Goal: Task Accomplishment & Management: Complete application form

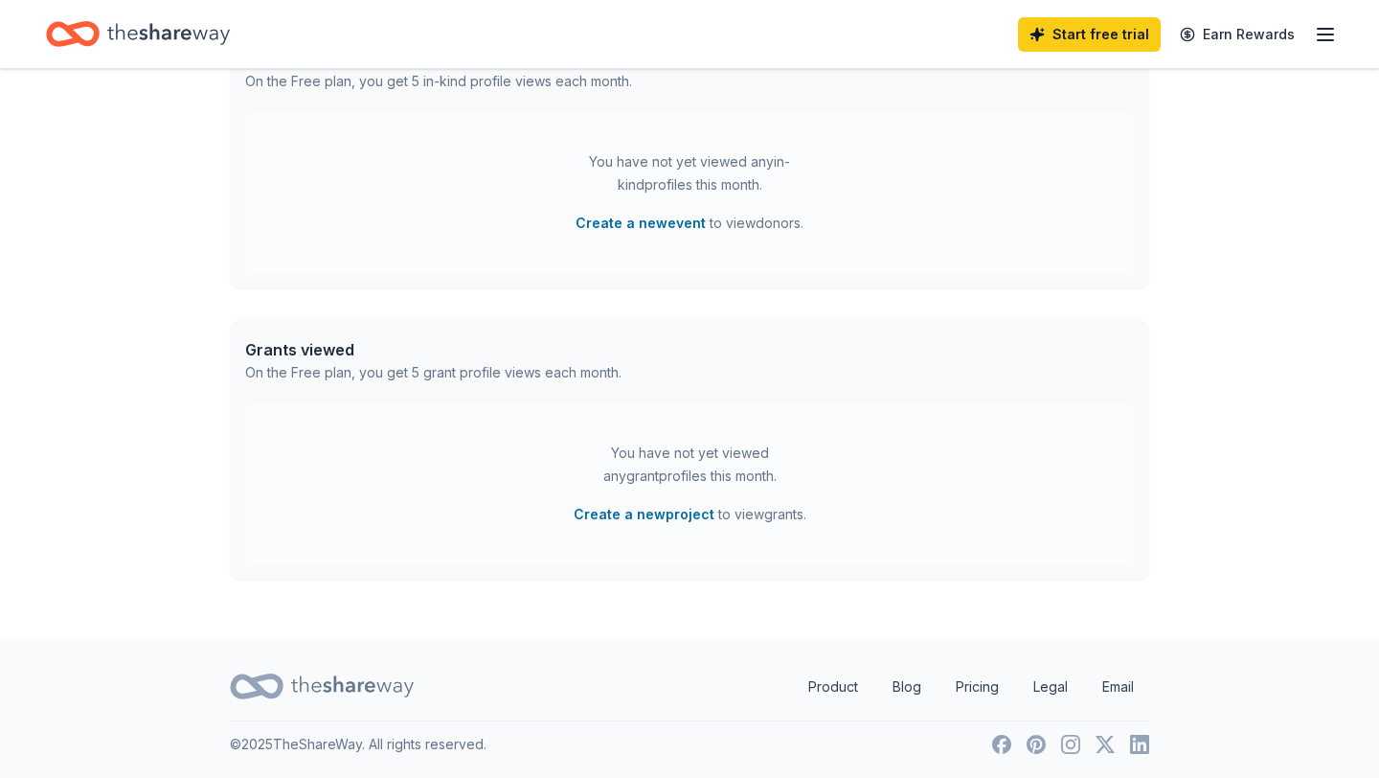
scroll to position [548, 0]
click at [146, 42] on icon "Home" at bounding box center [168, 33] width 123 height 39
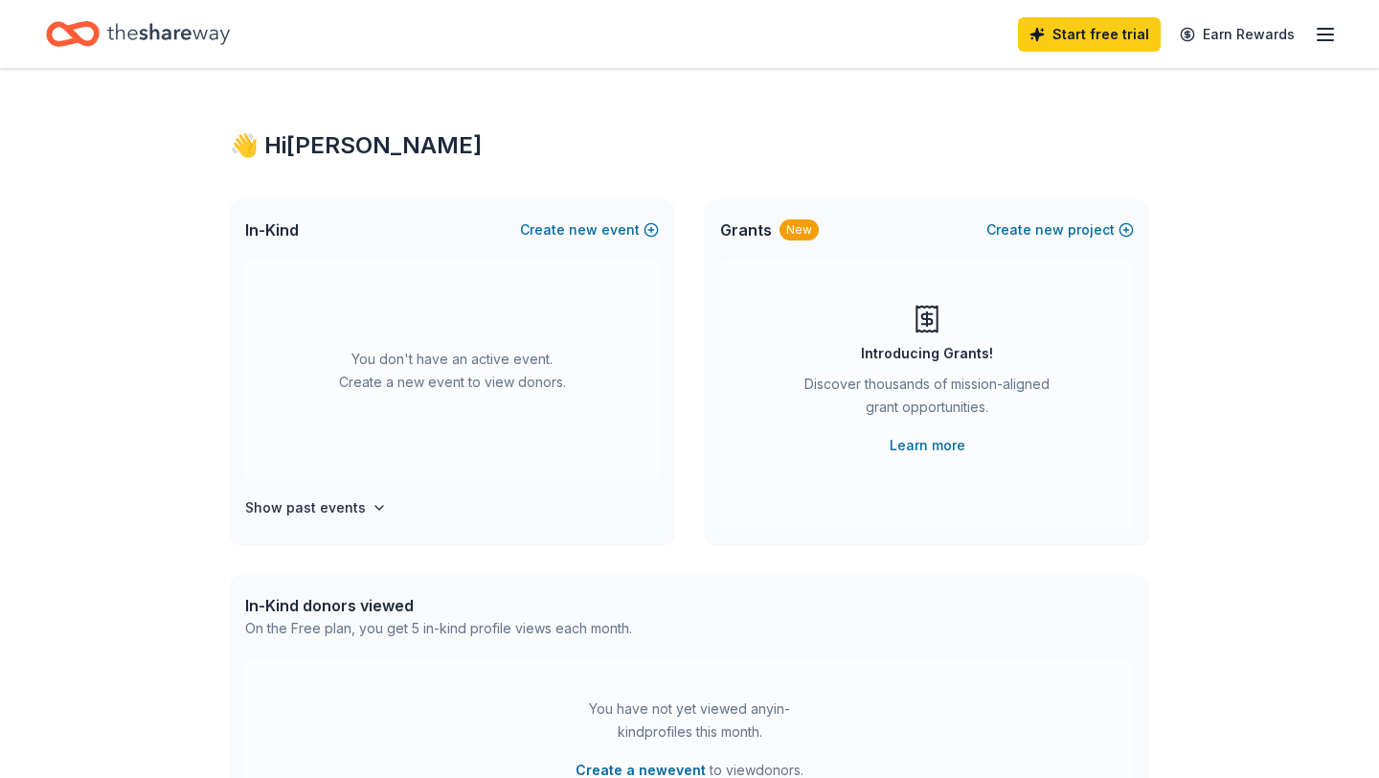
click at [1320, 38] on icon "button" at bounding box center [1325, 34] width 23 height 23
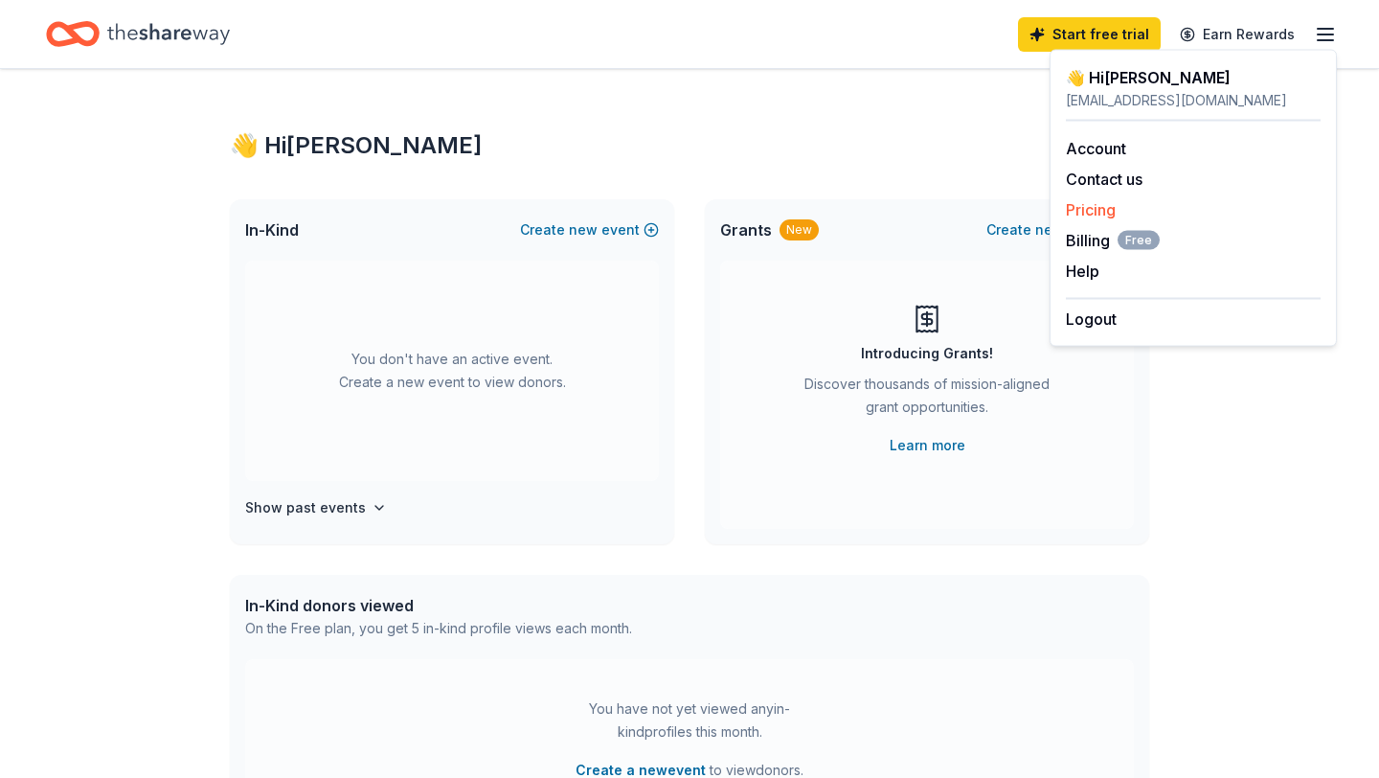
click at [1096, 215] on link "Pricing" at bounding box center [1091, 209] width 50 height 19
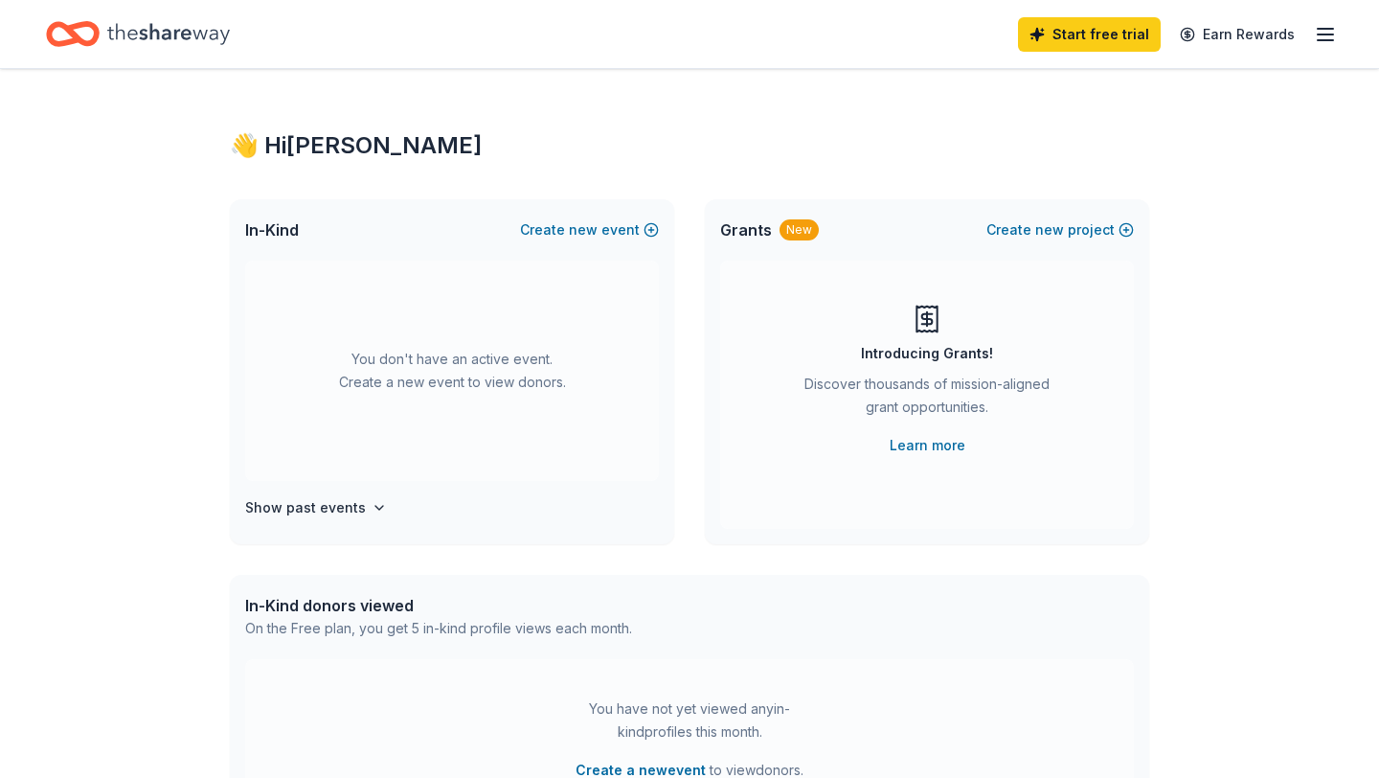
click at [1314, 37] on icon "button" at bounding box center [1325, 34] width 23 height 23
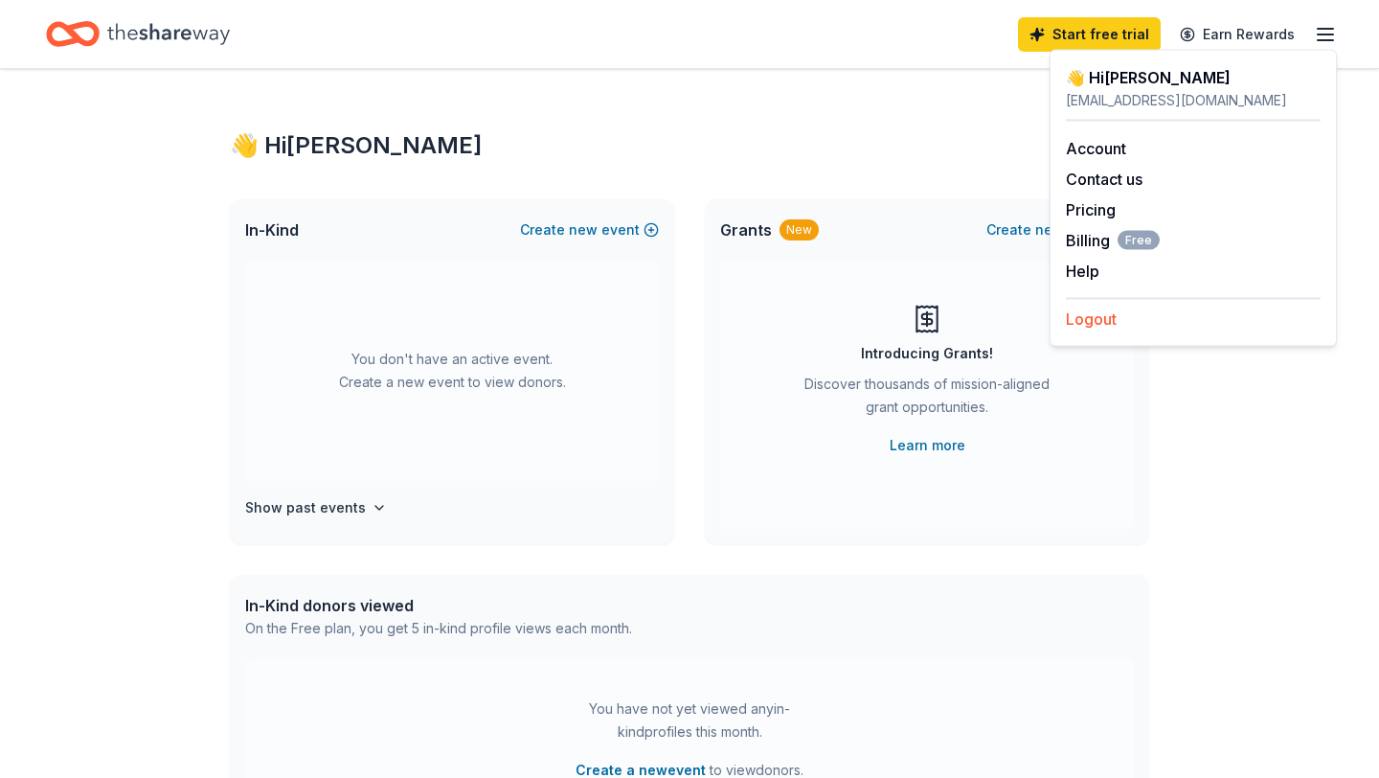
click at [1094, 325] on button "Logout" at bounding box center [1091, 318] width 51 height 23
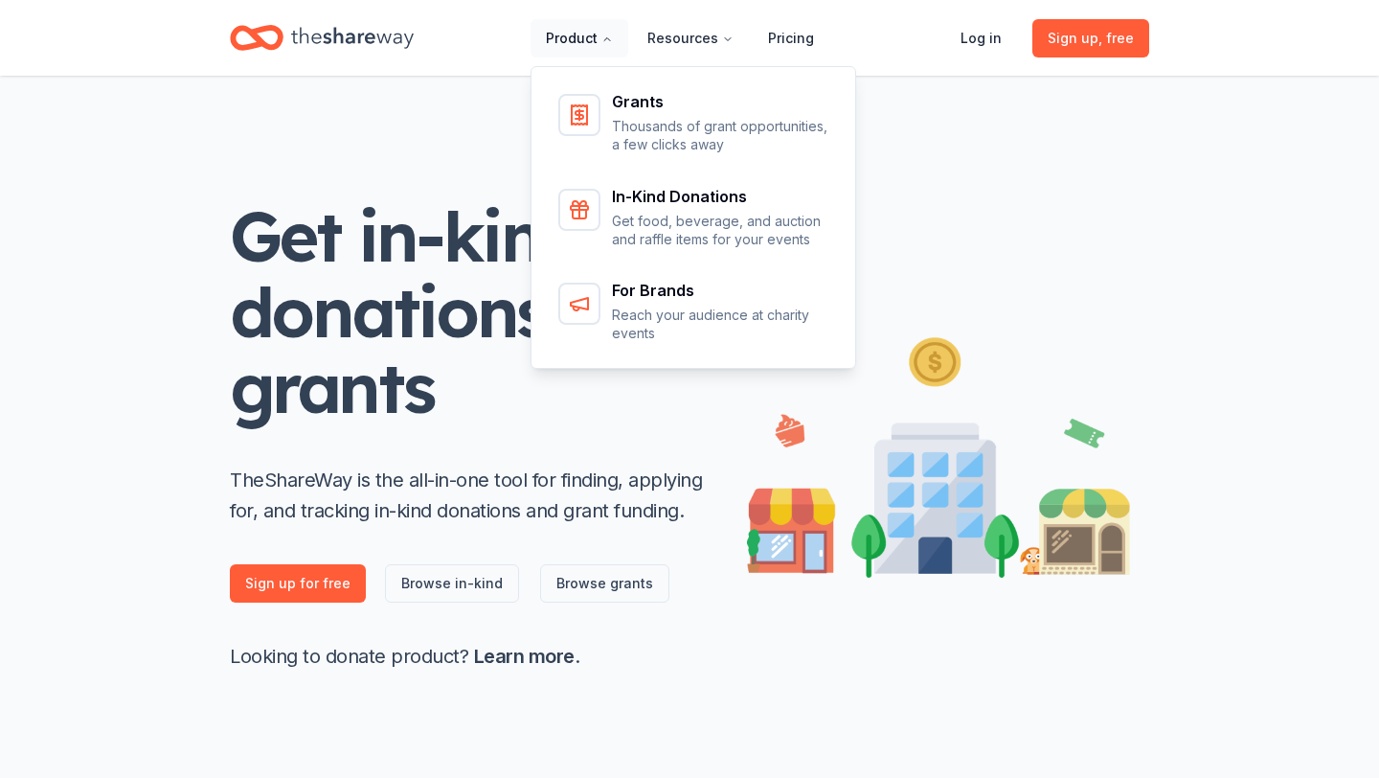
click at [612, 43] on icon "Main" at bounding box center [606, 39] width 11 height 11
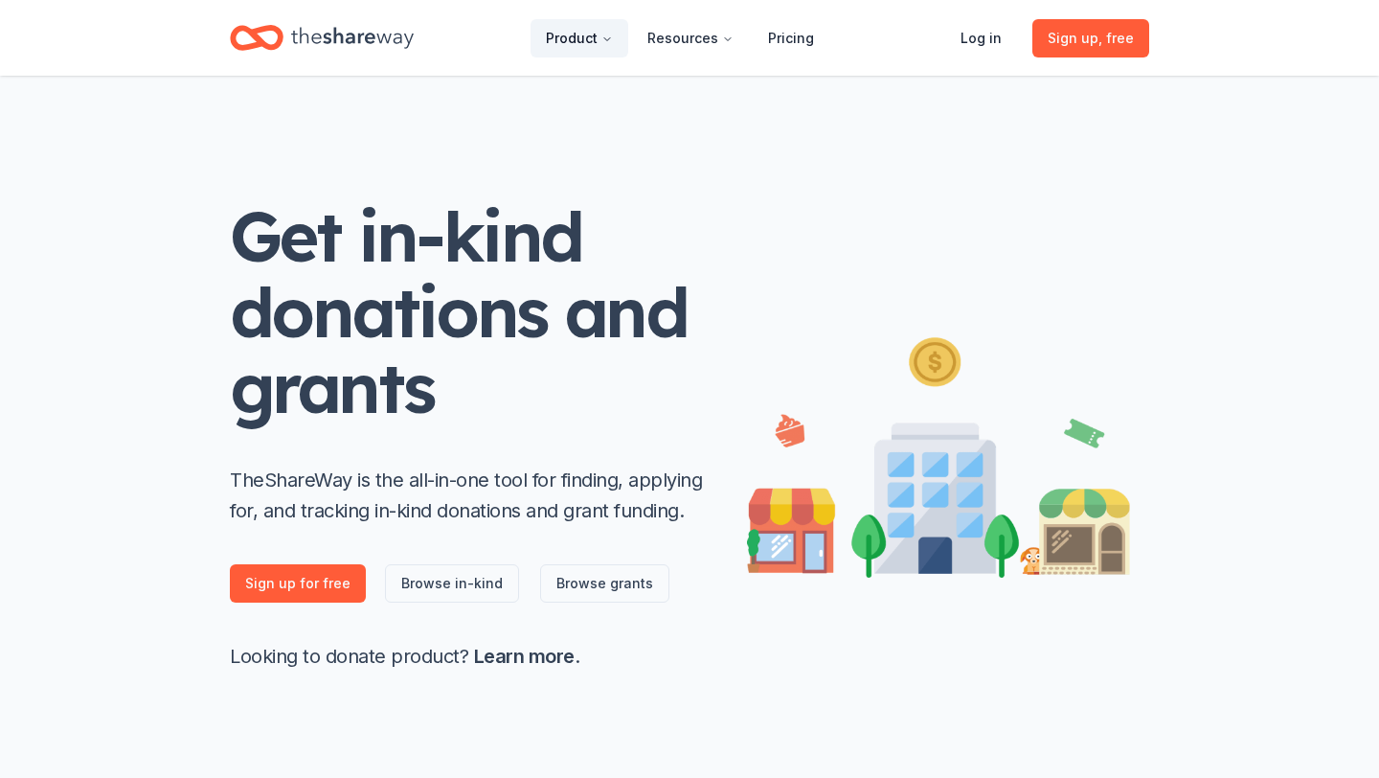
click at [612, 43] on icon "Main" at bounding box center [606, 39] width 11 height 11
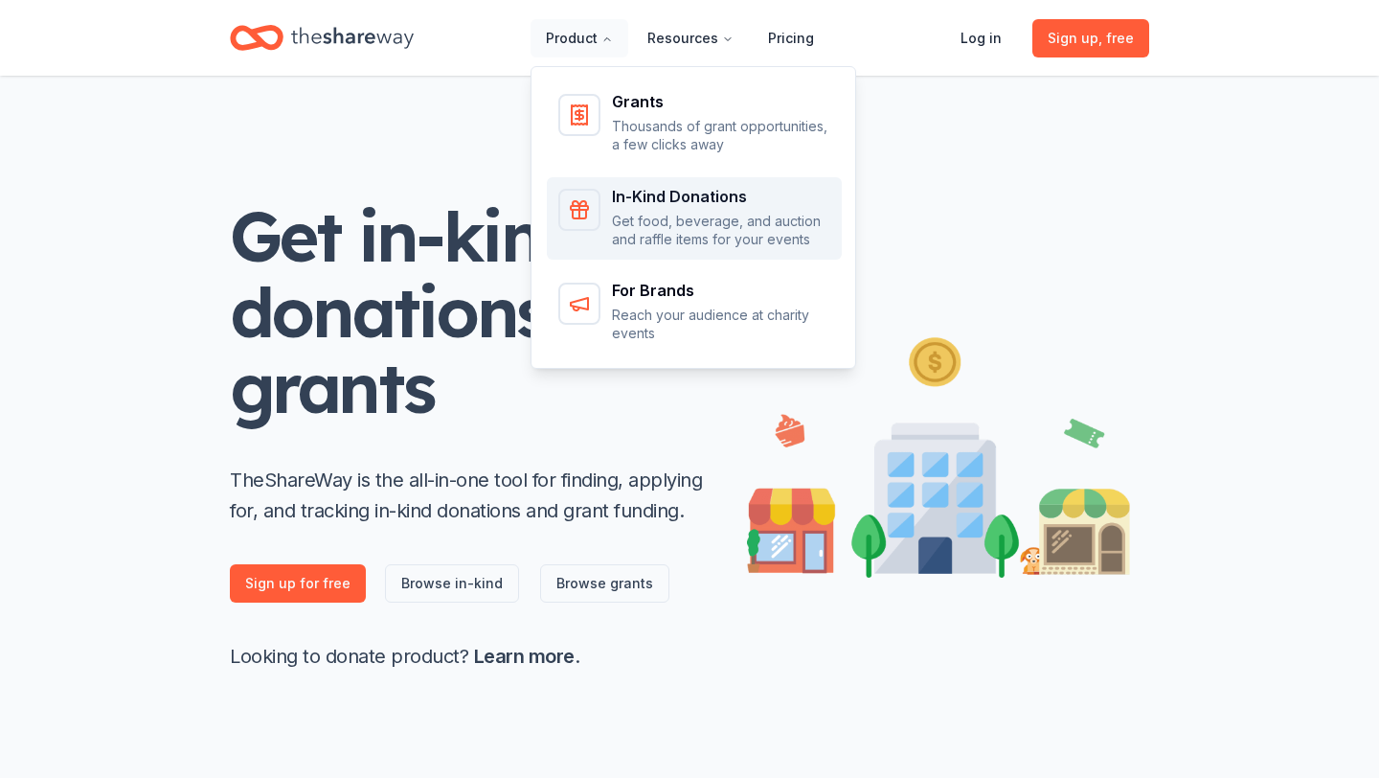
click at [695, 230] on p "Get food, beverage, and auction and raffle items for your events" at bounding box center [721, 230] width 218 height 37
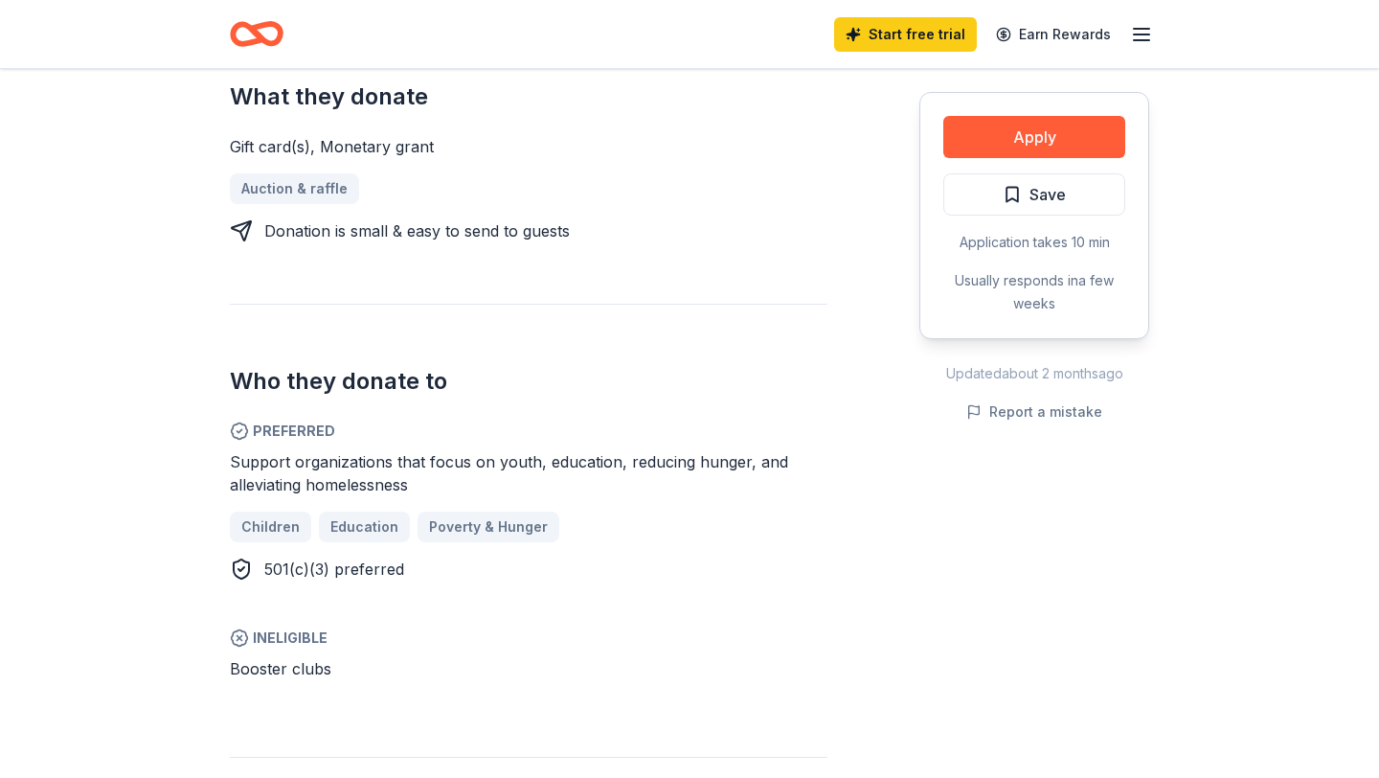
scroll to position [856, 0]
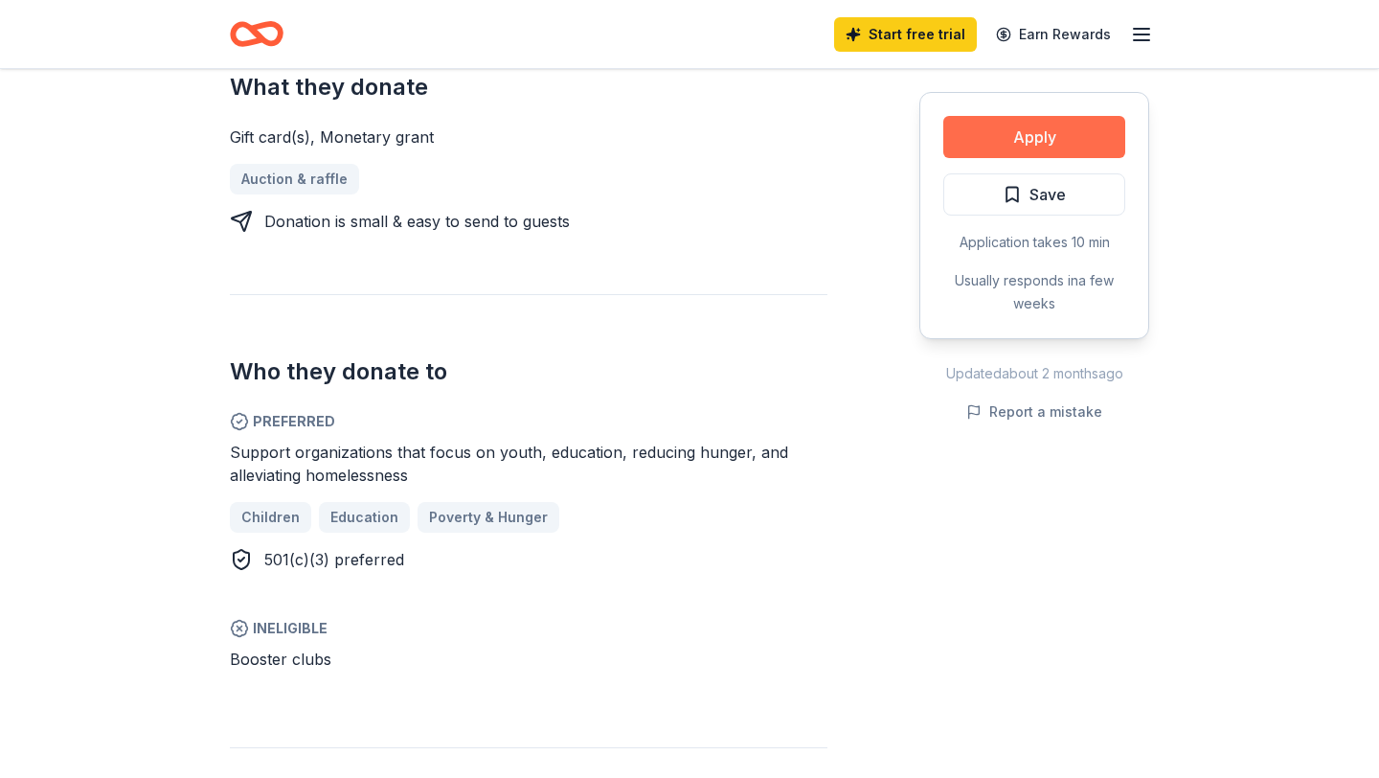
click at [1015, 144] on button "Apply" at bounding box center [1034, 137] width 182 height 42
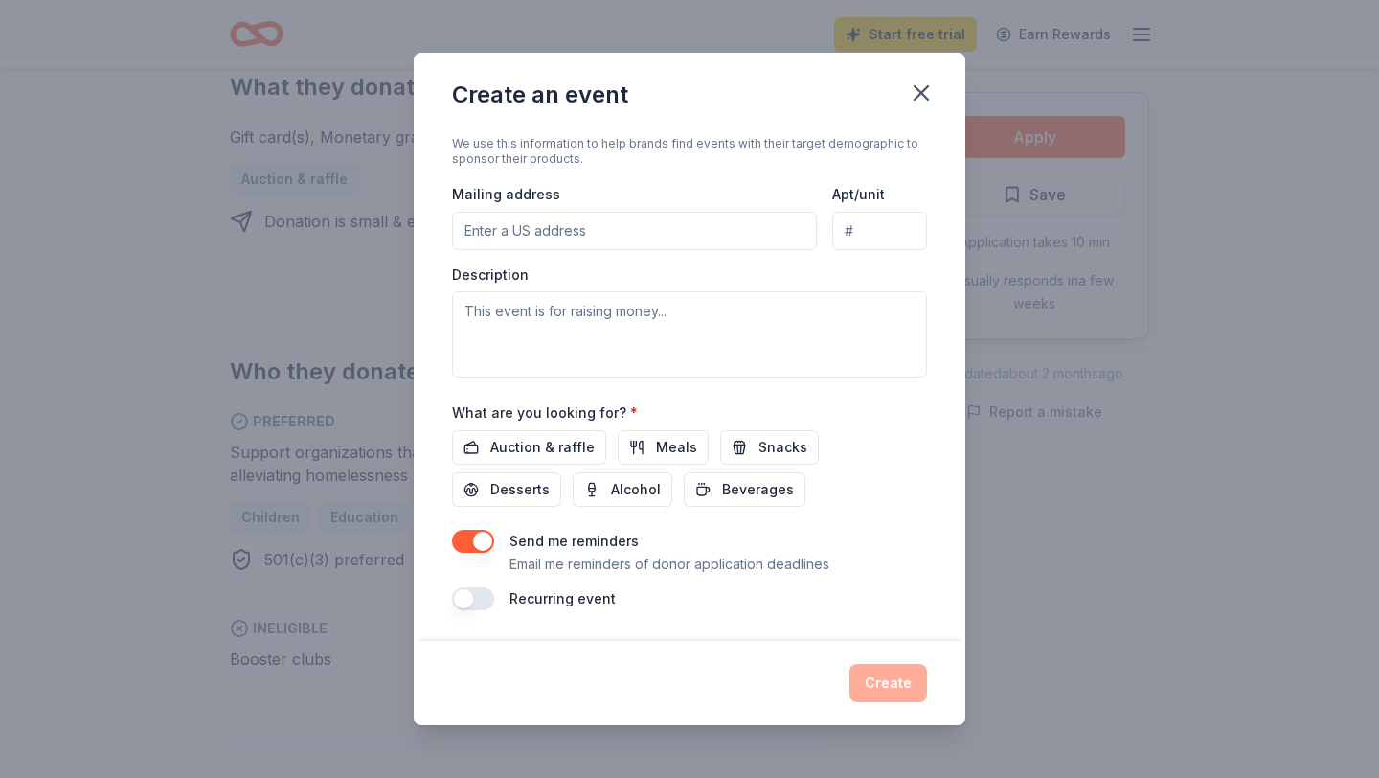
scroll to position [0, 0]
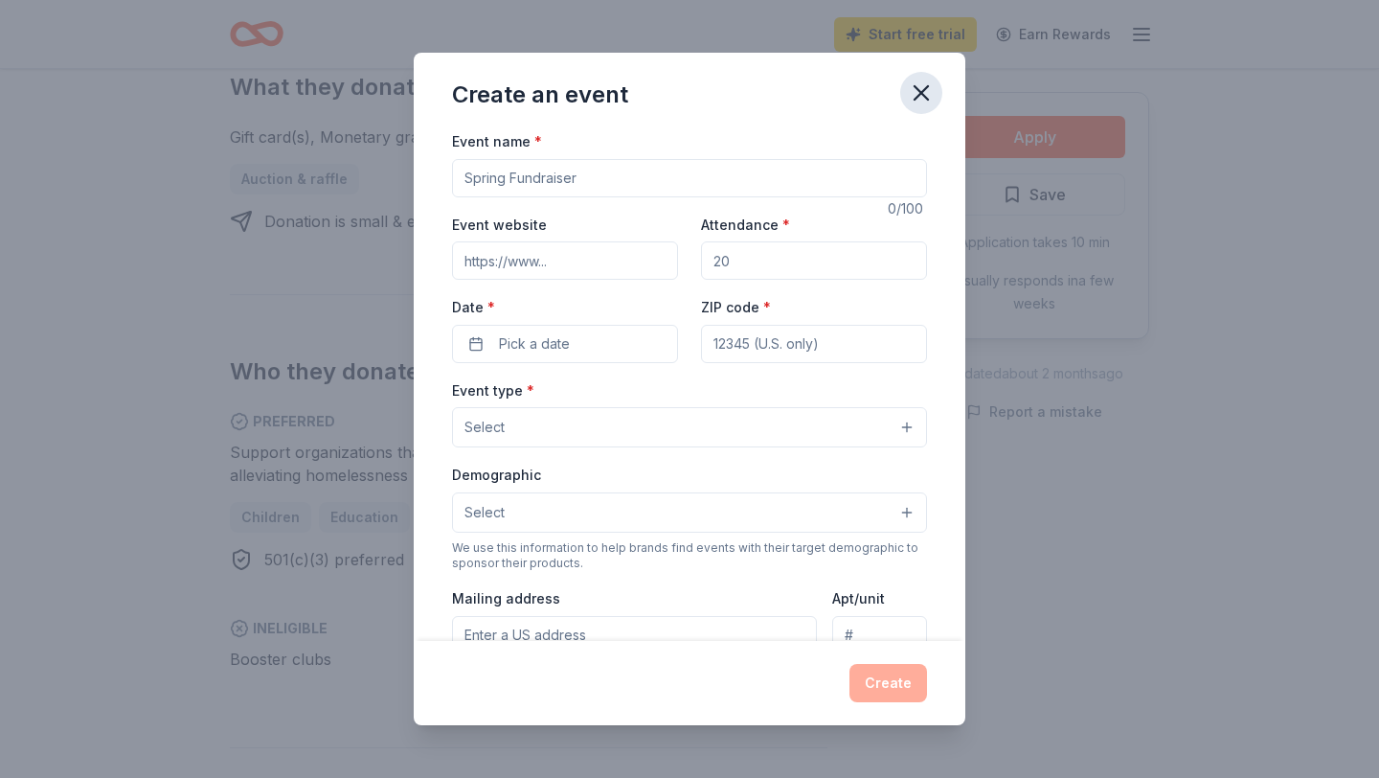
click at [915, 99] on icon "button" at bounding box center [921, 92] width 13 height 13
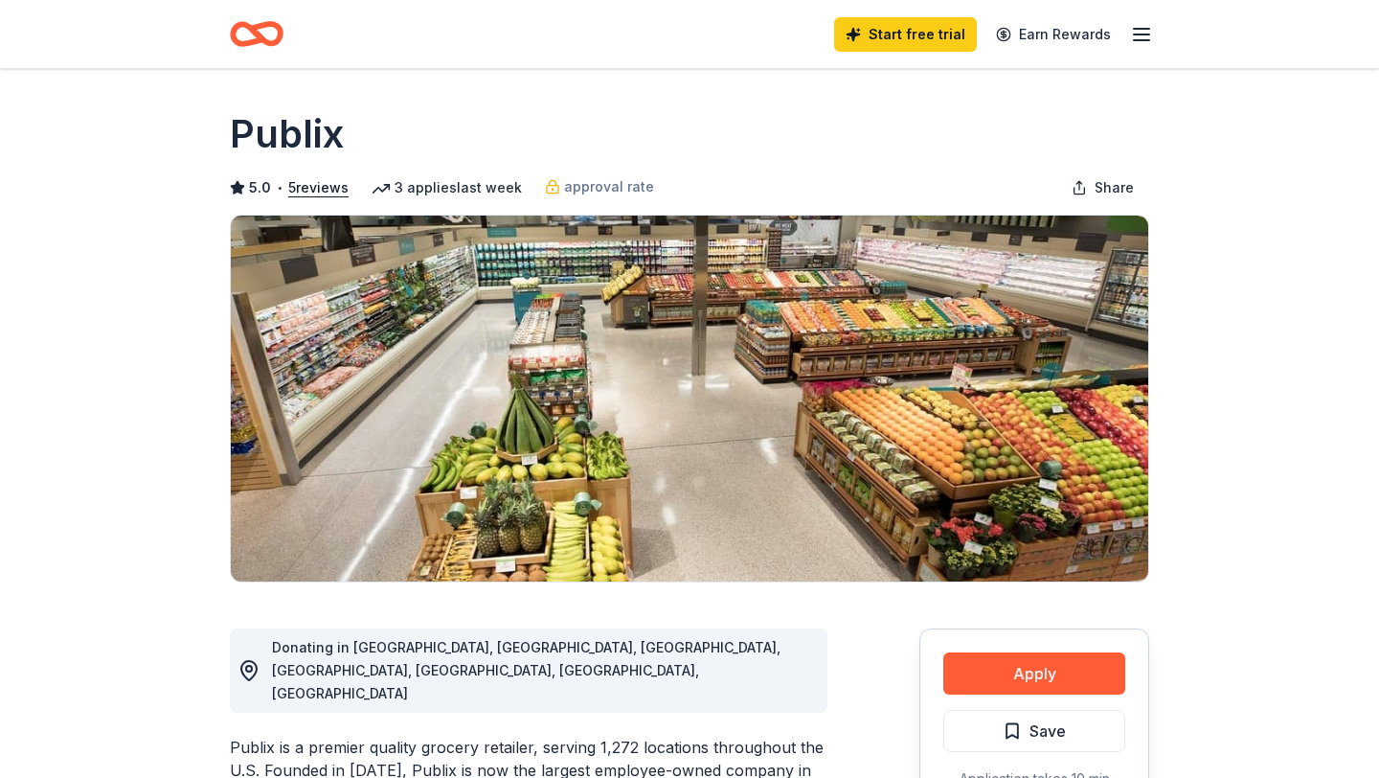
click at [1131, 41] on icon "button" at bounding box center [1141, 34] width 23 height 23
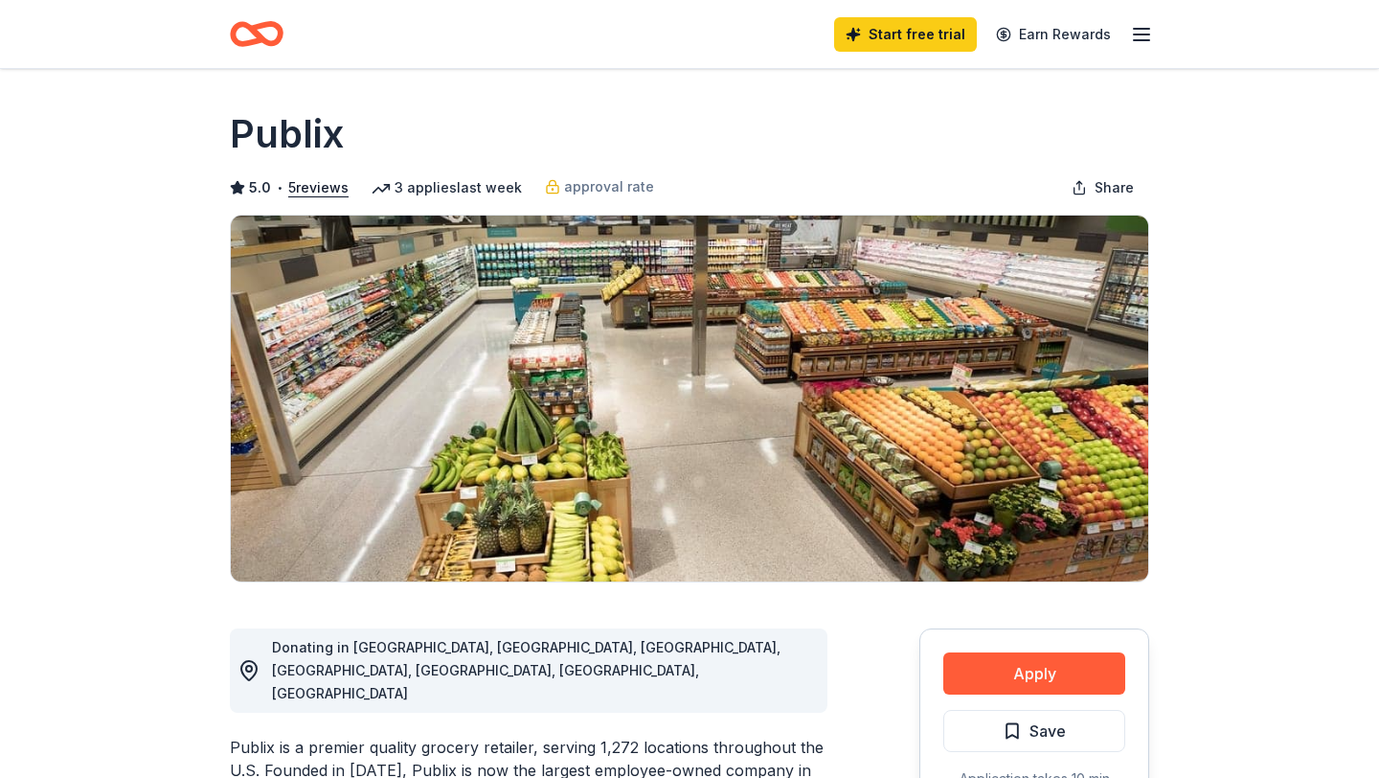
click at [254, 31] on icon "Home" at bounding box center [266, 33] width 30 height 19
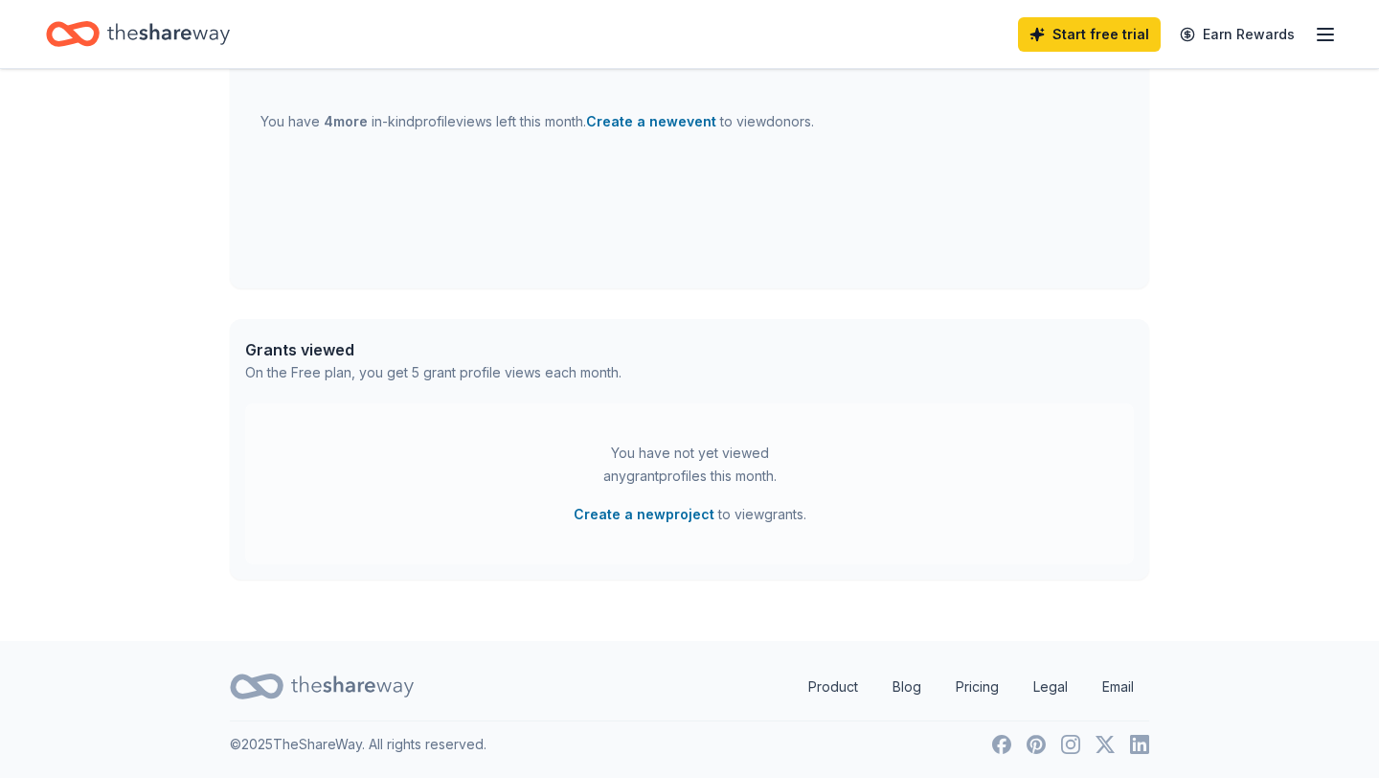
scroll to position [766, 0]
click at [966, 693] on link "Pricing" at bounding box center [977, 685] width 74 height 38
click at [974, 687] on link "Pricing" at bounding box center [977, 685] width 74 height 38
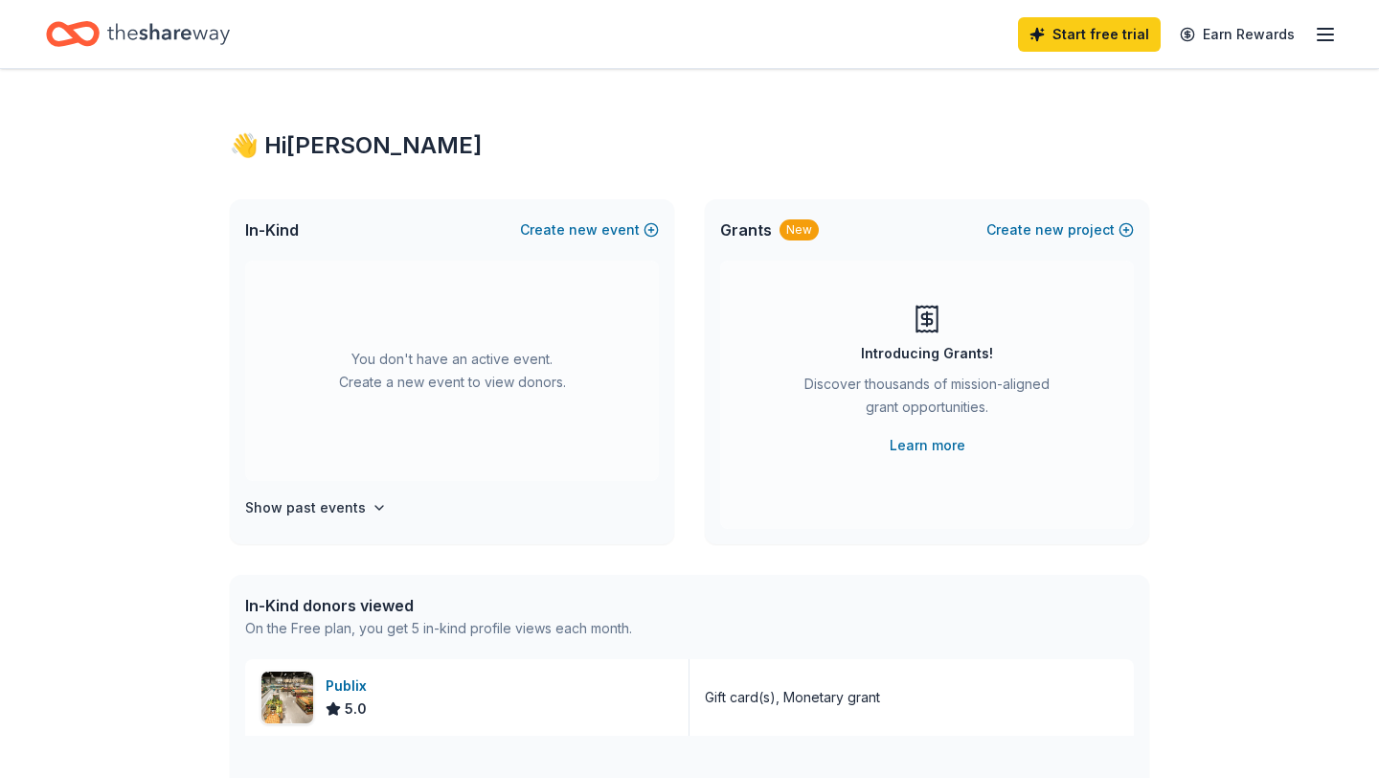
click at [1318, 41] on icon "button" at bounding box center [1325, 34] width 23 height 23
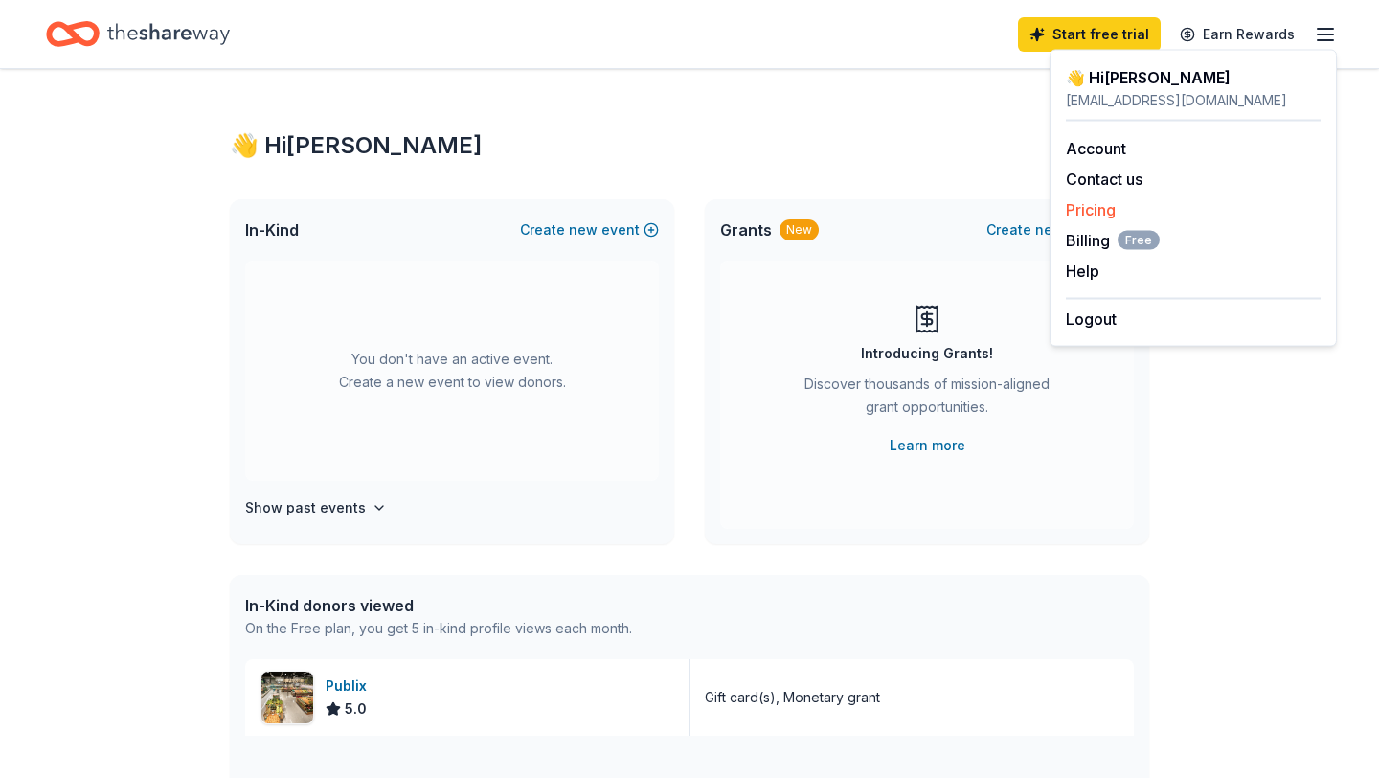
click at [1101, 204] on link "Pricing" at bounding box center [1091, 209] width 50 height 19
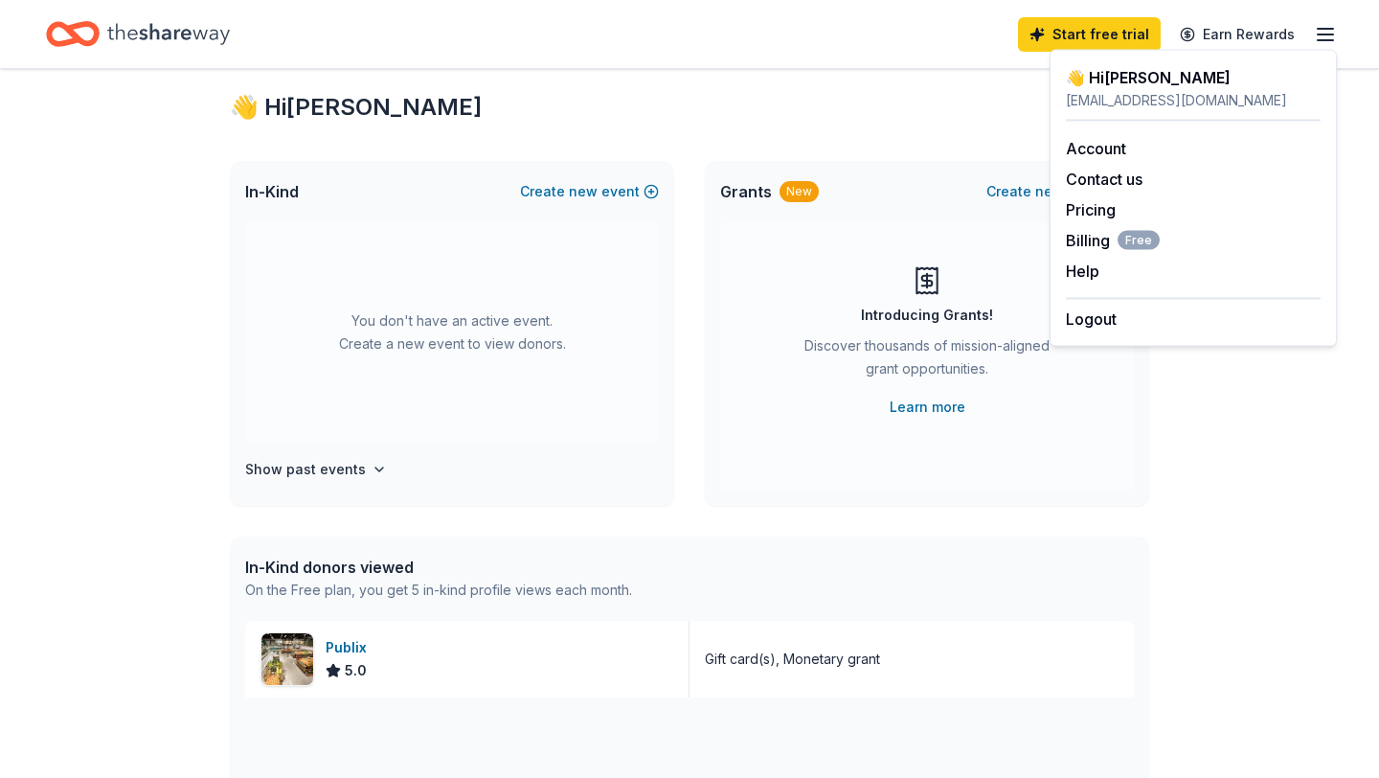
scroll to position [44, 0]
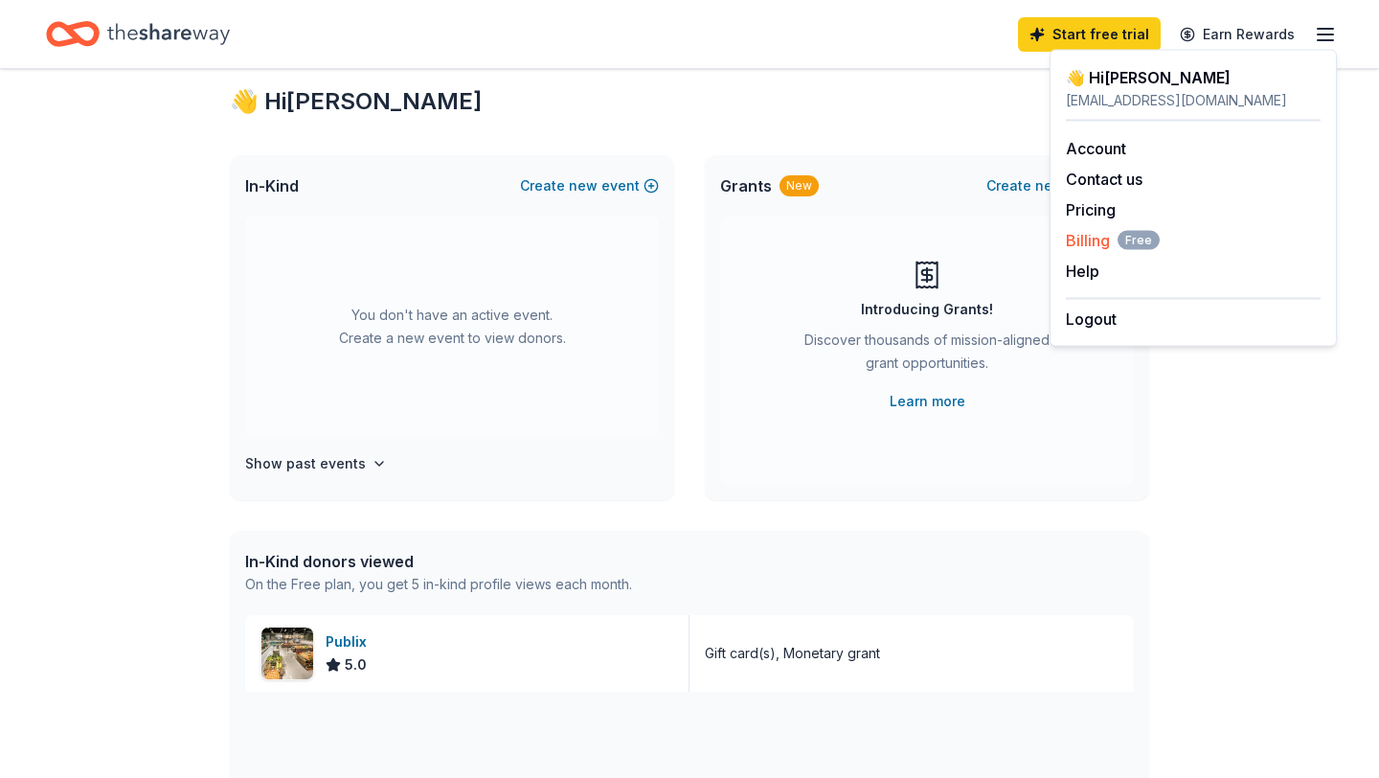
click at [1099, 241] on span "Billing Free" at bounding box center [1113, 240] width 94 height 23
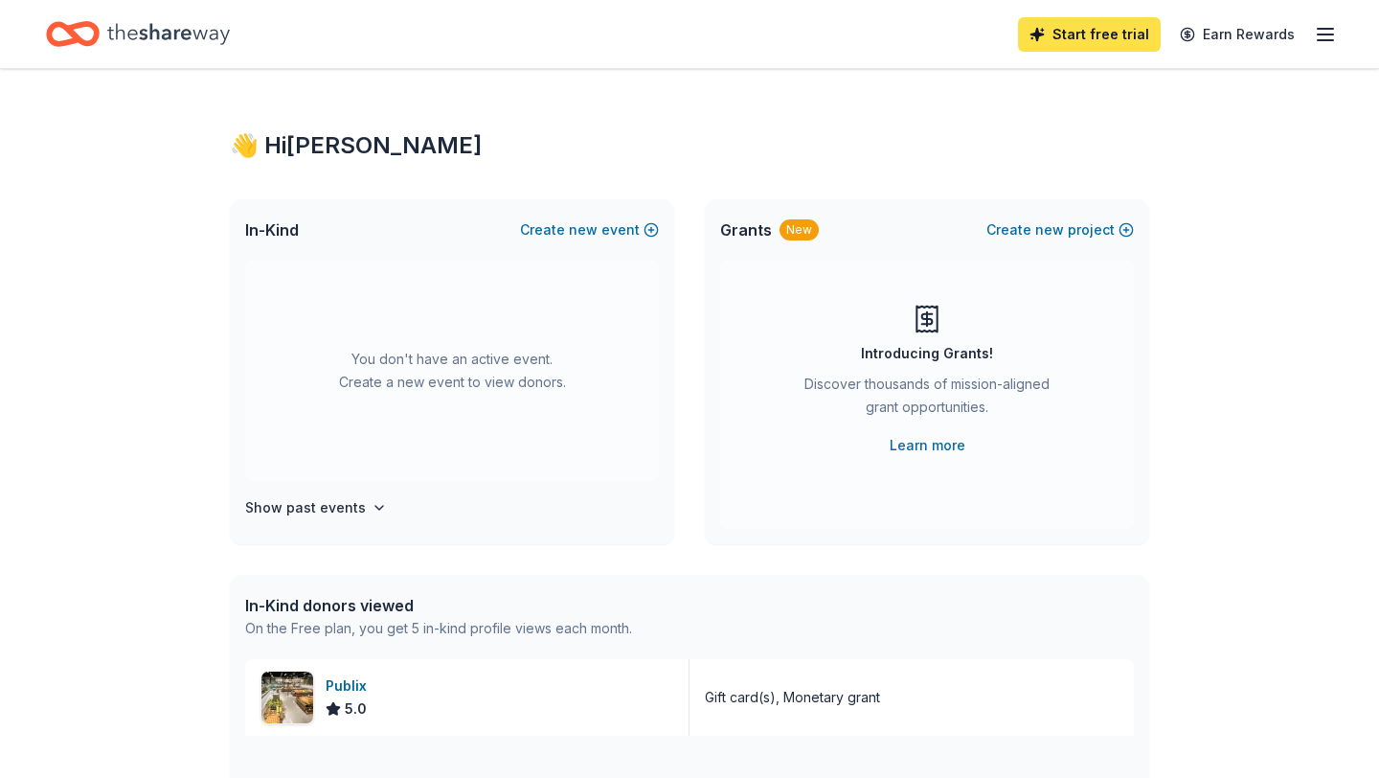
click at [1080, 38] on link "Start free trial" at bounding box center [1089, 34] width 143 height 34
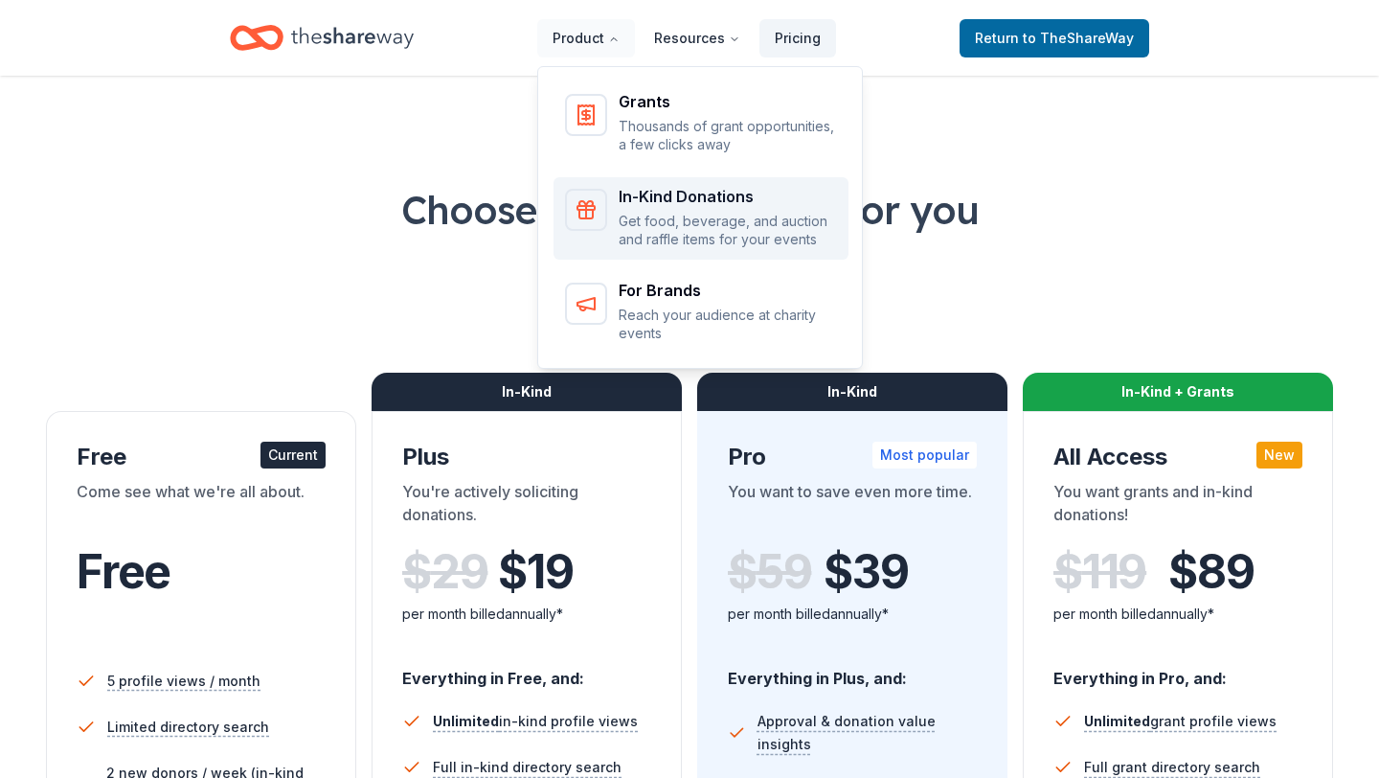
click at [667, 222] on p "Get food, beverage, and auction and raffle items for your events" at bounding box center [728, 230] width 218 height 37
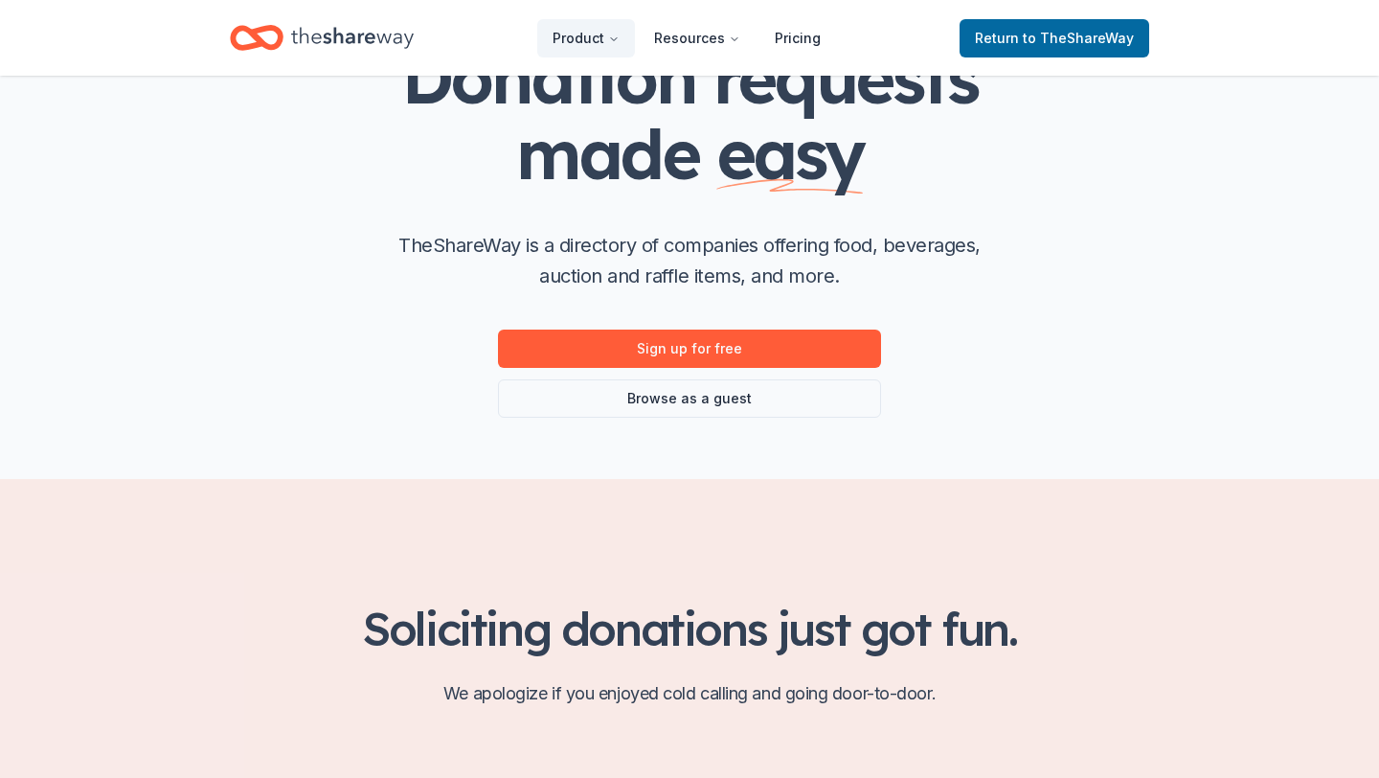
scroll to position [162, 0]
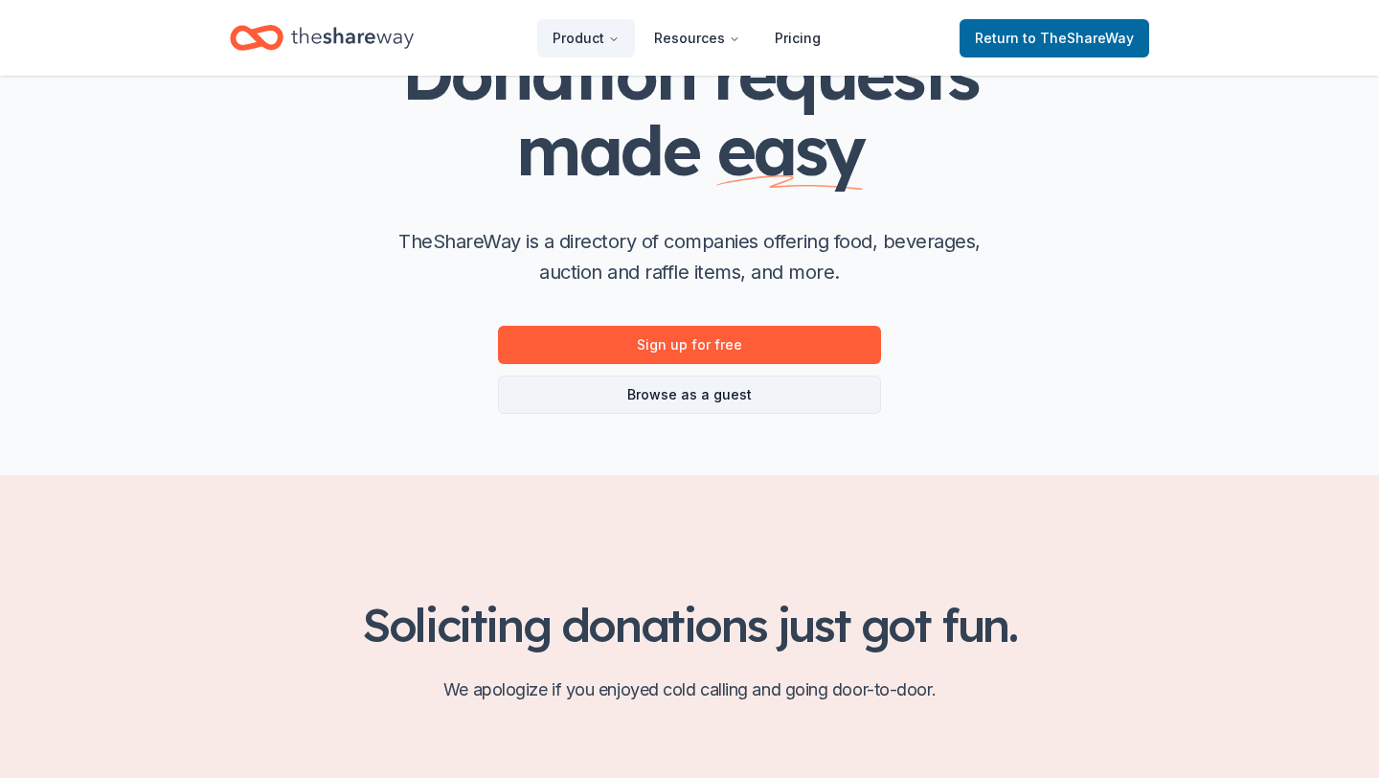
click at [713, 399] on link "Browse as a guest" at bounding box center [689, 394] width 383 height 38
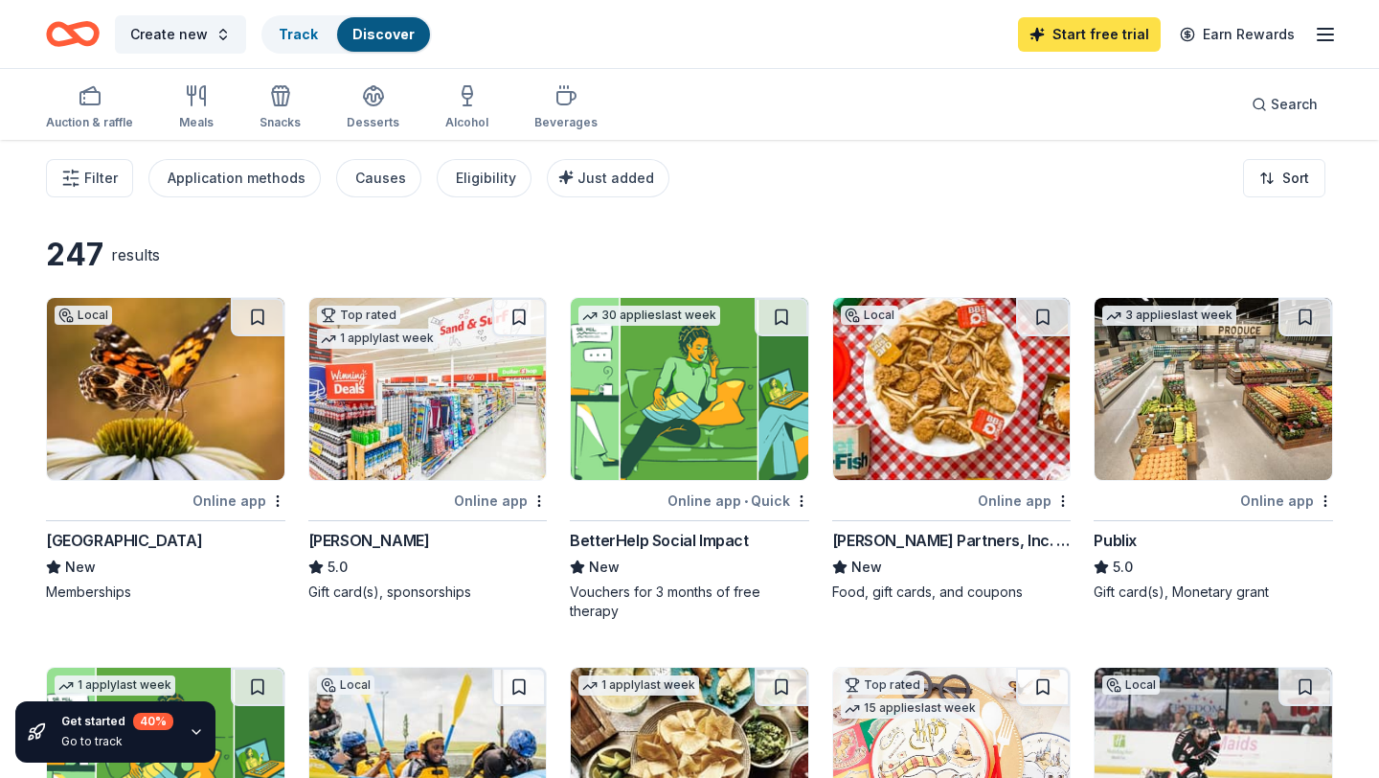
click at [1114, 51] on link "Start free trial" at bounding box center [1089, 34] width 143 height 34
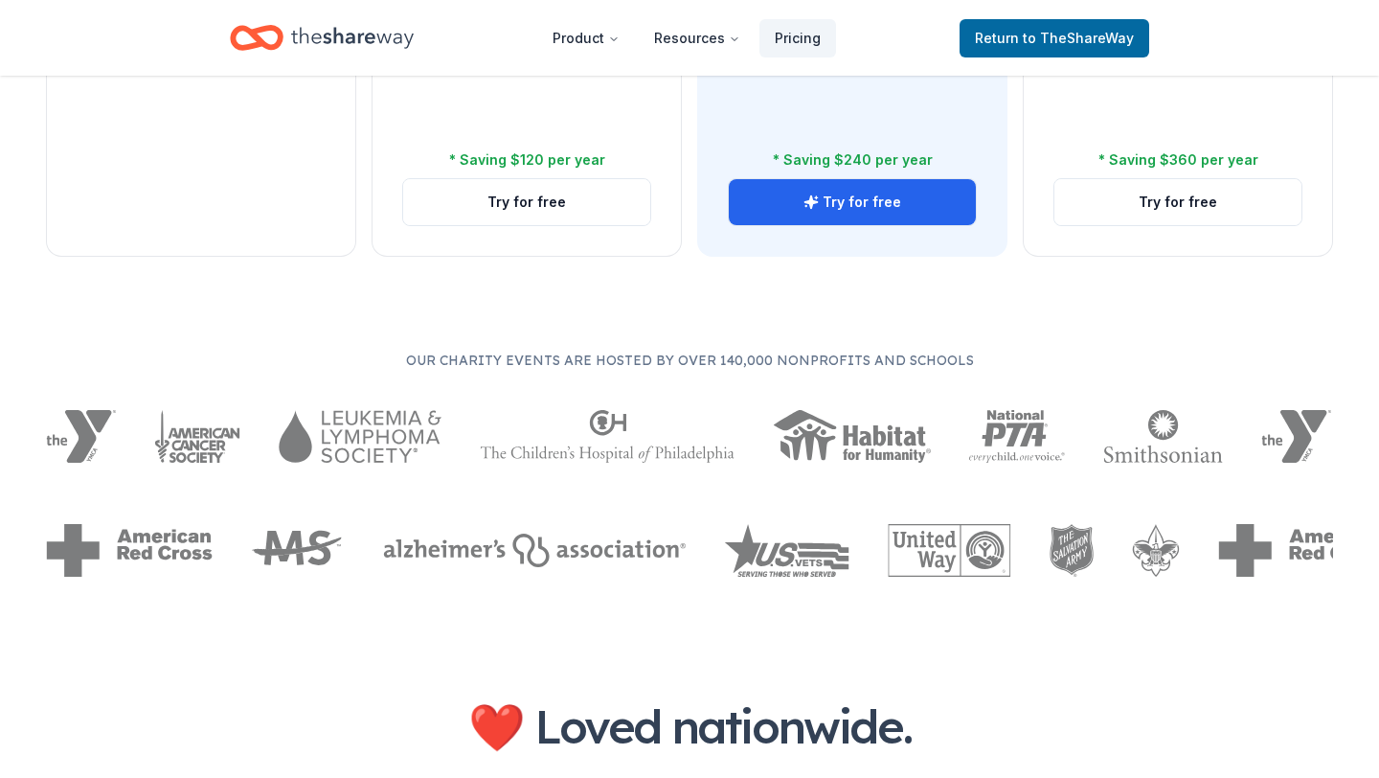
scroll to position [814, 0]
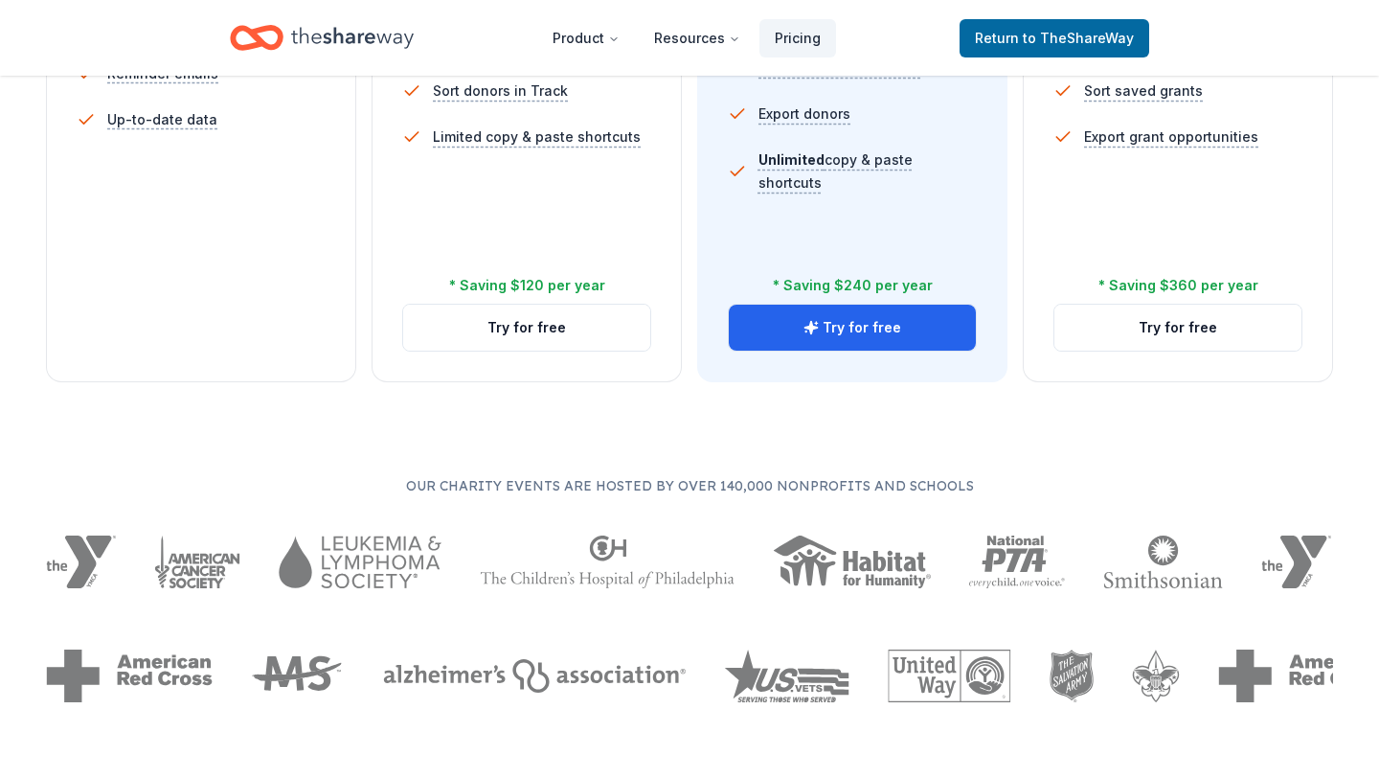
click at [286, 32] on div "Home" at bounding box center [322, 37] width 184 height 45
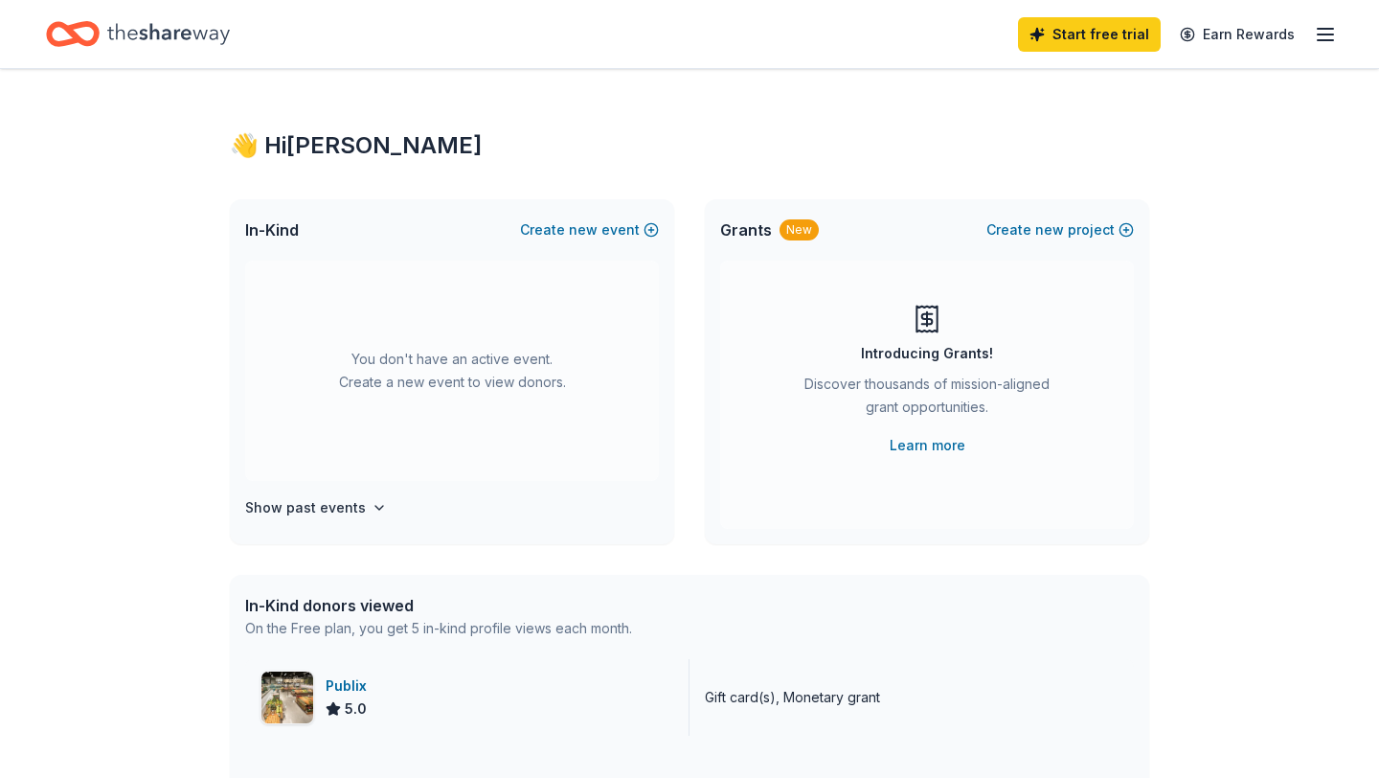
click at [341, 692] on div "Publix" at bounding box center [350, 685] width 49 height 23
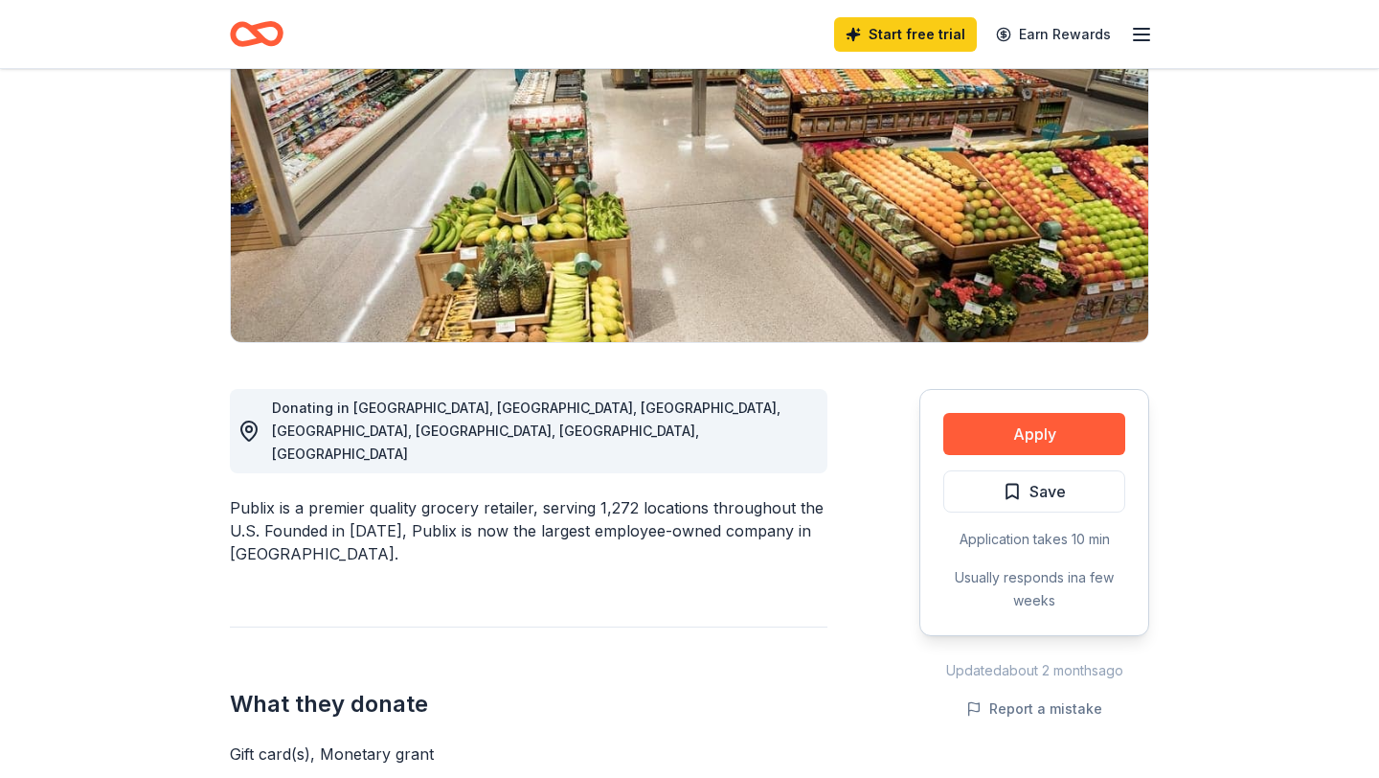
scroll to position [247, 0]
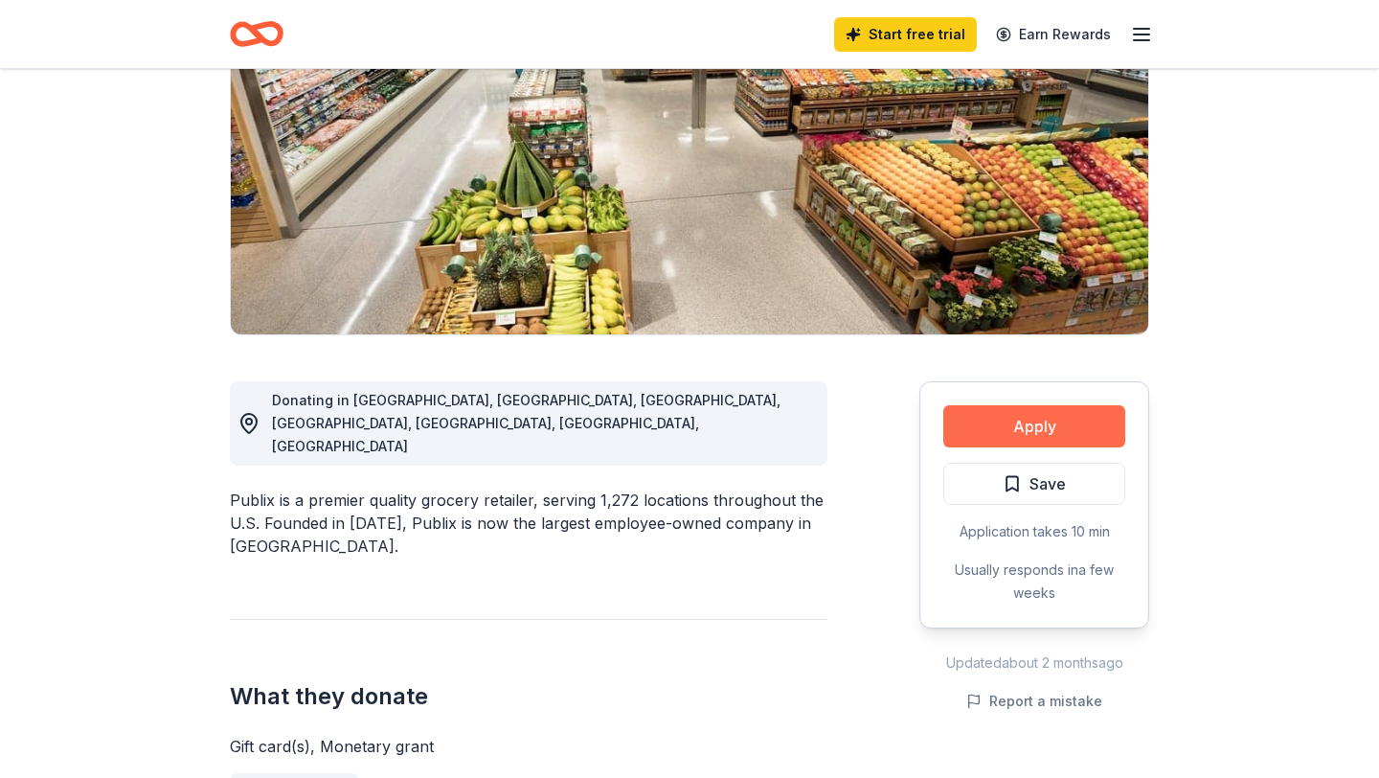
click at [1028, 418] on button "Apply" at bounding box center [1034, 426] width 182 height 42
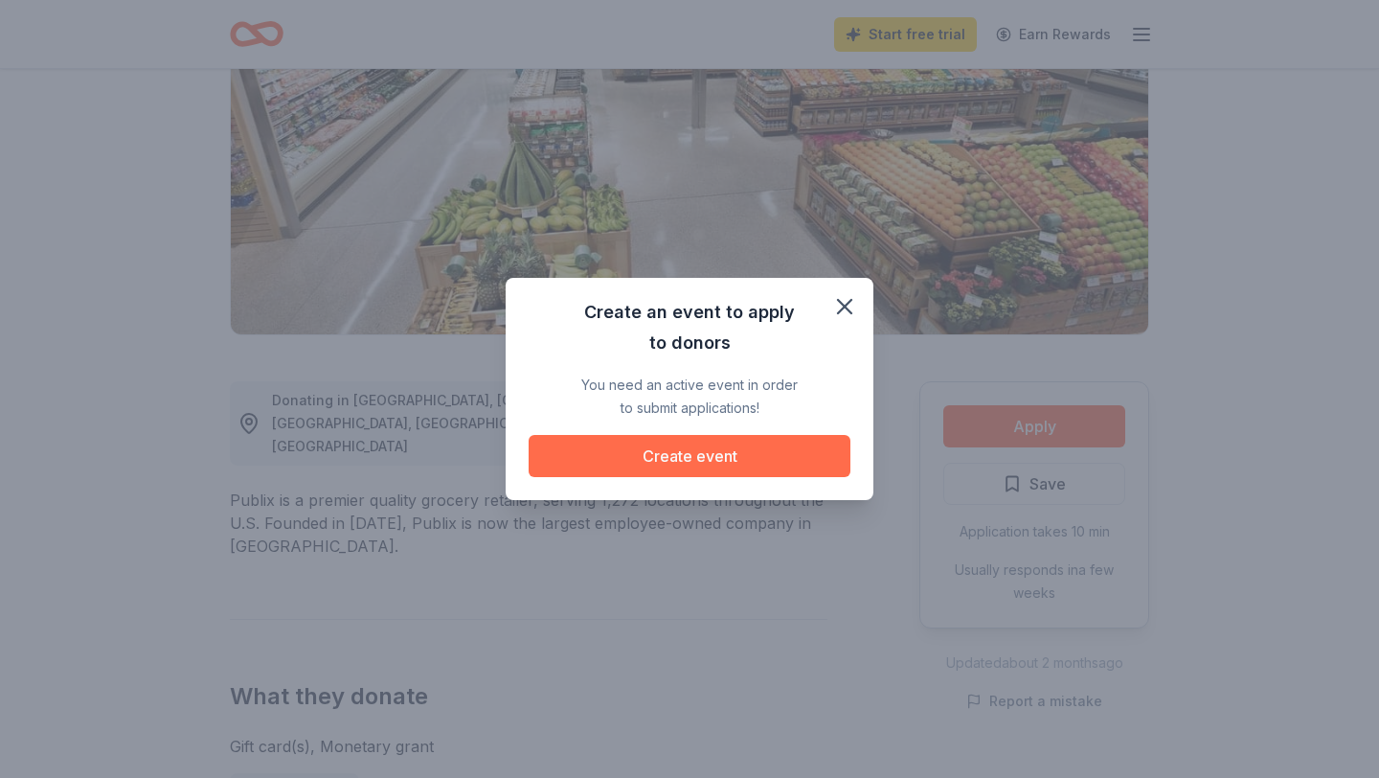
click at [651, 464] on button "Create event" at bounding box center [690, 456] width 322 height 42
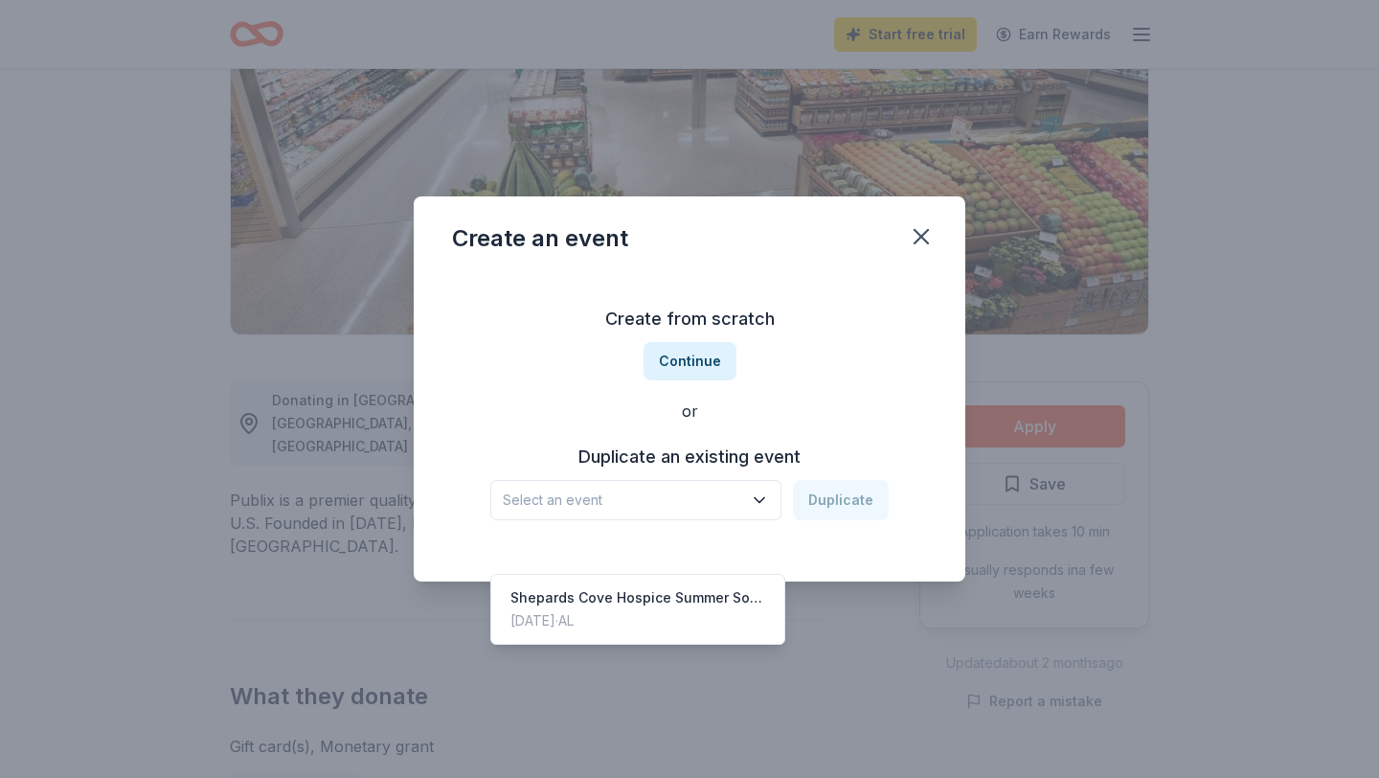
click at [618, 497] on span "Select an event" at bounding box center [622, 499] width 239 height 23
click at [686, 364] on div "Create from scratch Continue or Duplicate an existing event Select an event Dup…" at bounding box center [689, 412] width 475 height 278
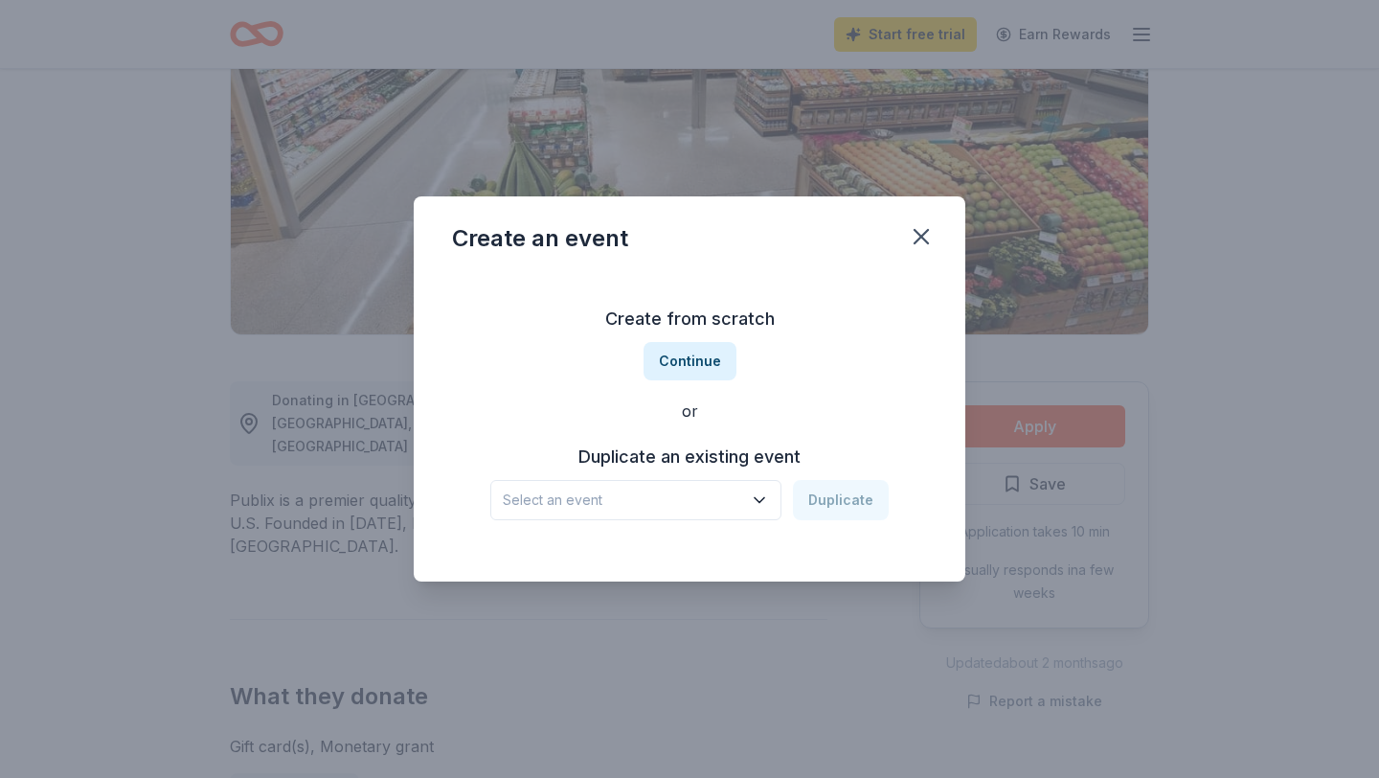
click at [686, 364] on button "Continue" at bounding box center [690, 361] width 93 height 38
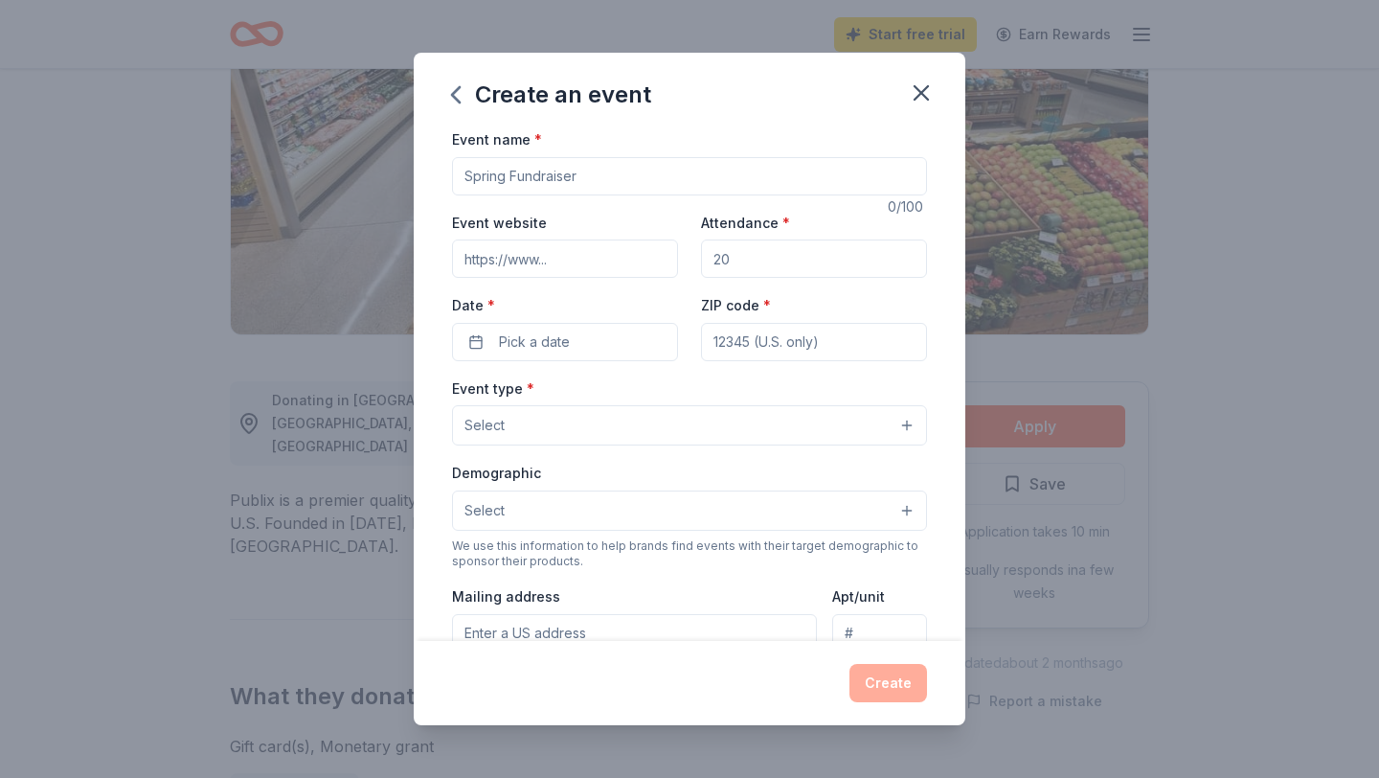
scroll to position [0, 0]
click at [921, 93] on icon "button" at bounding box center [921, 92] width 13 height 13
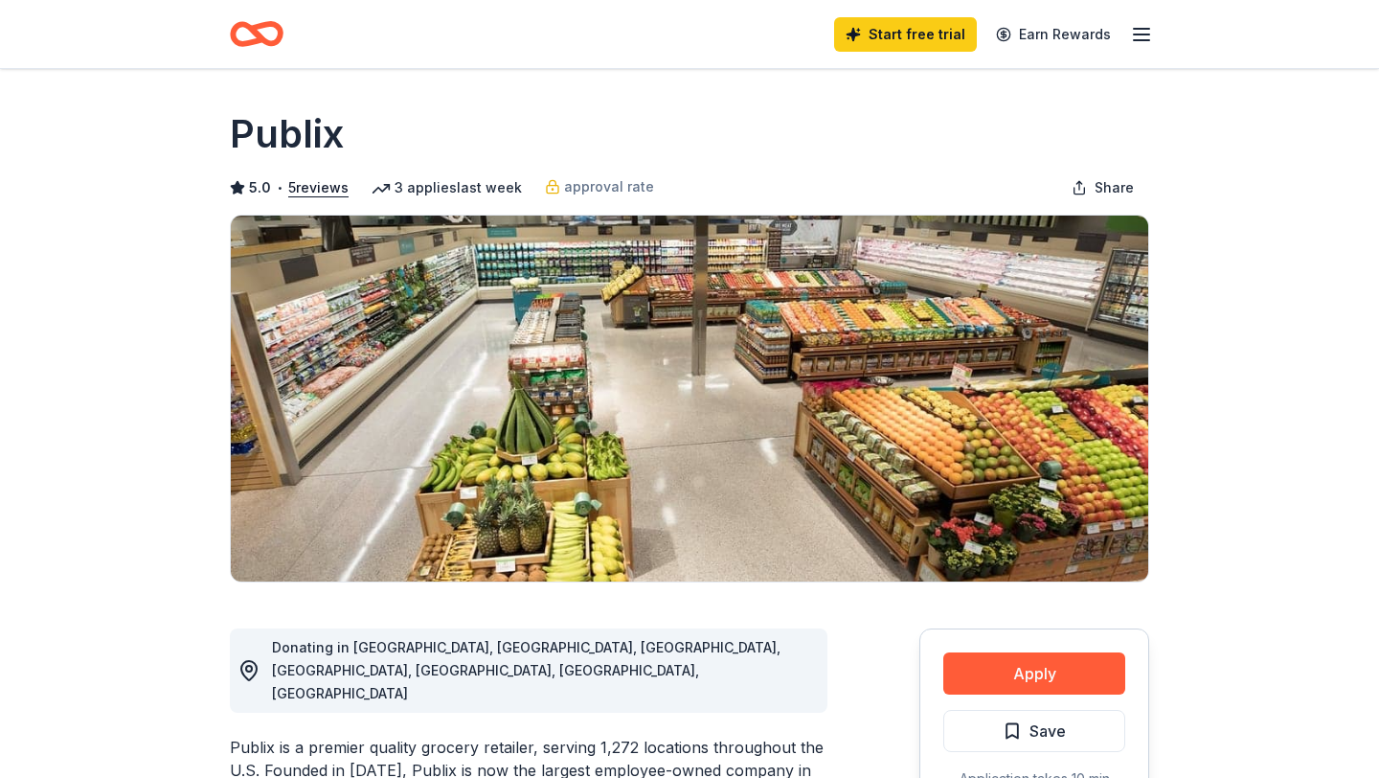
click at [263, 31] on icon "Home" at bounding box center [257, 33] width 54 height 45
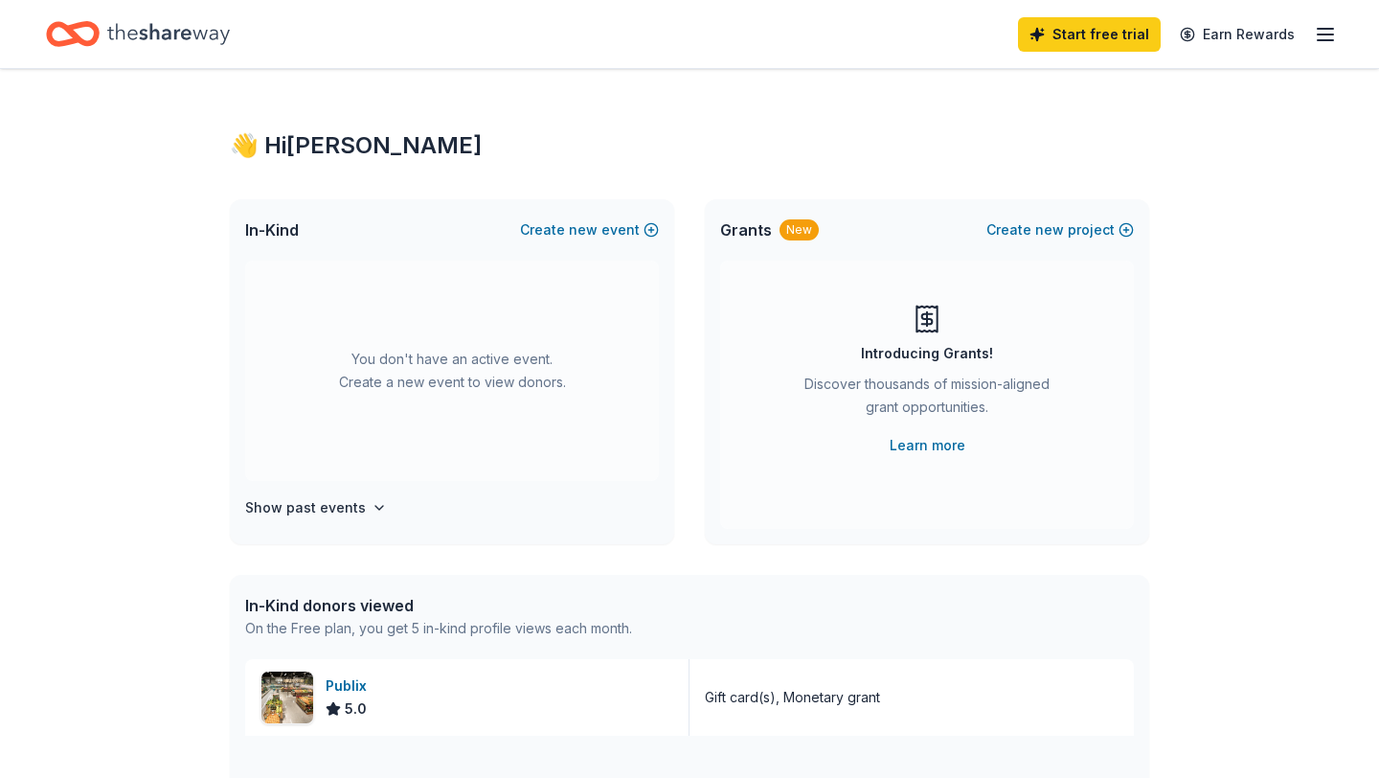
click at [85, 26] on icon "Home" at bounding box center [82, 33] width 30 height 19
click at [1318, 34] on line "button" at bounding box center [1325, 34] width 15 height 0
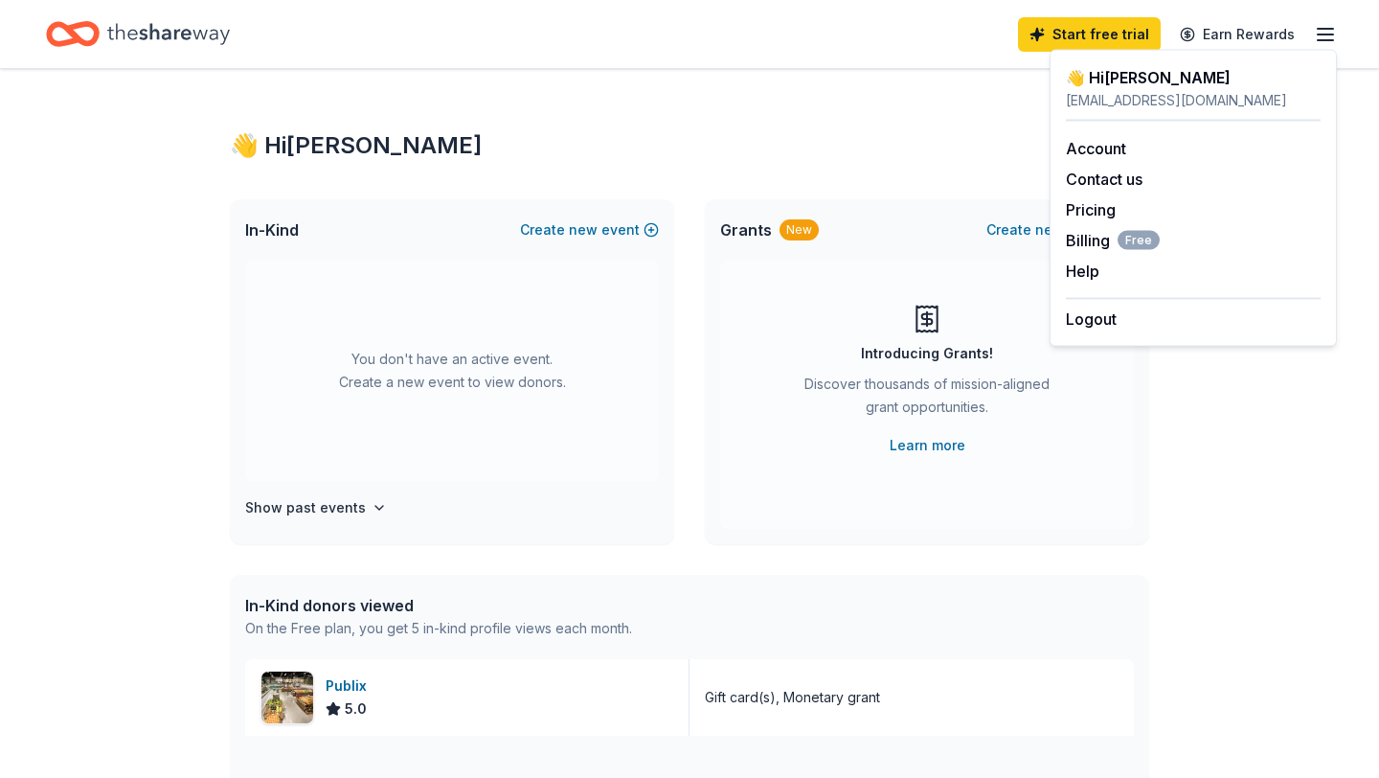
click at [1240, 543] on div "👋 Hi Hollie In-Kind Create new event You don't have an active event. Create a n…" at bounding box center [689, 737] width 1379 height 1337
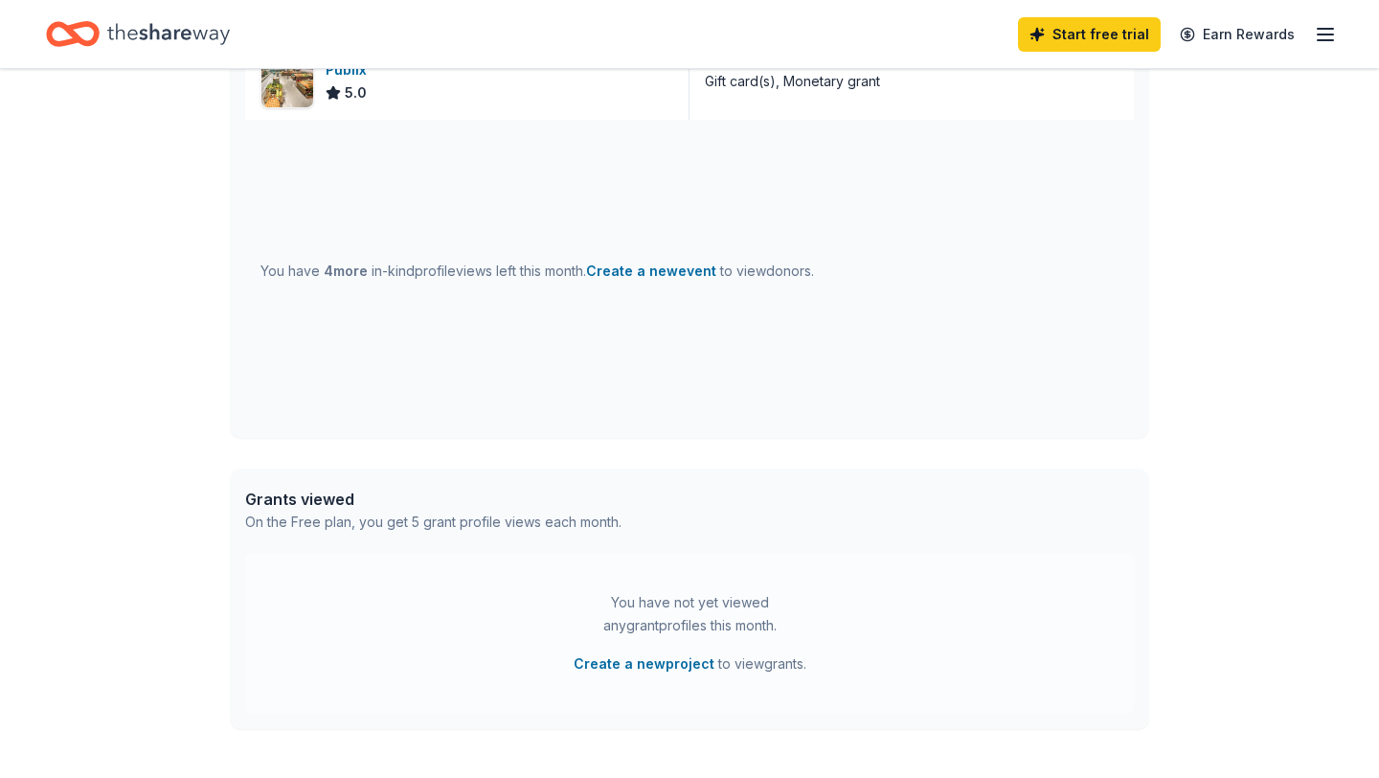
scroll to position [766, 0]
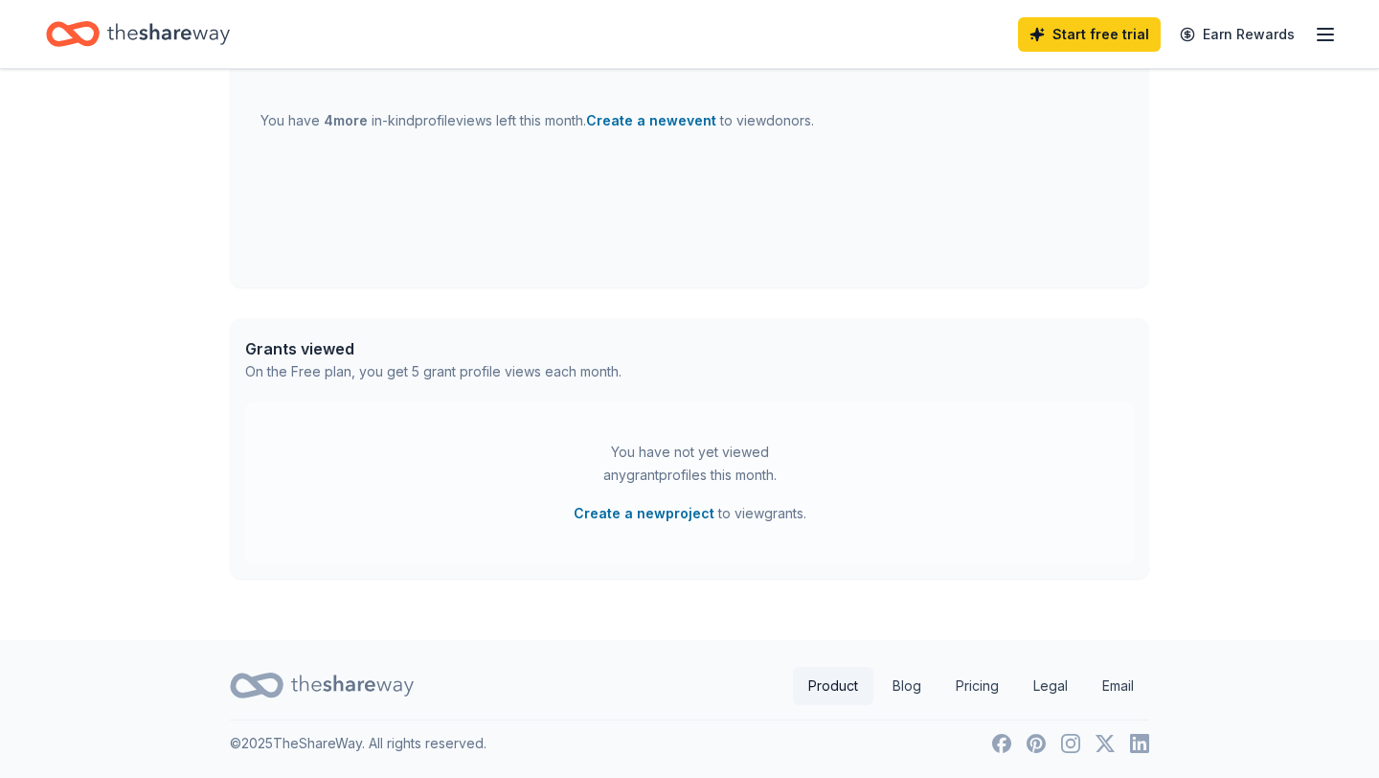
click at [844, 687] on link "Product" at bounding box center [833, 685] width 80 height 38
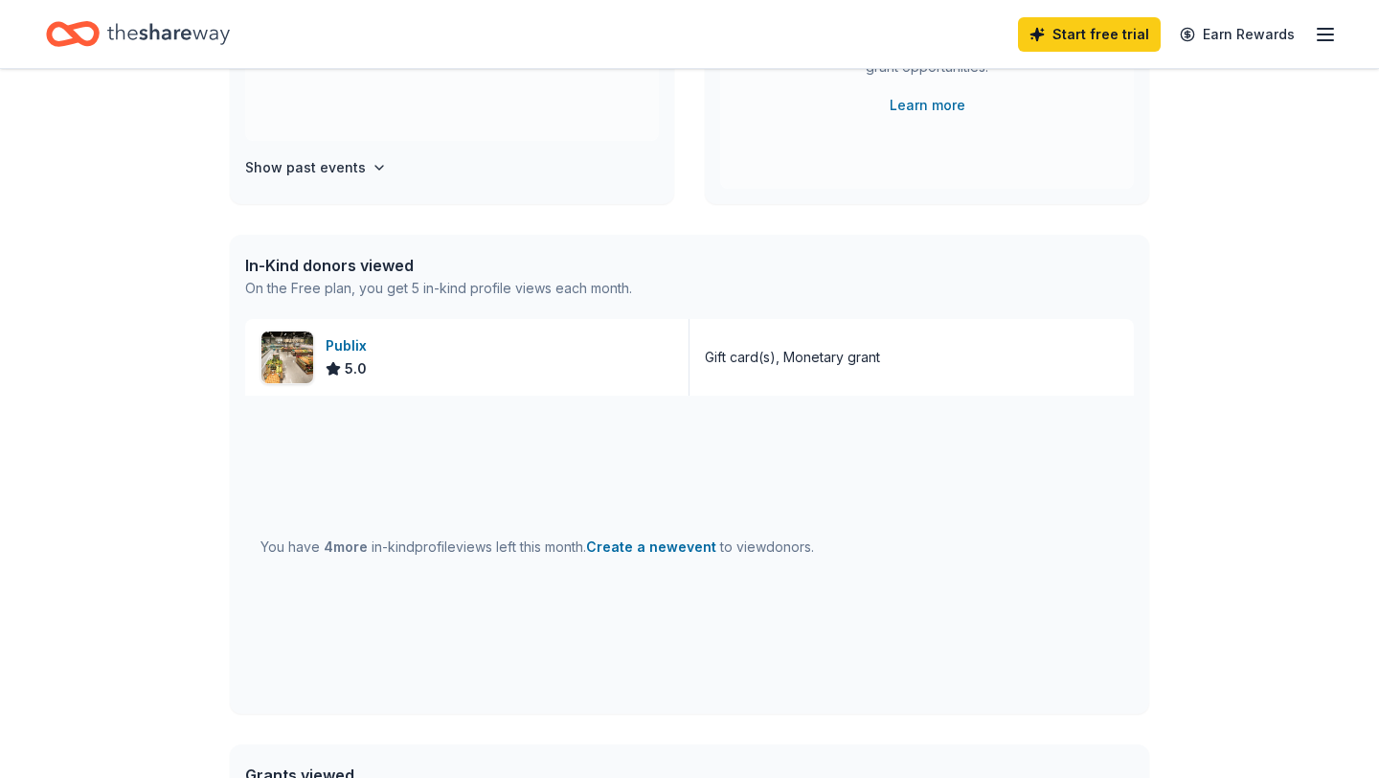
scroll to position [0, 0]
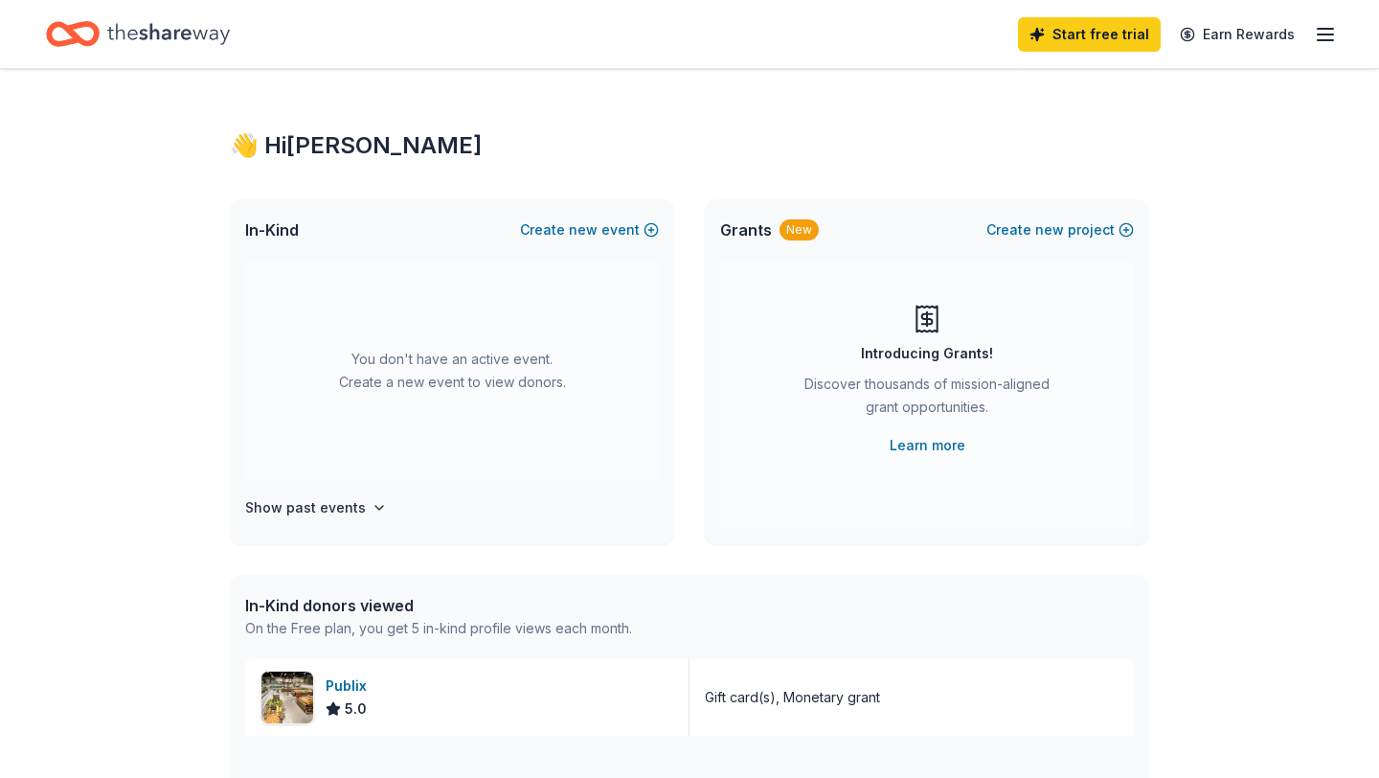
click at [148, 35] on icon "Home" at bounding box center [168, 33] width 123 height 39
click at [1093, 28] on link "Start free trial" at bounding box center [1089, 34] width 143 height 34
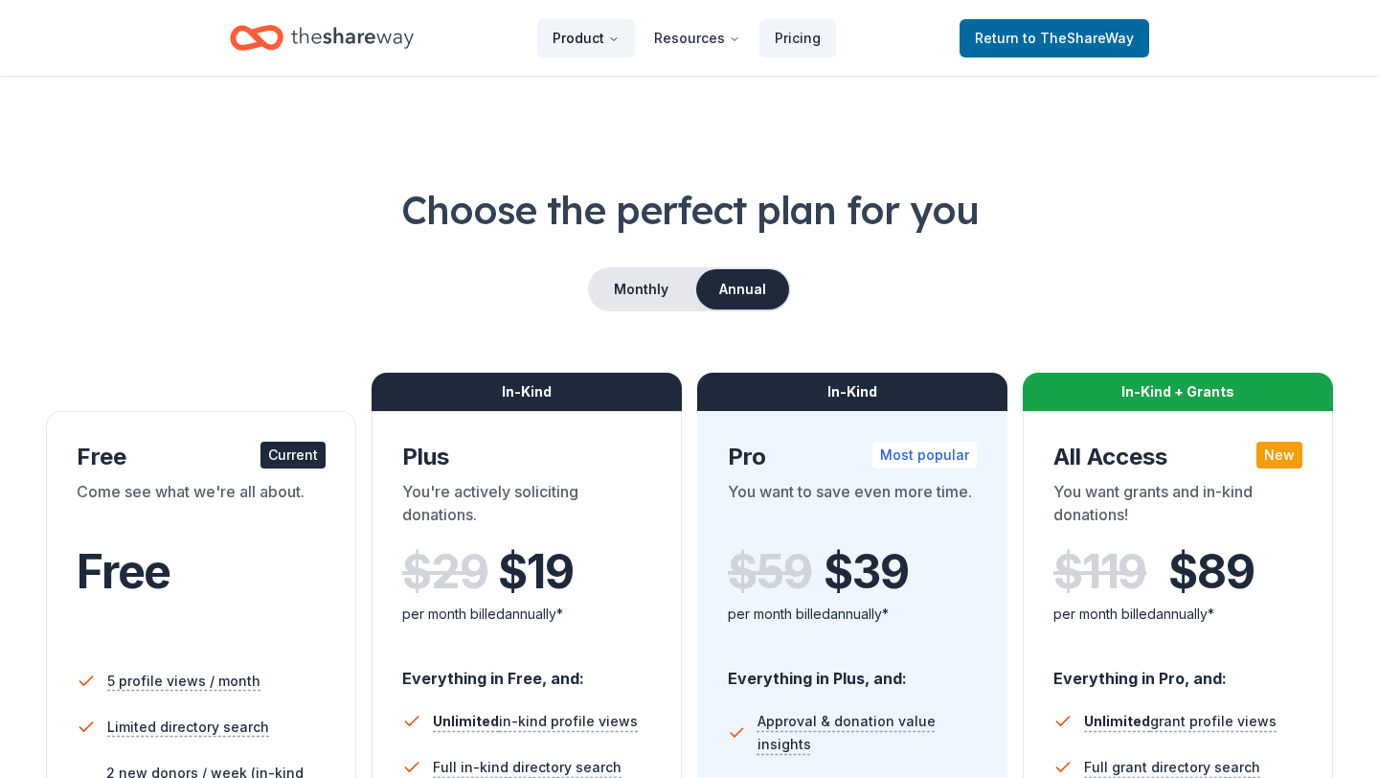
click at [599, 36] on button "Product" at bounding box center [586, 38] width 98 height 38
click at [620, 38] on icon "Main" at bounding box center [613, 39] width 11 height 11
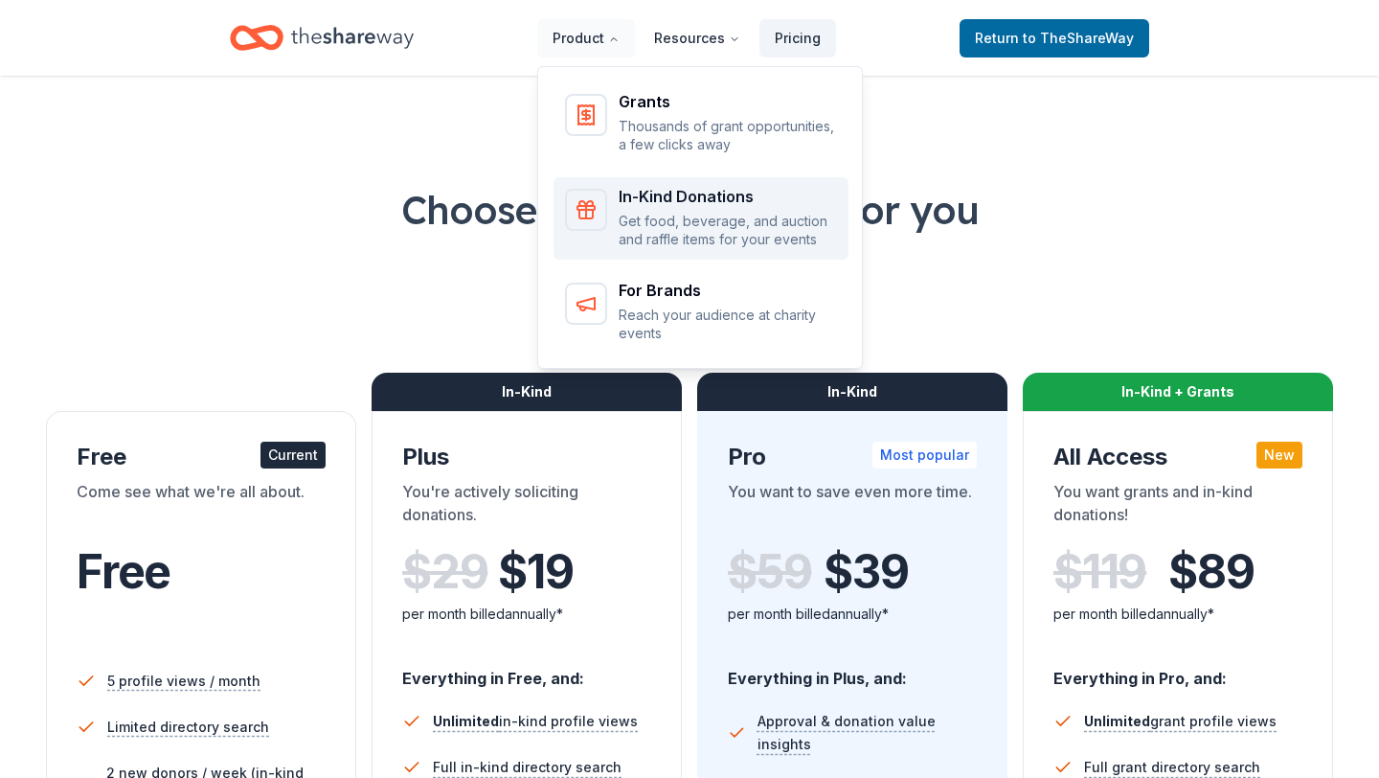
click at [685, 212] on p "Get food, beverage, and auction and raffle items for your events" at bounding box center [728, 230] width 218 height 37
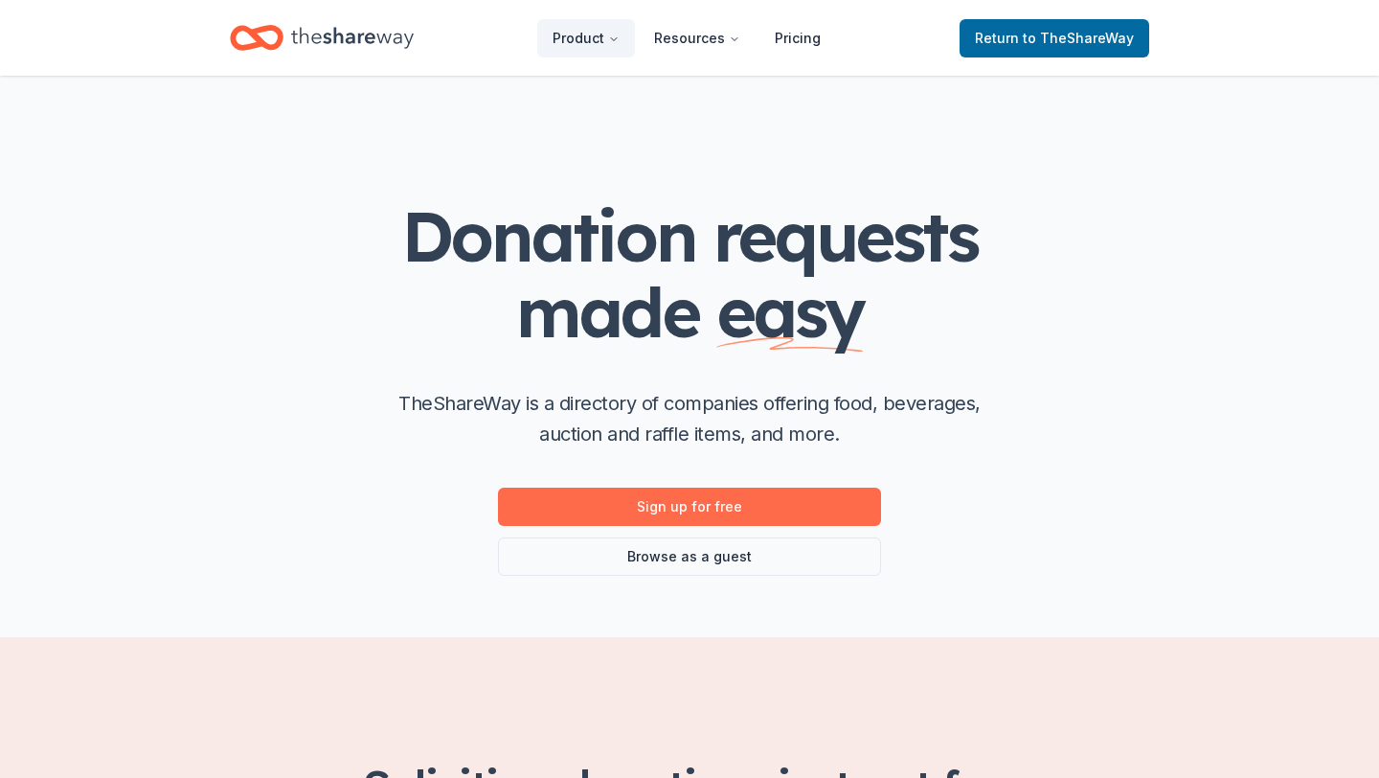
click at [619, 514] on link "Sign up for free" at bounding box center [689, 506] width 383 height 38
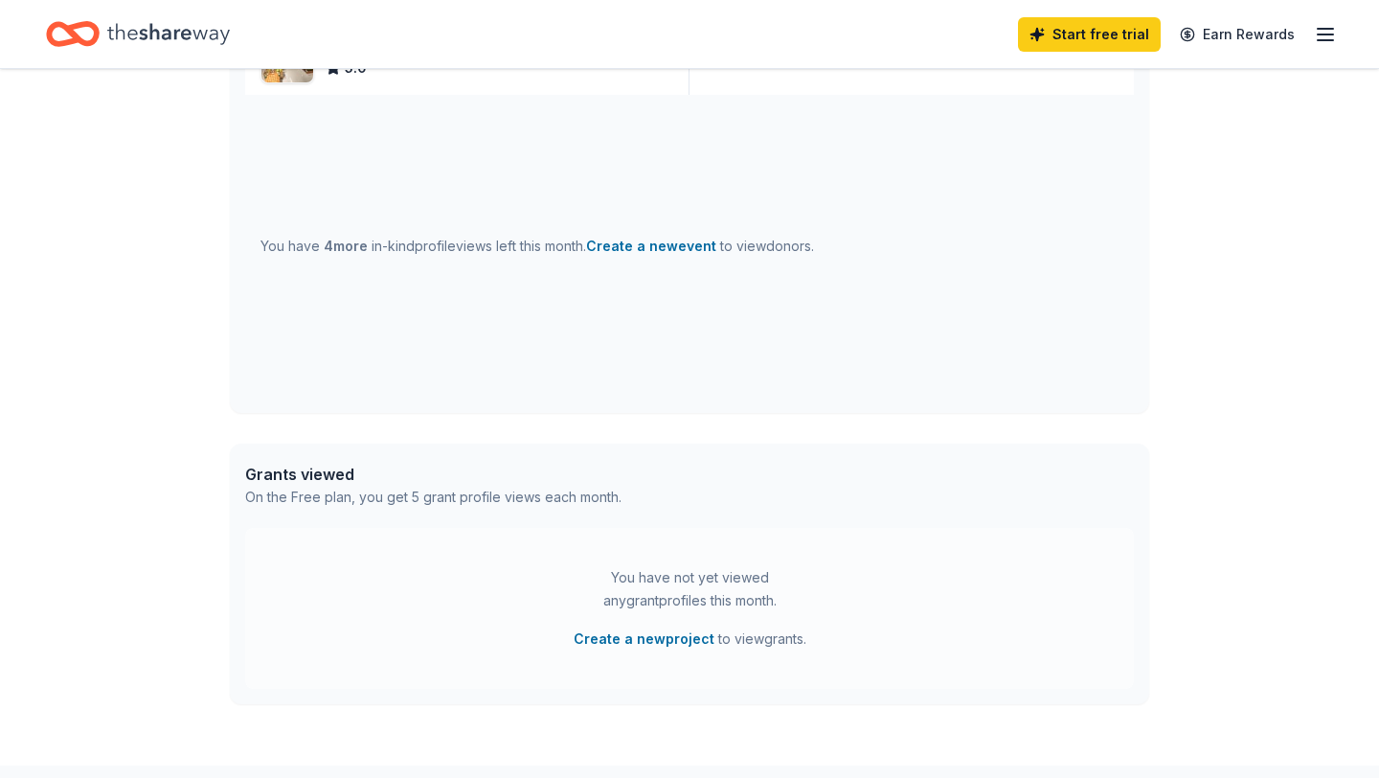
scroll to position [766, 0]
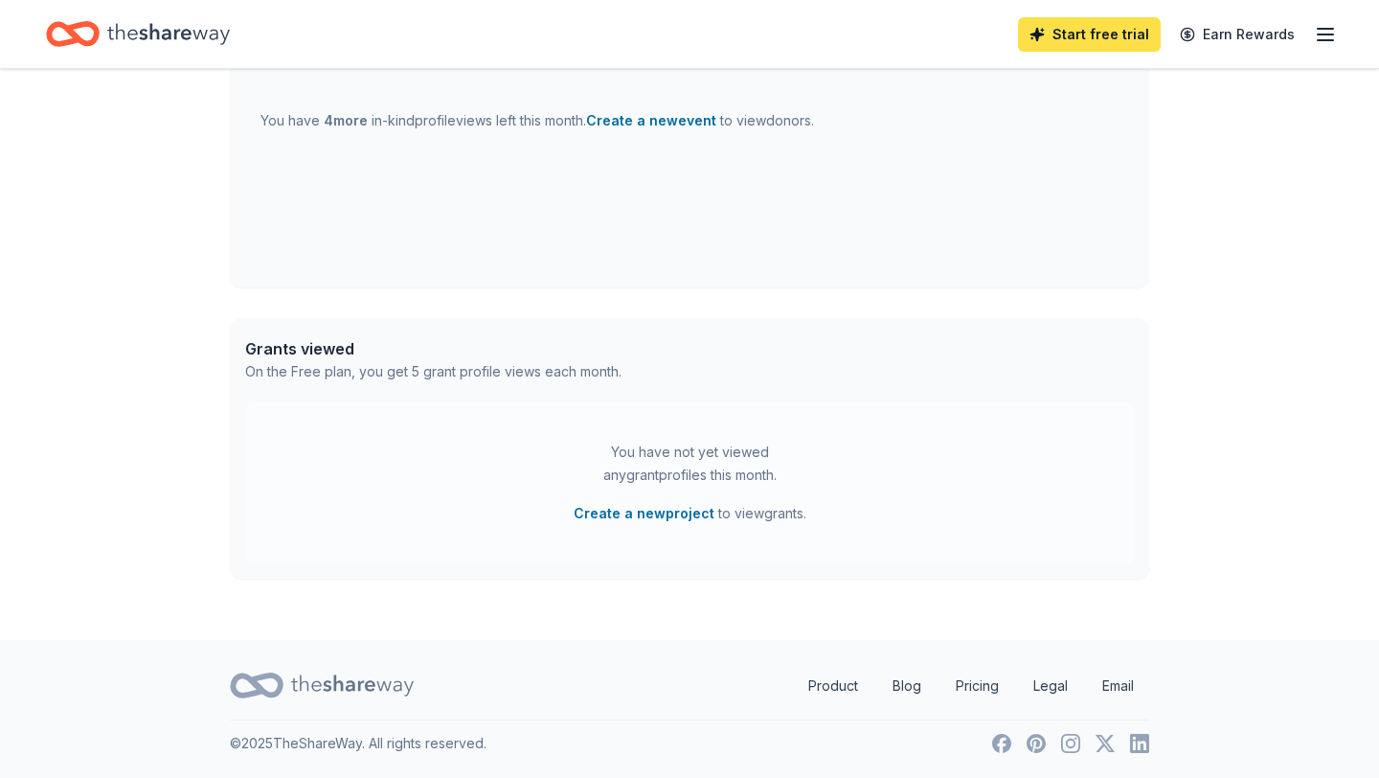
click at [1105, 46] on link "Start free trial" at bounding box center [1089, 34] width 143 height 34
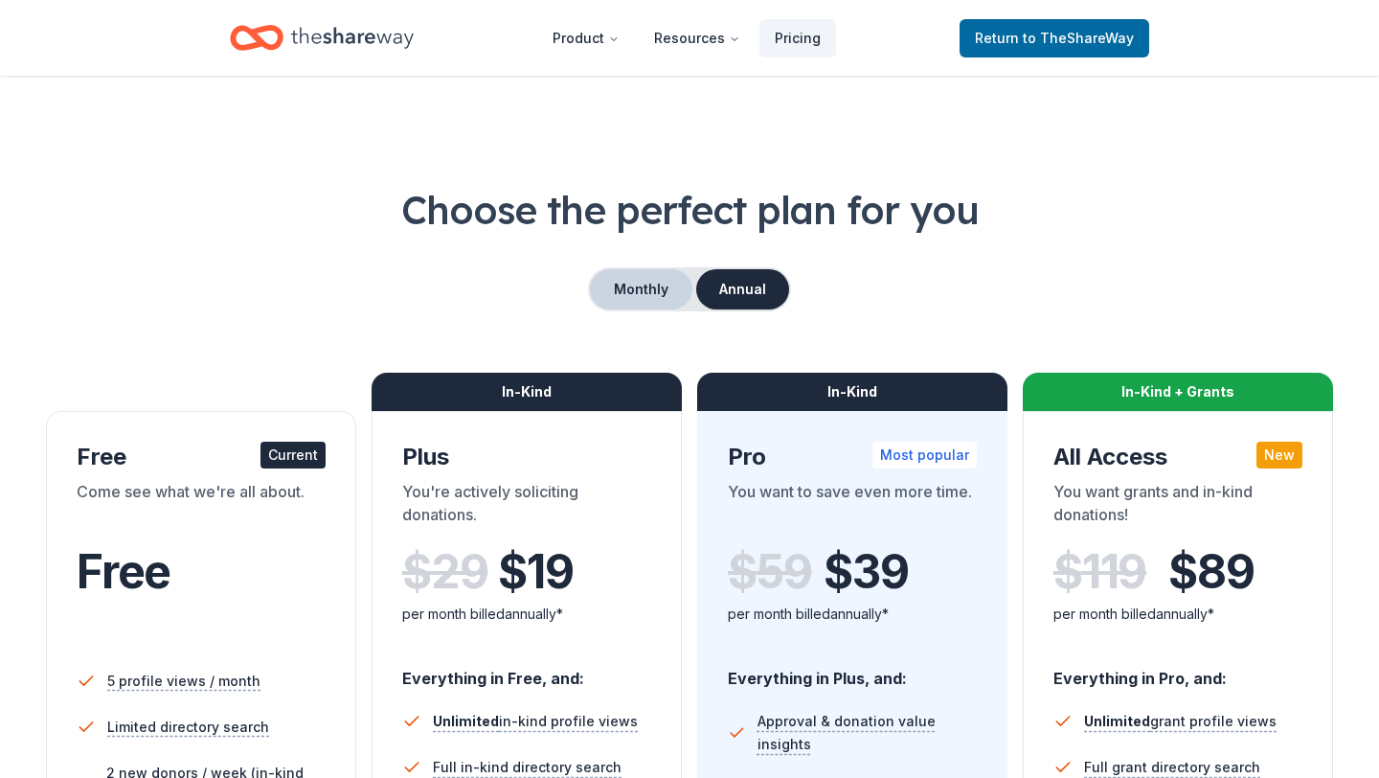
click at [665, 269] on button "Monthly" at bounding box center [641, 289] width 102 height 40
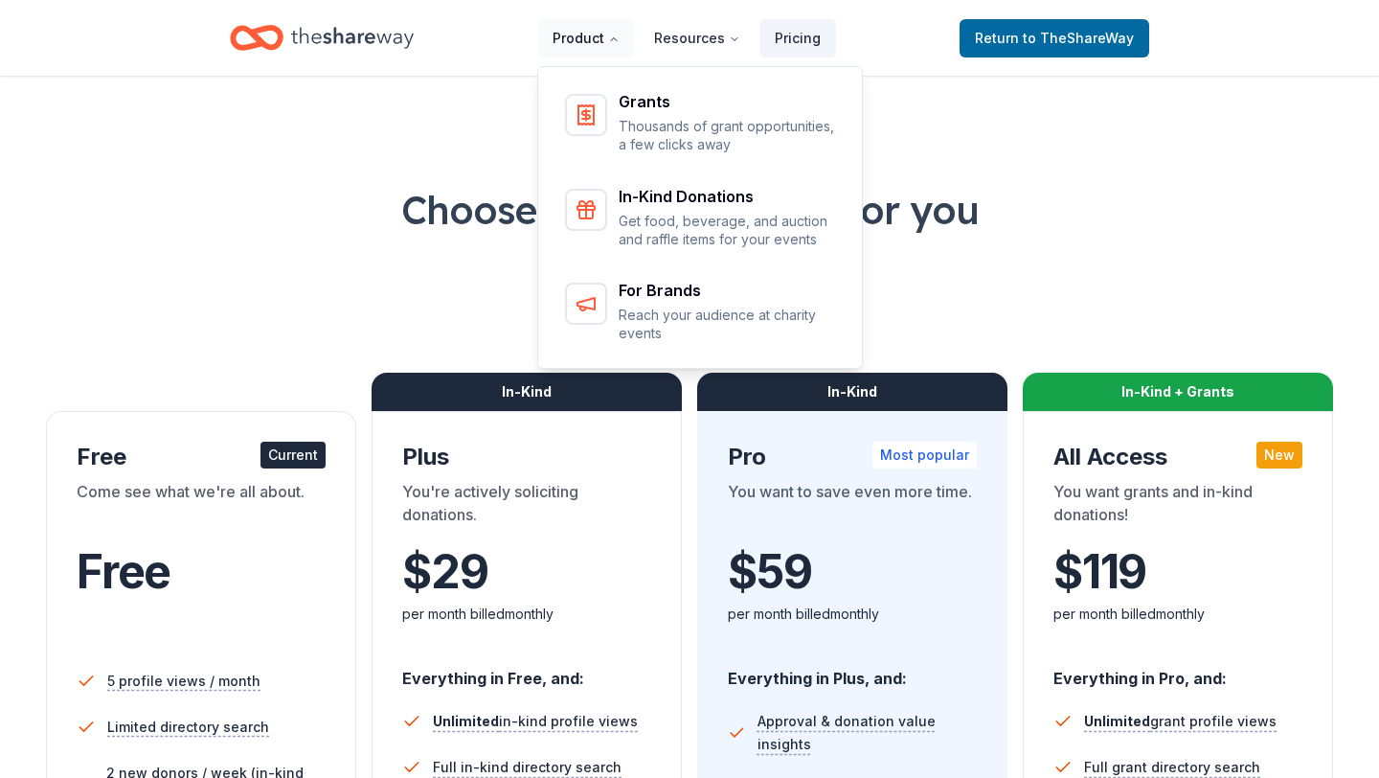
click at [620, 41] on icon "Main" at bounding box center [613, 39] width 11 height 11
click at [614, 42] on icon "Main" at bounding box center [613, 39] width 11 height 11
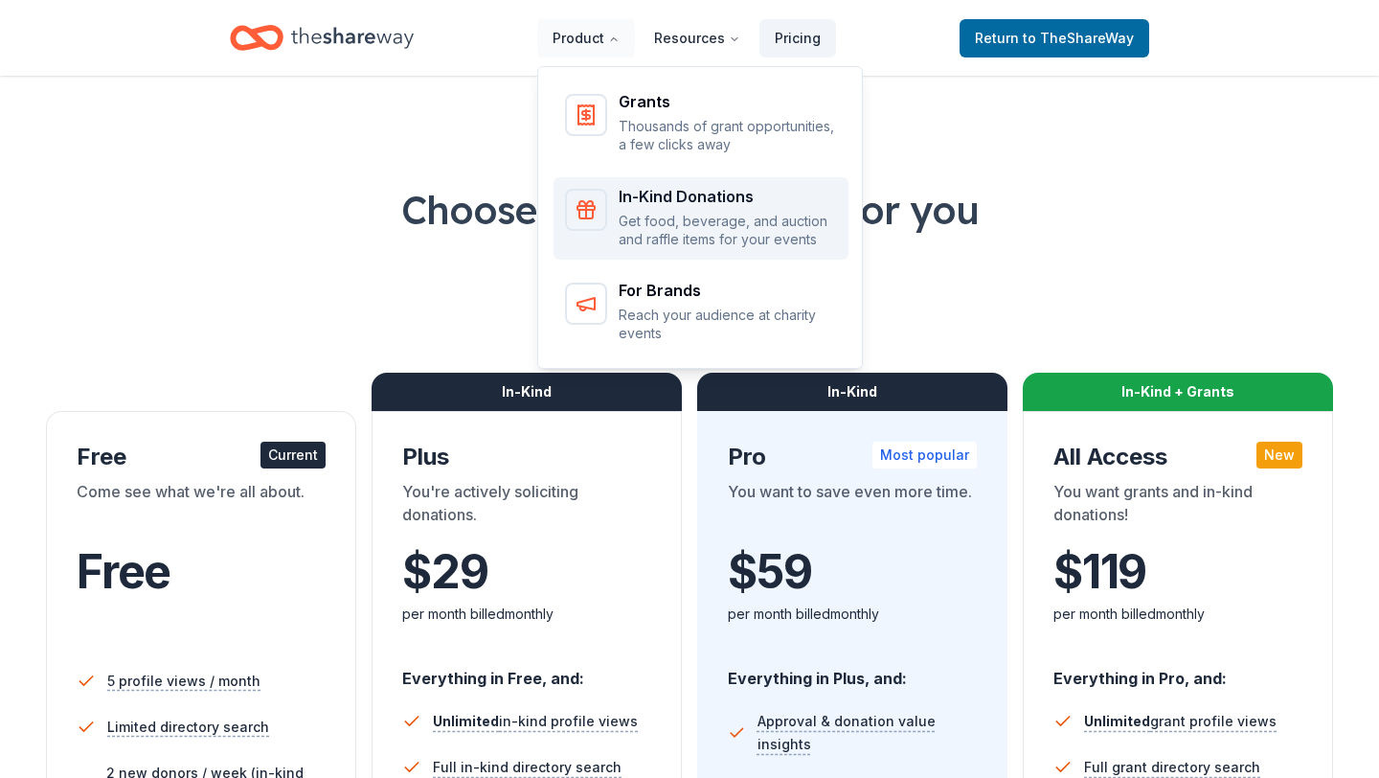
click at [686, 206] on div "In-Kind Donations Get food, beverage, and auction and raffle items for your eve…" at bounding box center [728, 219] width 218 height 60
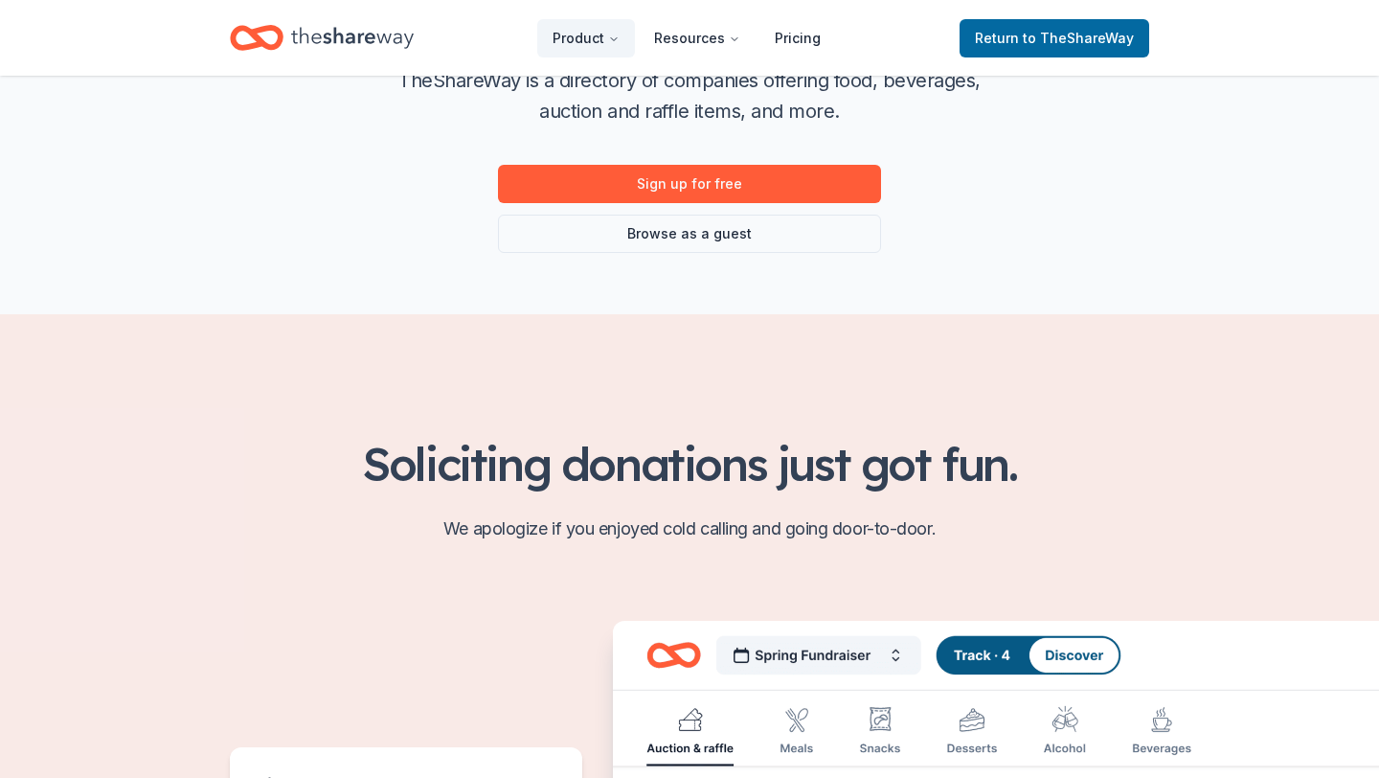
scroll to position [318, 0]
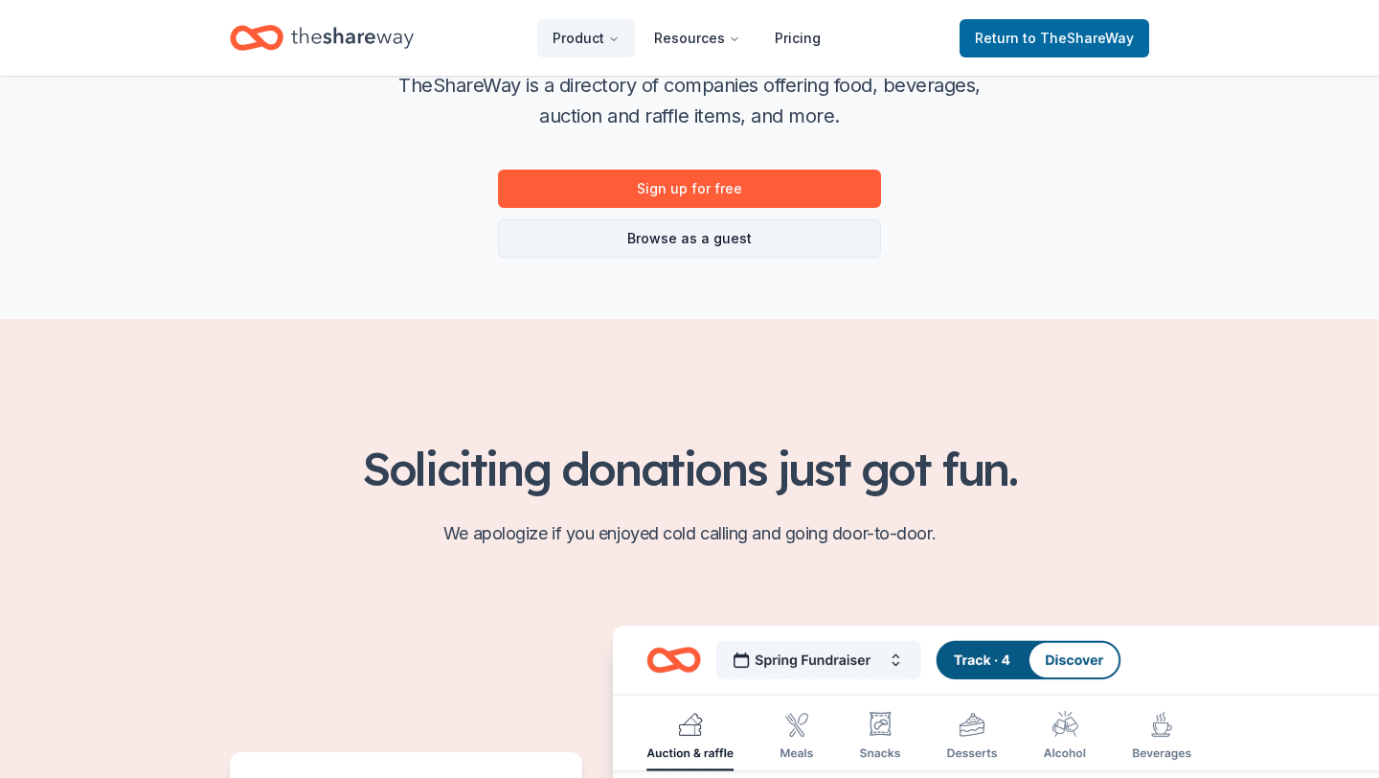
click at [664, 244] on link "Browse as a guest" at bounding box center [689, 238] width 383 height 38
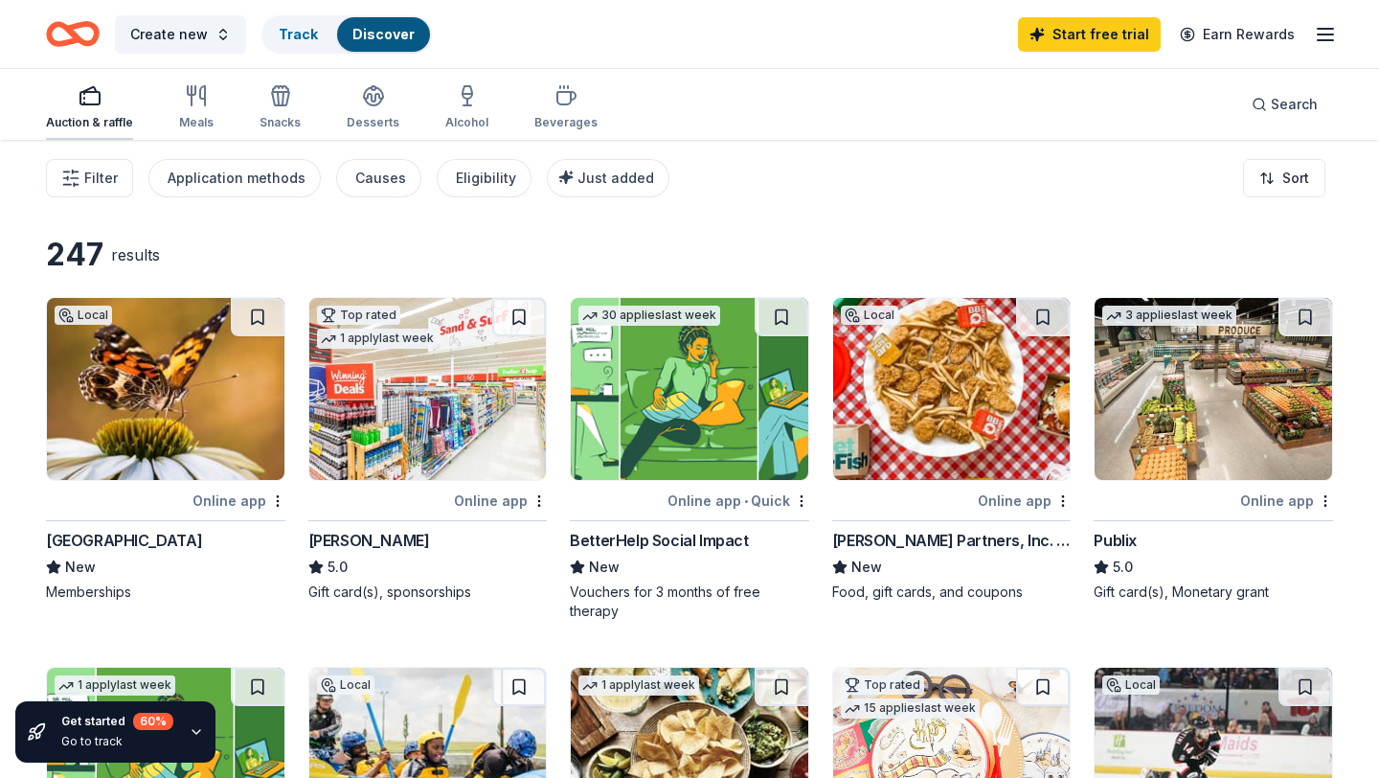
click at [75, 110] on div "Auction & raffle" at bounding box center [89, 107] width 87 height 46
click at [1113, 30] on link "Start free trial" at bounding box center [1089, 34] width 143 height 34
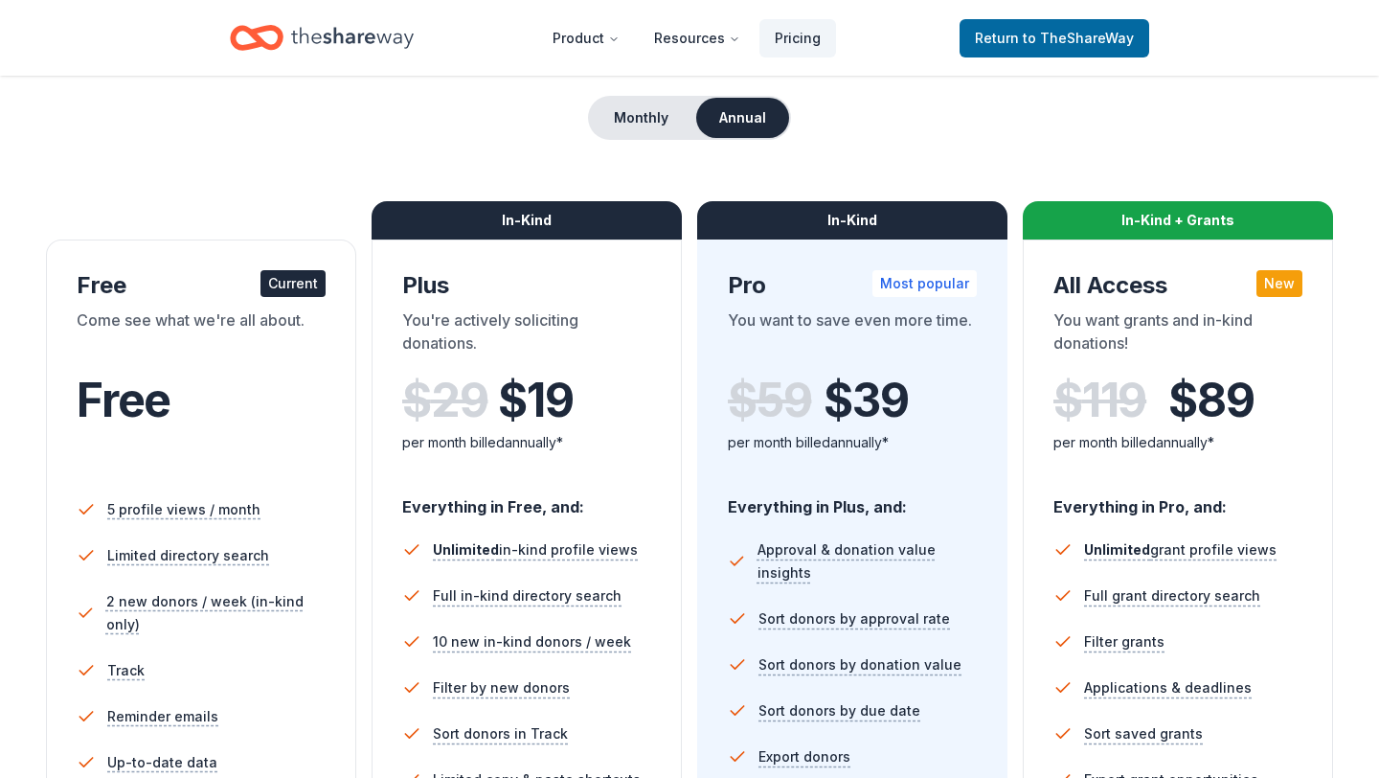
scroll to position [209, 0]
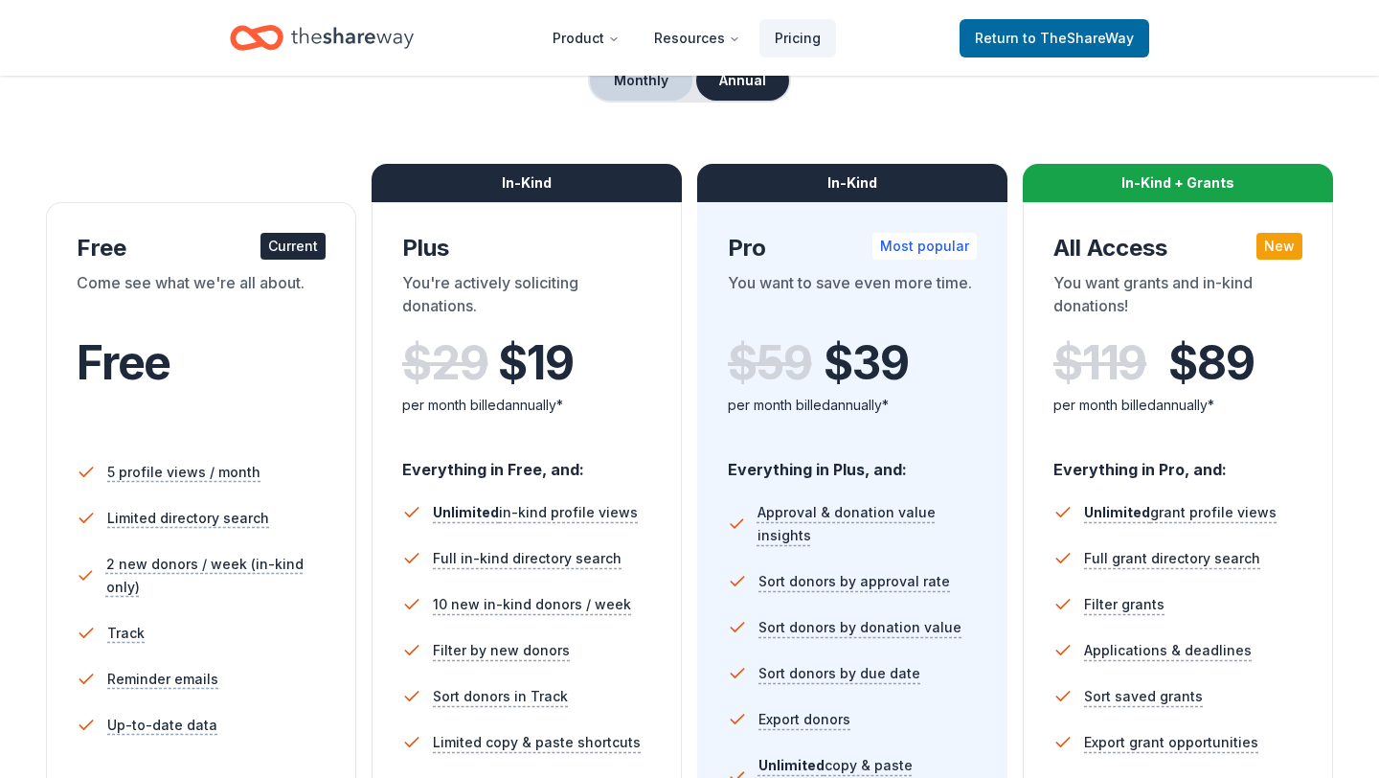
click at [651, 95] on button "Monthly" at bounding box center [641, 80] width 102 height 40
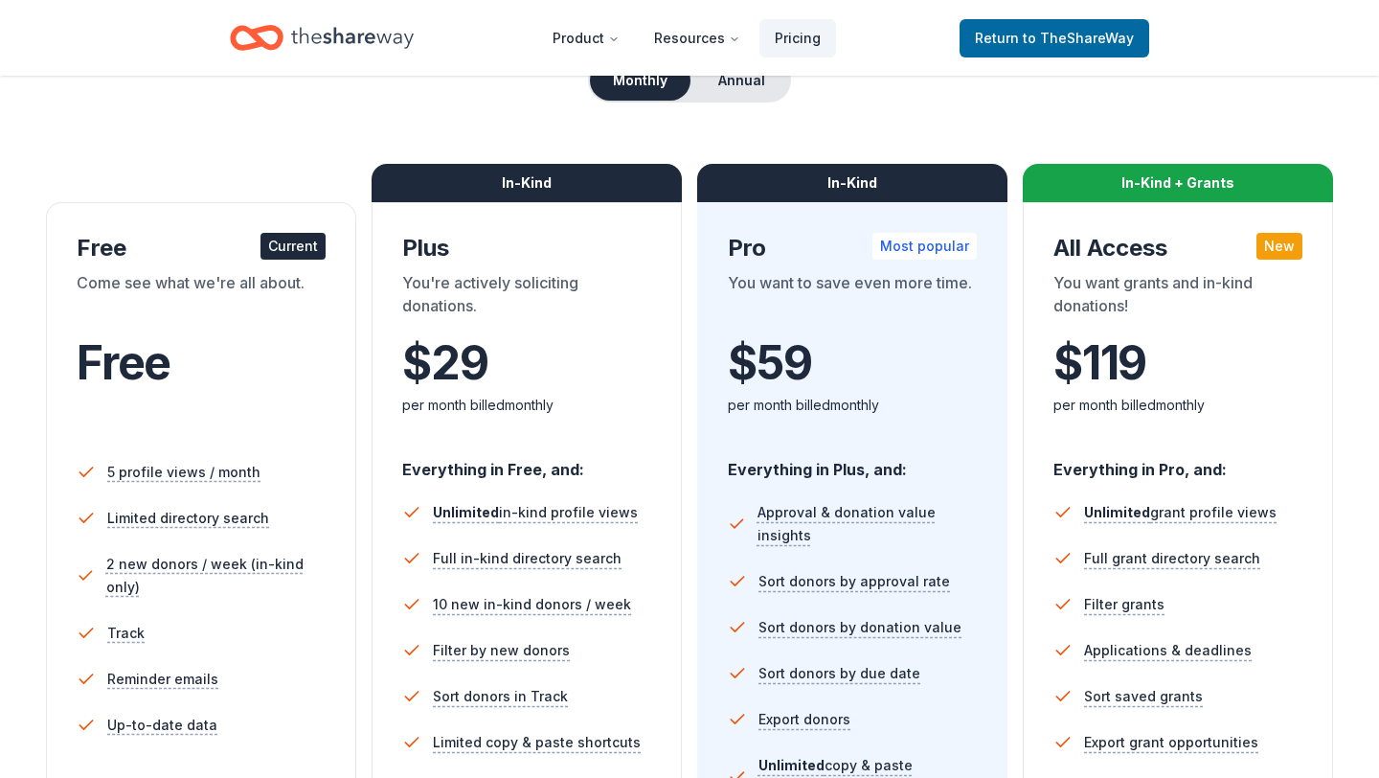
click at [752, 102] on div "Monthly Annual" at bounding box center [689, 80] width 203 height 44
click at [746, 86] on button "Annual" at bounding box center [741, 80] width 95 height 40
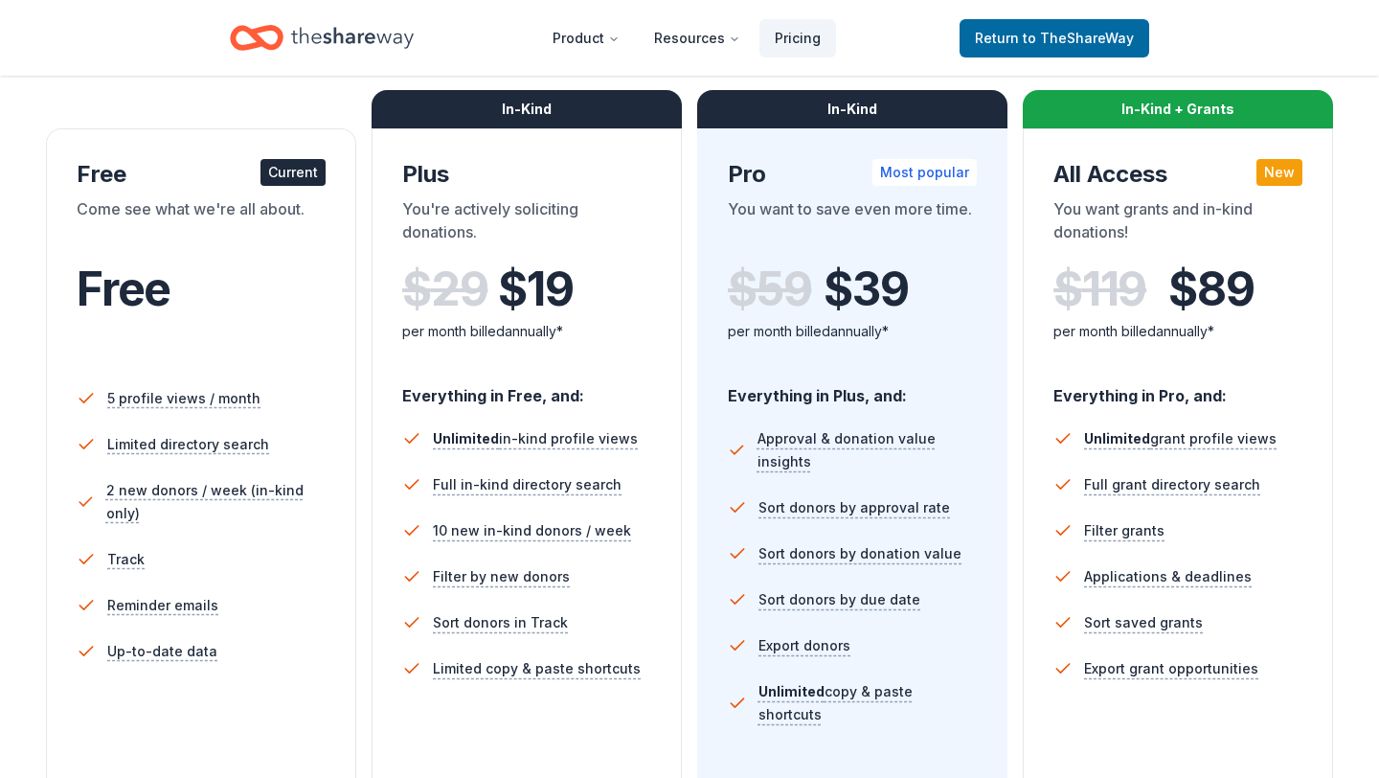
scroll to position [0, 0]
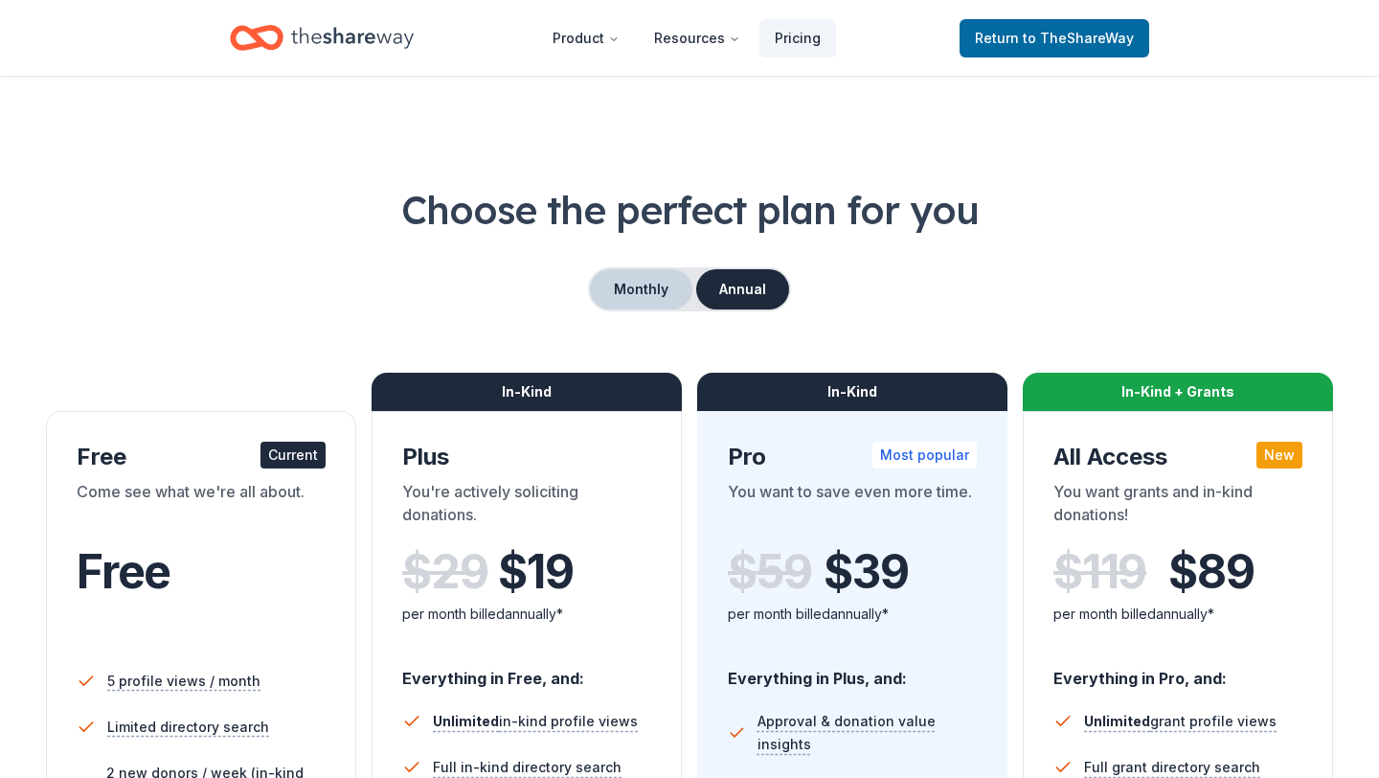
click at [630, 288] on button "Monthly" at bounding box center [641, 289] width 102 height 40
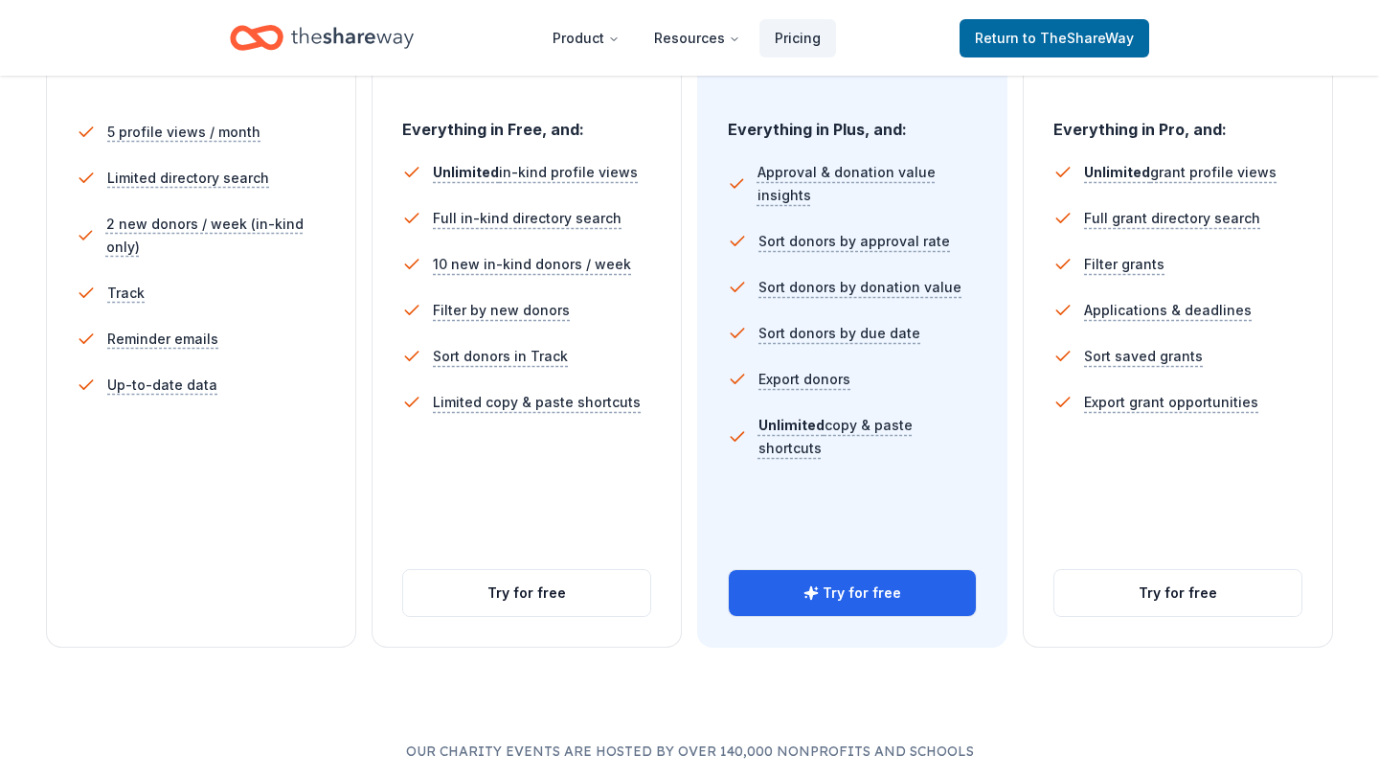
scroll to position [567, 0]
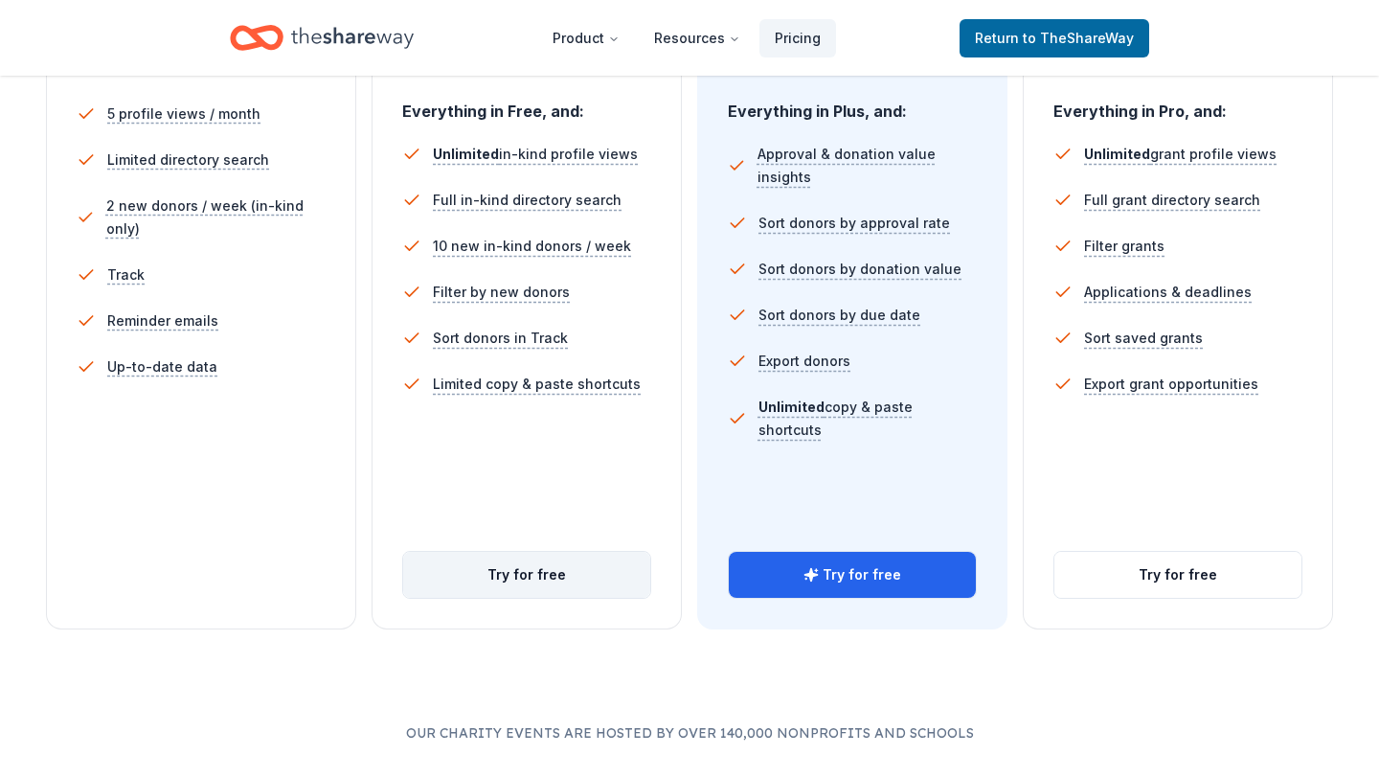
click at [510, 580] on button "Try for free" at bounding box center [526, 575] width 247 height 46
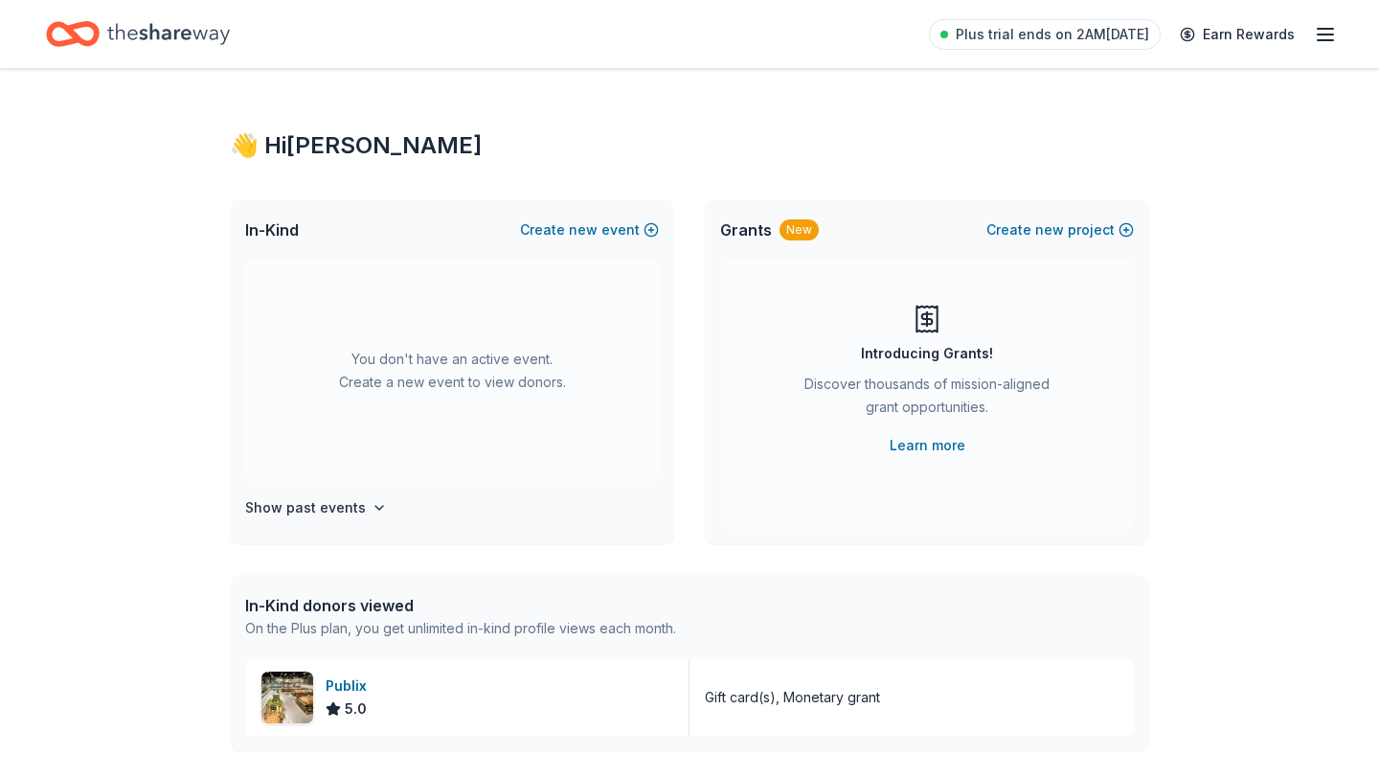
click at [1322, 35] on icon "button" at bounding box center [1325, 34] width 23 height 23
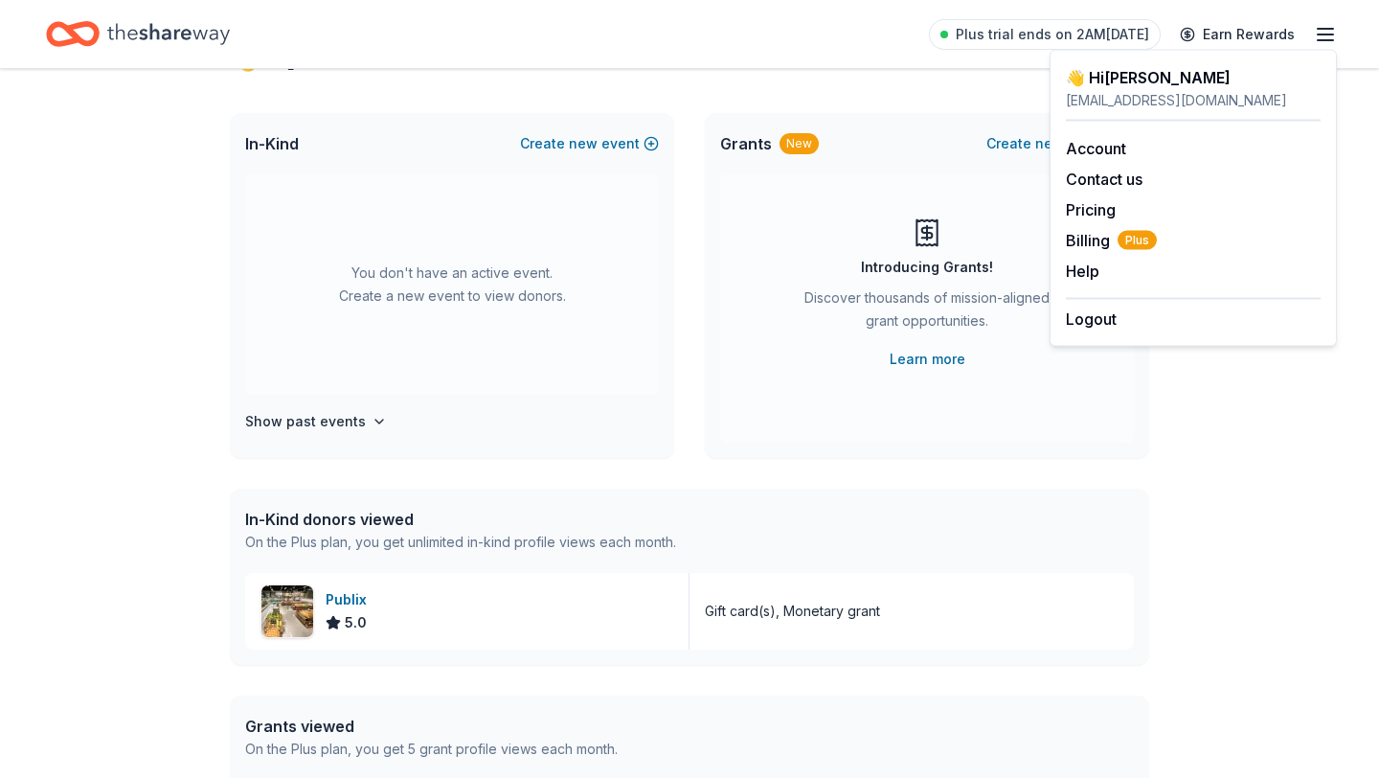
scroll to position [102, 0]
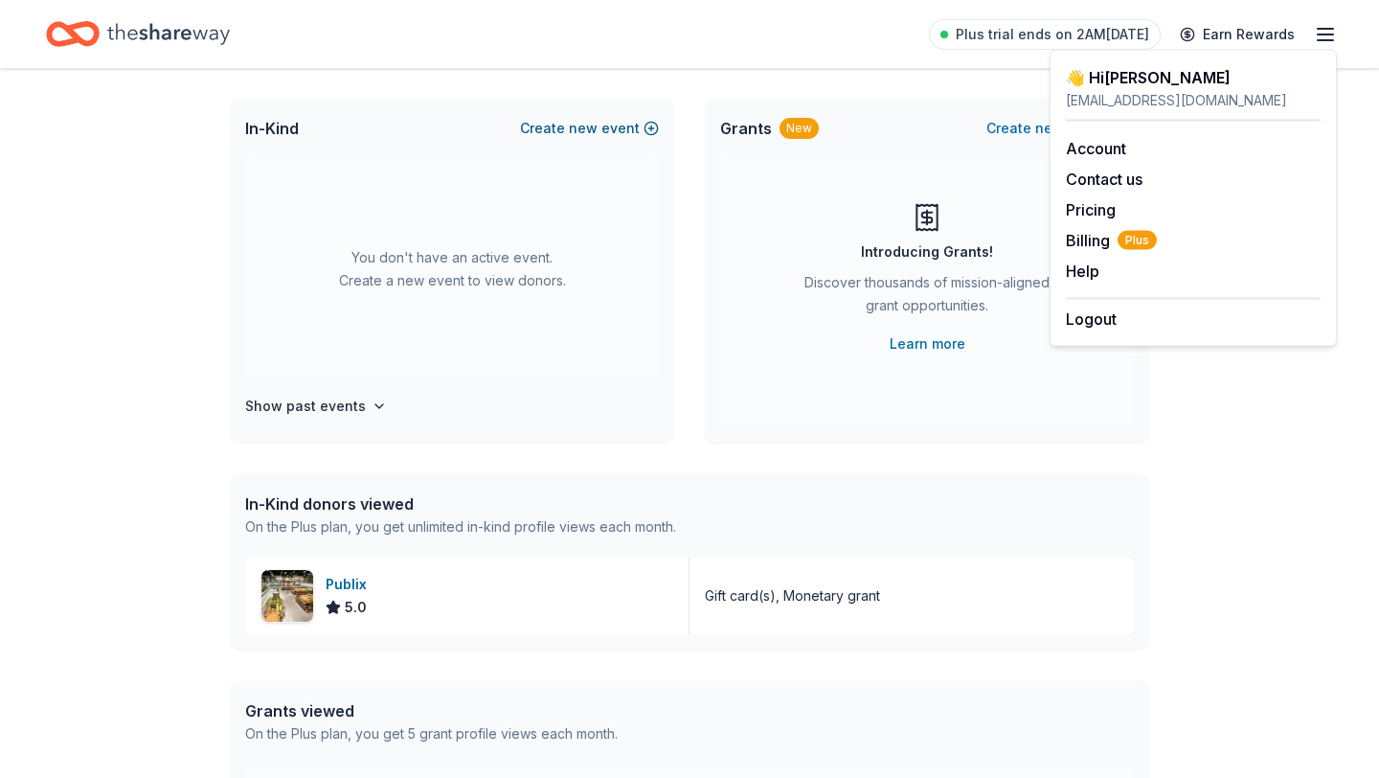
click at [594, 125] on span "new" at bounding box center [583, 128] width 29 height 23
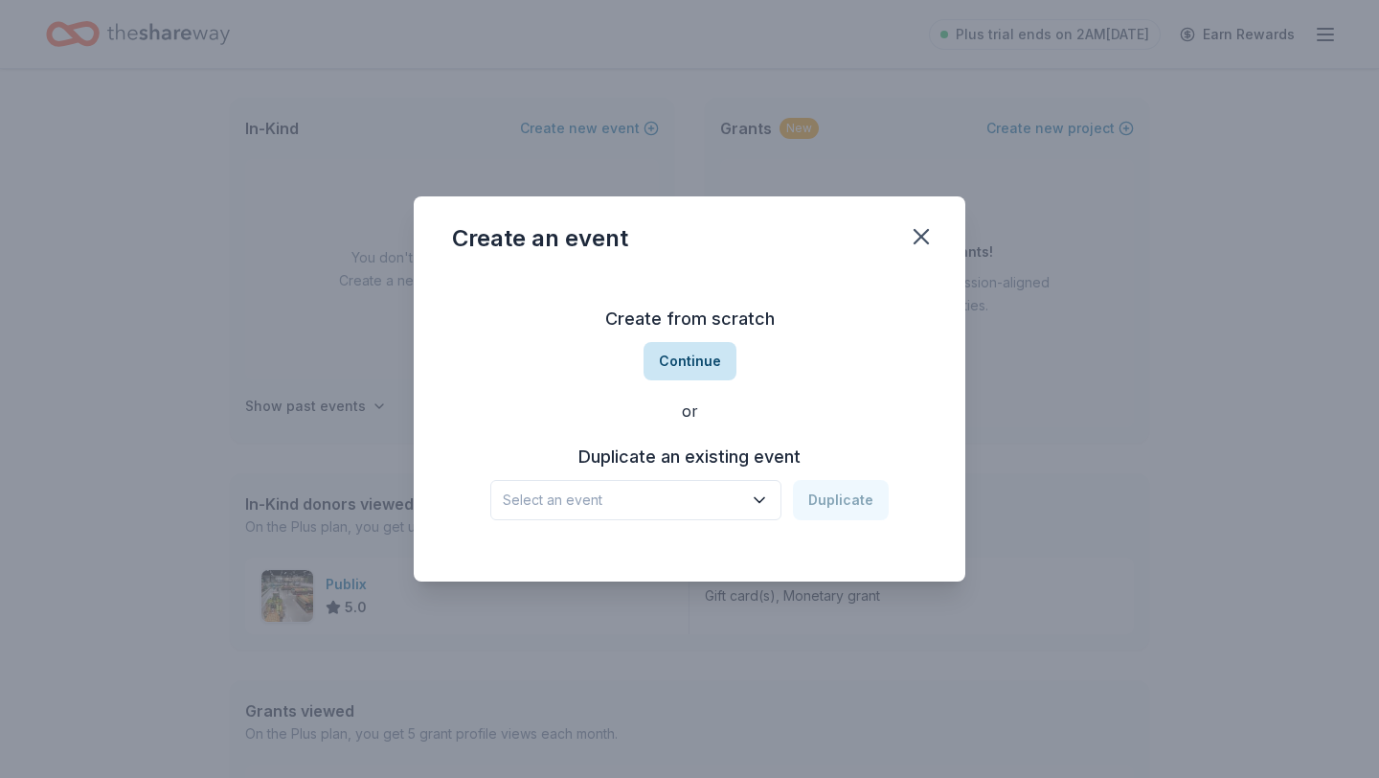
click at [680, 367] on button "Continue" at bounding box center [690, 361] width 93 height 38
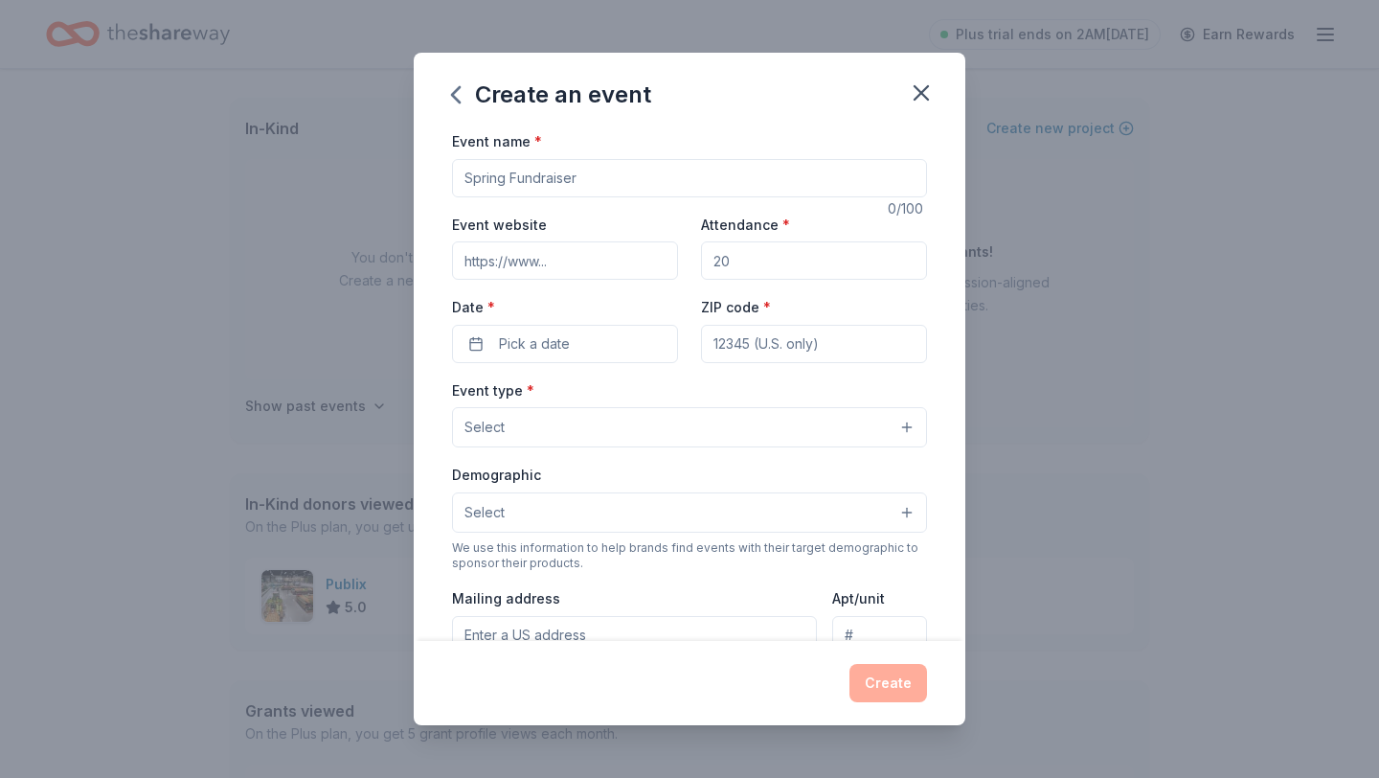
click at [555, 177] on input "Event name *" at bounding box center [689, 178] width 475 height 38
type input "[GEOGRAPHIC_DATA]"
click at [762, 263] on input "Attendance *" at bounding box center [814, 260] width 226 height 38
type input "100"
click at [577, 352] on button "Pick a date" at bounding box center [565, 344] width 226 height 38
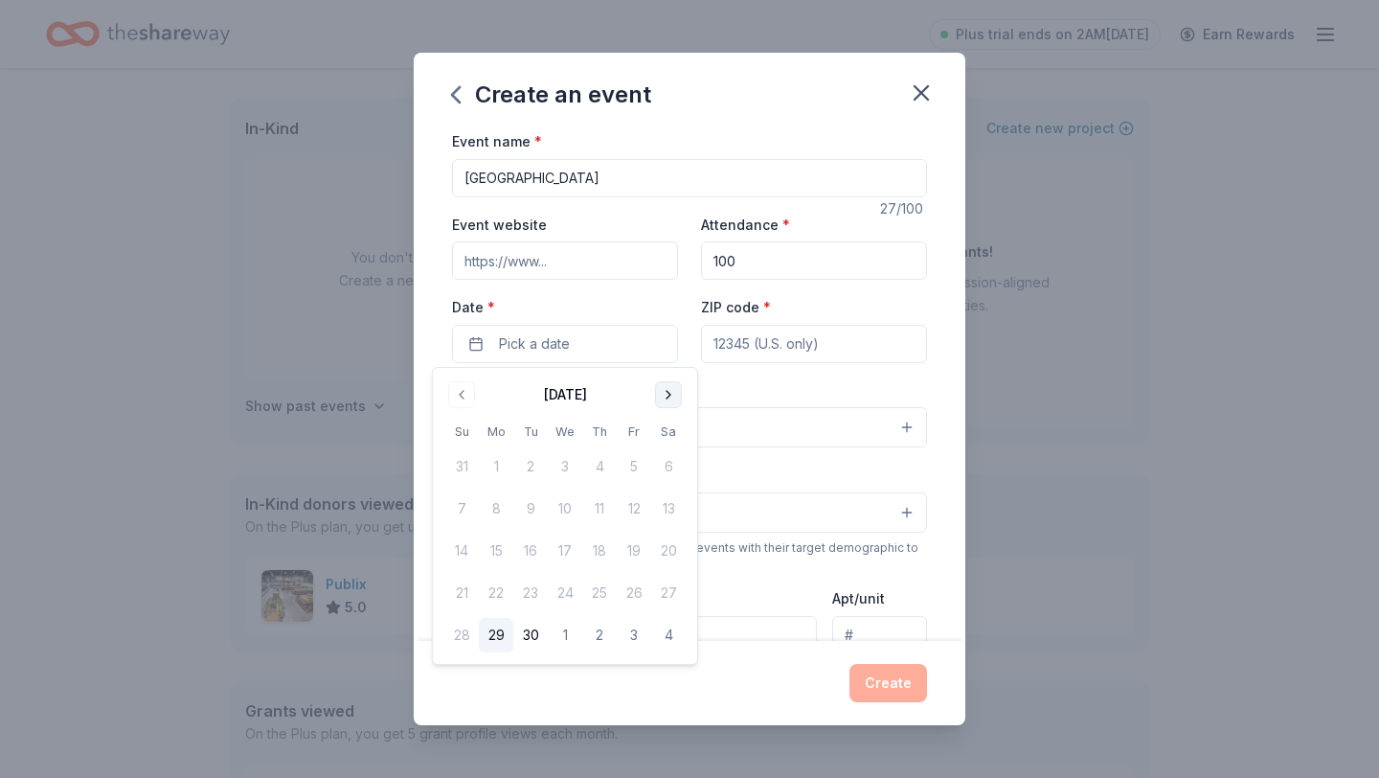
click at [667, 388] on button "Go to next month" at bounding box center [668, 394] width 27 height 27
click at [667, 390] on button "Go to next month" at bounding box center [668, 394] width 27 height 27
click at [603, 592] on button "20" at bounding box center [599, 593] width 34 height 34
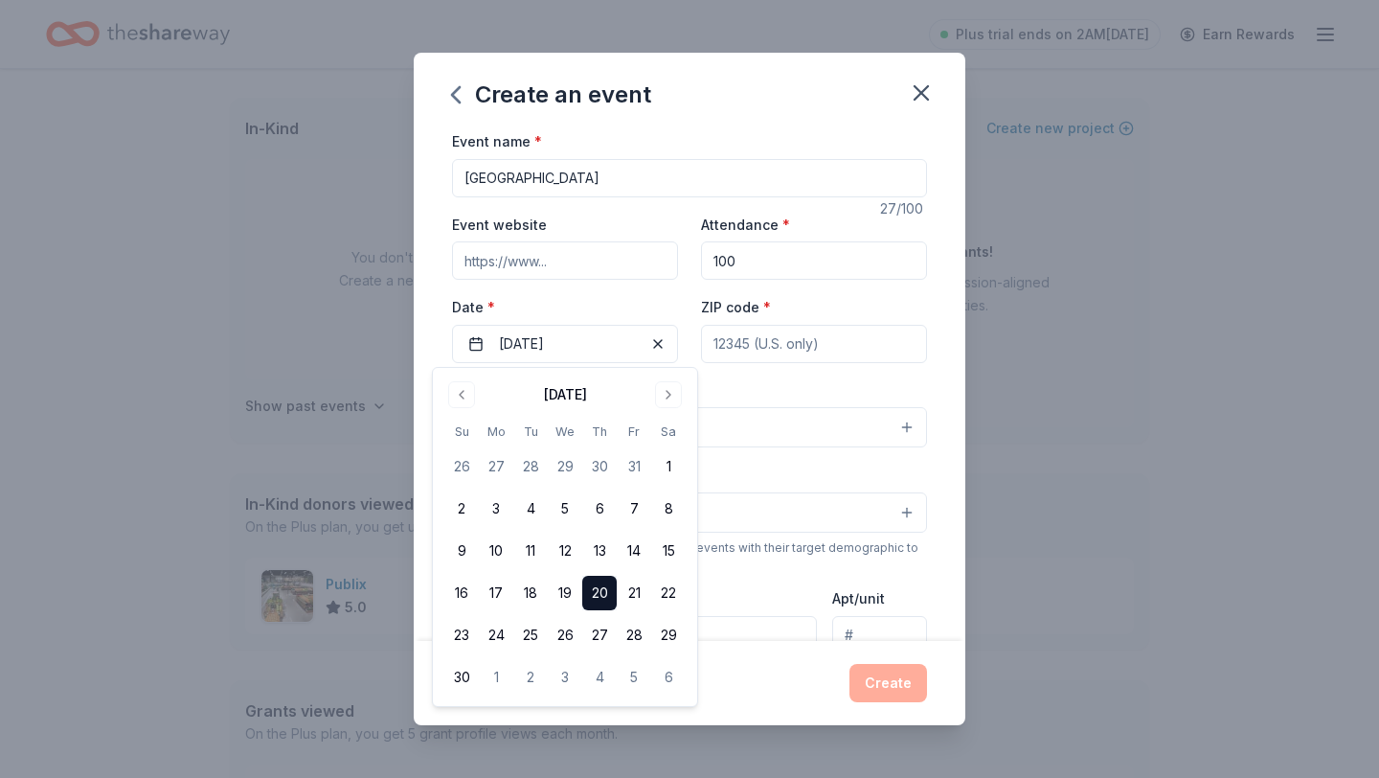
click at [765, 339] on input "ZIP code *" at bounding box center [814, 344] width 226 height 38
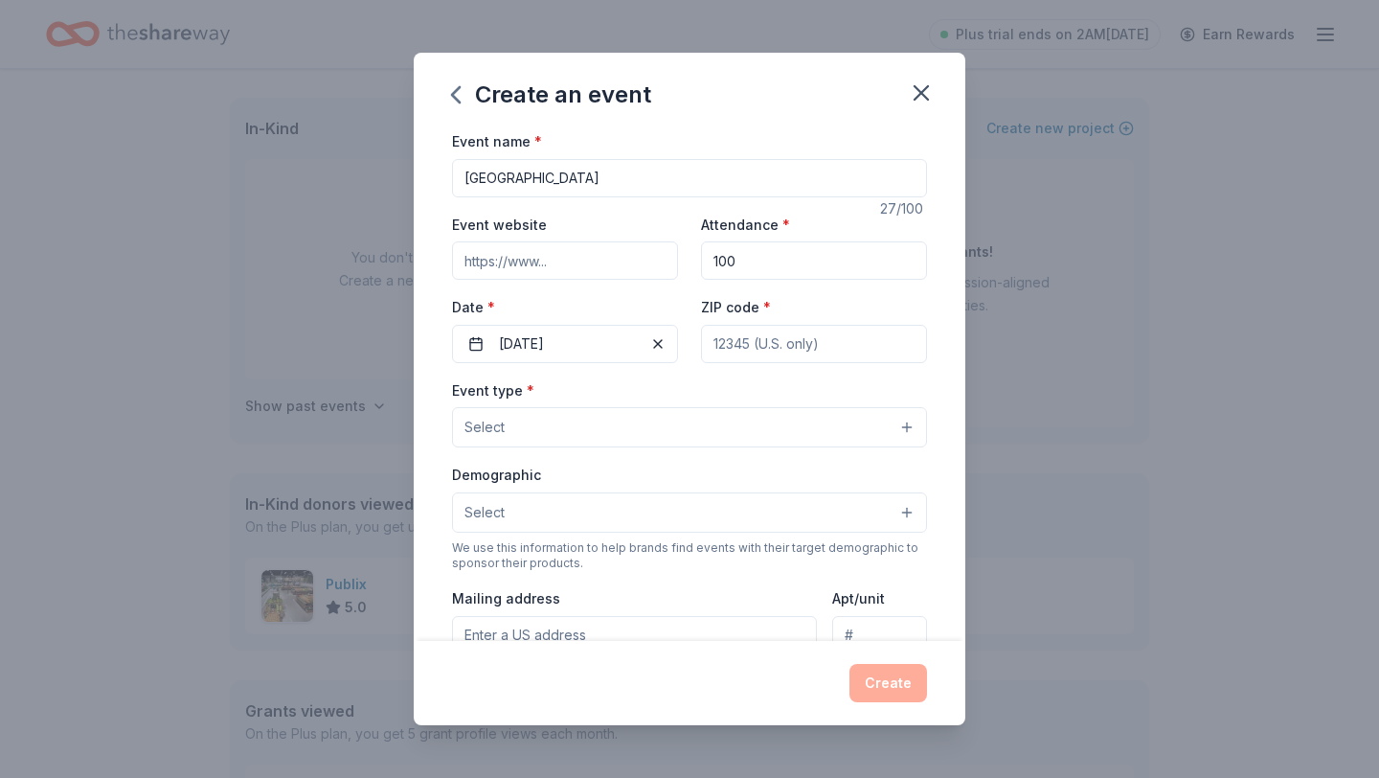
type input "35956"
type input "341 Ross Road"
click at [536, 421] on button "Select" at bounding box center [689, 427] width 475 height 40
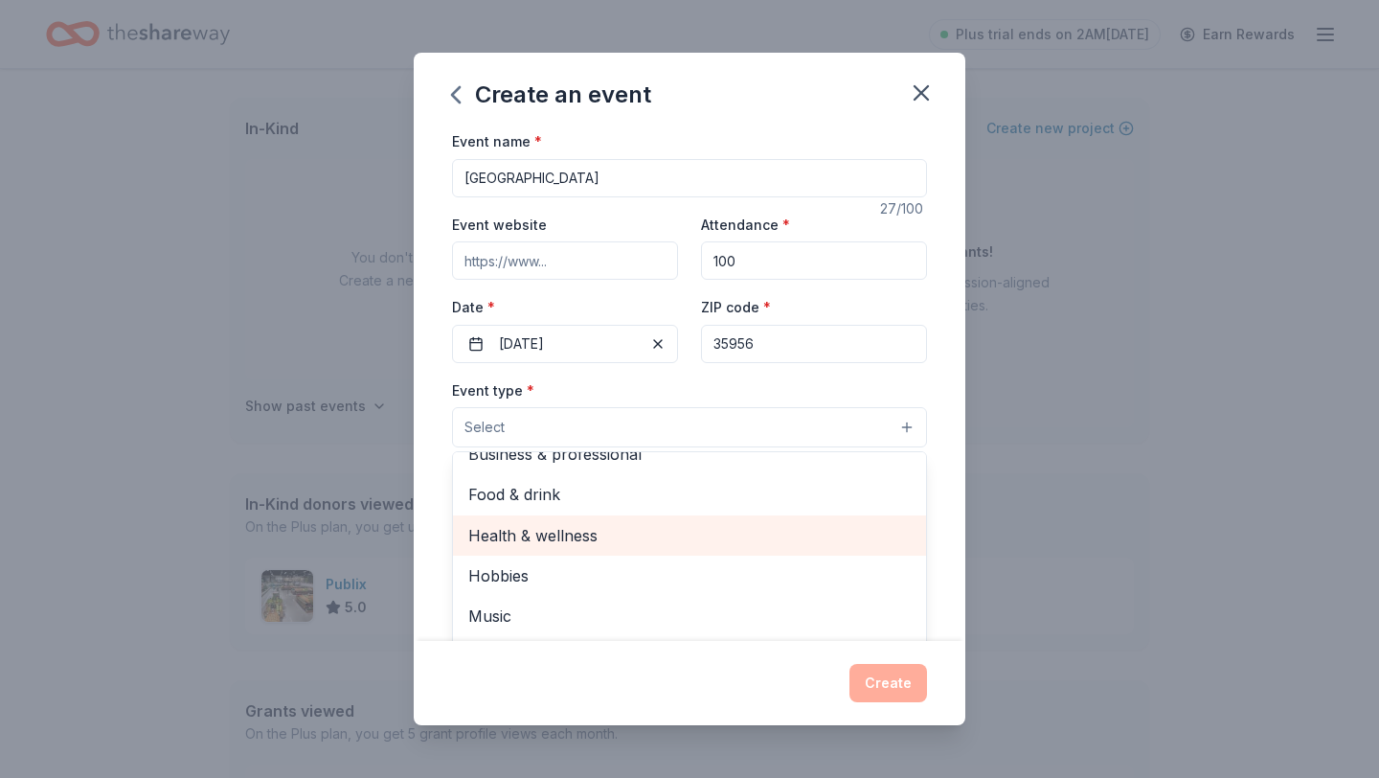
scroll to position [0, 0]
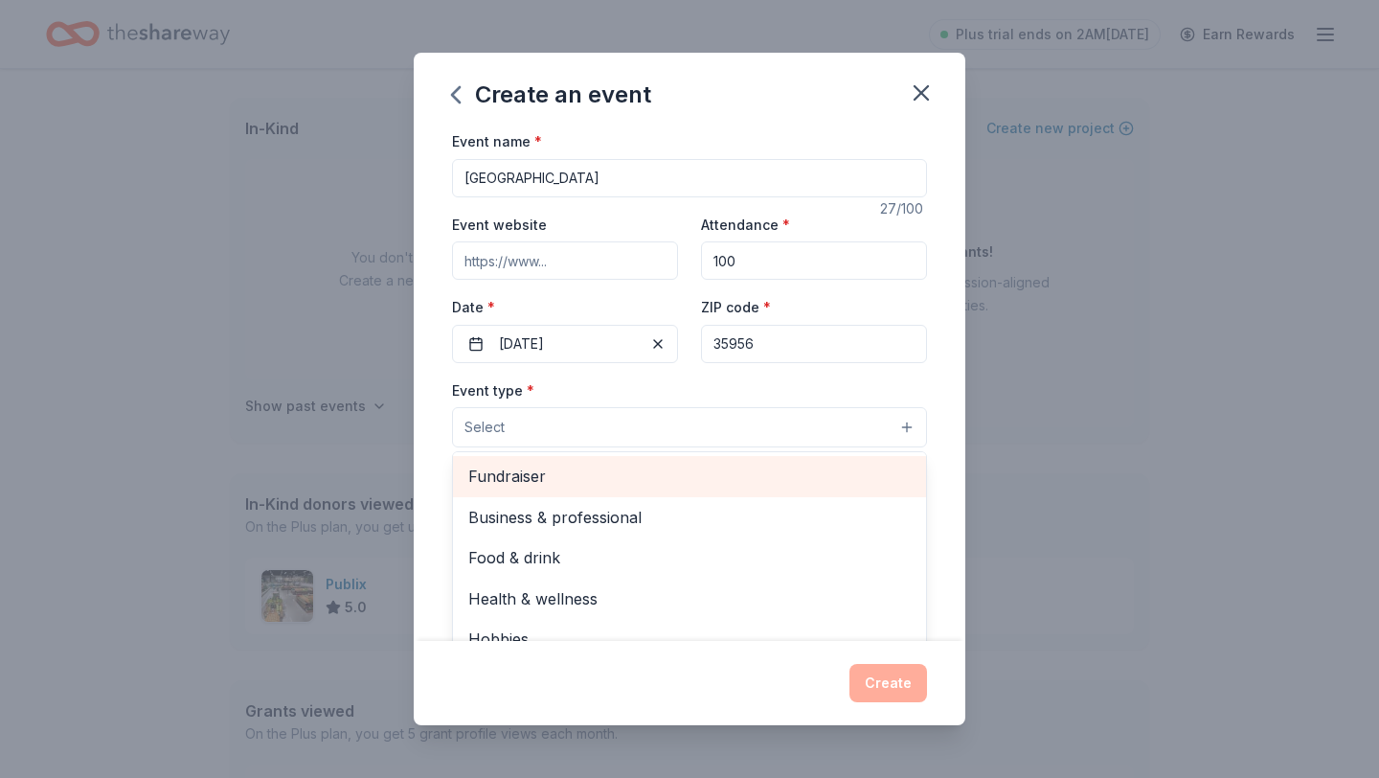
click at [545, 472] on span "Fundraiser" at bounding box center [689, 475] width 442 height 25
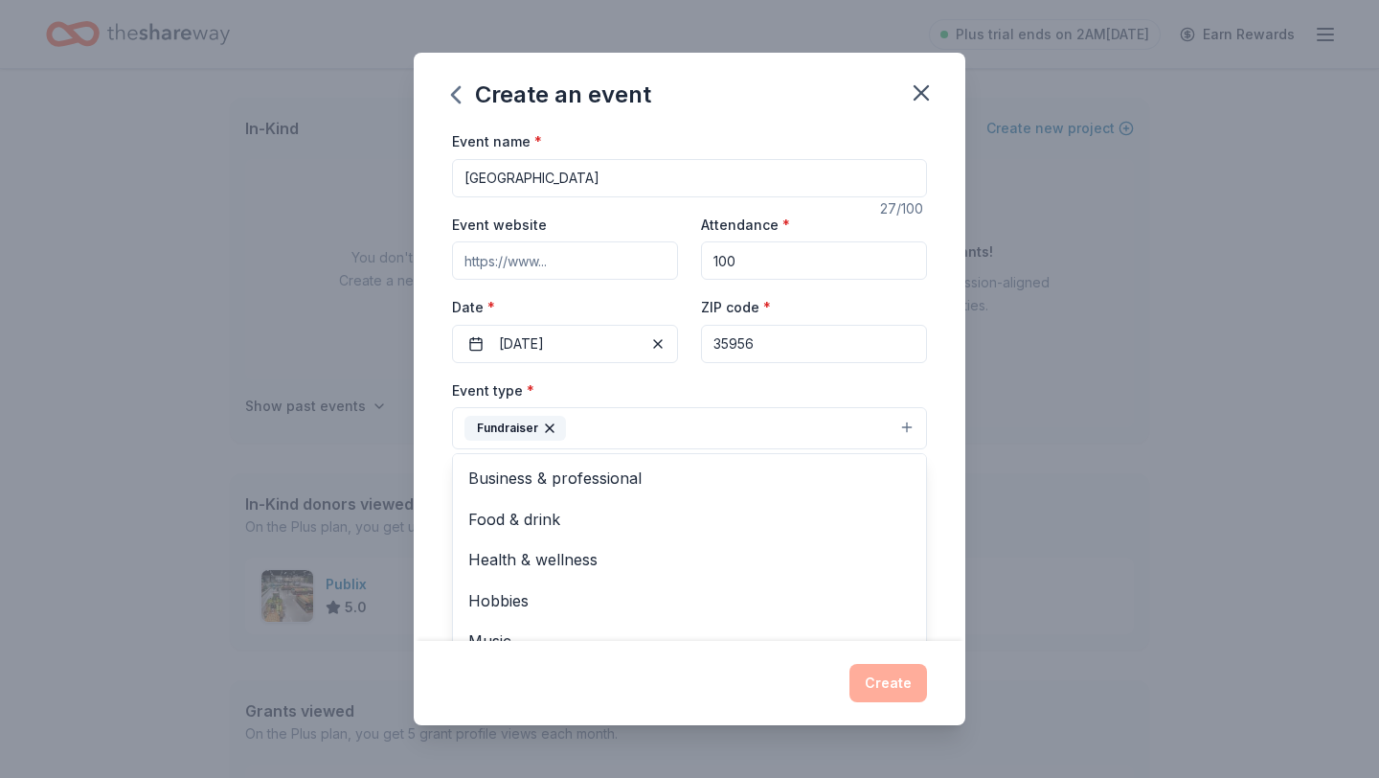
click at [443, 400] on div "Event name * Pursuit Academy Open House 27 /100 Event website Attendance * 100 …" at bounding box center [690, 384] width 552 height 511
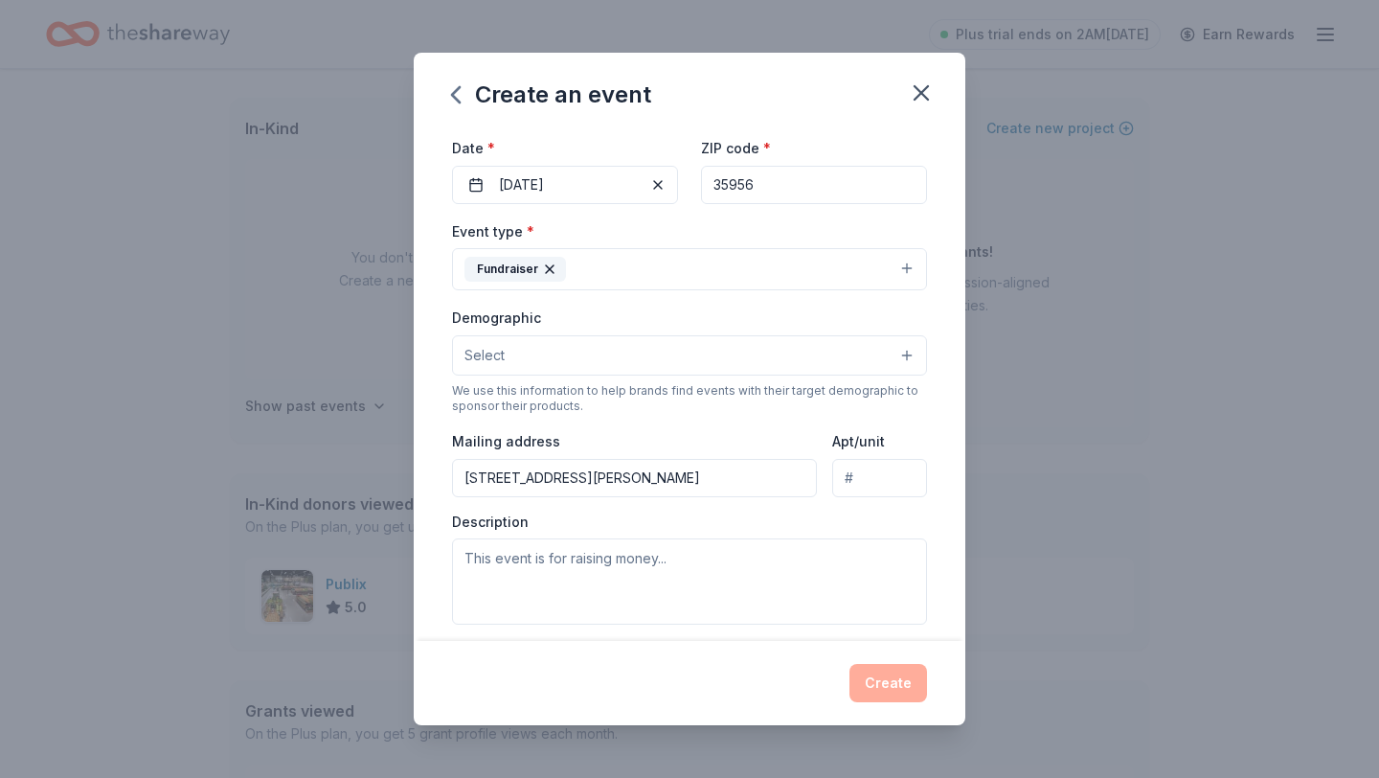
scroll to position [161, 0]
click at [528, 351] on button "Select" at bounding box center [689, 353] width 475 height 40
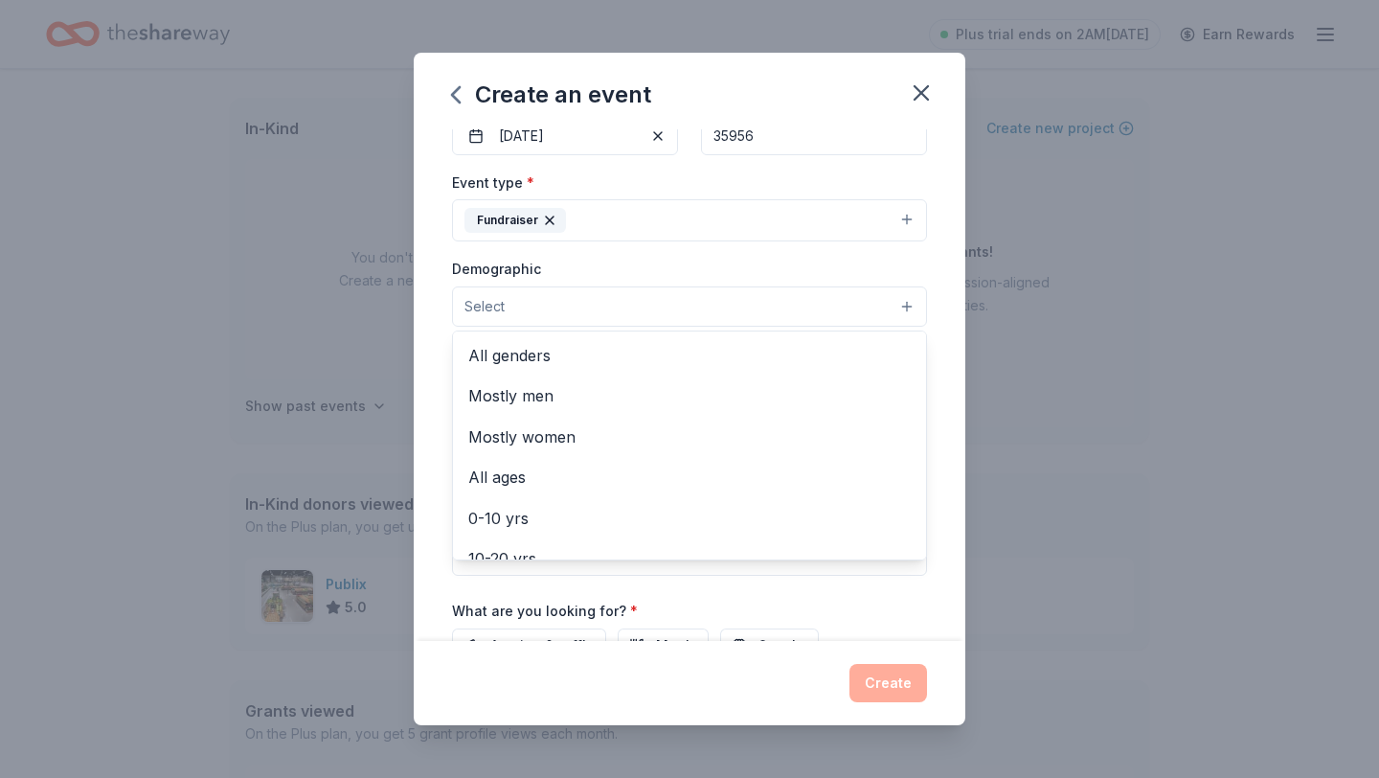
scroll to position [213, 0]
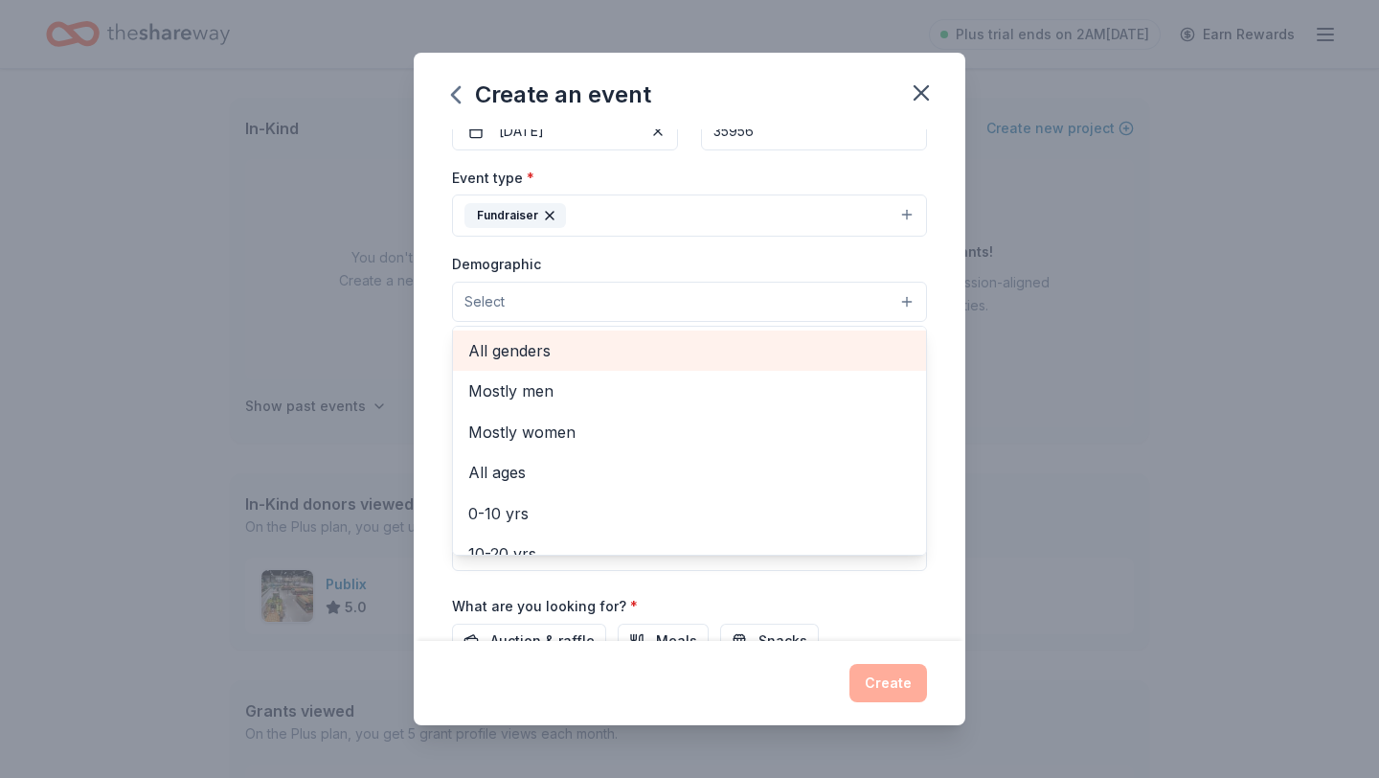
click at [546, 350] on span "All genders" at bounding box center [689, 350] width 442 height 25
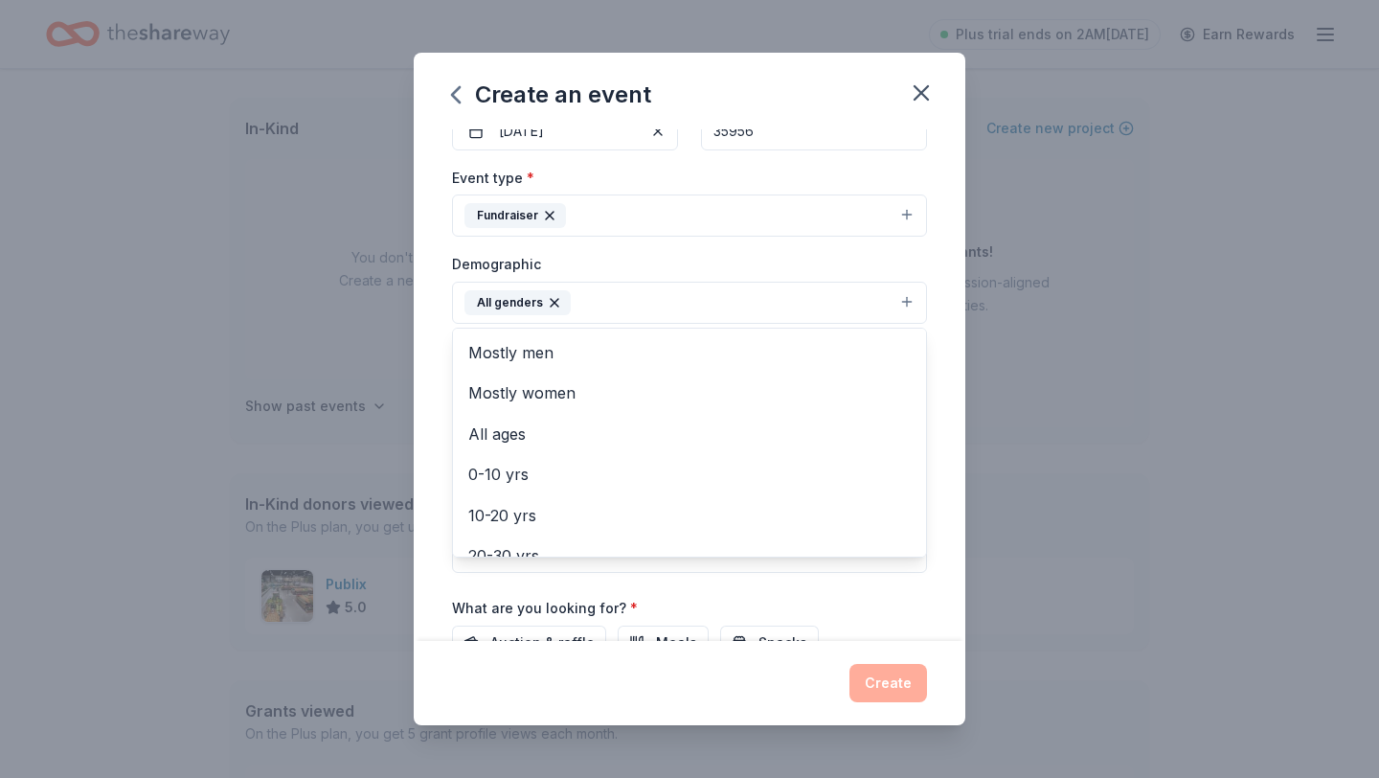
click at [649, 307] on button "All genders" at bounding box center [689, 303] width 475 height 42
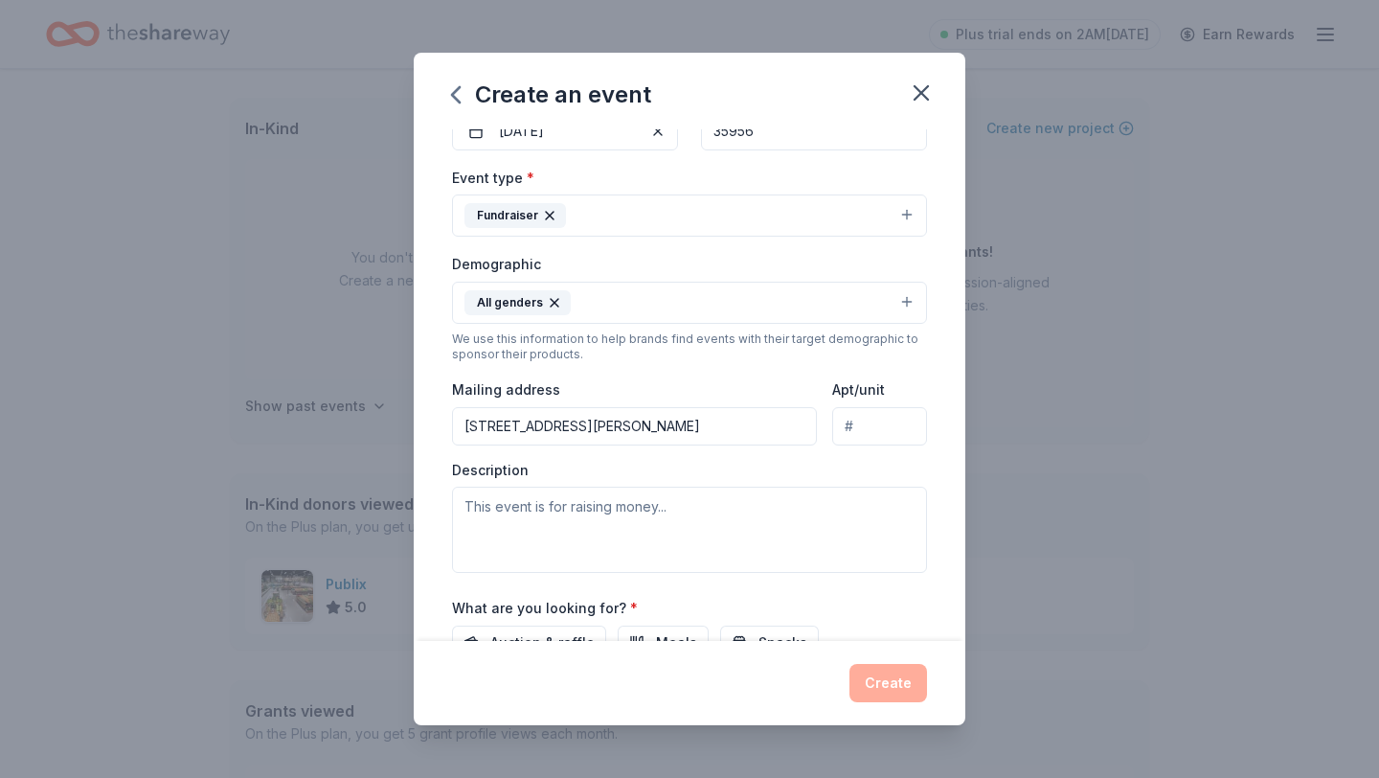
click at [631, 290] on button "All genders" at bounding box center [689, 303] width 475 height 42
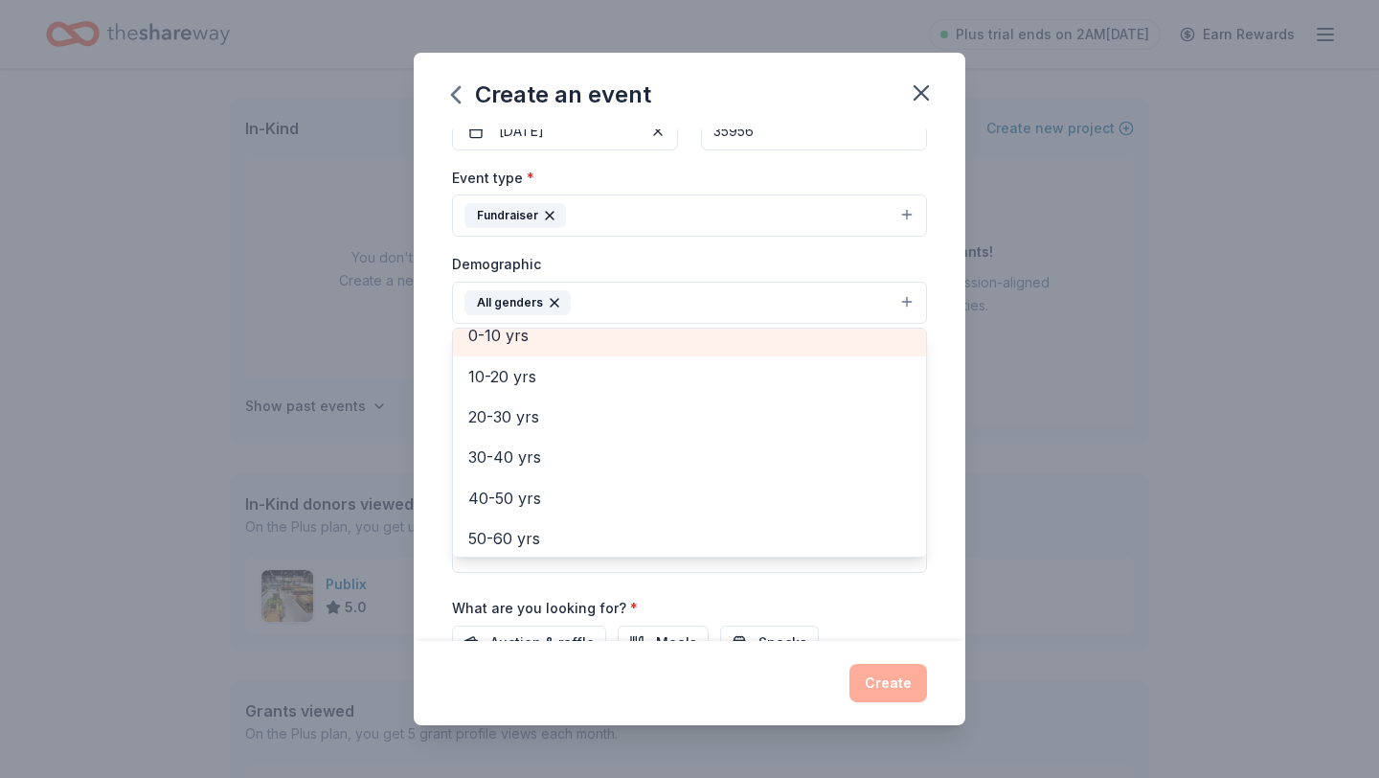
scroll to position [141, 0]
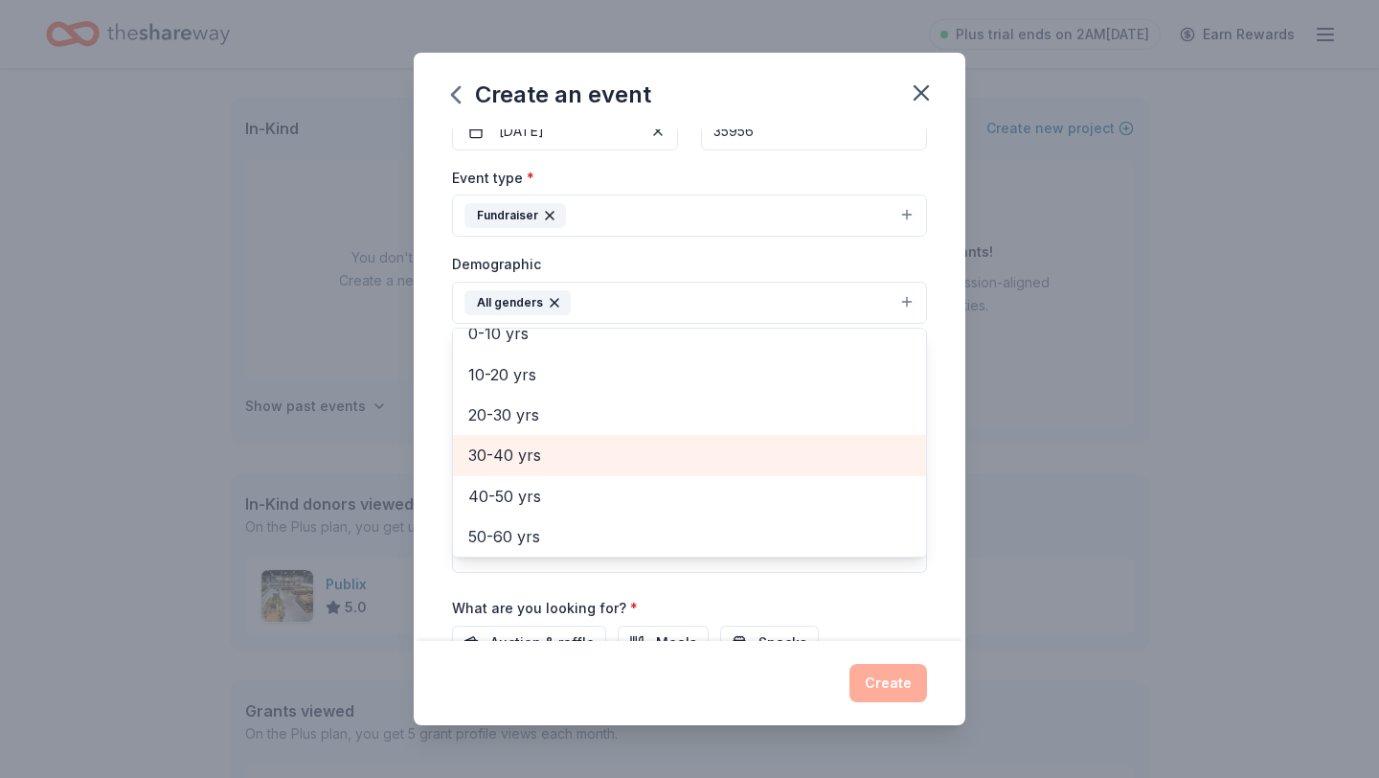
click at [566, 461] on span "30-40 yrs" at bounding box center [689, 454] width 442 height 25
click at [532, 456] on span "40-50 yrs" at bounding box center [689, 454] width 442 height 25
click at [581, 457] on span "50-60 yrs" at bounding box center [689, 454] width 442 height 25
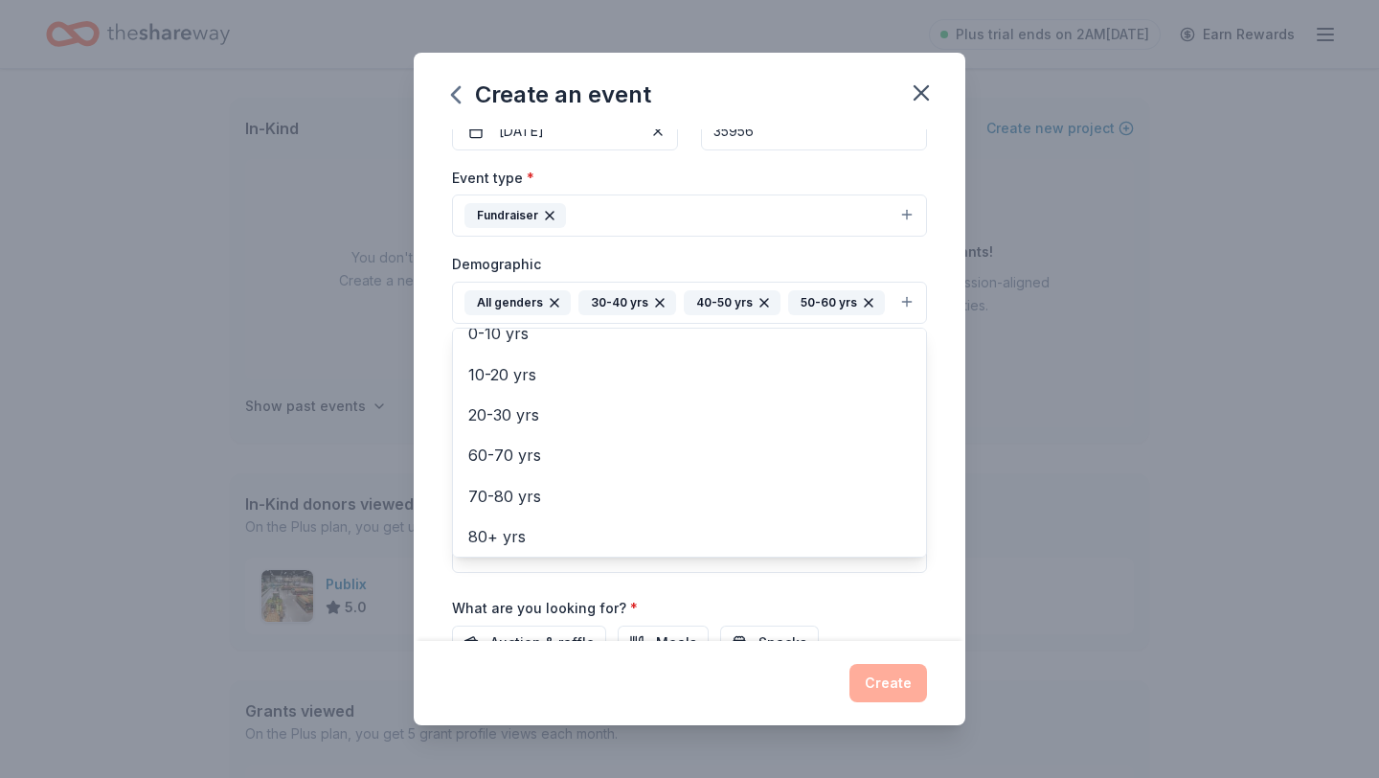
click at [442, 576] on div "Event name * Pursuit Academy Open House 27 /100 Event website Attendance * 100 …" at bounding box center [690, 384] width 552 height 511
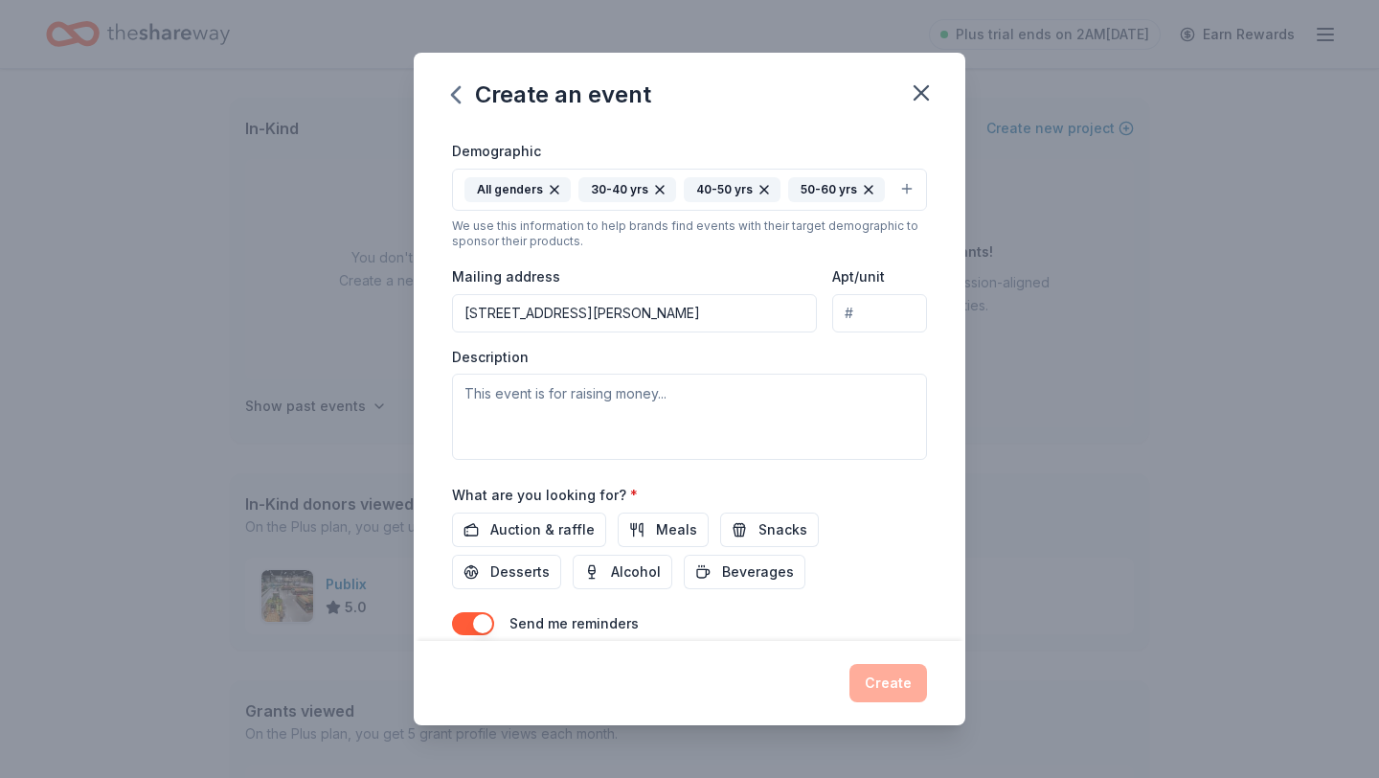
scroll to position [343, 0]
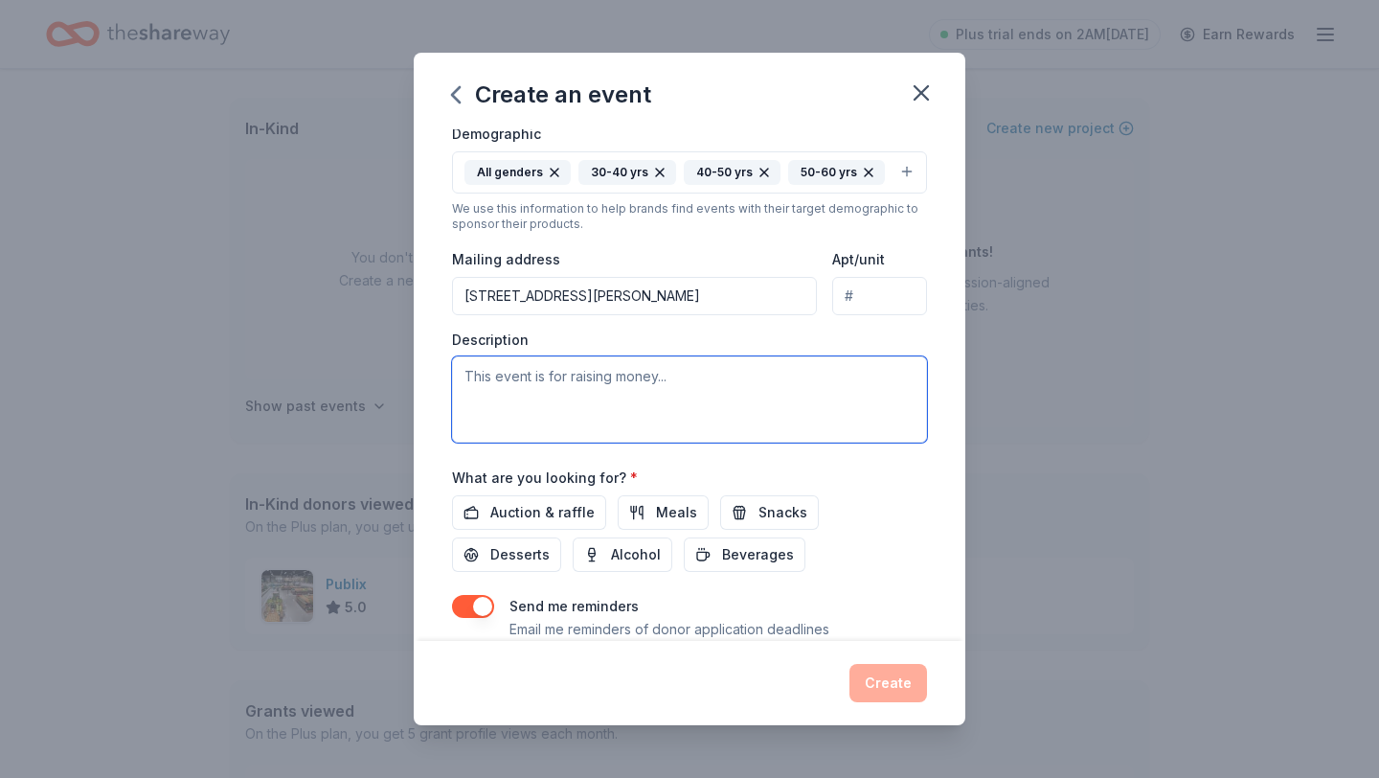
click at [544, 375] on textarea at bounding box center [689, 399] width 475 height 86
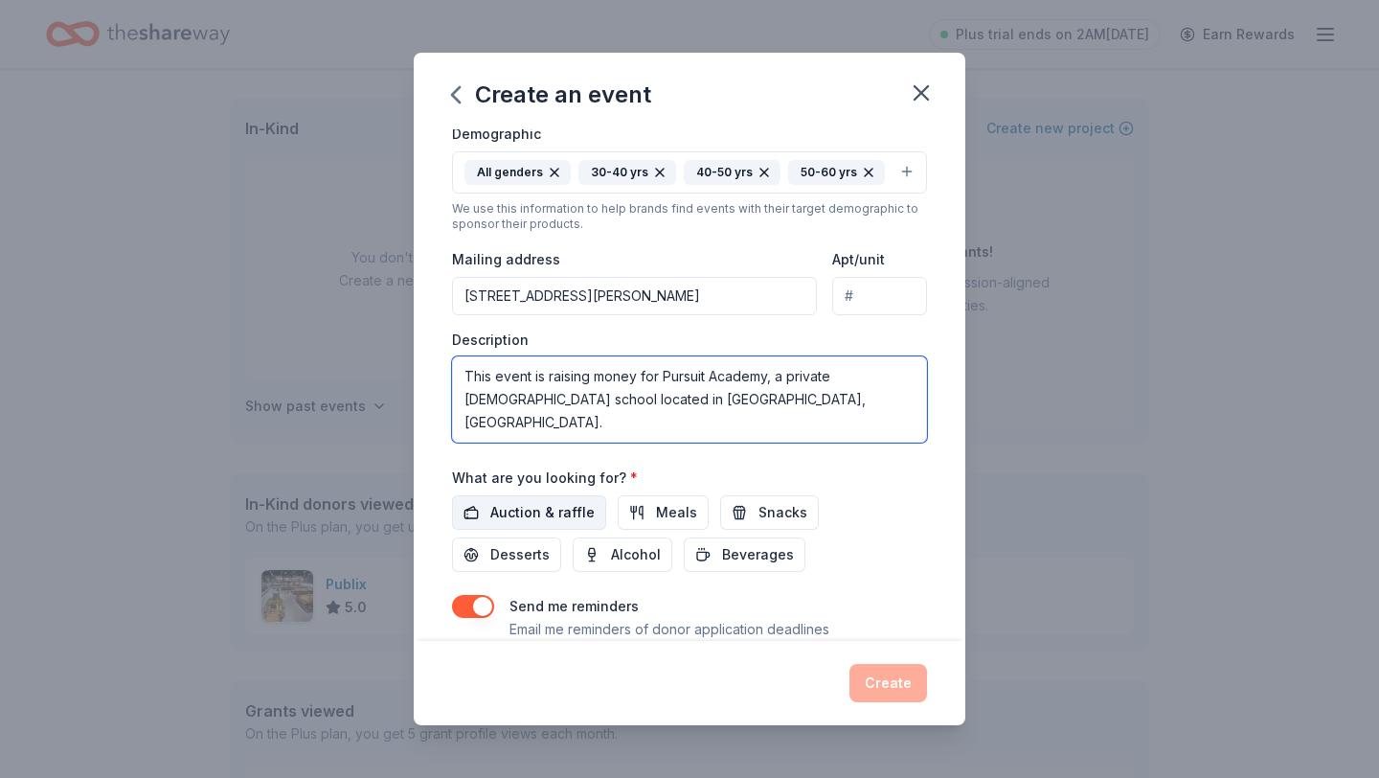
type textarea "This event is raising money for Pursuit Academy, a private [DEMOGRAPHIC_DATA] s…"
click at [553, 507] on span "Auction & raffle" at bounding box center [542, 512] width 104 height 23
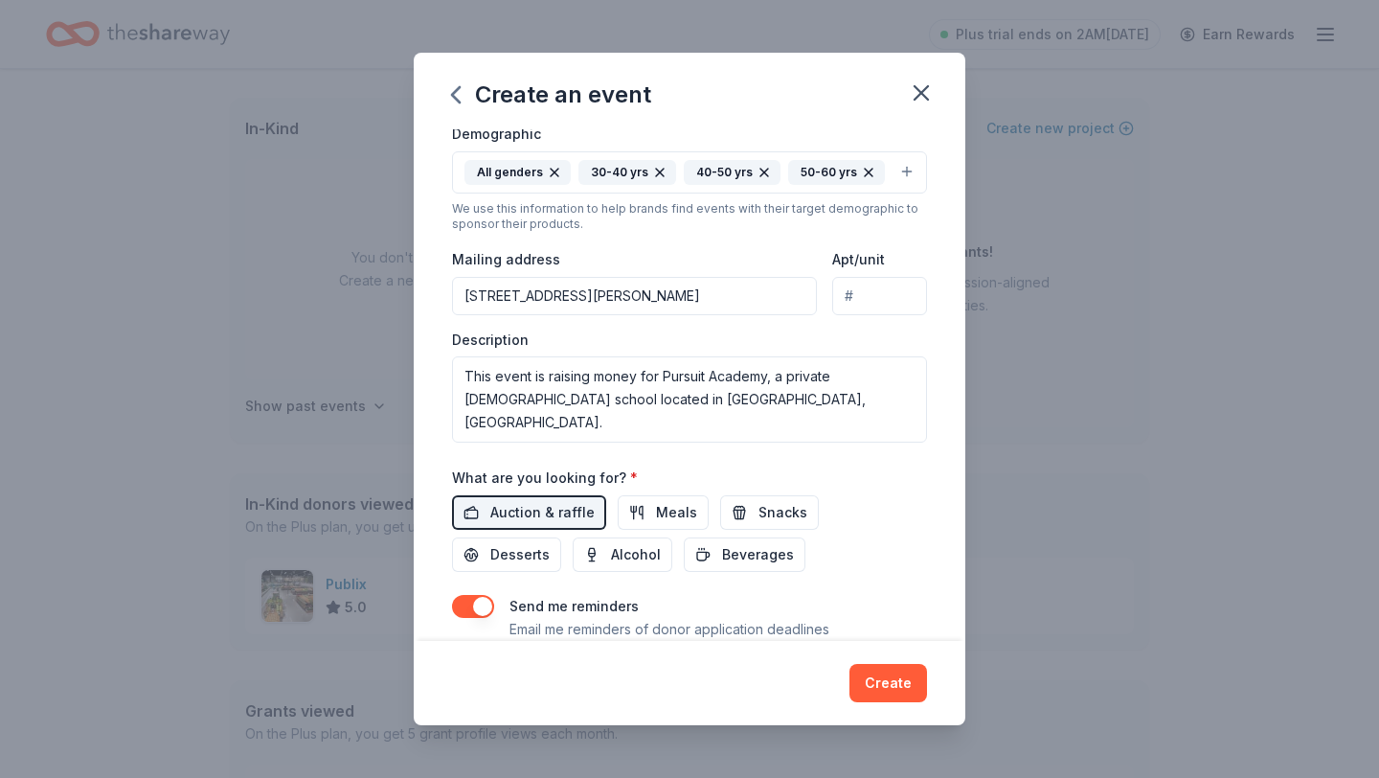
scroll to position [408, 0]
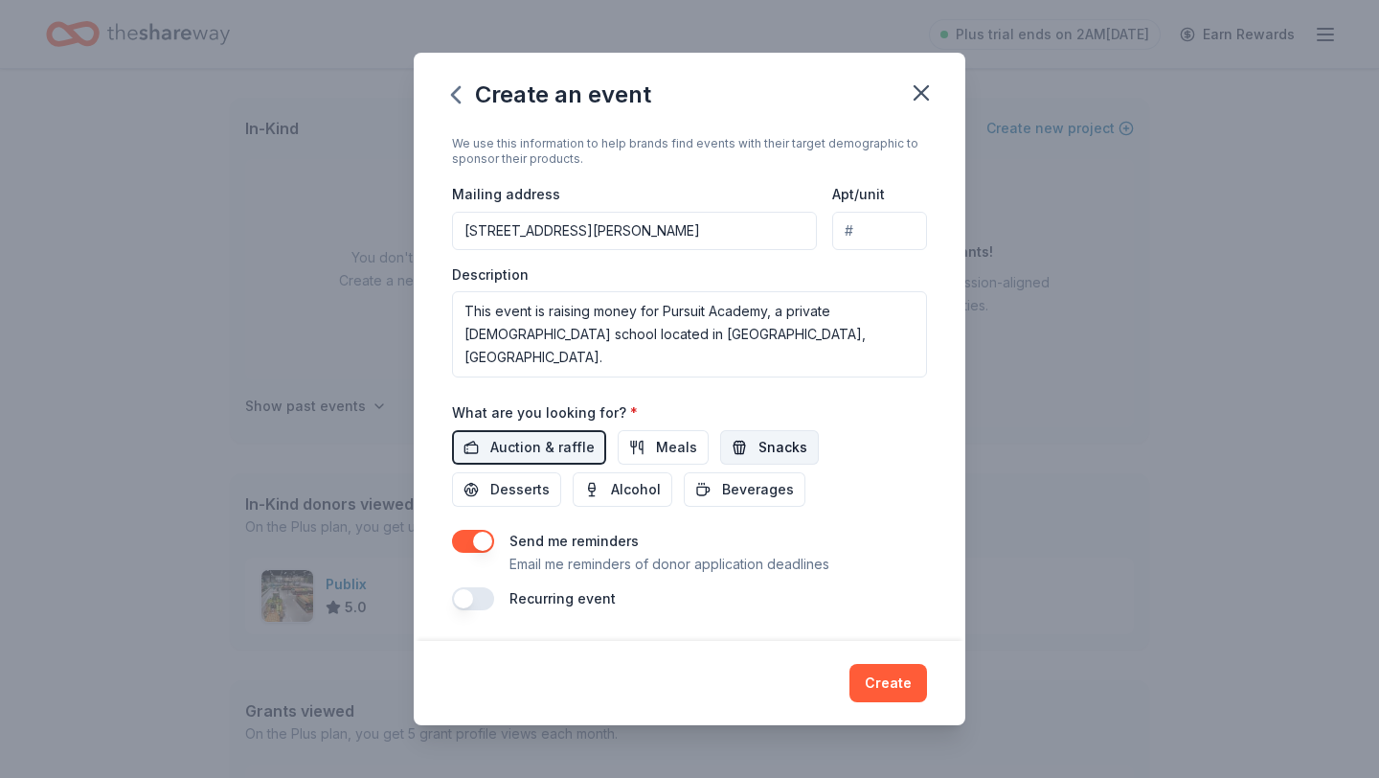
click at [758, 452] on span "Snacks" at bounding box center [782, 447] width 49 height 23
click at [892, 685] on button "Create" at bounding box center [888, 683] width 78 height 38
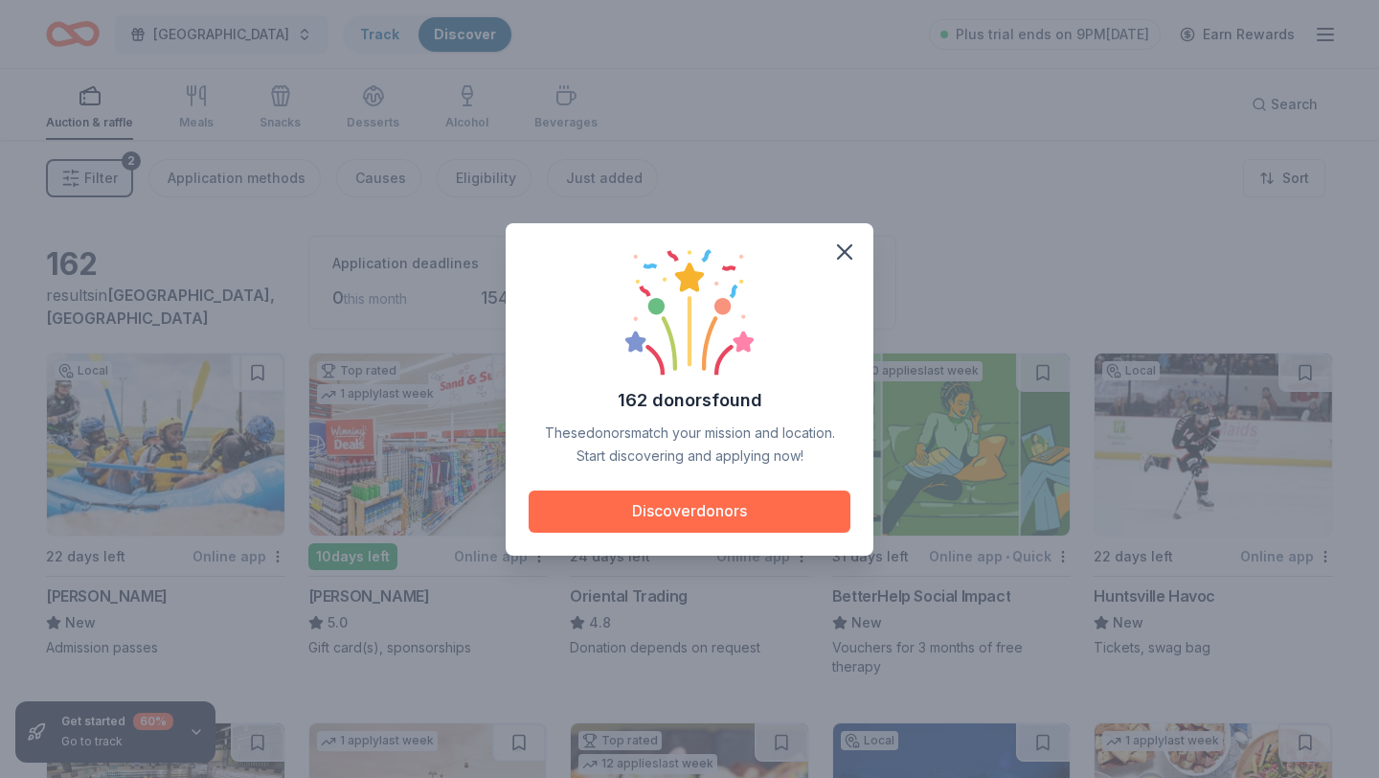
click at [748, 513] on button "Discover donors" at bounding box center [690, 511] width 322 height 42
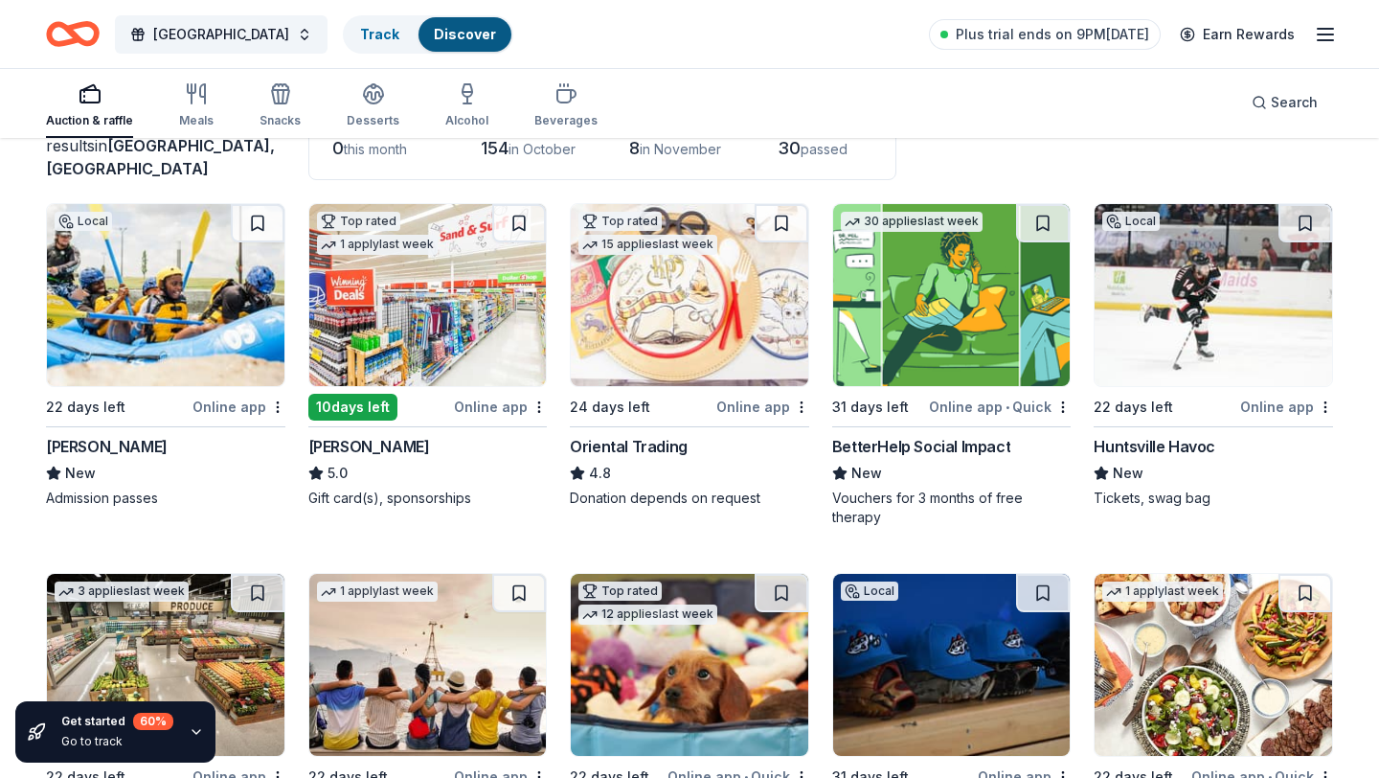
scroll to position [153, 0]
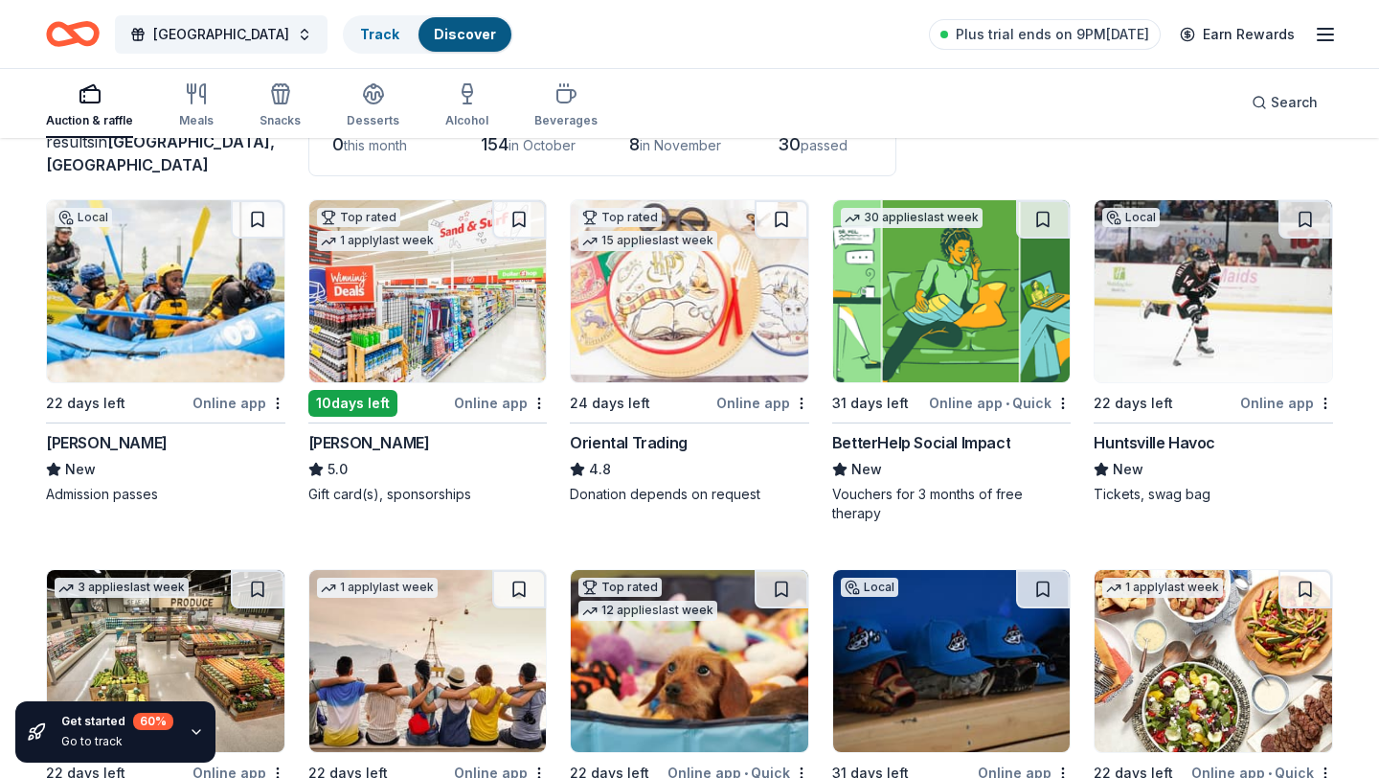
click at [420, 321] on img at bounding box center [427, 291] width 237 height 182
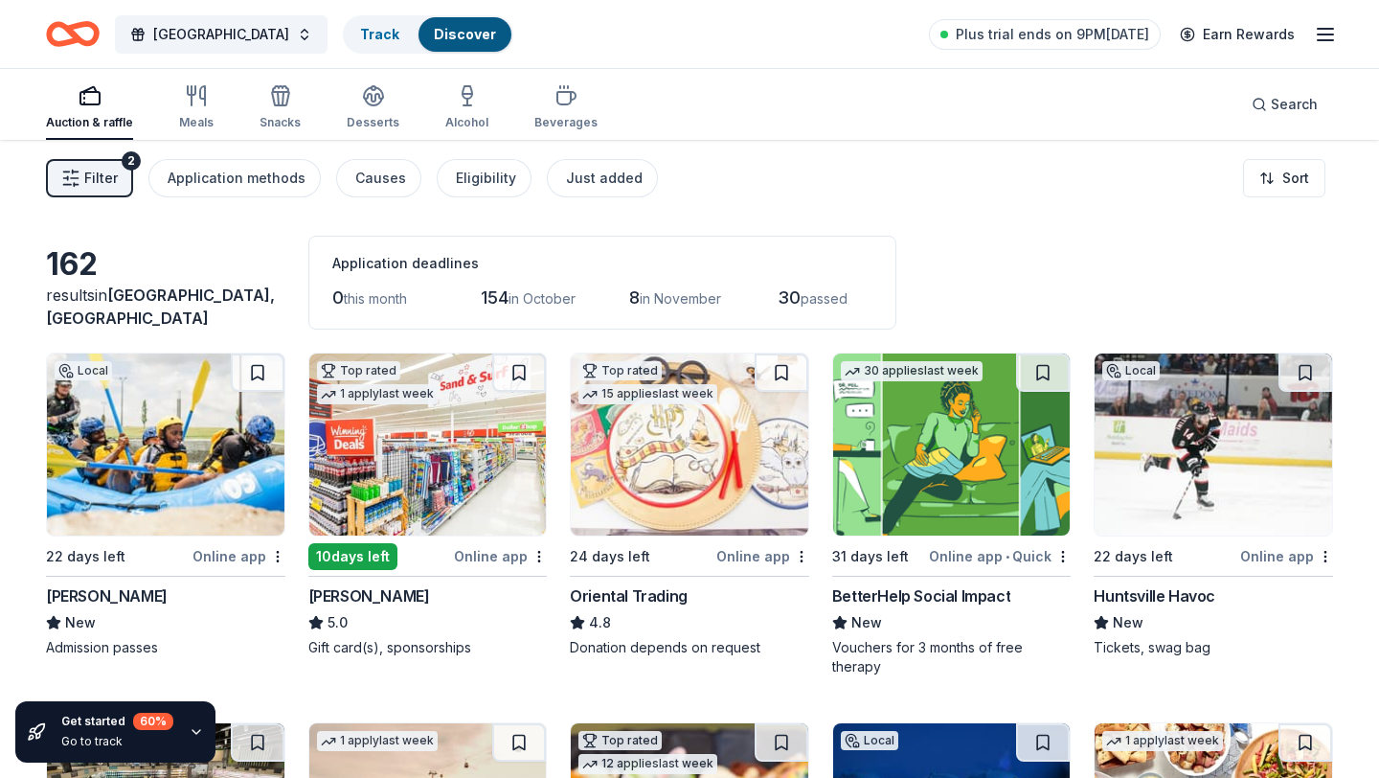
click at [1315, 26] on icon "button" at bounding box center [1325, 34] width 23 height 23
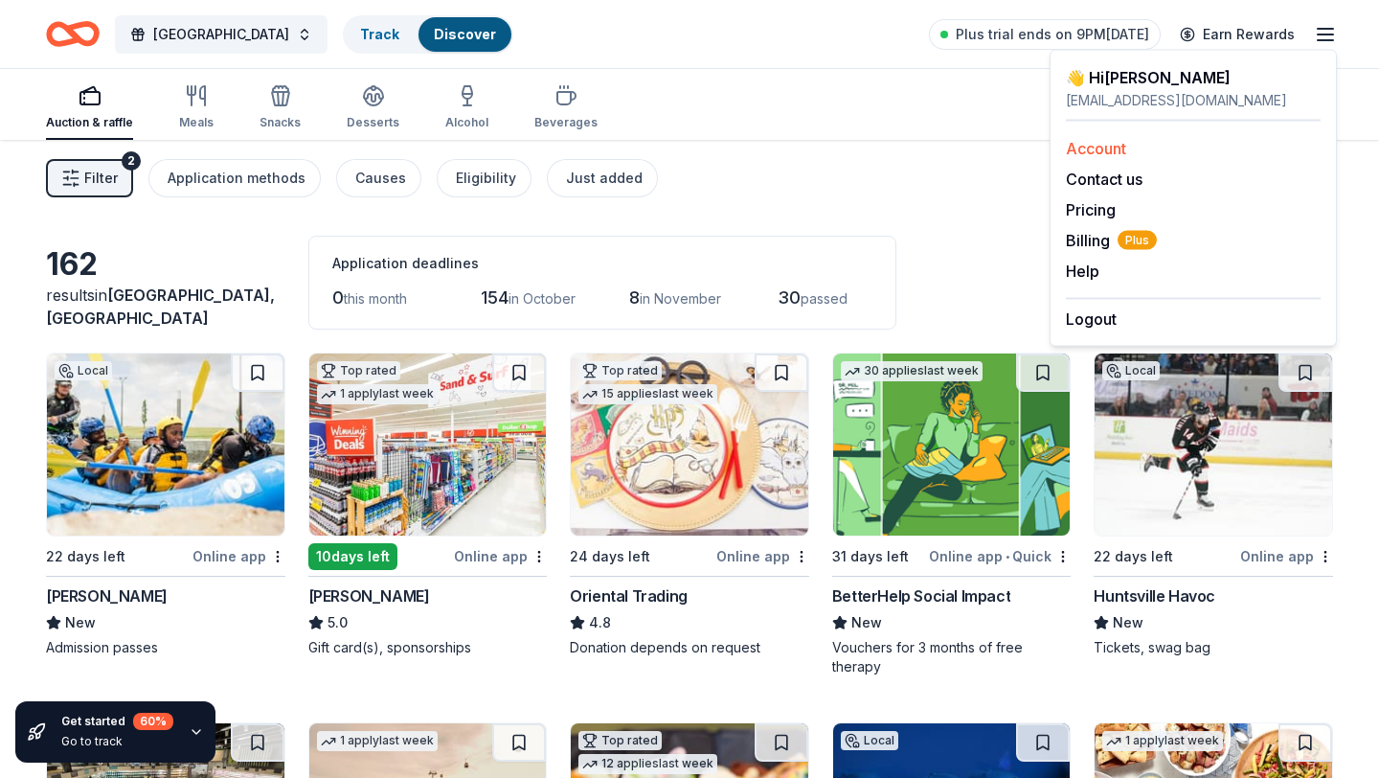
click at [1111, 150] on link "Account" at bounding box center [1096, 148] width 60 height 19
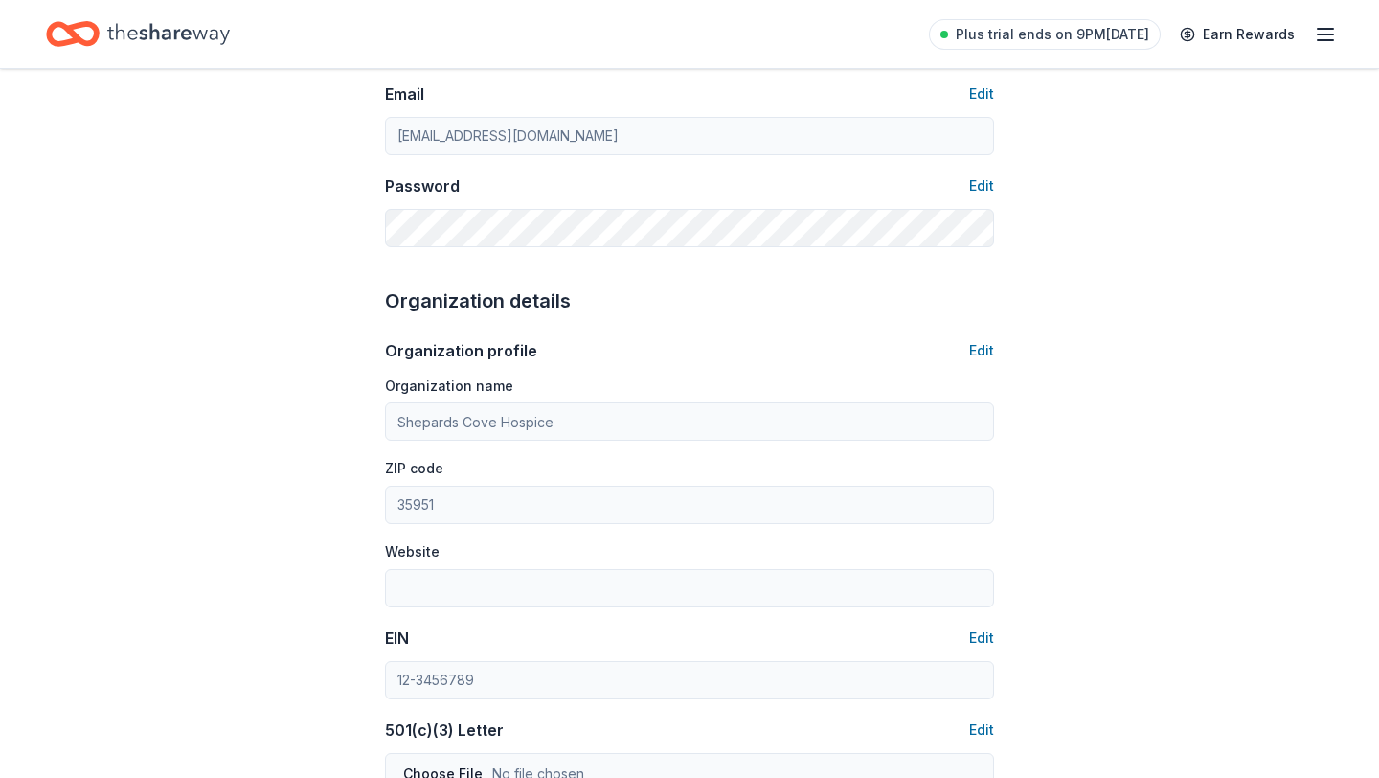
scroll to position [421, 0]
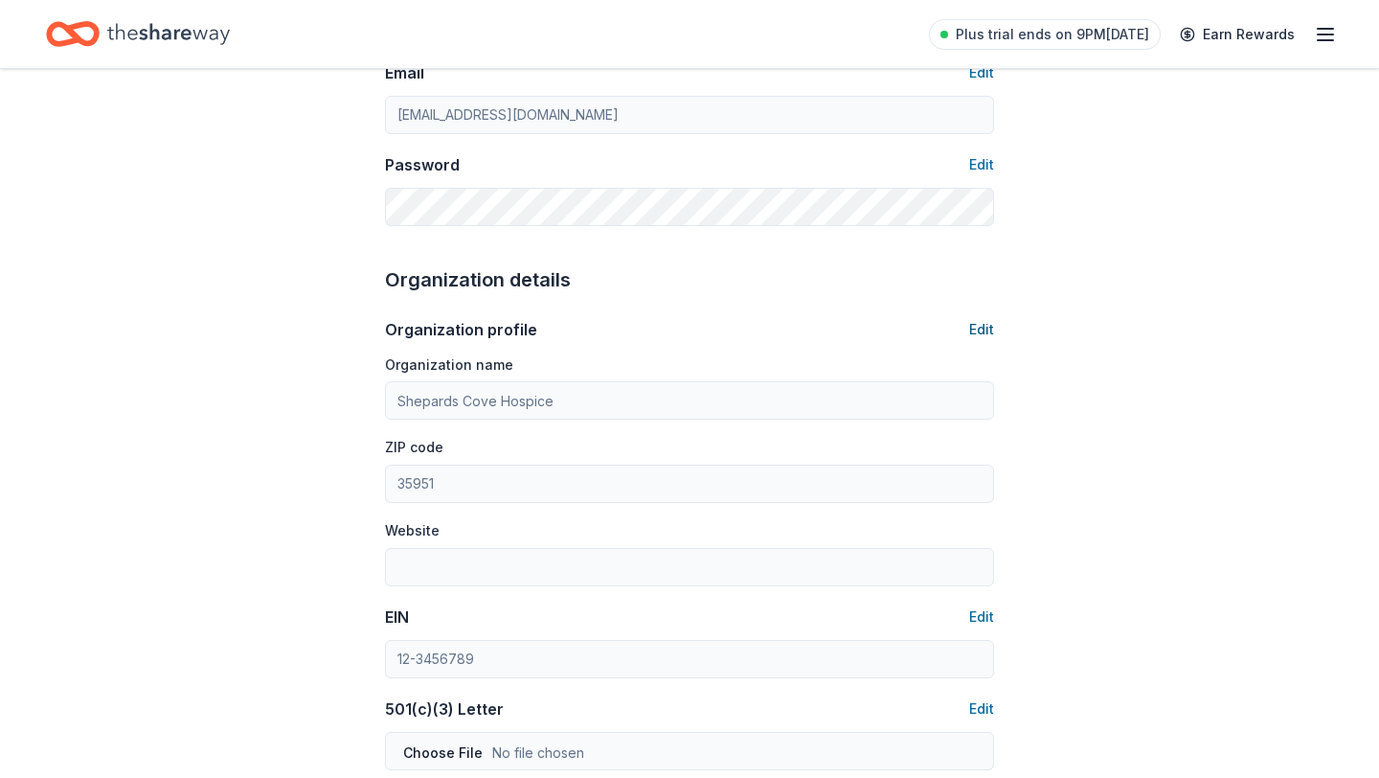
click at [983, 329] on button "Edit" at bounding box center [981, 329] width 25 height 23
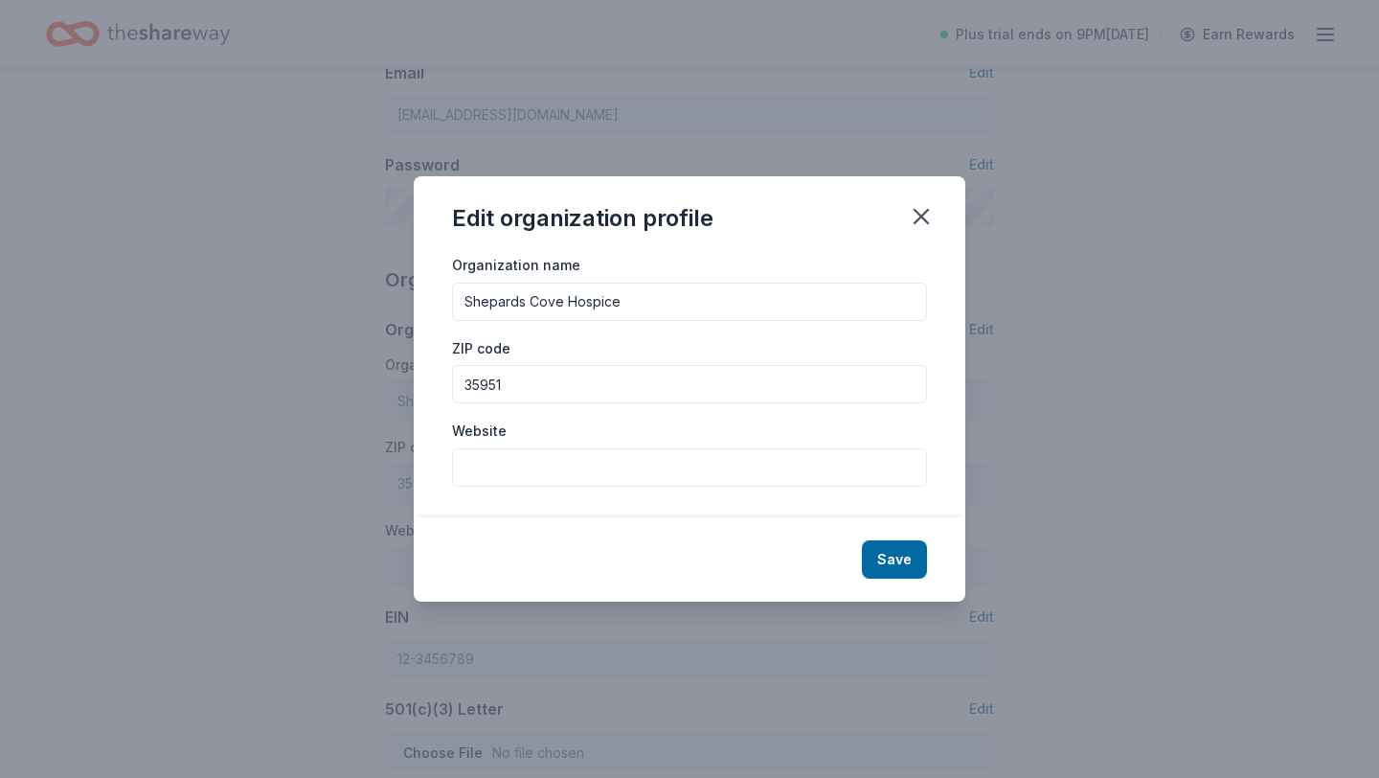
click at [656, 306] on input "Shepards Cove Hospice" at bounding box center [689, 301] width 475 height 38
drag, startPoint x: 656, startPoint y: 306, endPoint x: 357, endPoint y: 288, distance: 299.3
click at [357, 288] on div "Edit organization profile Organization name Shepards Cove Hospice ZIP code 3595…" at bounding box center [689, 389] width 1379 height 778
type input "Pursuit Academy"
drag, startPoint x: 551, startPoint y: 390, endPoint x: 419, endPoint y: 382, distance: 131.4
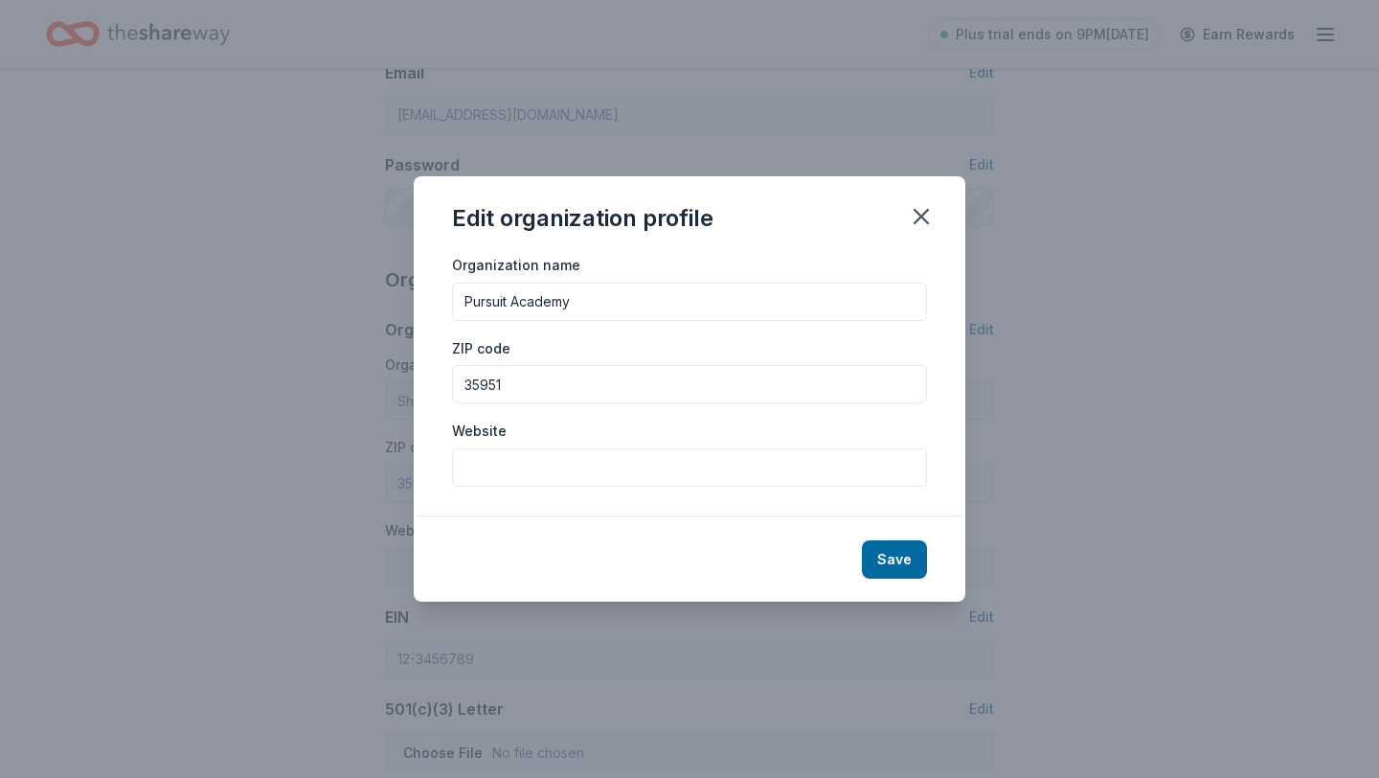
click at [419, 382] on div "Organization name Pursuit Academy ZIP code 35951 Website" at bounding box center [690, 385] width 552 height 264
type input "35957"
click at [522, 468] on input "Website" at bounding box center [689, 467] width 475 height 38
paste input "[URL][DOMAIN_NAME]"
type input "[URL][DOMAIN_NAME]"
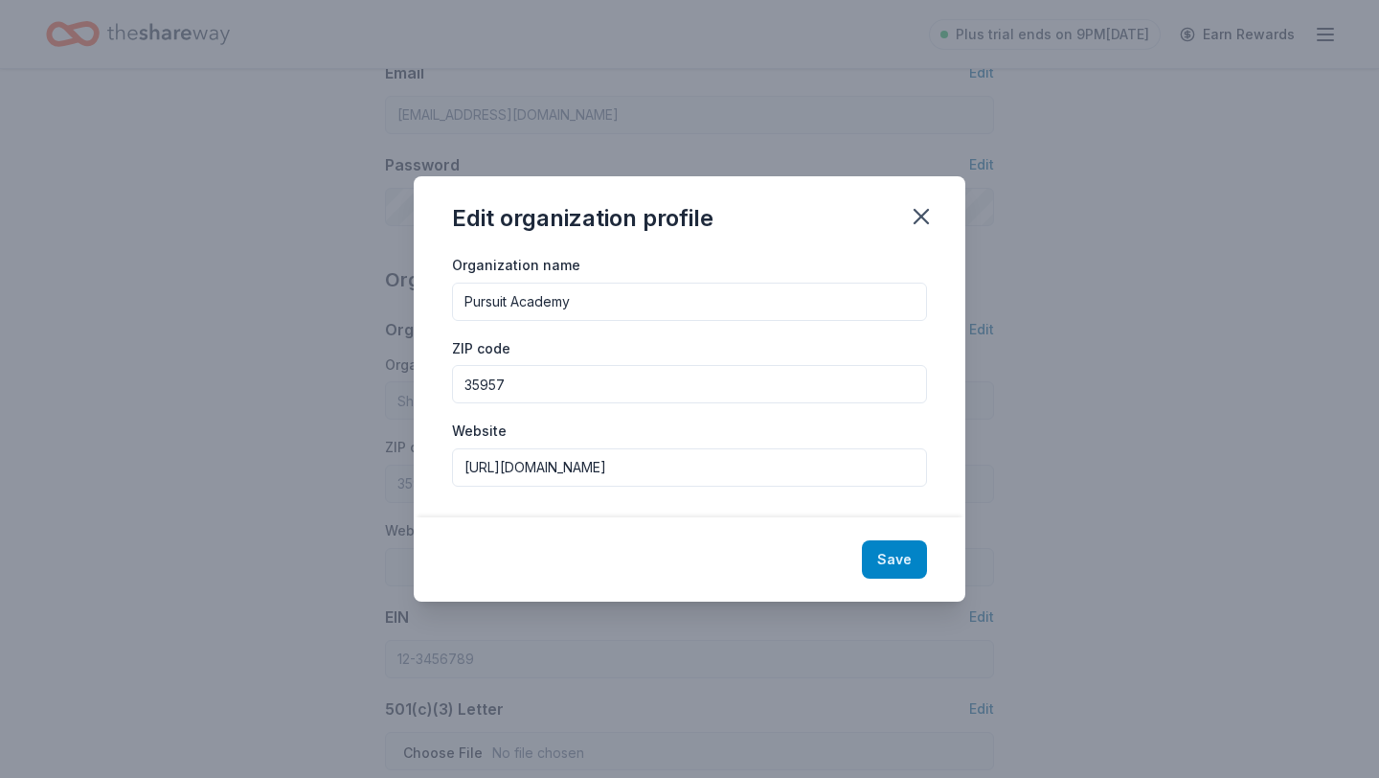
click at [901, 560] on button "Save" at bounding box center [894, 559] width 65 height 38
type input "Pursuit Academy"
type input "35957"
type input "[URL][DOMAIN_NAME]"
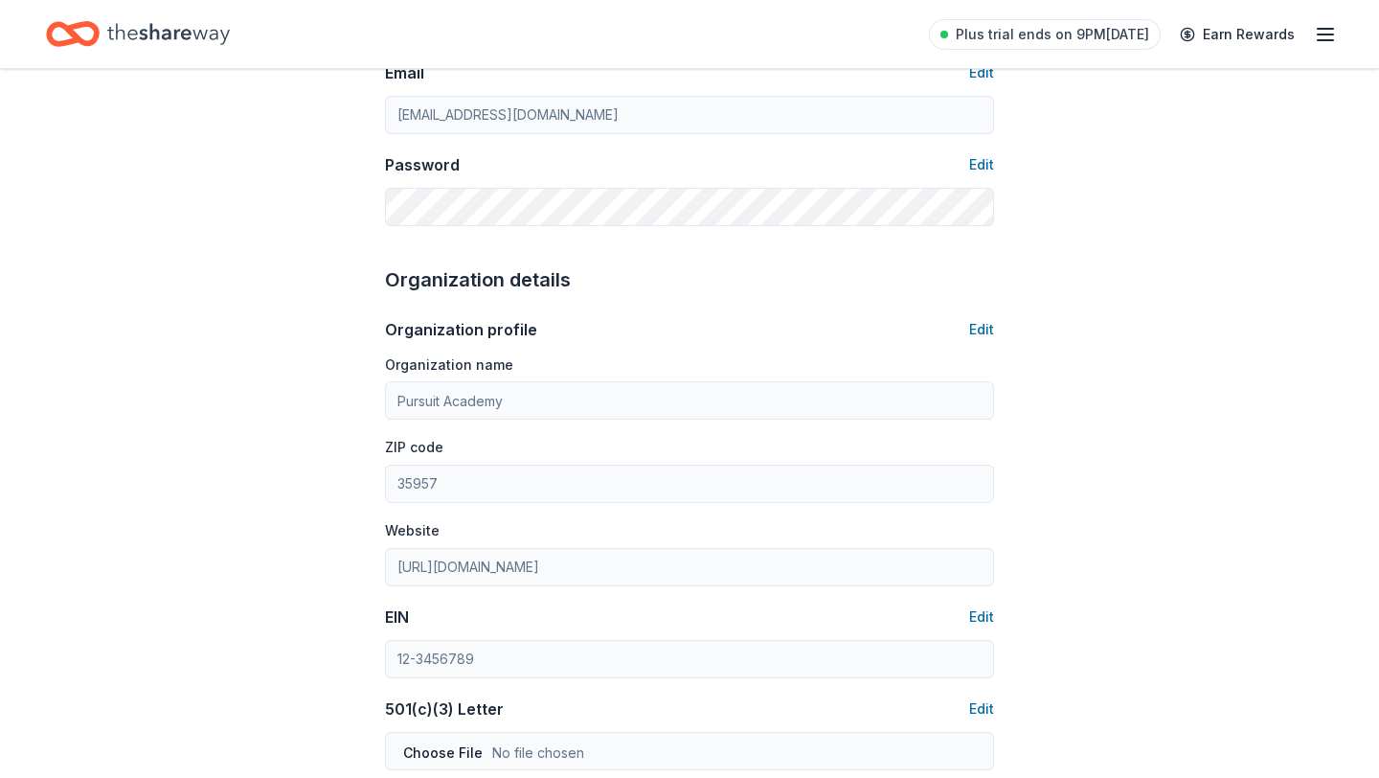
click at [616, 634] on div "EIN Edit" at bounding box center [689, 641] width 609 height 73
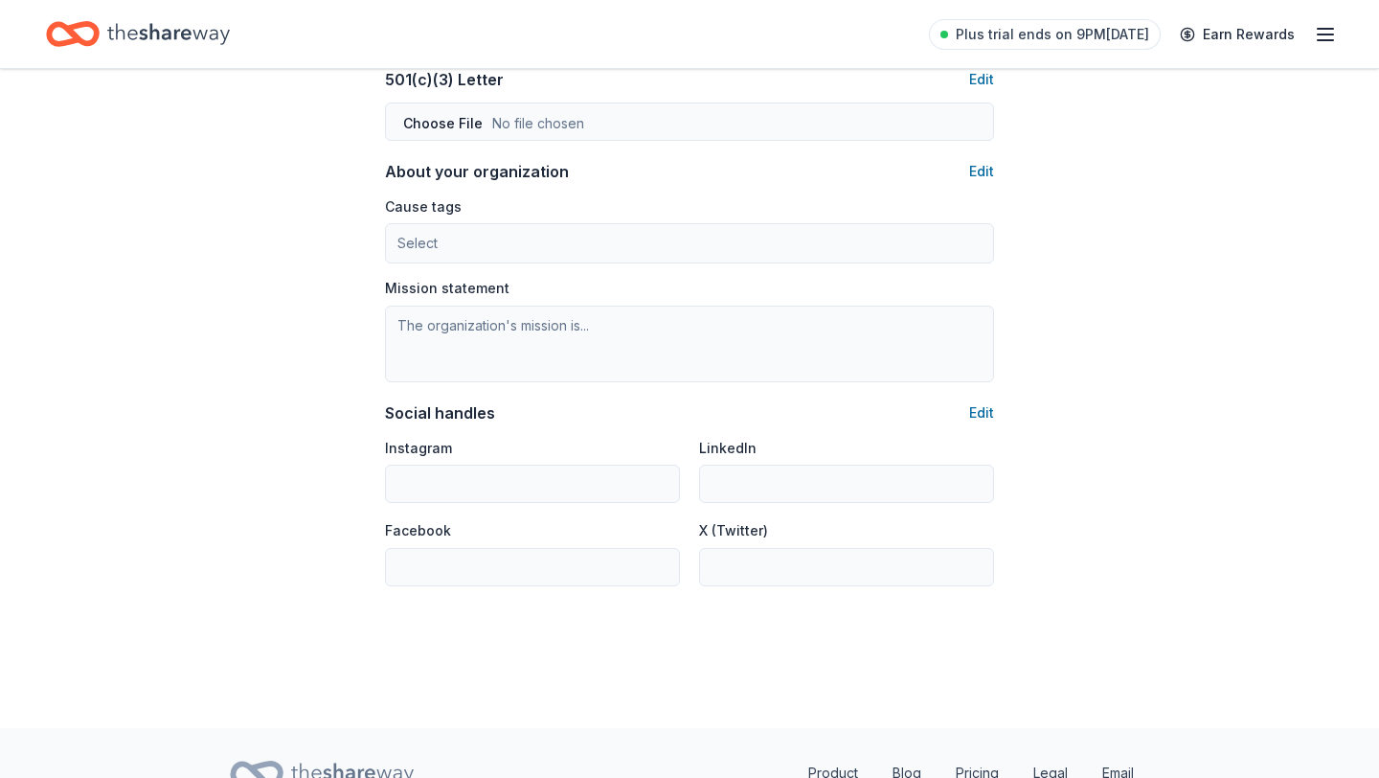
scroll to position [1055, 0]
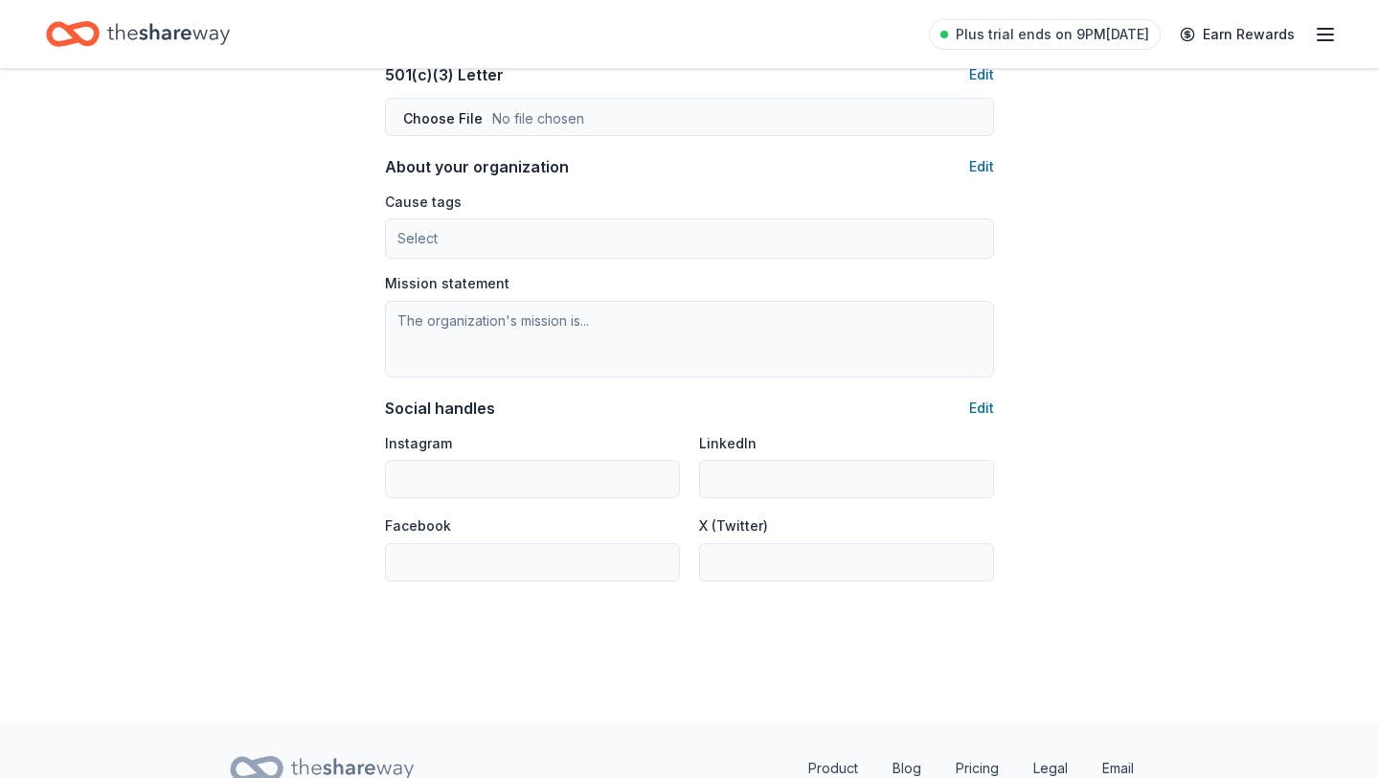
click at [985, 162] on button "Edit" at bounding box center [981, 166] width 25 height 23
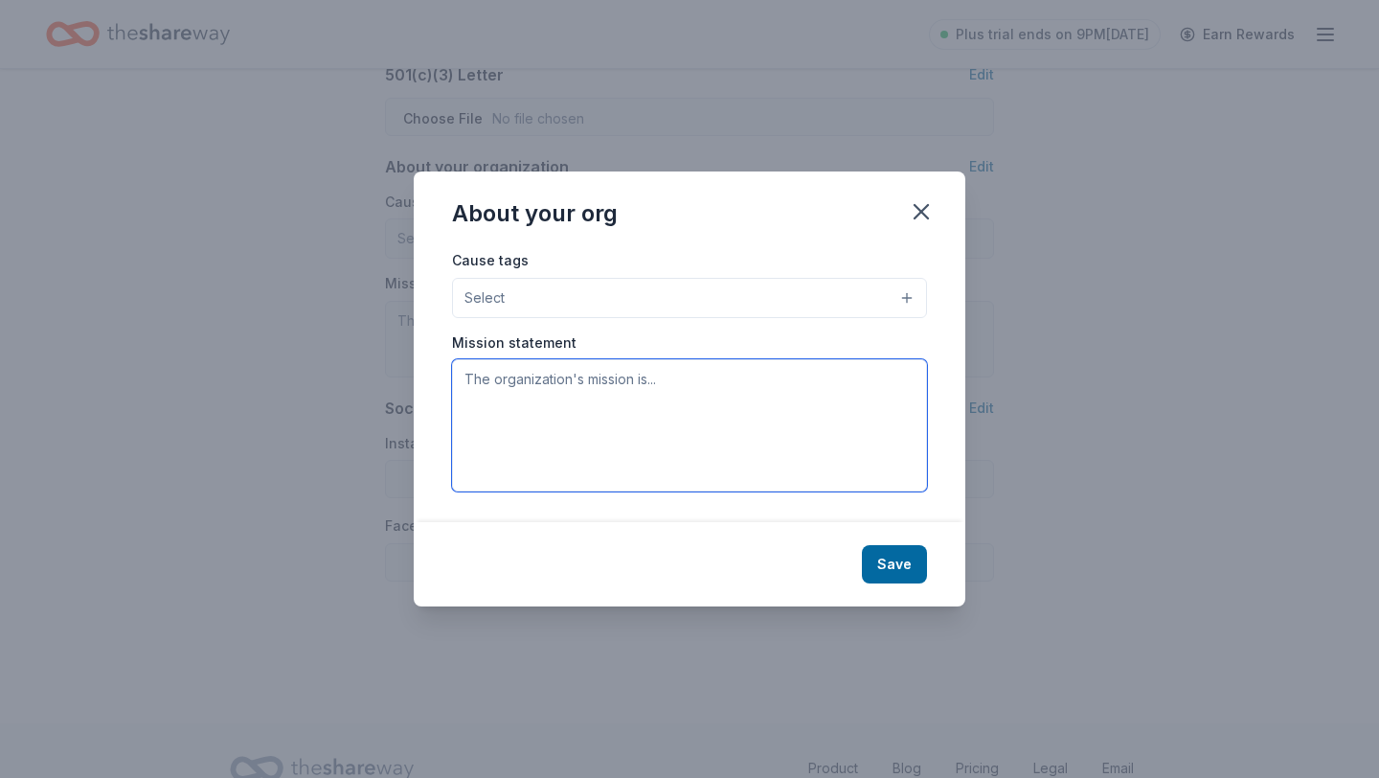
click at [508, 416] on textarea at bounding box center [689, 425] width 475 height 132
paste textarea "Our mission is to provide superior educational opportunities in a [DEMOGRAPHIC_…"
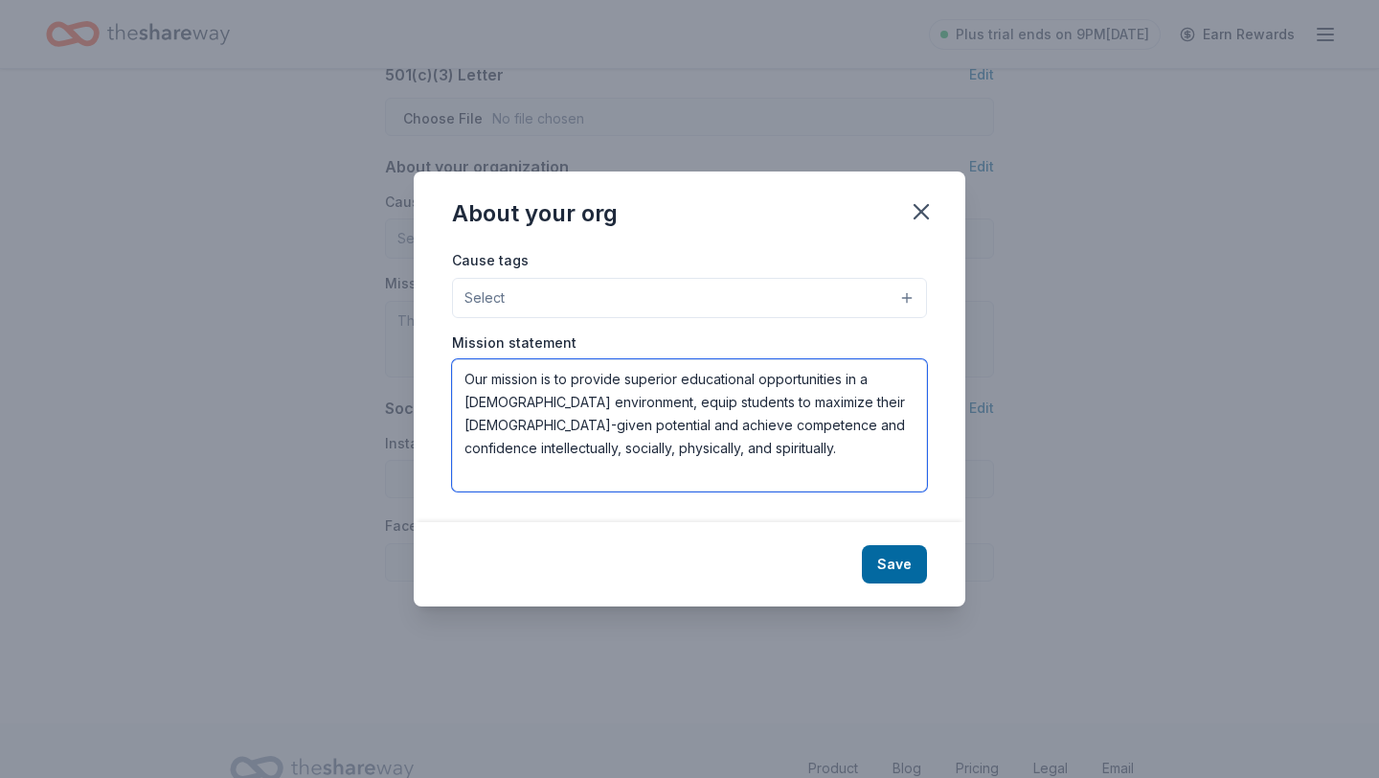
type textarea "Our mission is to provide superior educational opportunities in a [DEMOGRAPHIC_…"
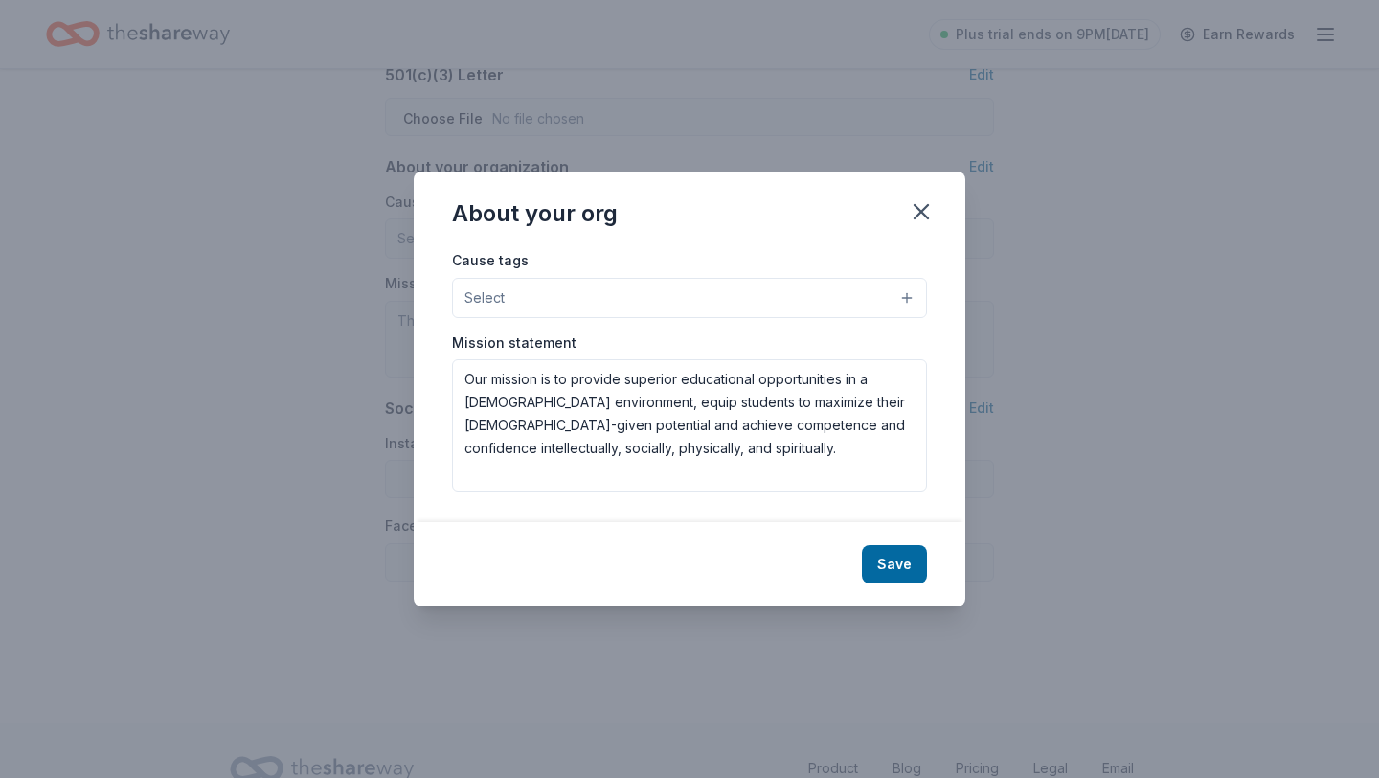
click at [492, 290] on span "Select" at bounding box center [484, 297] width 40 height 23
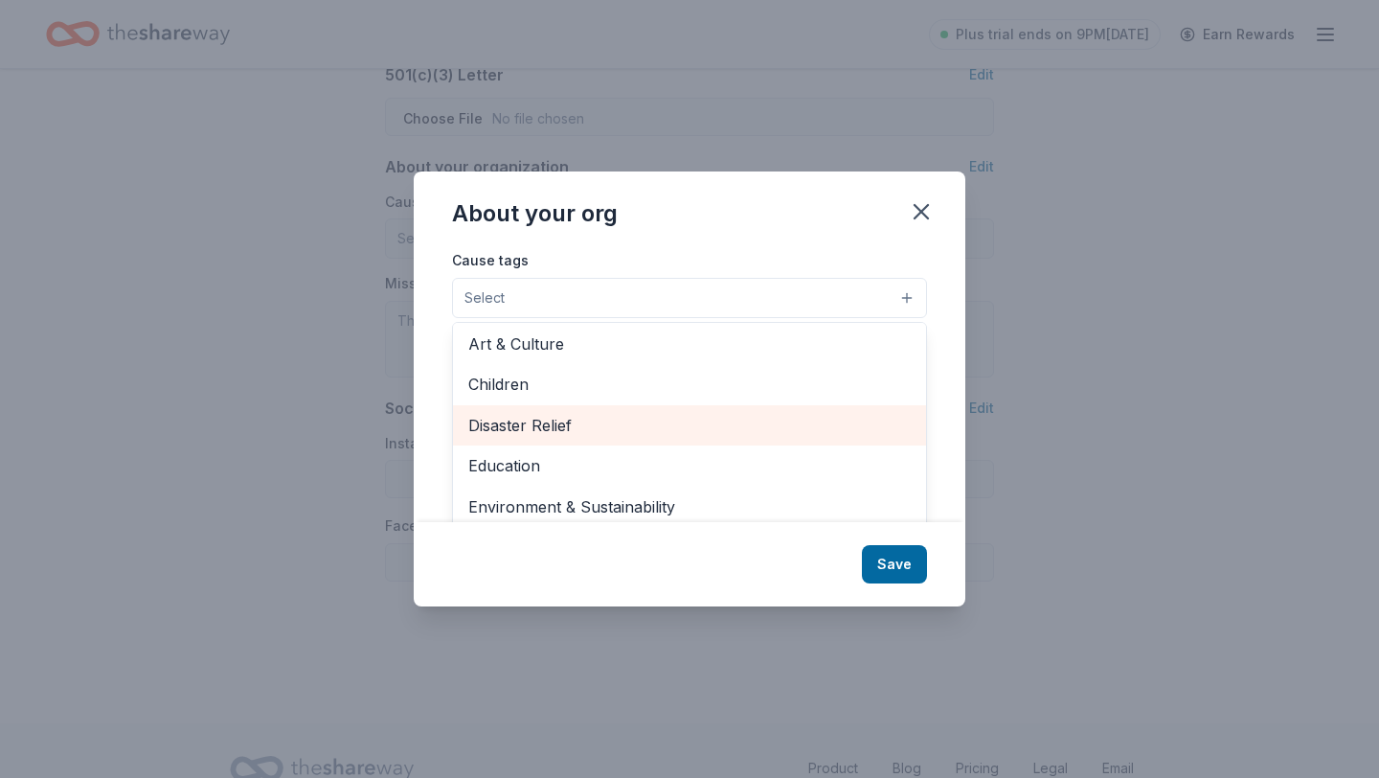
scroll to position [48, 0]
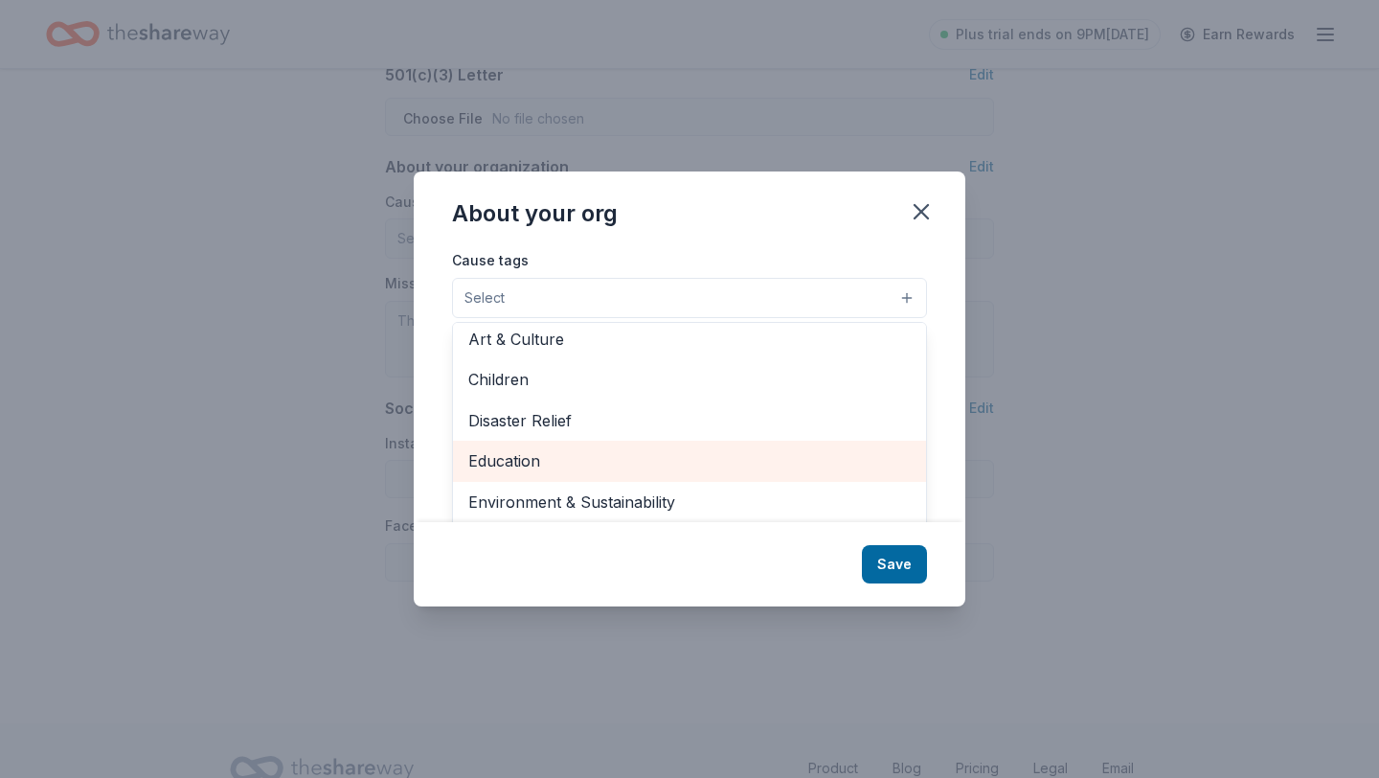
click at [540, 459] on span "Education" at bounding box center [689, 460] width 442 height 25
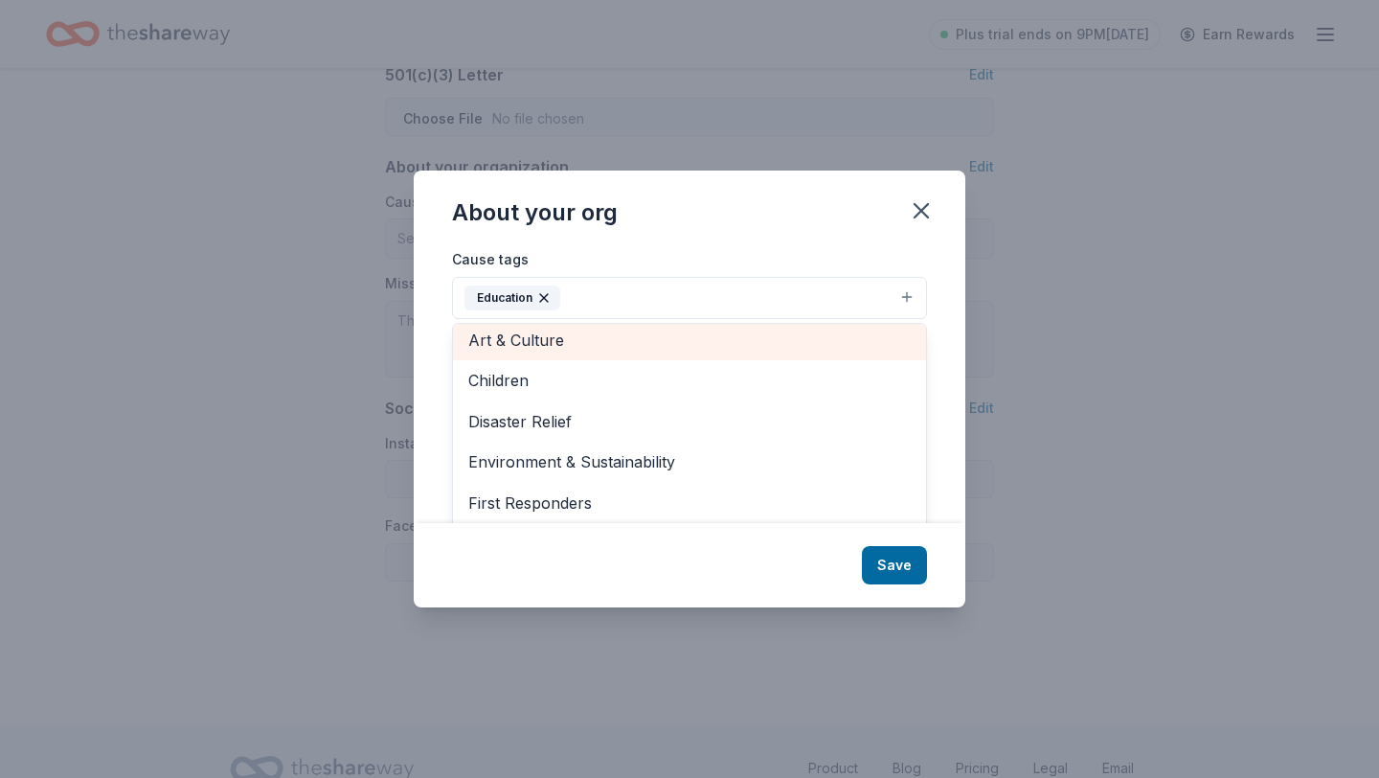
scroll to position [18, 0]
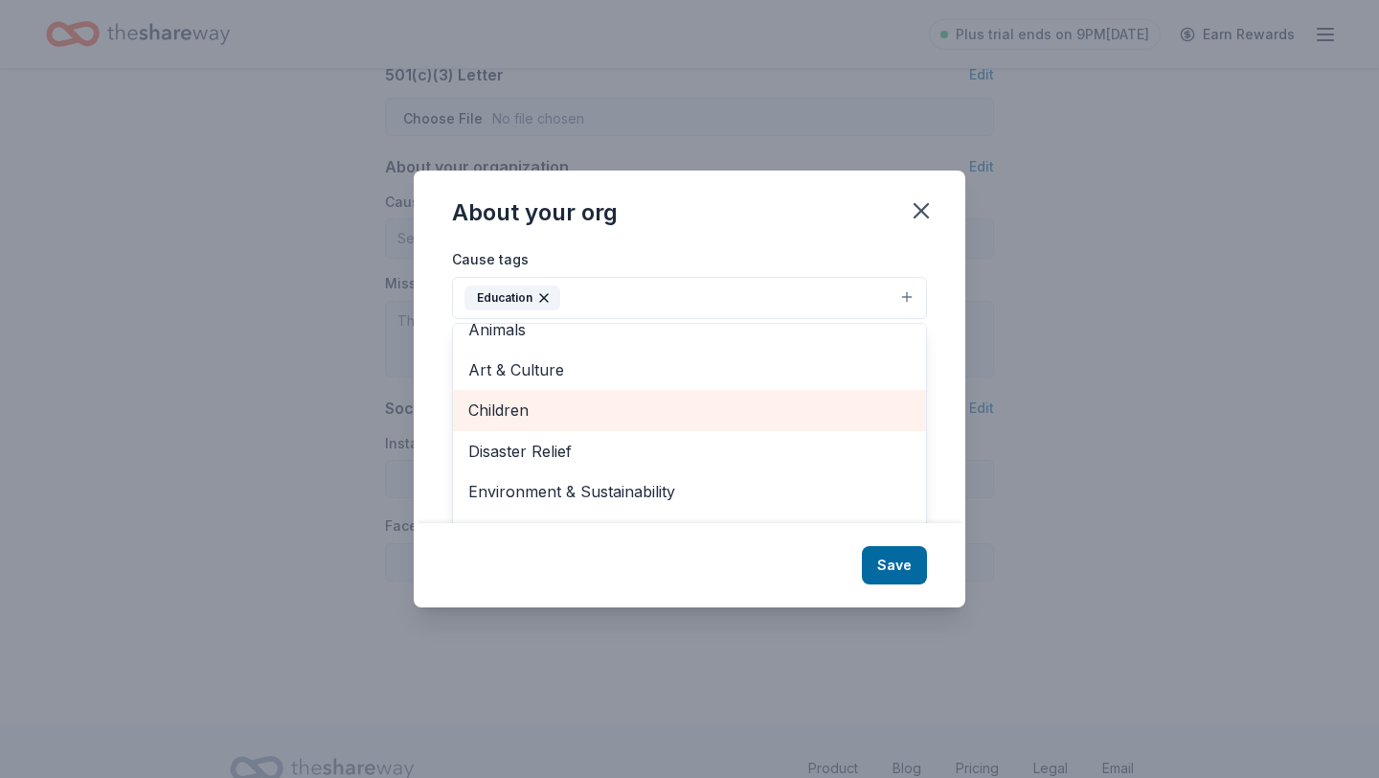
click at [561, 401] on span "Children" at bounding box center [689, 409] width 442 height 25
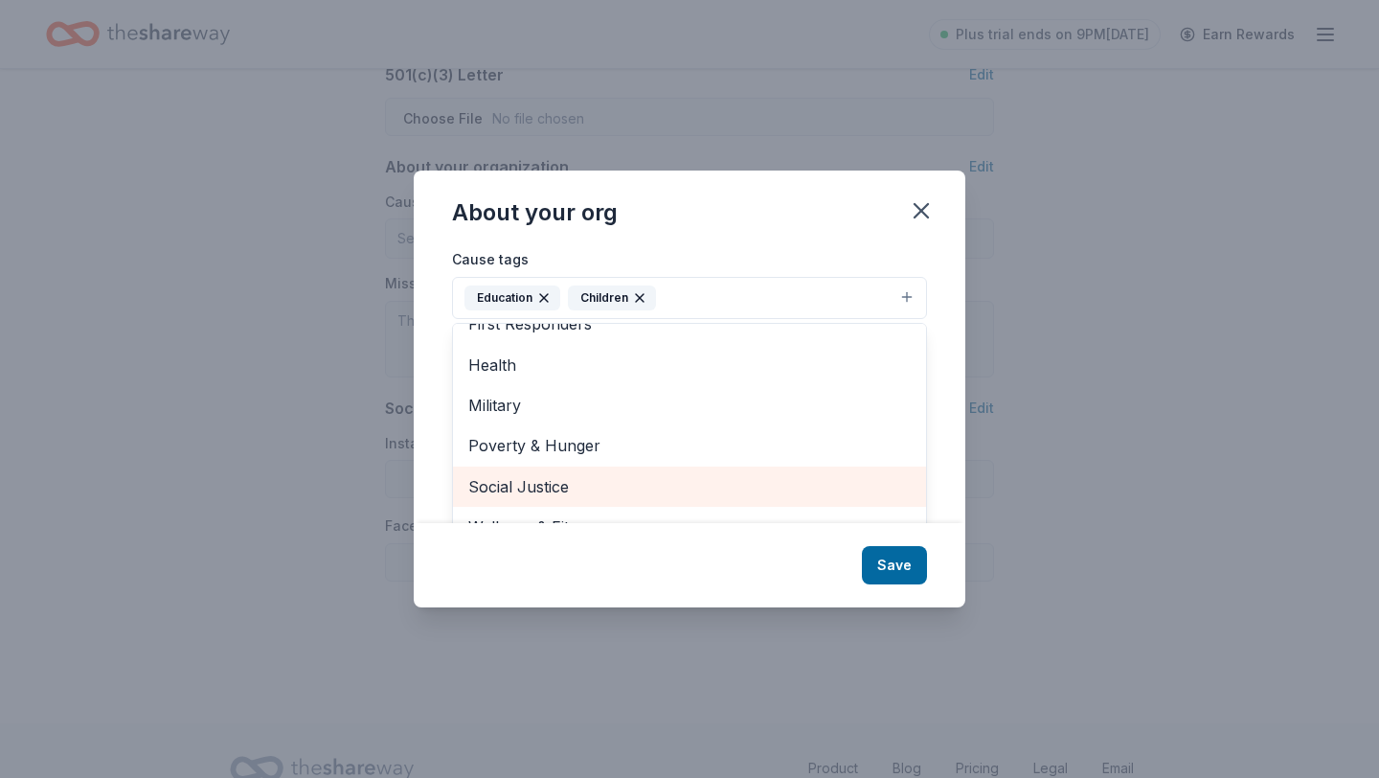
scroll to position [29, 0]
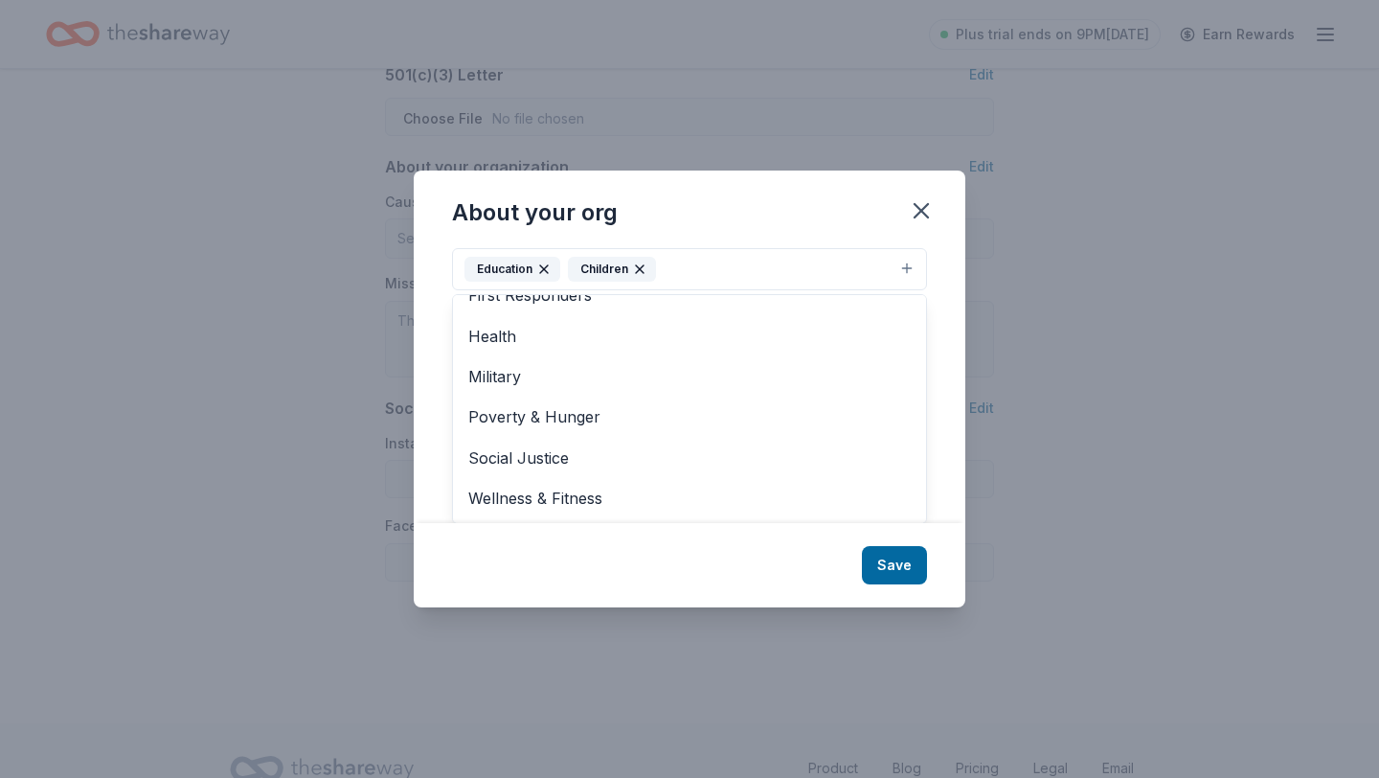
click at [902, 556] on div "About your org Cause tags Education Children Animals Art & Culture Disaster Rel…" at bounding box center [690, 388] width 552 height 437
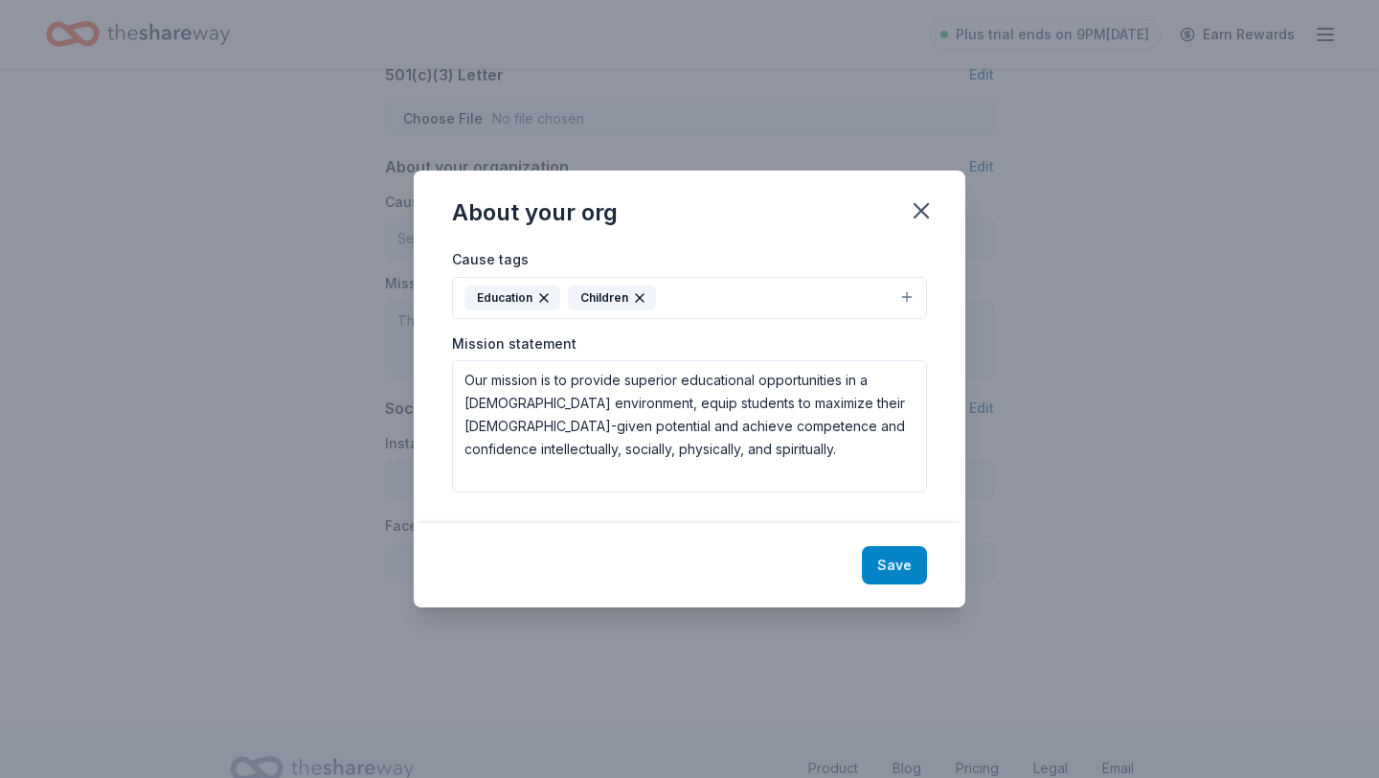
click at [892, 571] on button "Save" at bounding box center [894, 565] width 65 height 38
type textarea "Our mission is to provide superior educational opportunities in a [DEMOGRAPHIC_…"
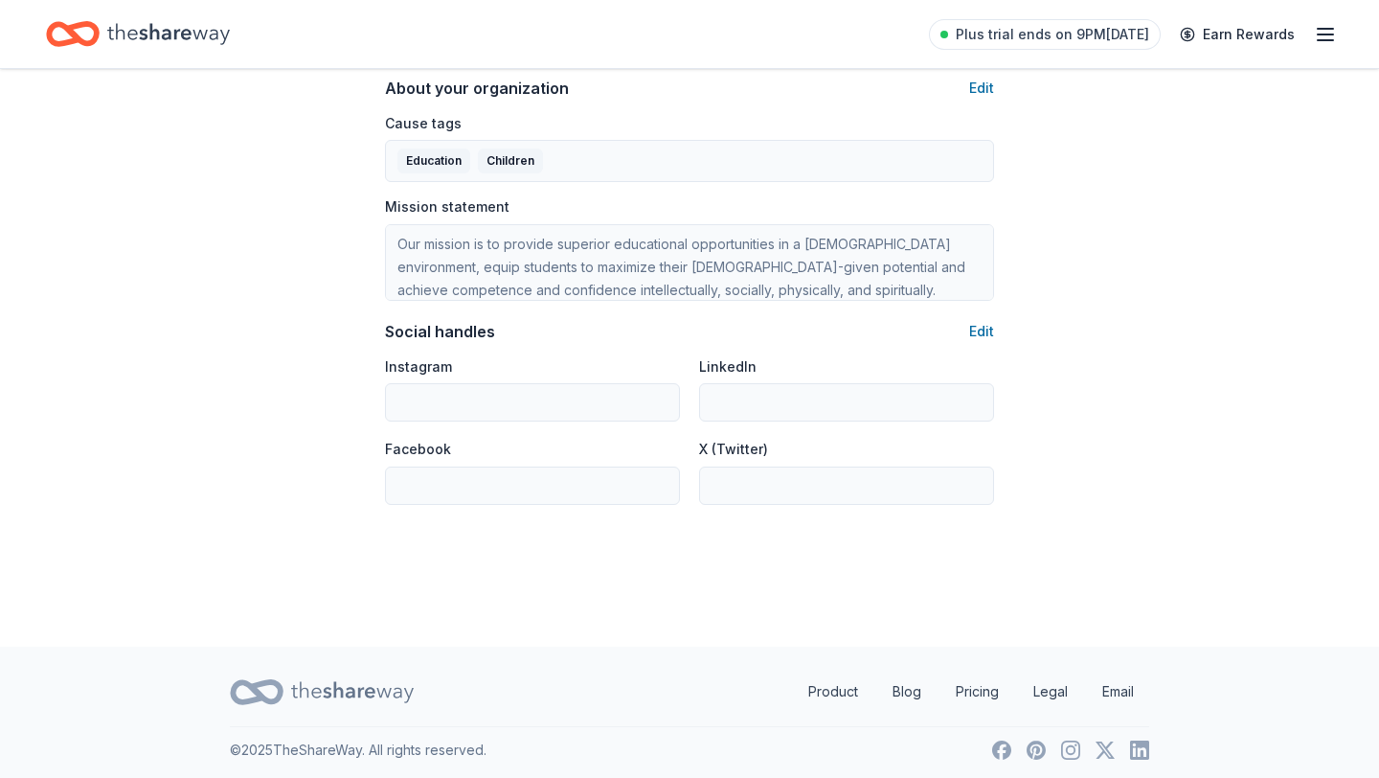
scroll to position [1141, 0]
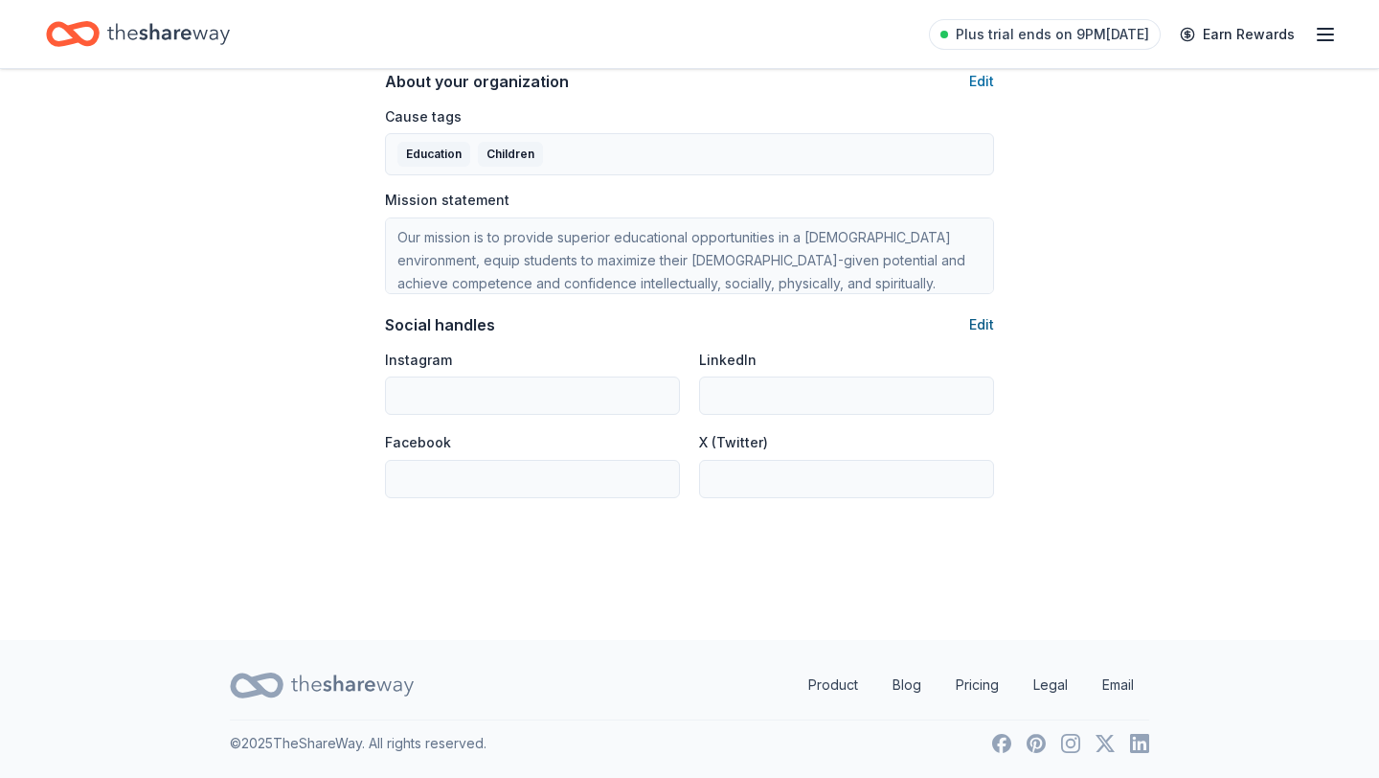
click at [975, 326] on button "Edit" at bounding box center [981, 324] width 25 height 23
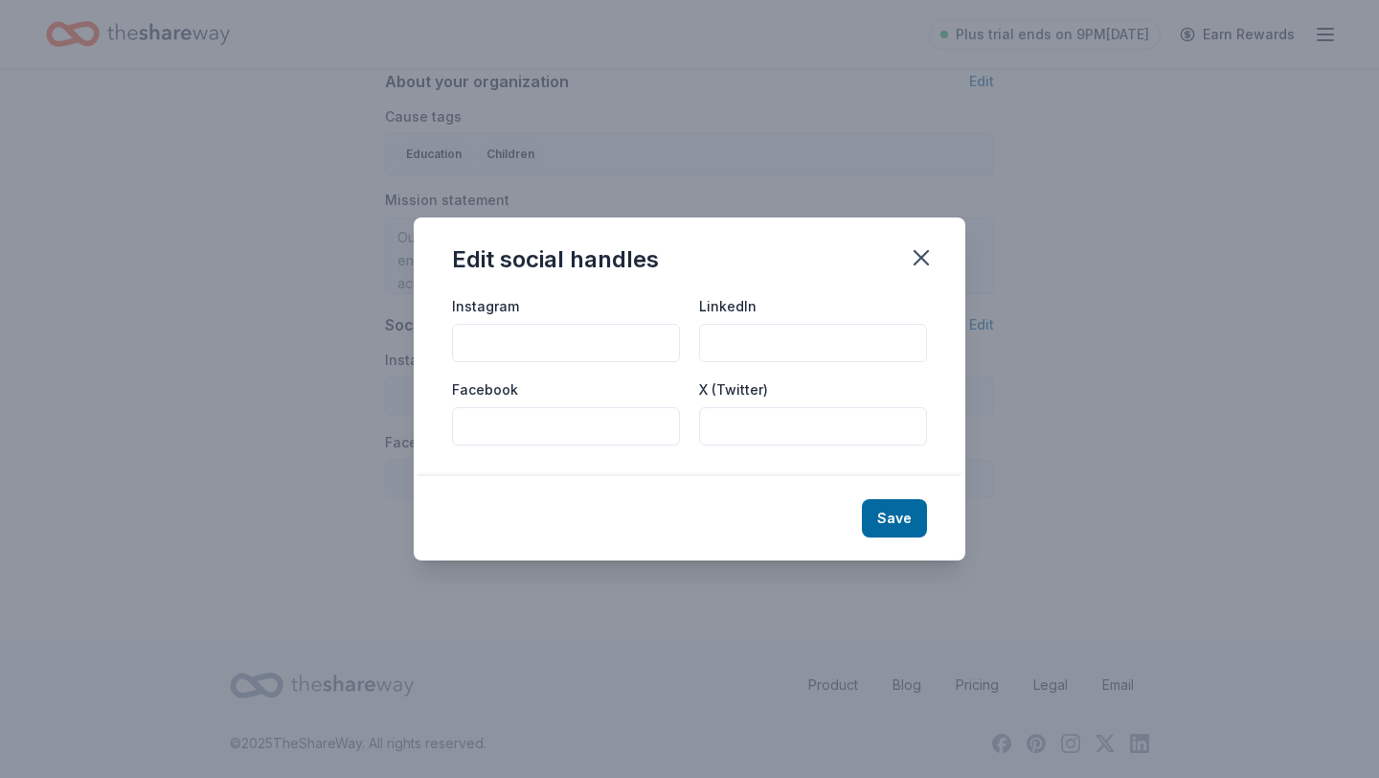
click at [512, 425] on input "Facebook" at bounding box center [566, 426] width 228 height 38
paste input "https://www.facebook.com/p/Pursuit-Academy-61572791732957/"
type input "https://www.facebook.com/p/Pursuit-Academy-61572791732957/"
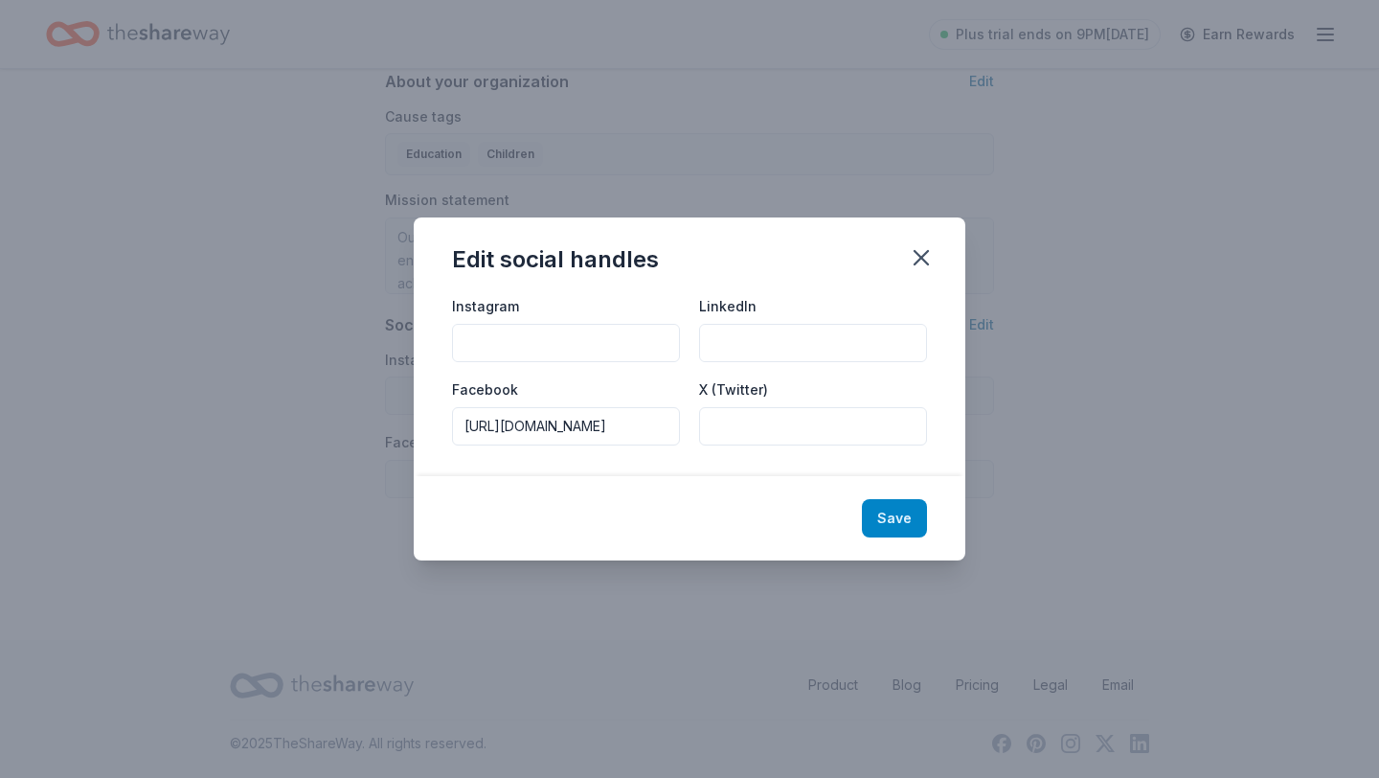
click at [905, 523] on button "Save" at bounding box center [894, 518] width 65 height 38
type input "https://www.facebook.com/p/Pursuit-Academy-61572791732957/"
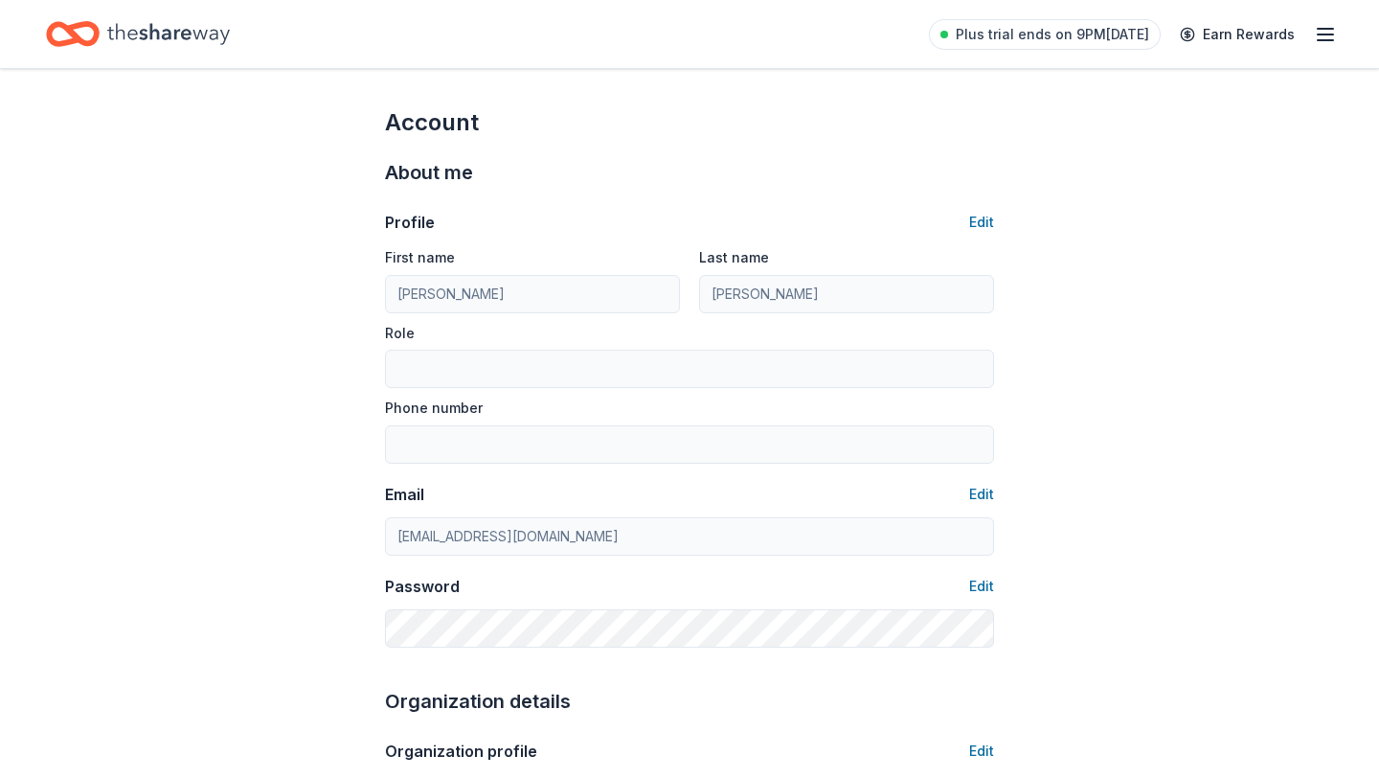
click at [1316, 41] on icon "button" at bounding box center [1325, 34] width 23 height 23
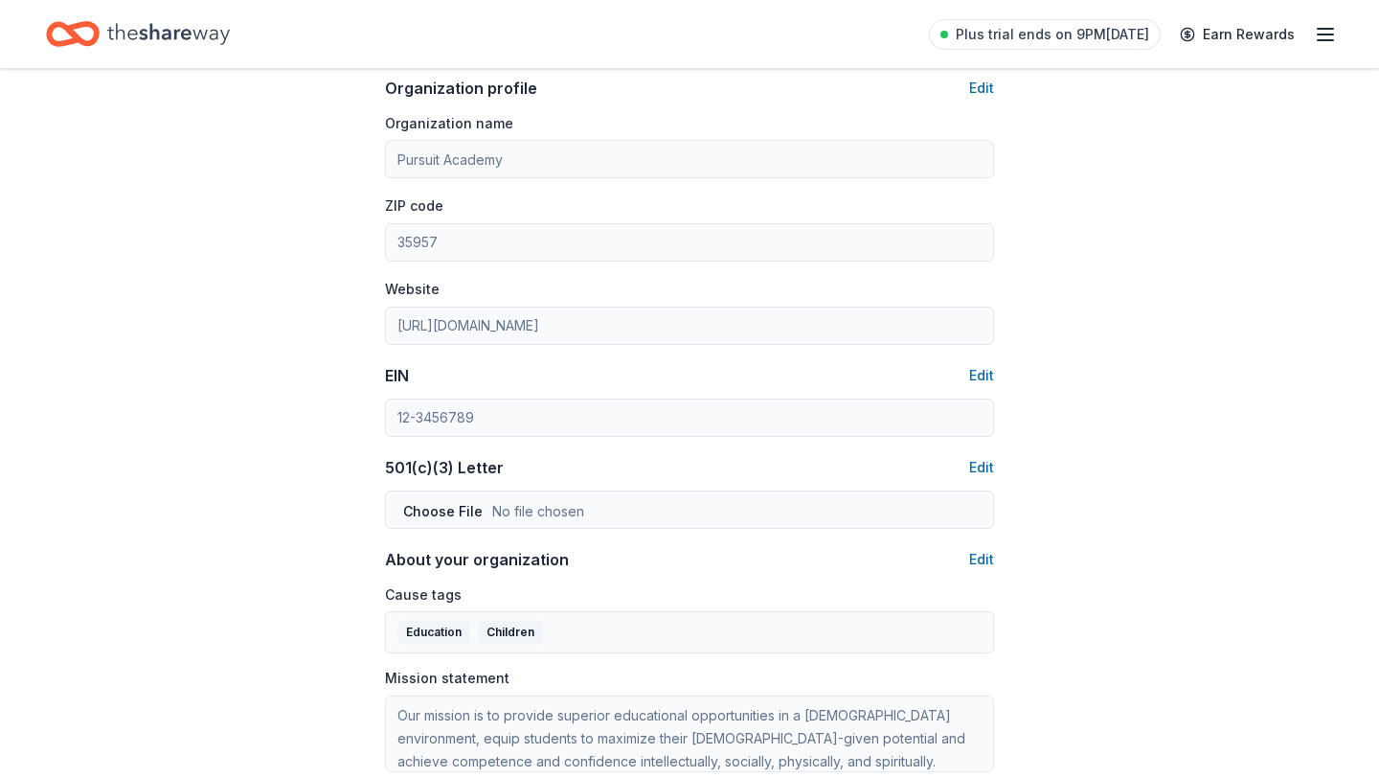
scroll to position [1141, 0]
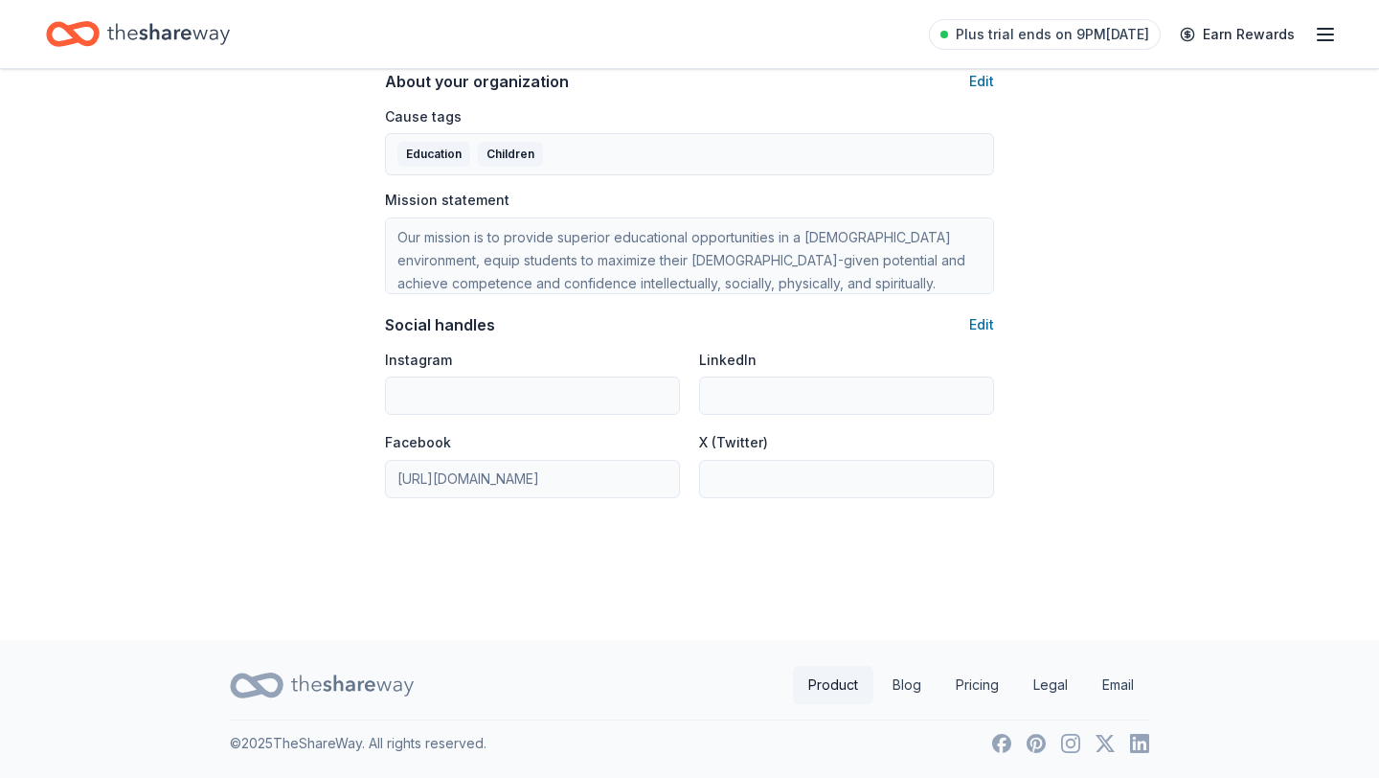
click at [838, 680] on link "Product" at bounding box center [833, 685] width 80 height 38
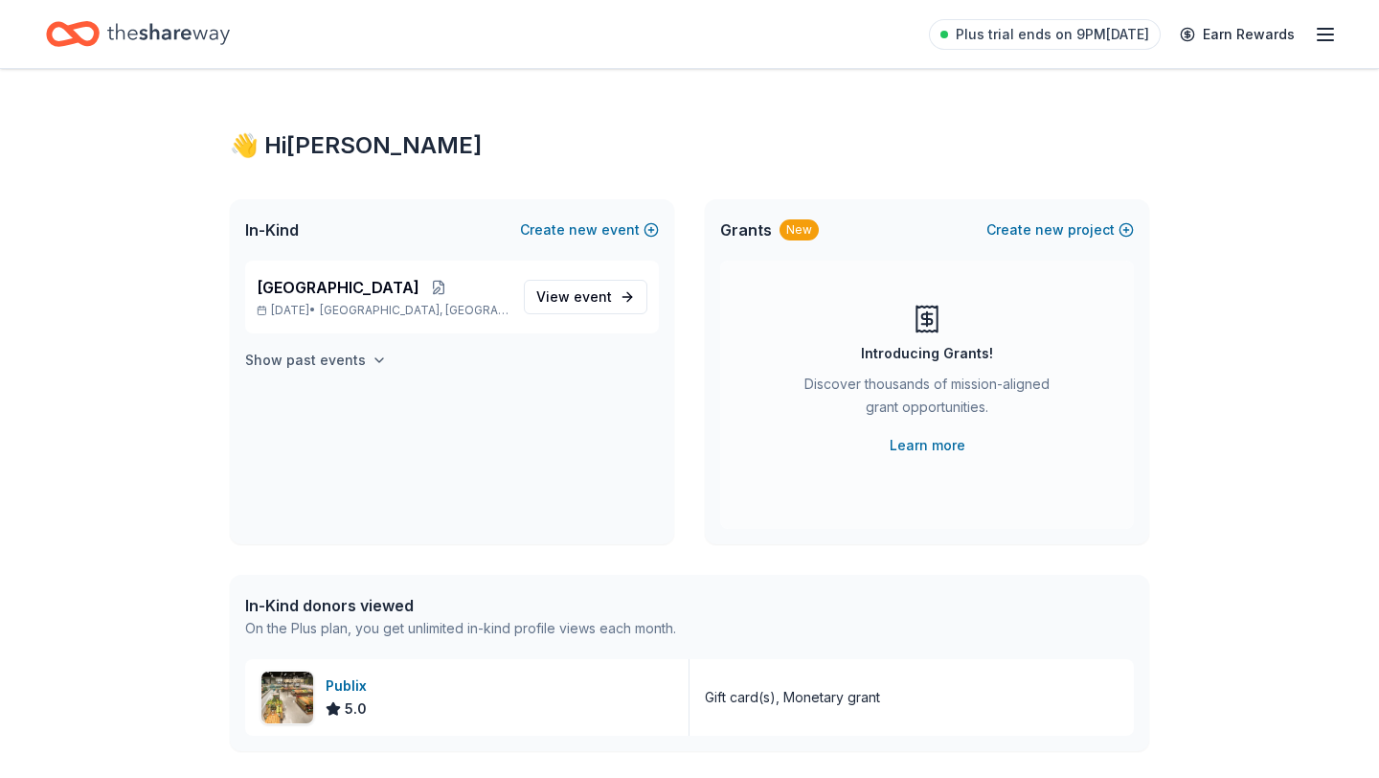
click at [375, 358] on icon "button" at bounding box center [379, 360] width 8 height 4
click at [372, 358] on icon "button" at bounding box center [379, 359] width 15 height 15
click at [595, 300] on span "event" at bounding box center [593, 296] width 38 height 16
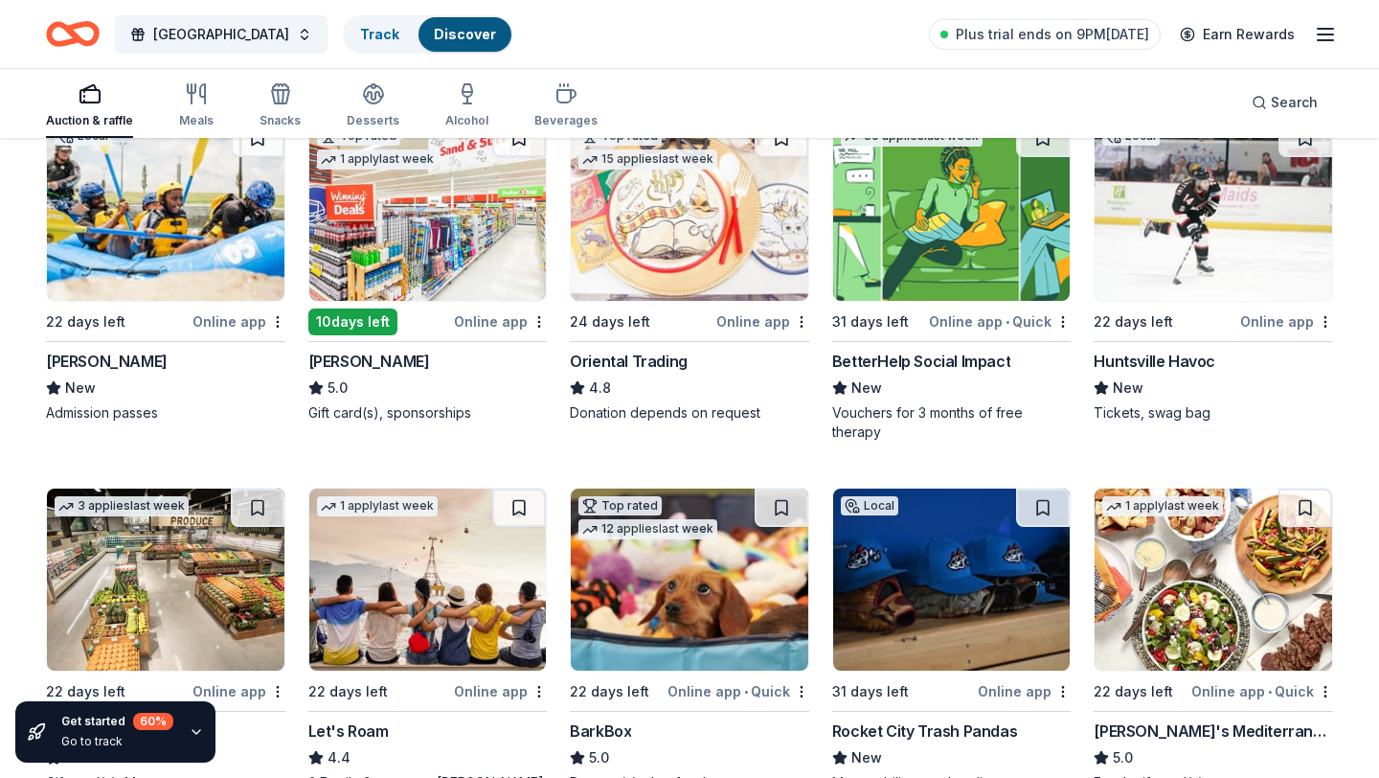
scroll to position [247, 0]
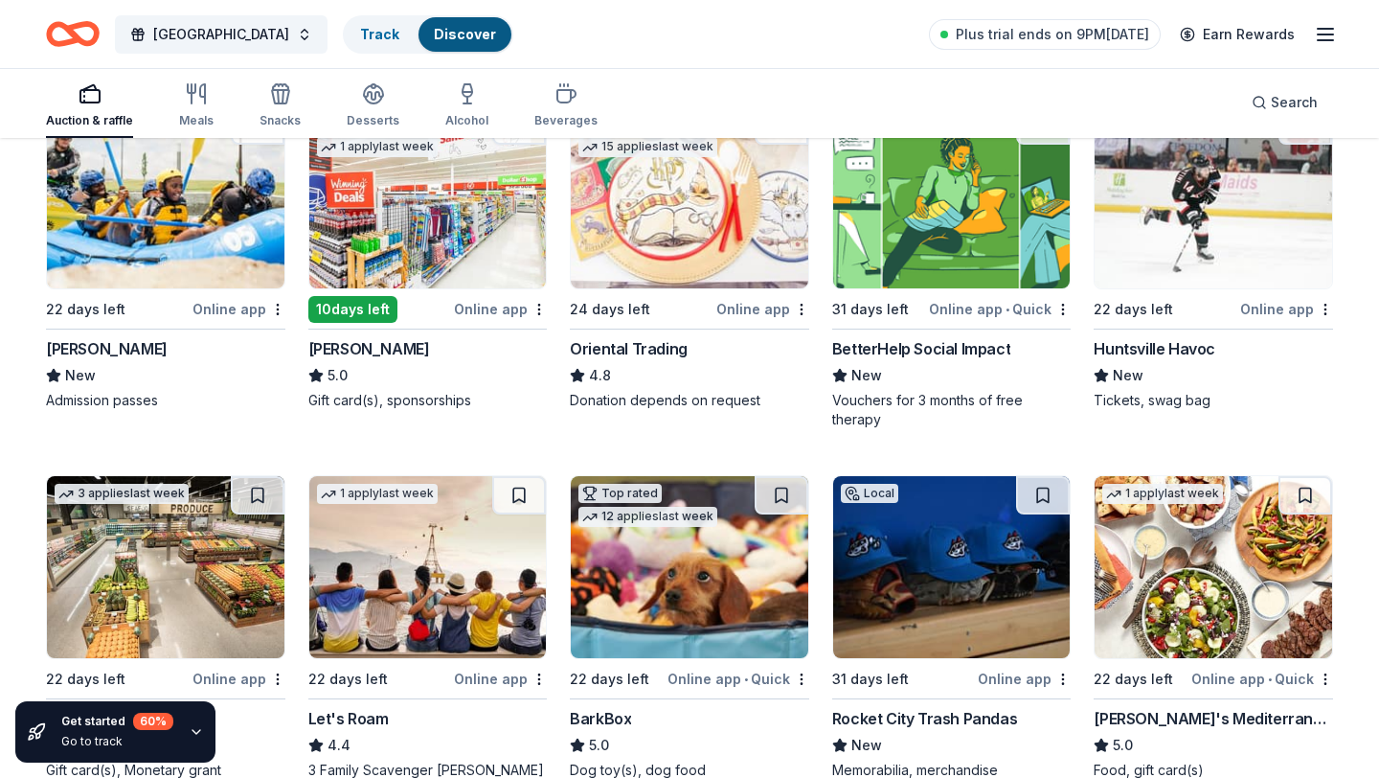
click at [647, 284] on img at bounding box center [689, 197] width 237 height 182
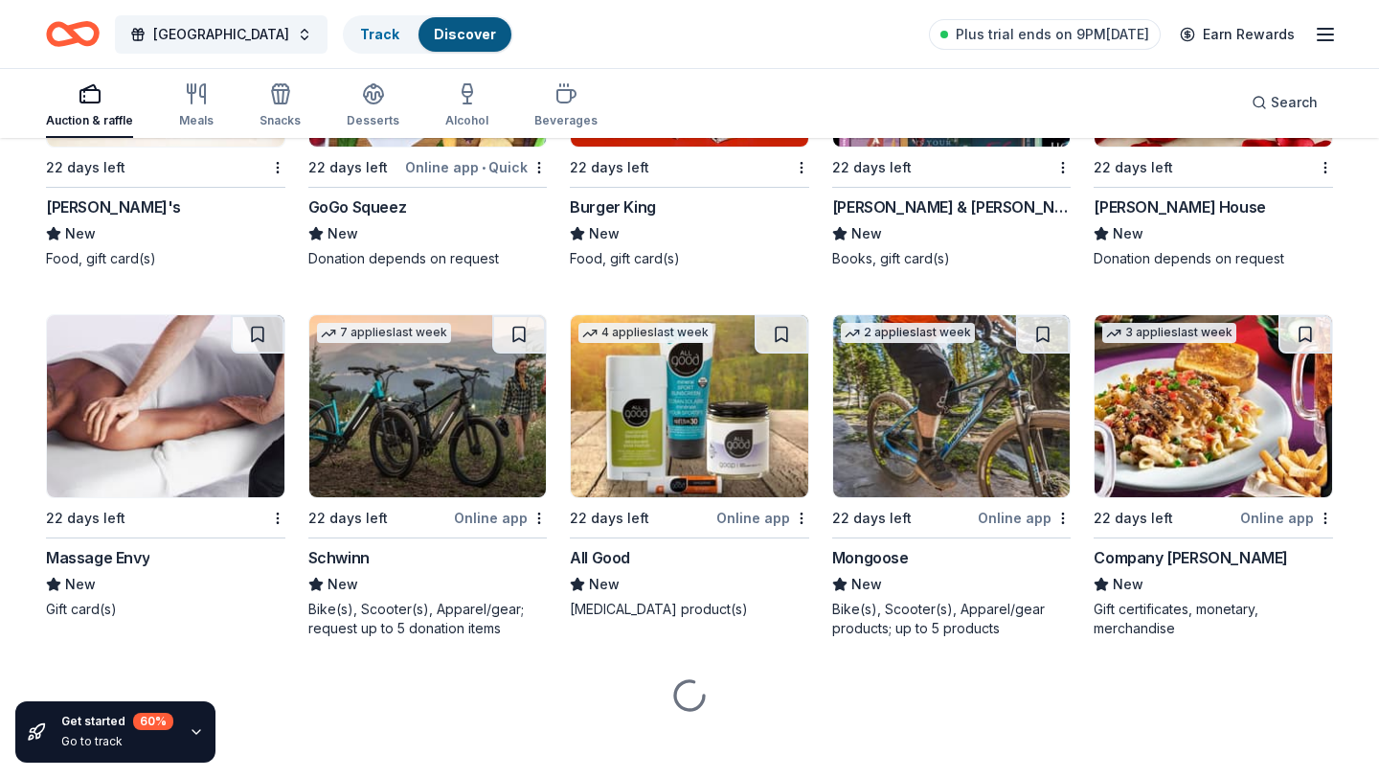
scroll to position [7731, 0]
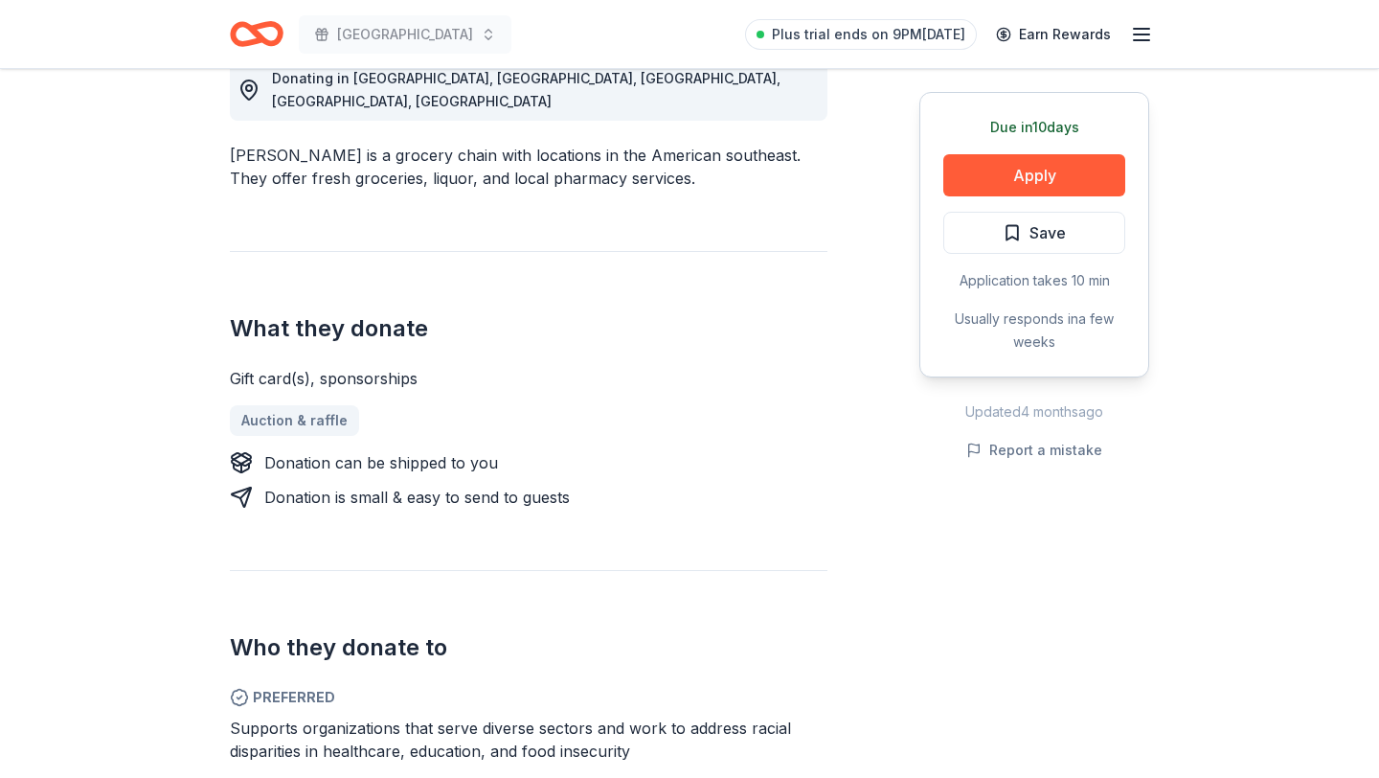
scroll to position [575, 0]
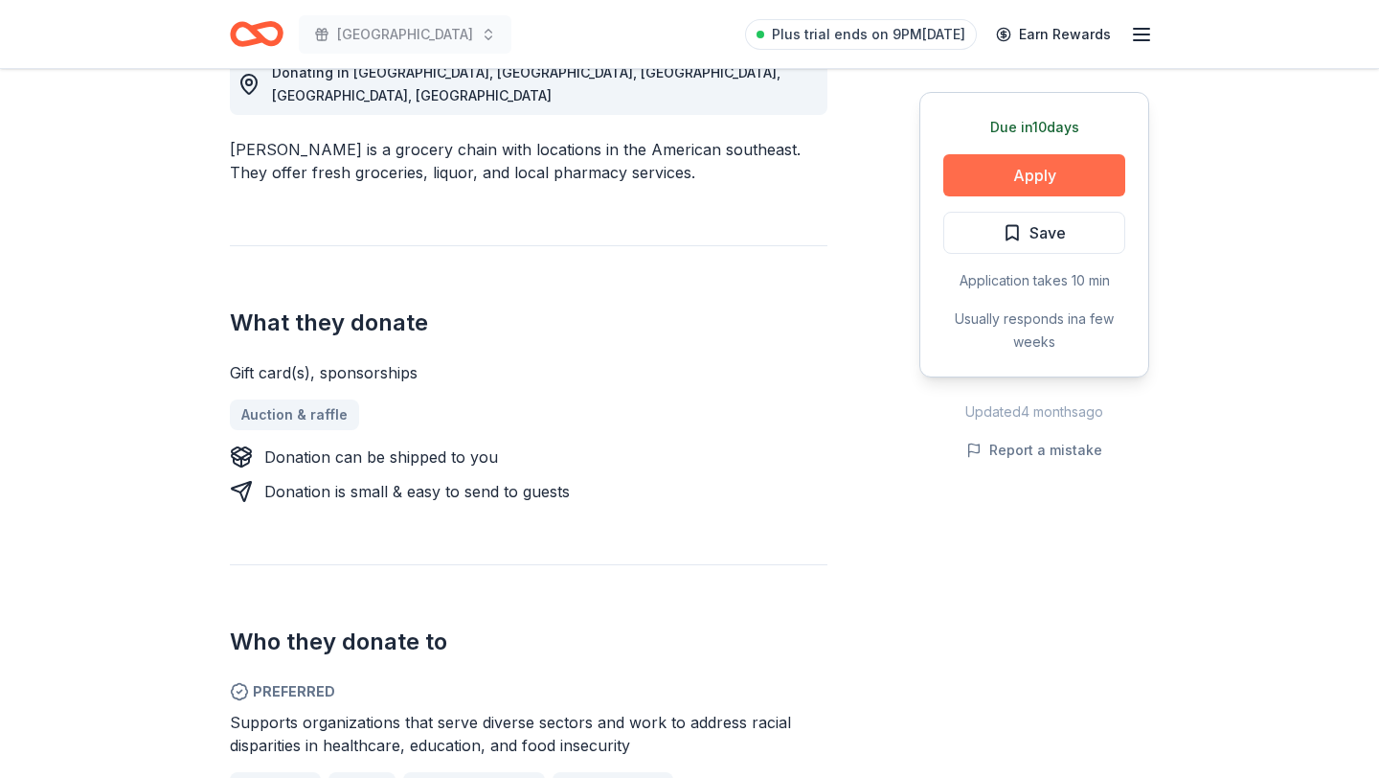
click at [1056, 182] on button "Apply" at bounding box center [1034, 175] width 182 height 42
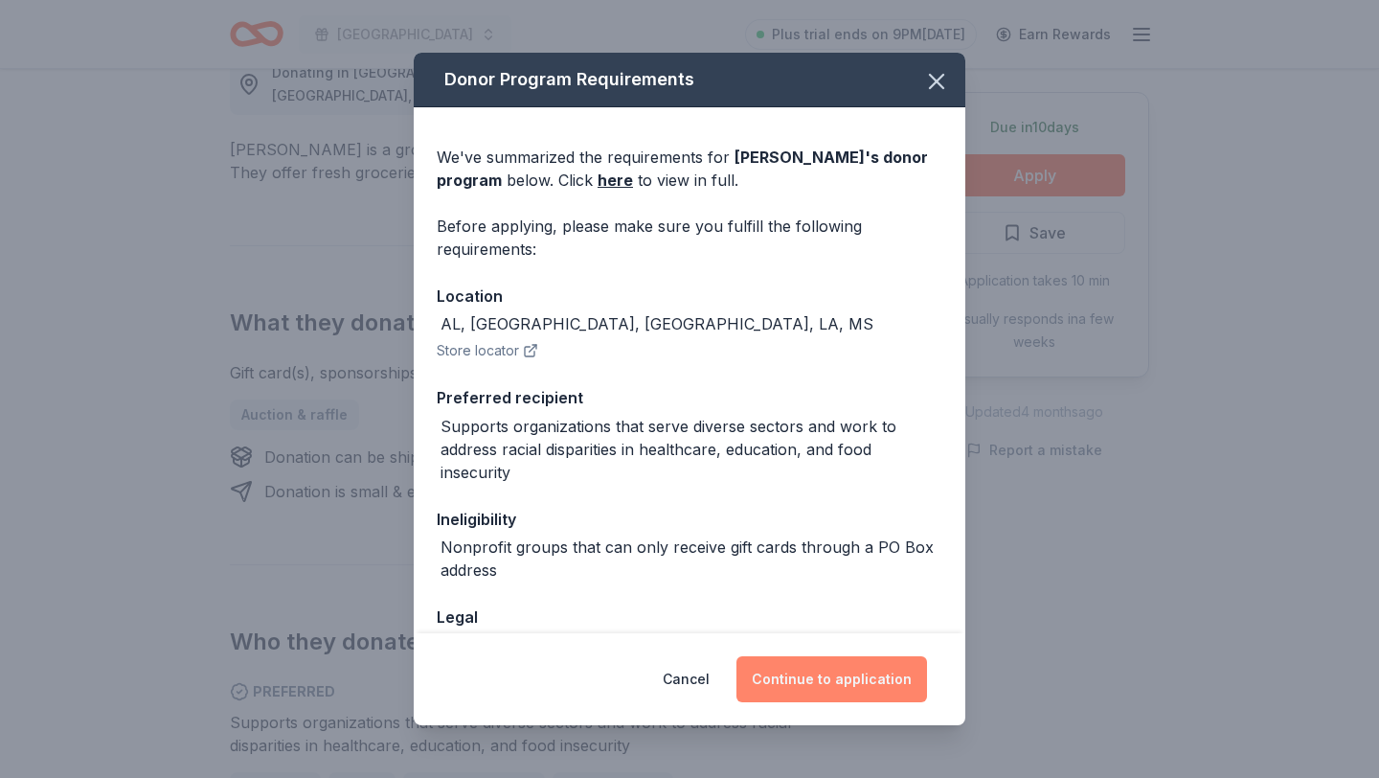
click at [846, 684] on button "Continue to application" at bounding box center [831, 679] width 191 height 46
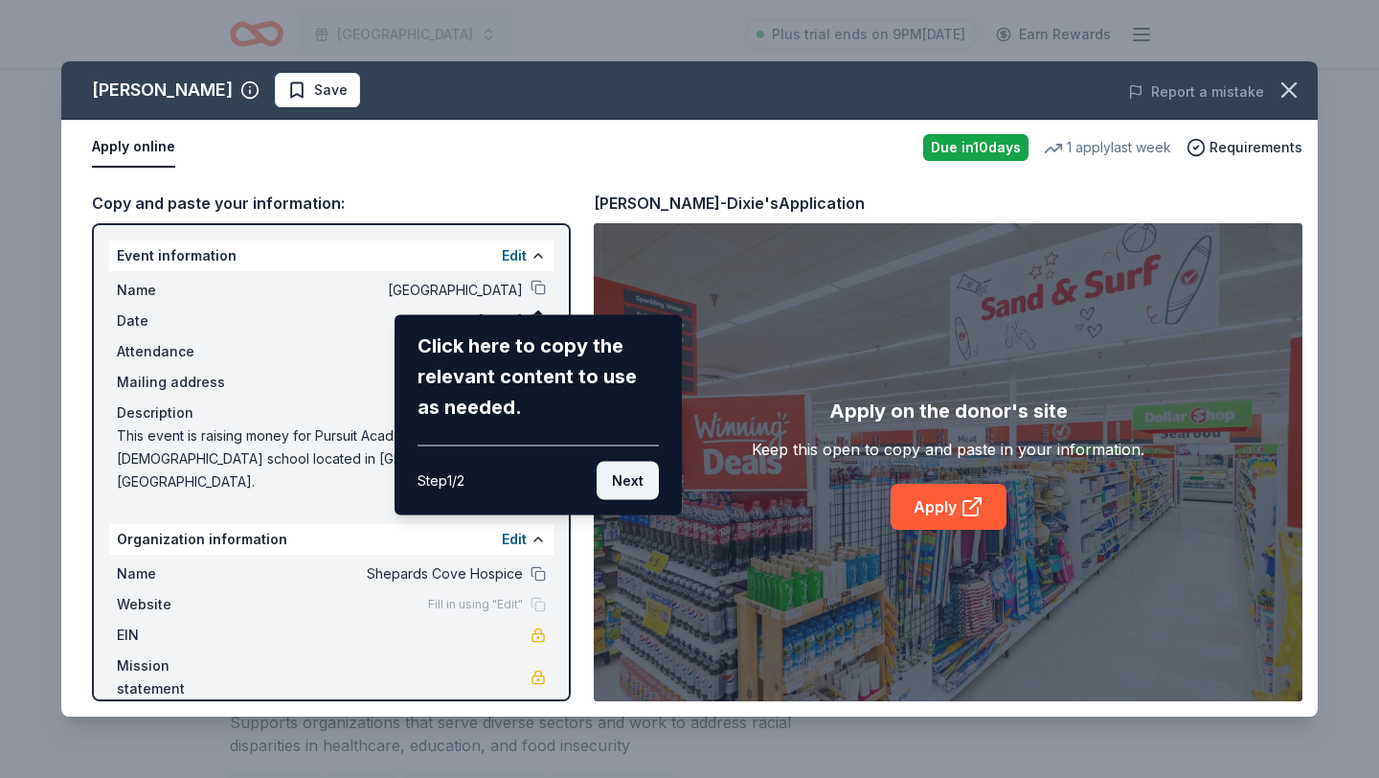
click at [637, 484] on button "Next" at bounding box center [628, 481] width 62 height 38
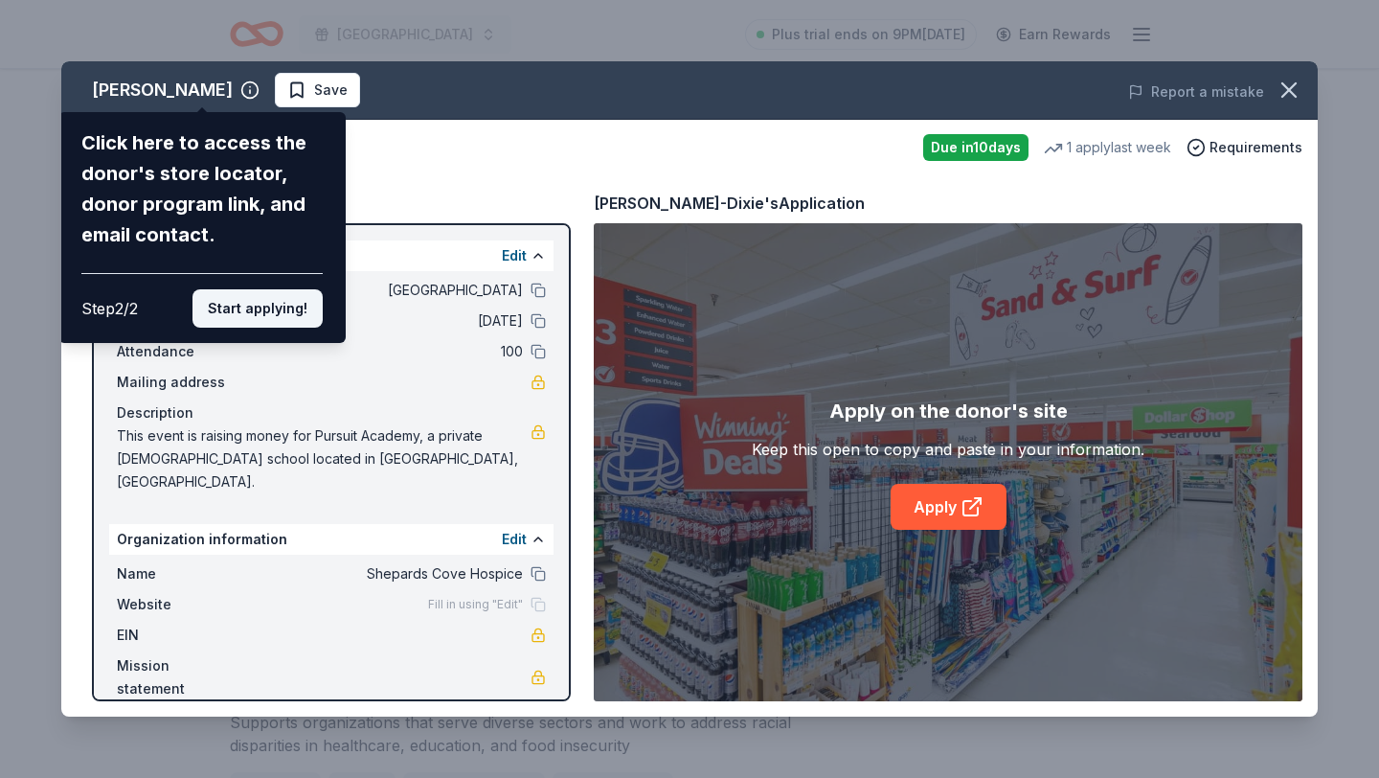
click at [233, 312] on button "Start applying!" at bounding box center [257, 308] width 130 height 38
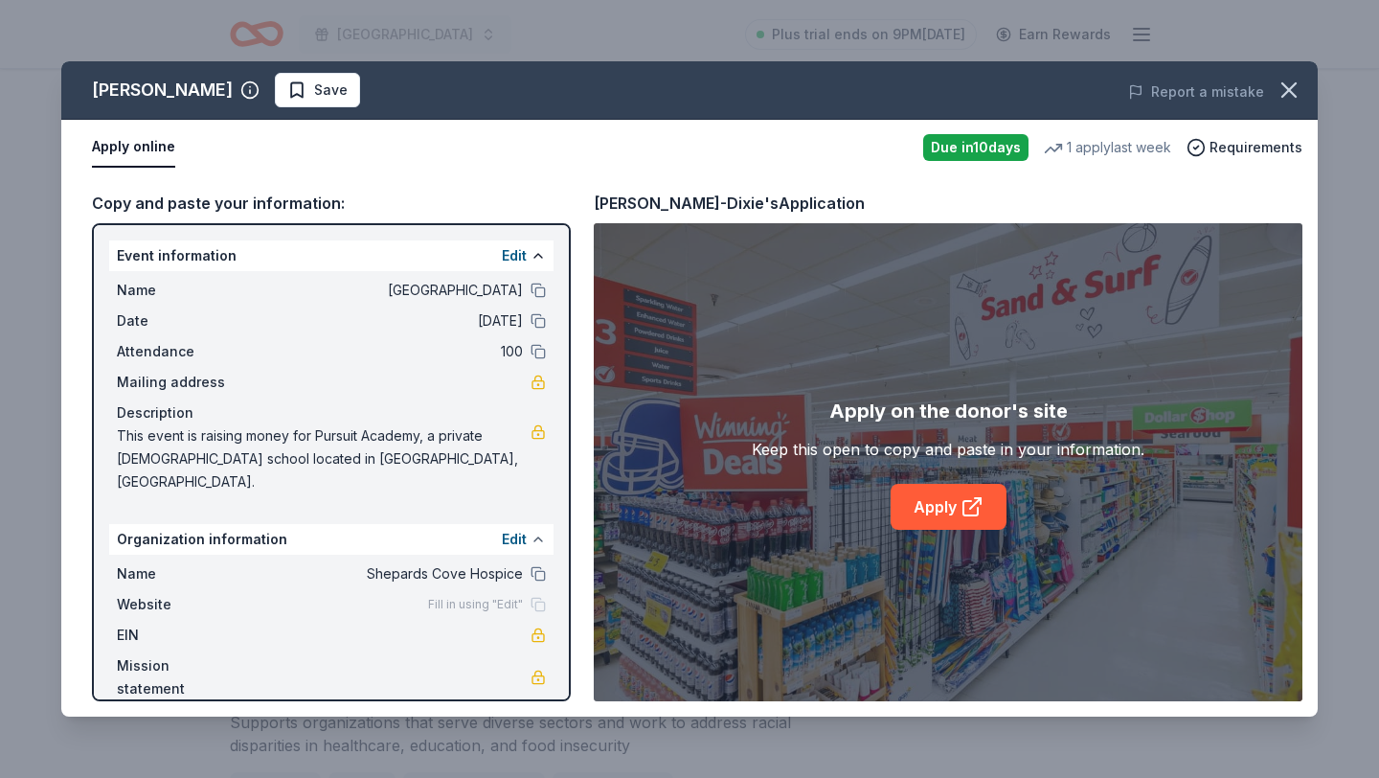
click at [538, 531] on button at bounding box center [538, 538] width 15 height 15
click at [255, 524] on div "Organization information Edit" at bounding box center [331, 539] width 444 height 31
click at [441, 562] on span "Shepards Cove Hospice" at bounding box center [384, 573] width 278 height 23
click at [533, 566] on button at bounding box center [538, 573] width 15 height 15
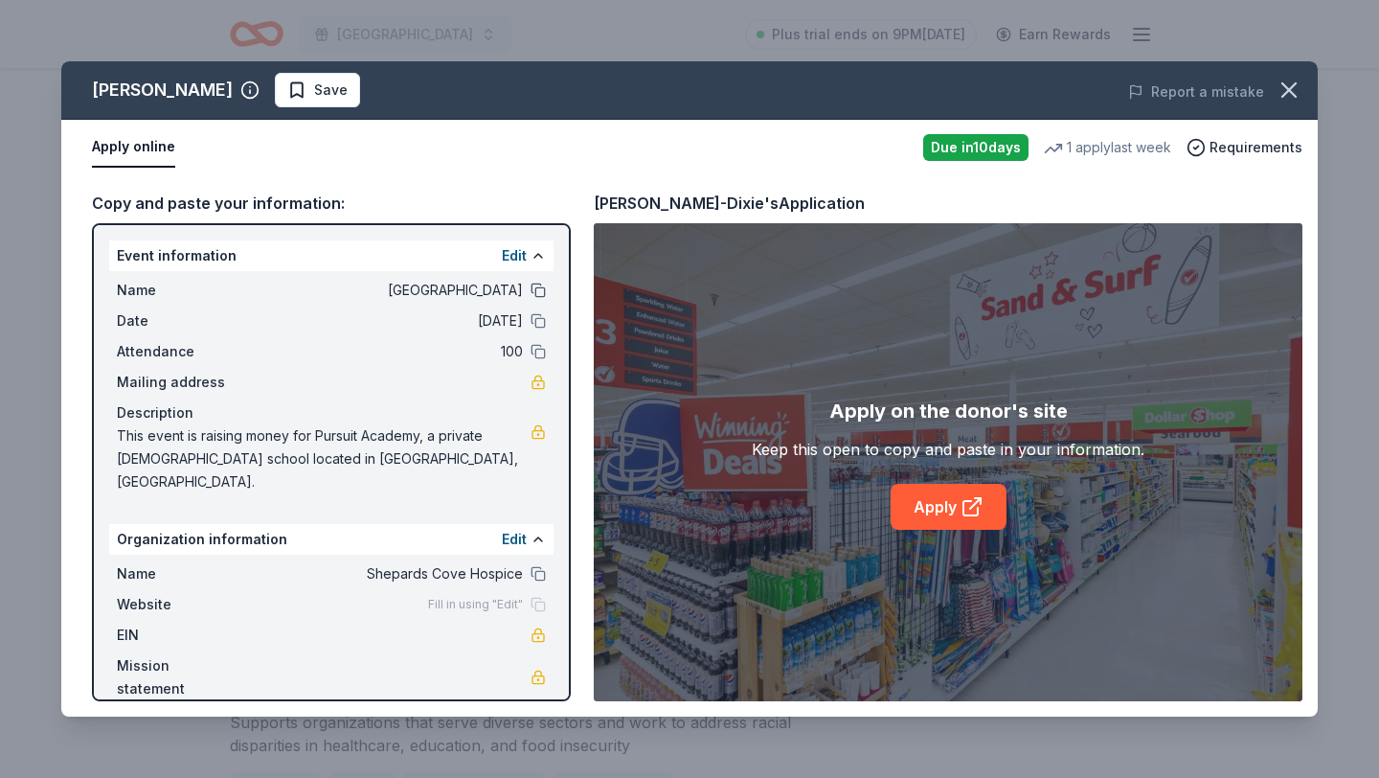
click at [539, 295] on button at bounding box center [538, 289] width 15 height 15
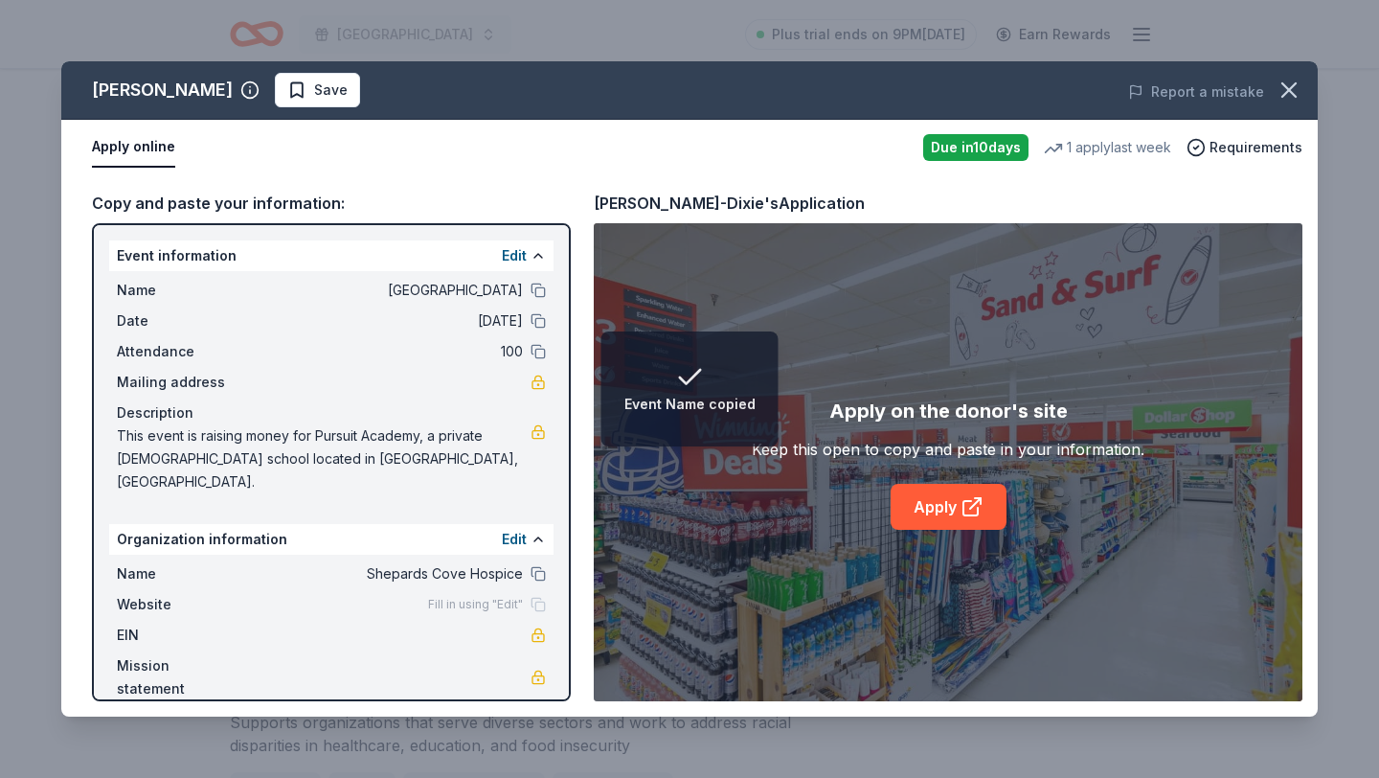
click at [477, 562] on span "Shepards Cove Hospice" at bounding box center [384, 573] width 278 height 23
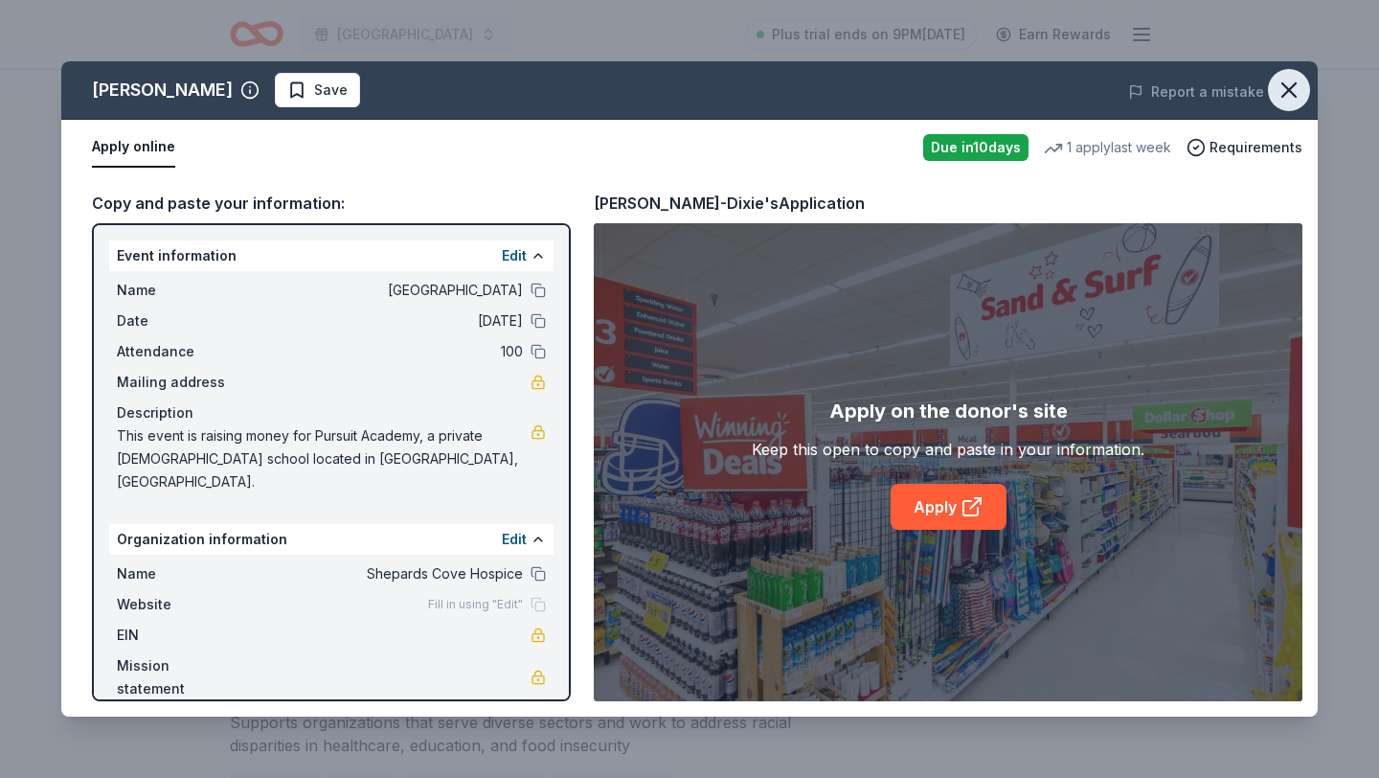
click at [1291, 100] on icon "button" at bounding box center [1289, 90] width 27 height 27
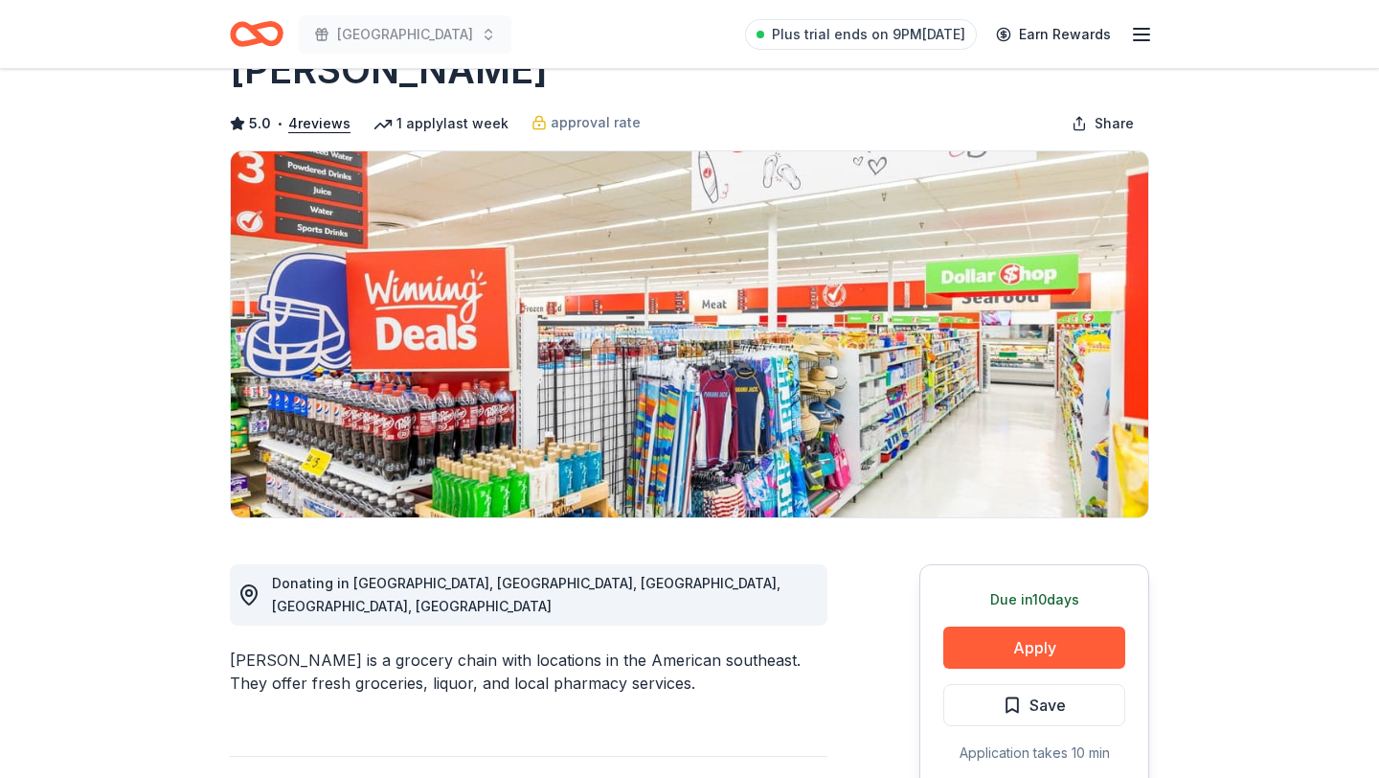
scroll to position [0, 0]
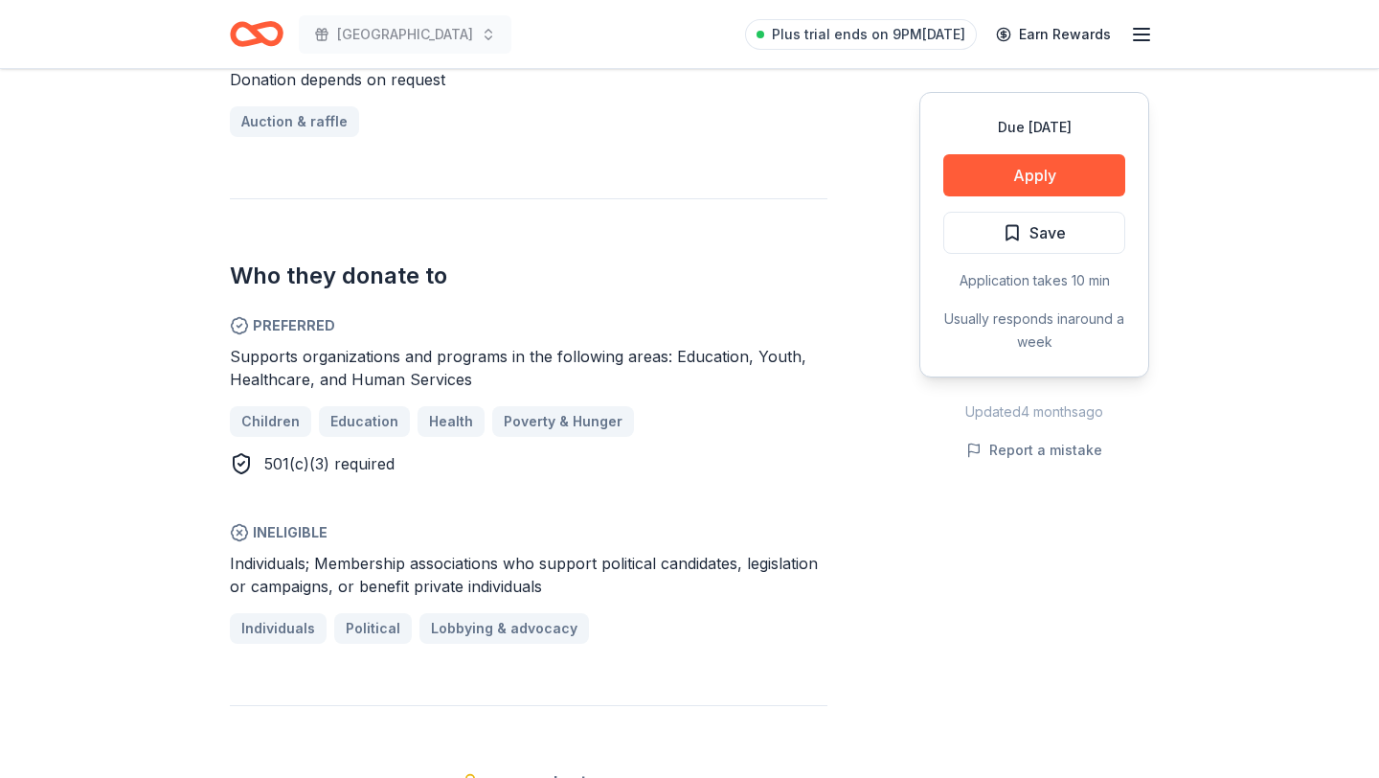
scroll to position [870, 0]
click at [1085, 177] on button "Apply" at bounding box center [1034, 175] width 182 height 42
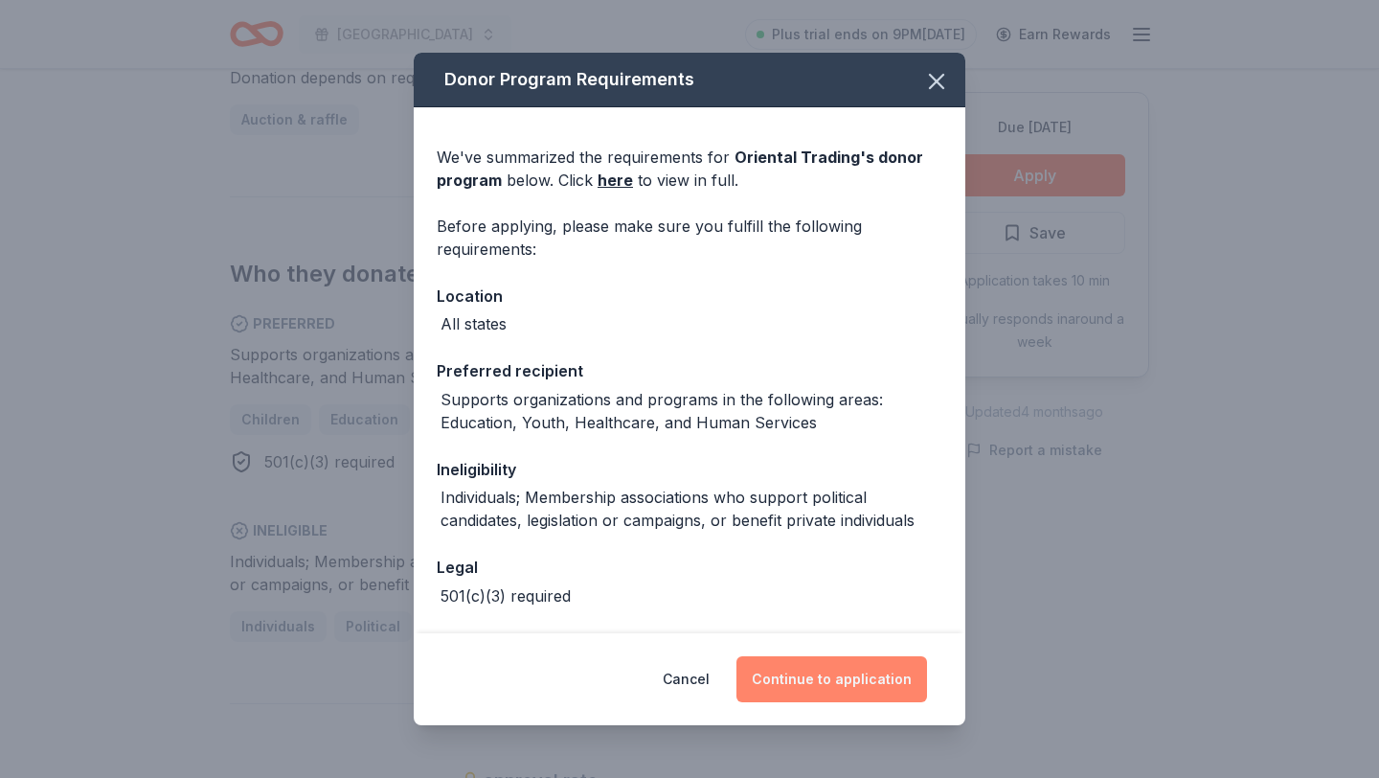
click at [817, 679] on button "Continue to application" at bounding box center [831, 679] width 191 height 46
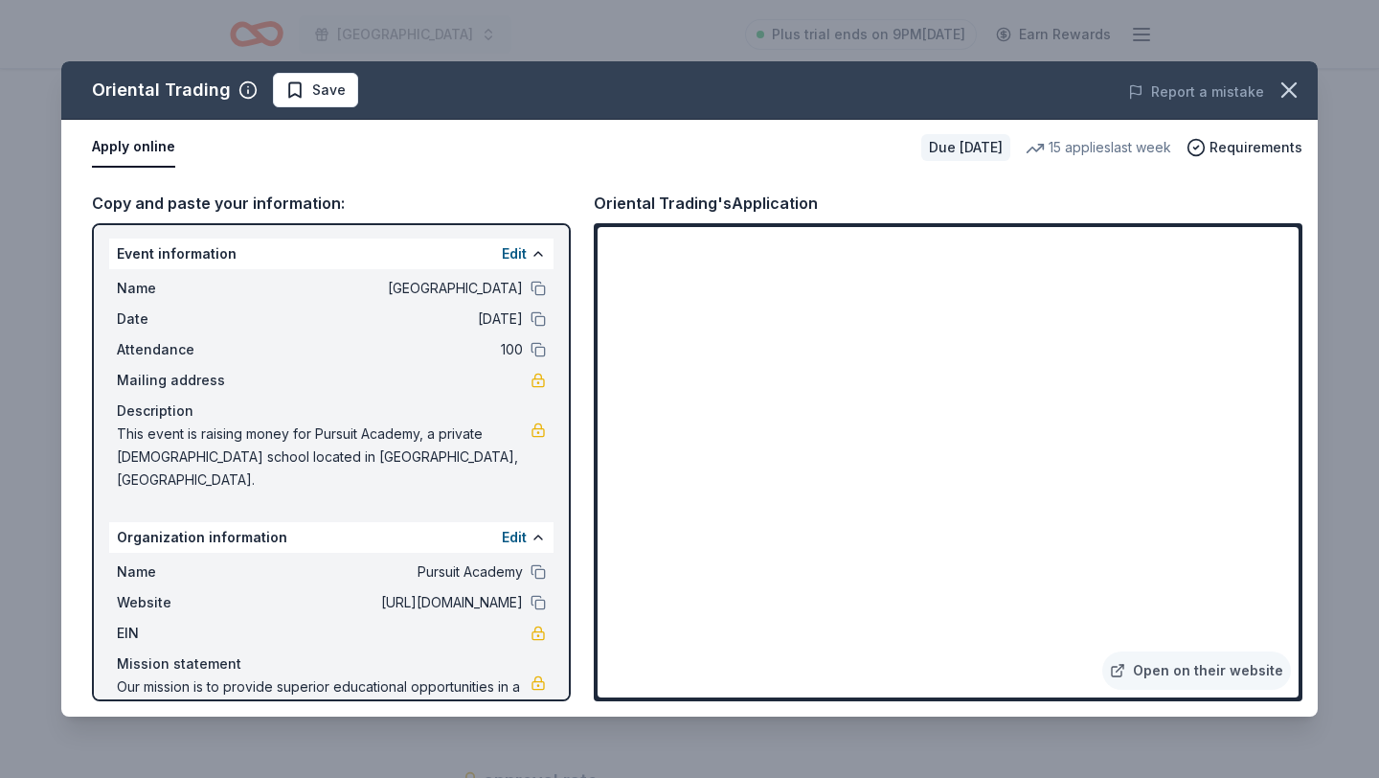
scroll to position [47, 0]
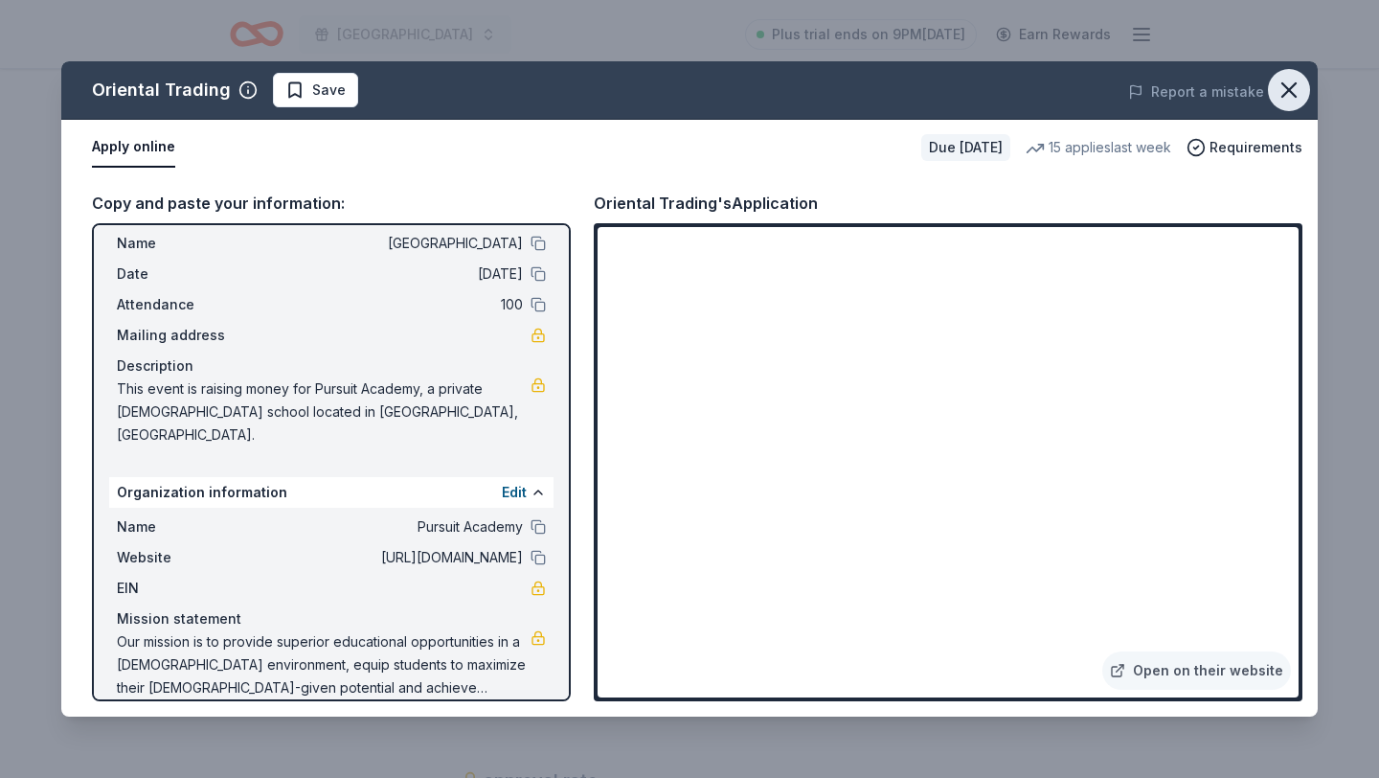
click at [1295, 96] on icon "button" at bounding box center [1288, 89] width 13 height 13
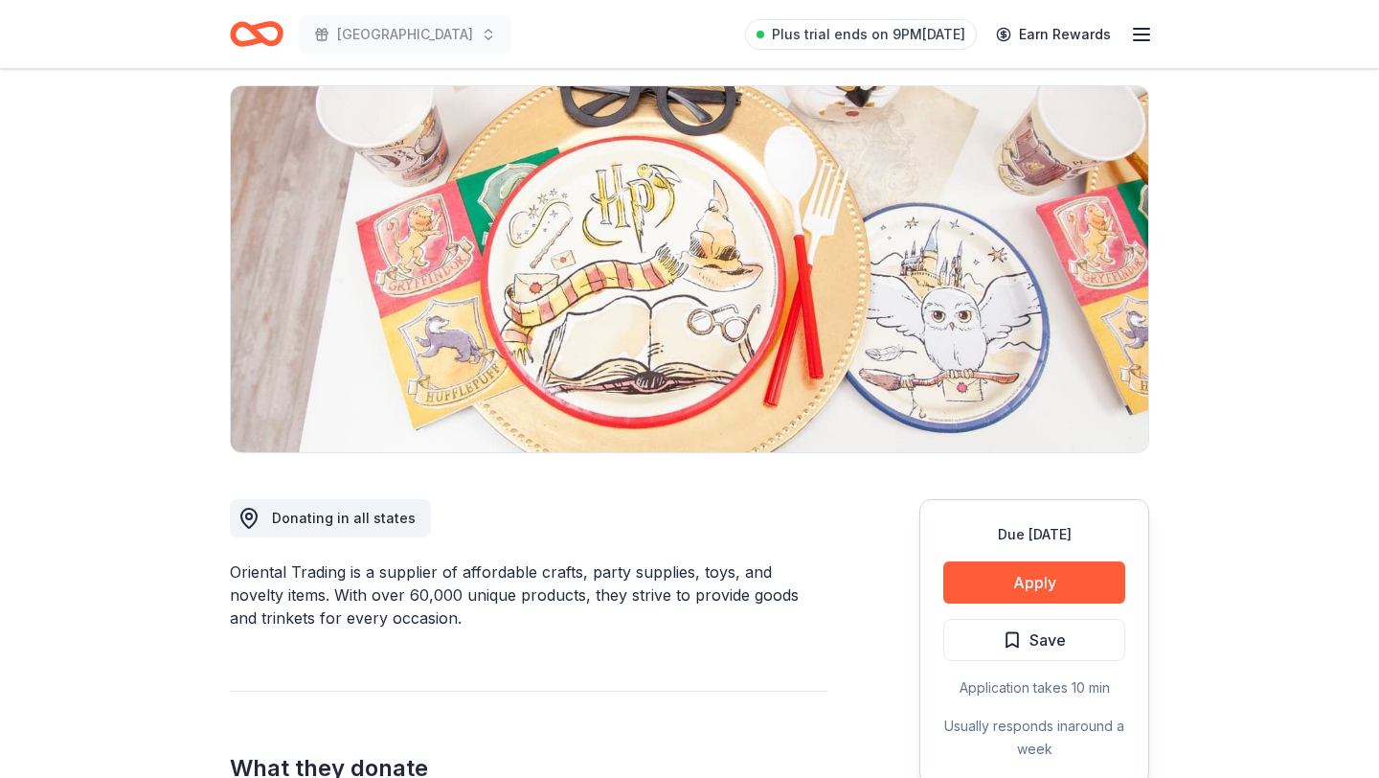
scroll to position [134, 0]
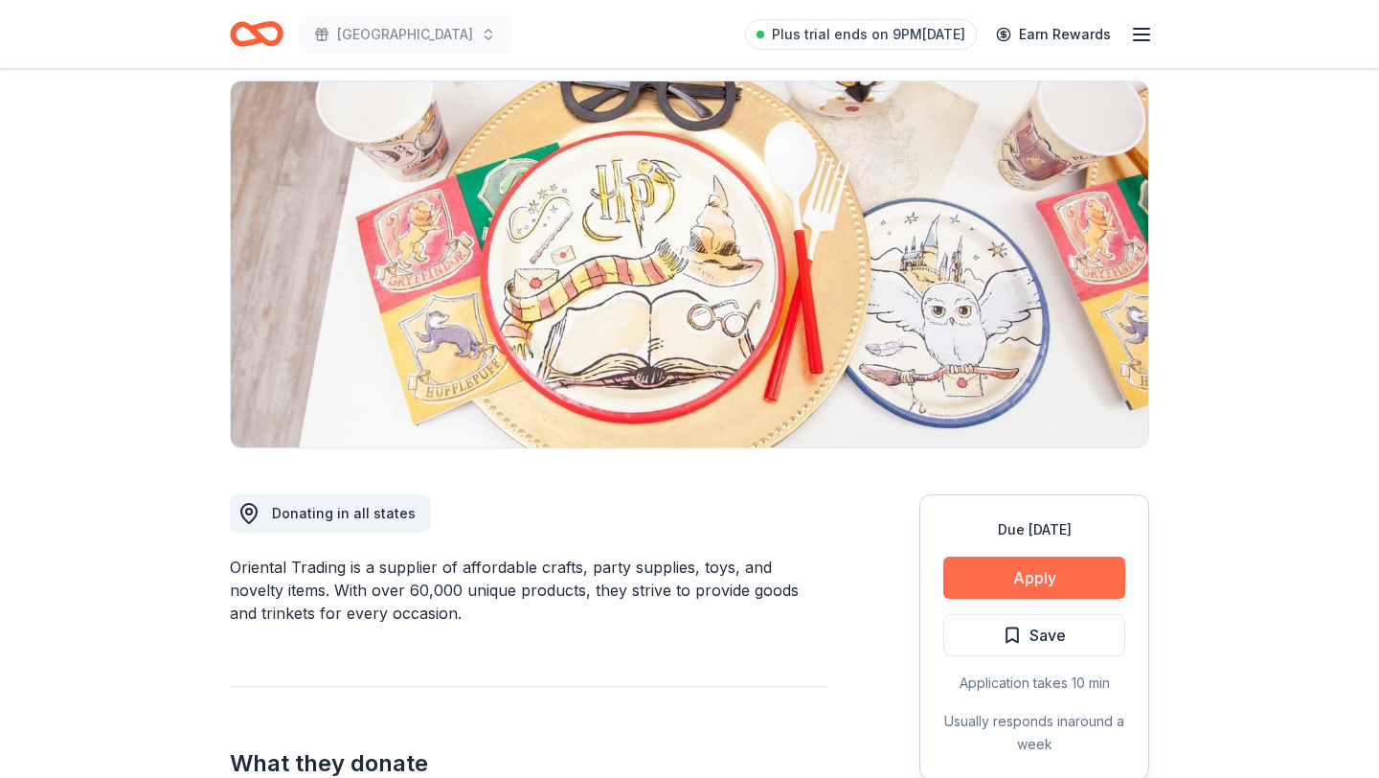
click at [1059, 578] on button "Apply" at bounding box center [1034, 577] width 182 height 42
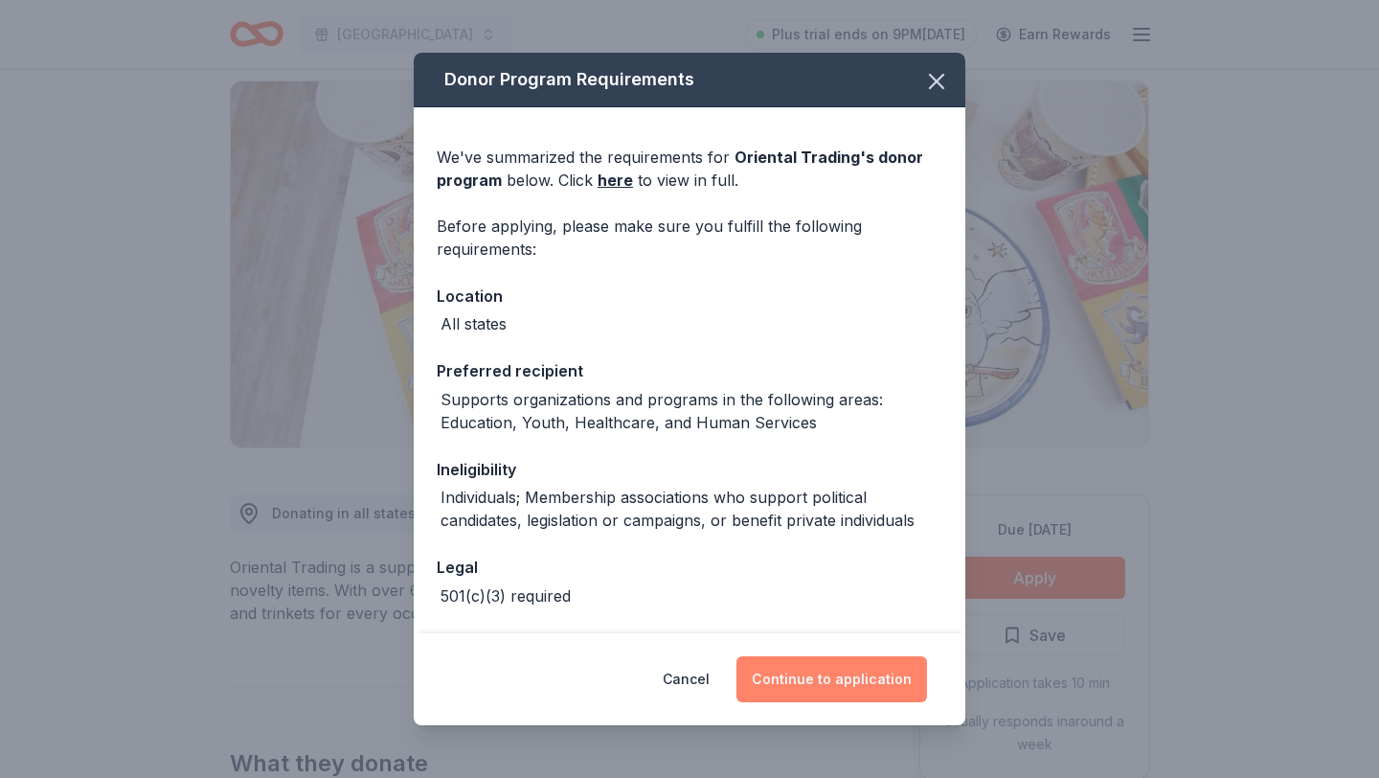
click at [829, 687] on button "Continue to application" at bounding box center [831, 679] width 191 height 46
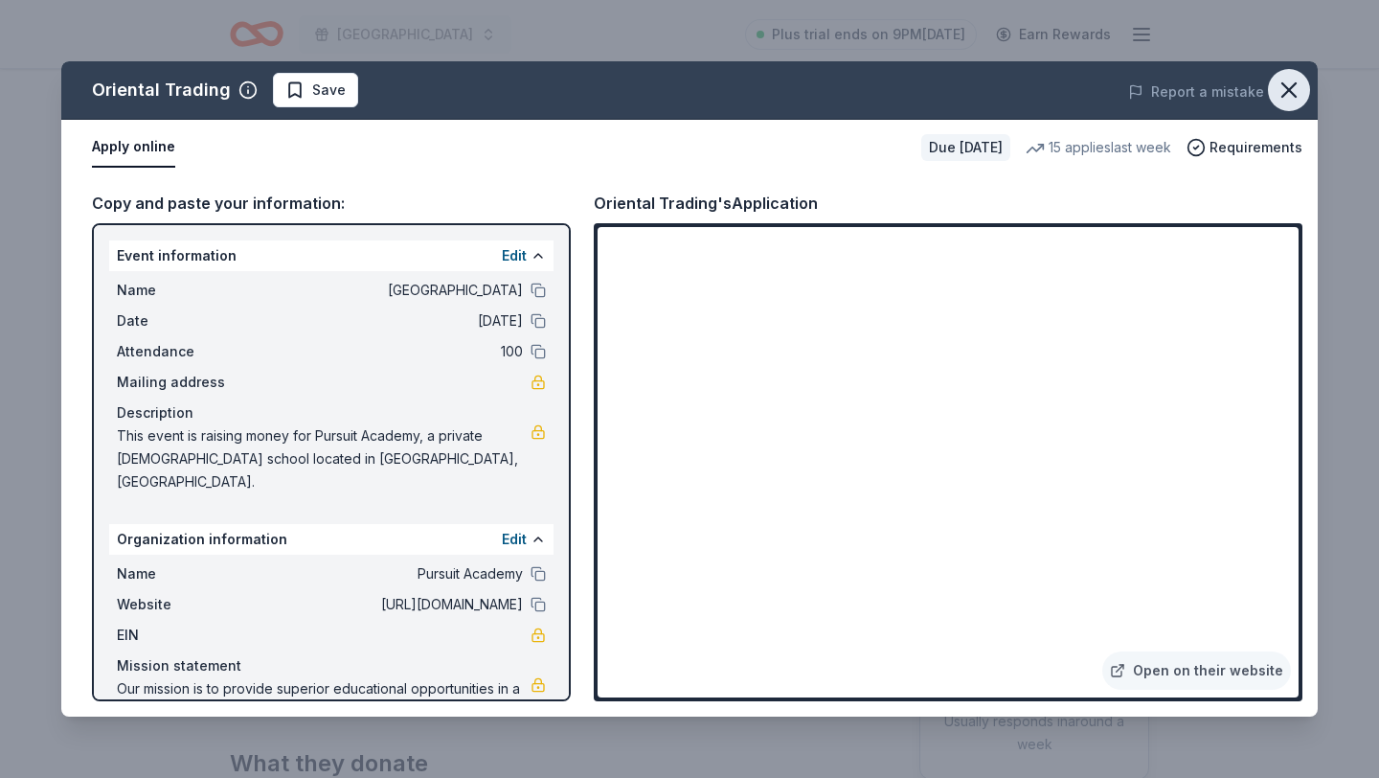
click at [1284, 89] on icon "button" at bounding box center [1289, 90] width 27 height 27
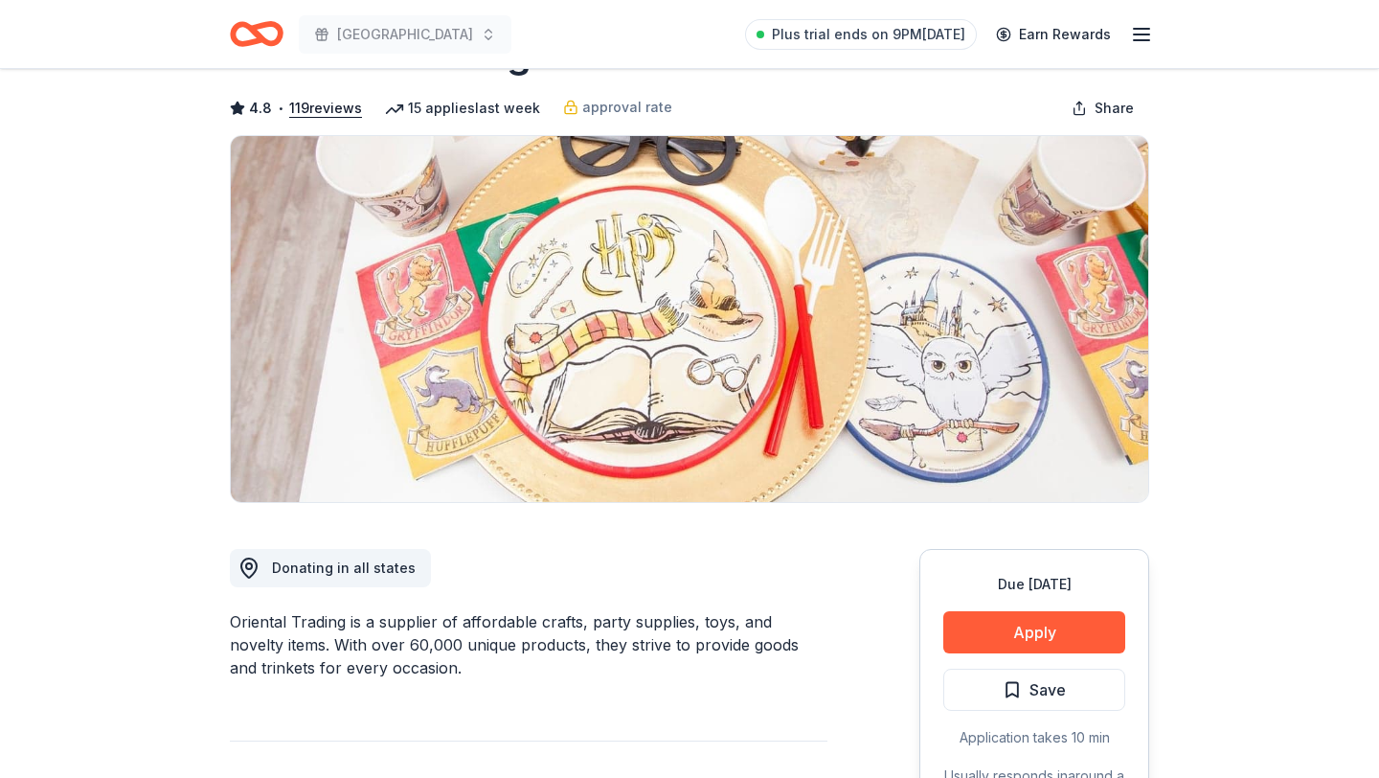
scroll to position [80, 0]
